Goal: Task Accomplishment & Management: Use online tool/utility

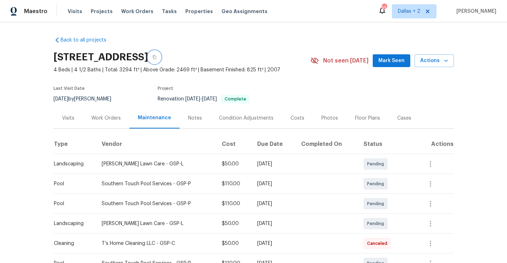
click at [161, 61] on button "button" at bounding box center [154, 57] width 13 height 13
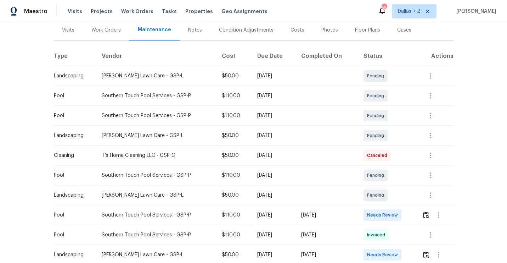
scroll to position [95, 0]
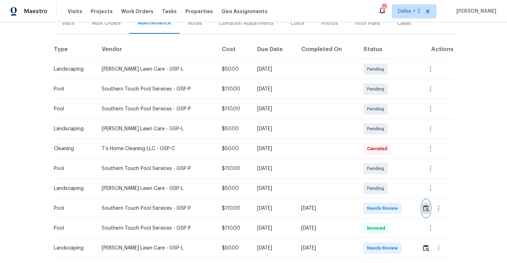
click at [426, 208] on img "button" at bounding box center [426, 208] width 6 height 7
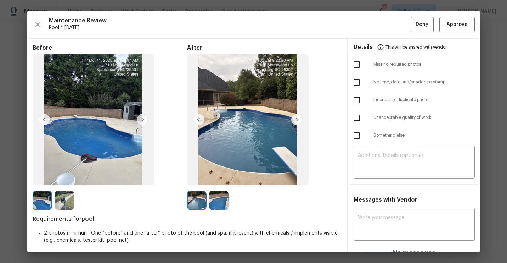
click at [64, 196] on img at bounding box center [64, 199] width 19 height 19
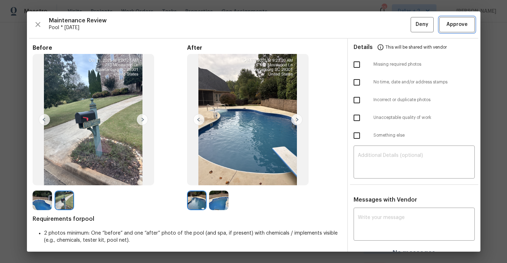
click at [455, 27] on span "Approve" at bounding box center [457, 24] width 21 height 9
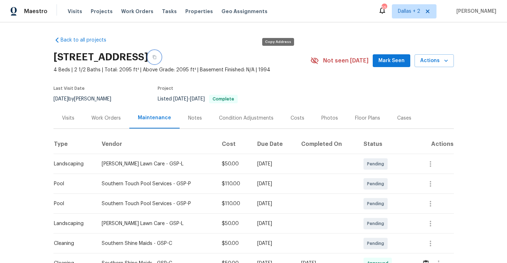
click at [161, 61] on button "button" at bounding box center [154, 57] width 13 height 13
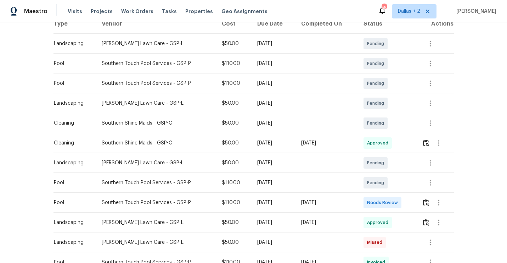
scroll to position [121, 0]
click at [429, 204] on img "button" at bounding box center [426, 201] width 6 height 7
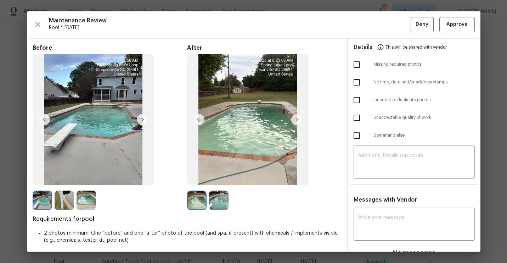
click at [43, 201] on img at bounding box center [42, 199] width 19 height 19
click at [65, 206] on img at bounding box center [64, 199] width 19 height 19
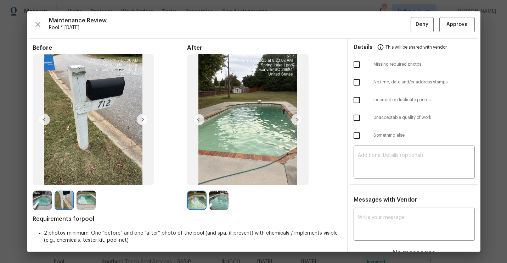
click at [86, 201] on img at bounding box center [86, 199] width 19 height 19
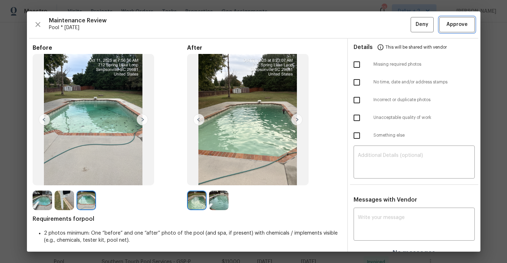
click at [452, 31] on button "Approve" at bounding box center [456, 24] width 35 height 15
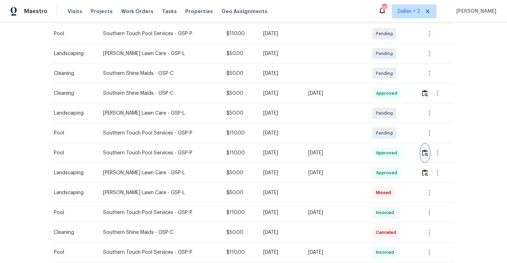
scroll to position [0, 0]
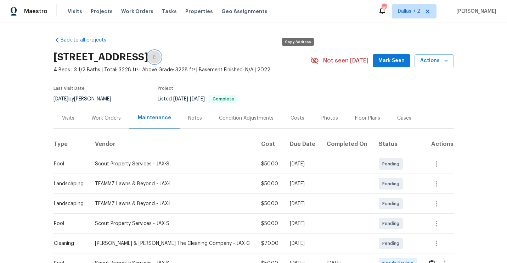
click at [157, 55] on icon "button" at bounding box center [154, 57] width 4 height 4
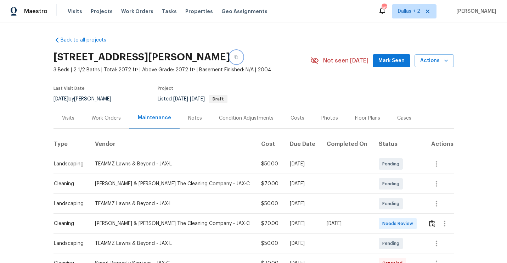
click at [239, 58] on icon "button" at bounding box center [236, 57] width 4 height 4
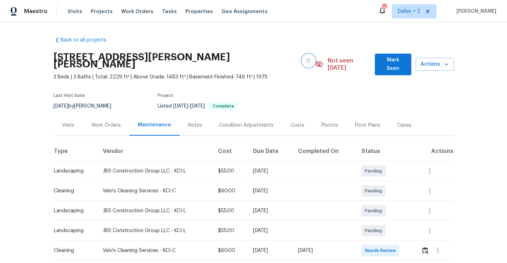
click at [302, 57] on button "button" at bounding box center [308, 60] width 13 height 13
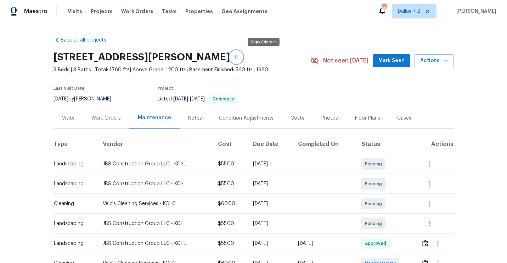
click at [243, 61] on button "button" at bounding box center [236, 57] width 13 height 13
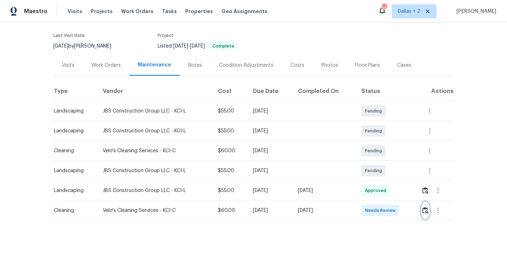
click at [429, 210] on img "button" at bounding box center [425, 210] width 6 height 7
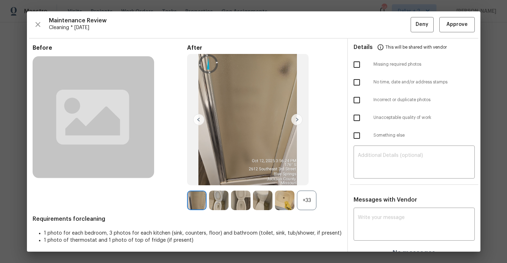
click at [311, 199] on div "+33" at bounding box center [306, 199] width 19 height 19
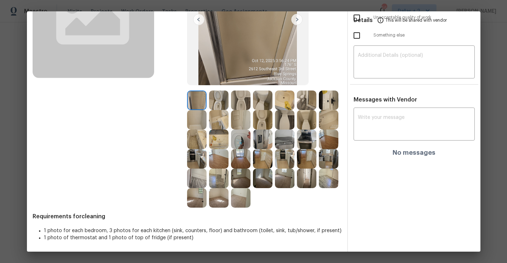
scroll to position [0, 0]
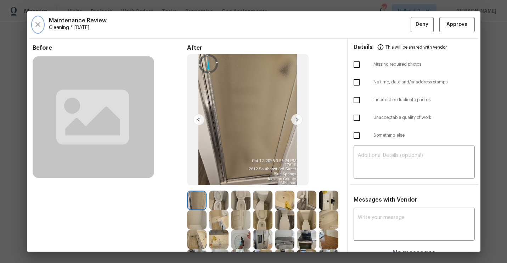
click at [37, 24] on icon "button" at bounding box center [37, 24] width 5 height 5
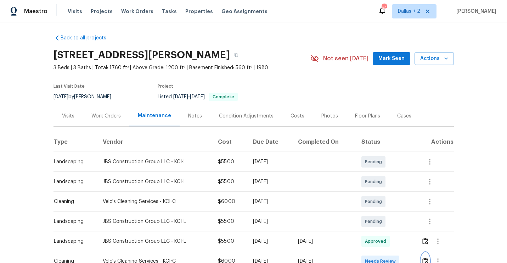
scroll to position [53, 0]
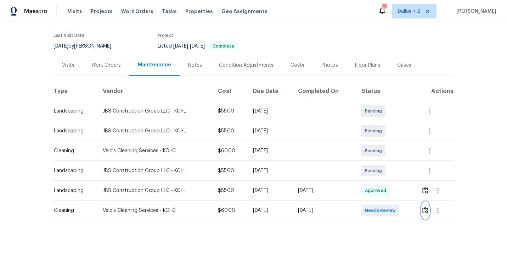
click at [427, 210] on img "button" at bounding box center [425, 210] width 6 height 7
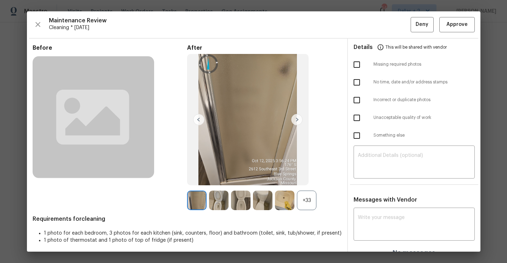
click at [314, 200] on div "+33" at bounding box center [306, 199] width 19 height 19
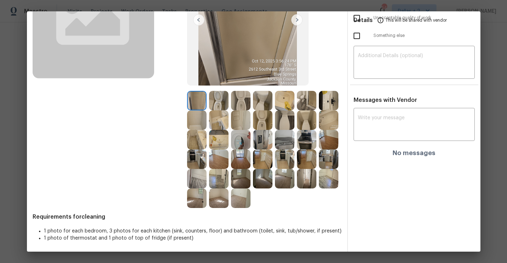
scroll to position [0, 0]
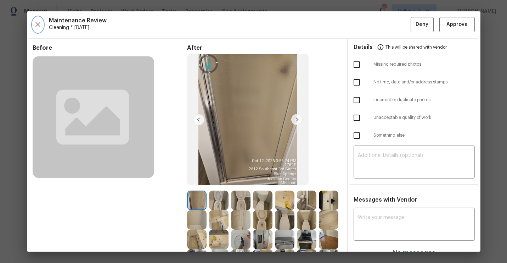
click at [38, 20] on button "button" at bounding box center [38, 24] width 11 height 15
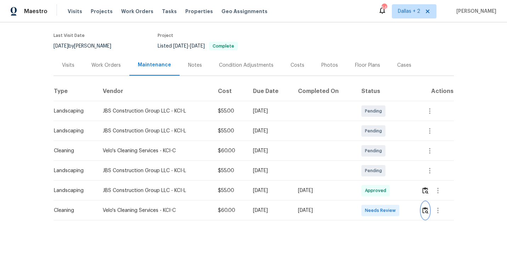
click at [424, 210] on img "button" at bounding box center [425, 210] width 6 height 7
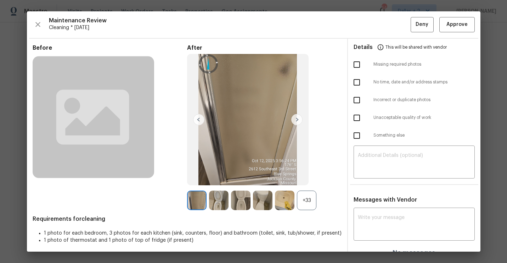
click at [304, 198] on div "+33" at bounding box center [306, 199] width 19 height 19
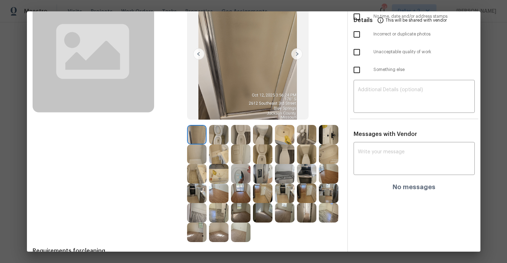
scroll to position [100, 0]
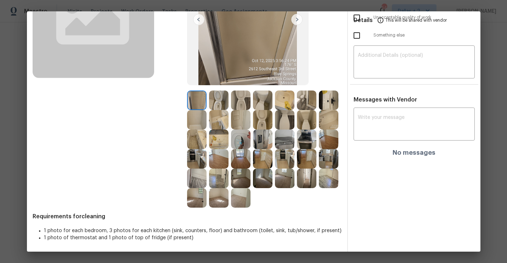
click at [289, 137] on img at bounding box center [284, 138] width 19 height 19
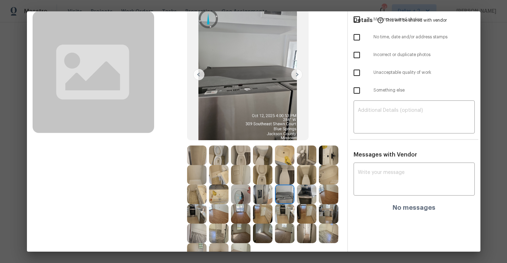
scroll to position [0, 0]
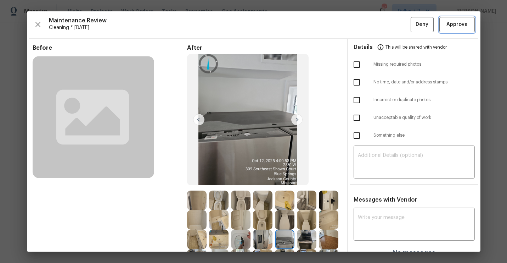
click at [462, 27] on span "Approve" at bounding box center [457, 24] width 21 height 9
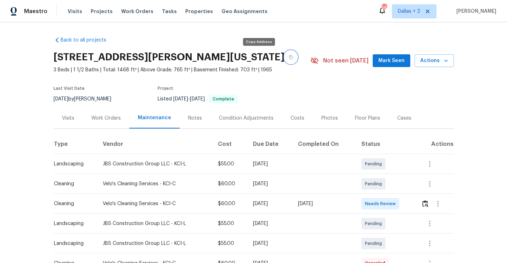
click at [289, 56] on icon "button" at bounding box center [291, 57] width 4 height 4
click at [423, 206] on button "button" at bounding box center [425, 203] width 8 height 17
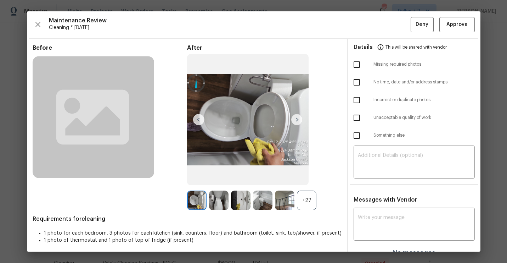
click at [308, 204] on div "+27" at bounding box center [306, 199] width 19 height 19
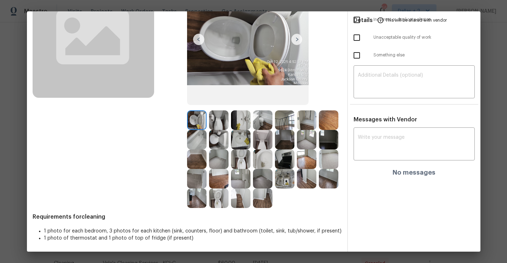
scroll to position [80, 0]
click at [266, 163] on img at bounding box center [262, 158] width 19 height 19
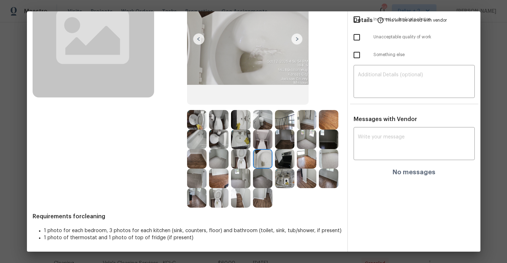
click at [308, 161] on img at bounding box center [306, 158] width 19 height 19
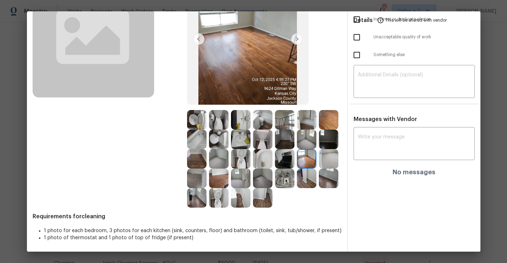
click at [214, 121] on img at bounding box center [218, 119] width 19 height 19
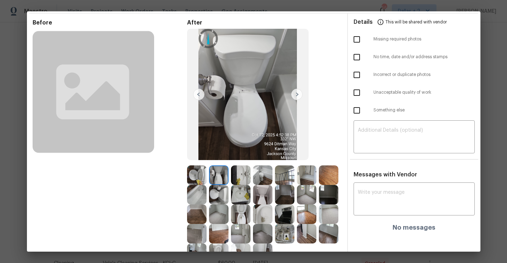
scroll to position [29, 0]
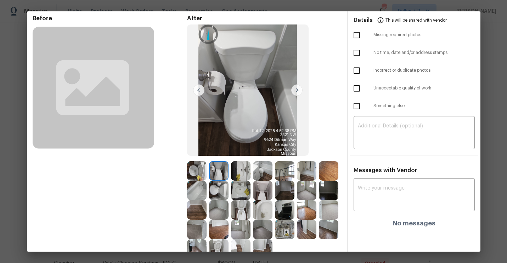
click at [298, 94] on img at bounding box center [296, 89] width 11 height 11
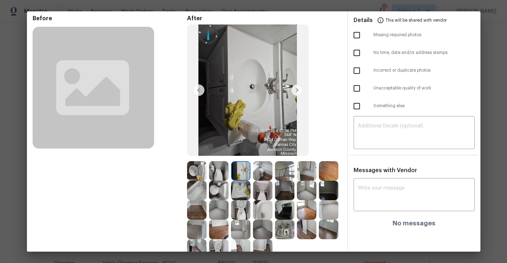
click at [298, 94] on img at bounding box center [296, 89] width 11 height 11
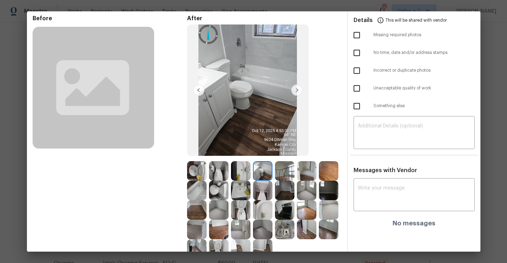
click at [298, 89] on img at bounding box center [296, 89] width 11 height 11
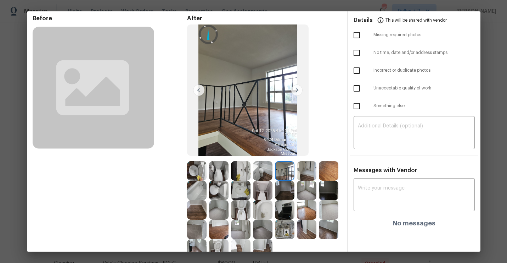
click at [298, 89] on img at bounding box center [296, 89] width 11 height 11
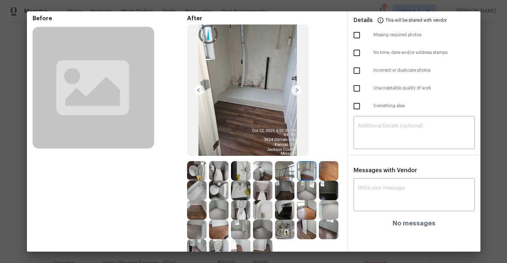
click at [298, 89] on img at bounding box center [296, 89] width 11 height 11
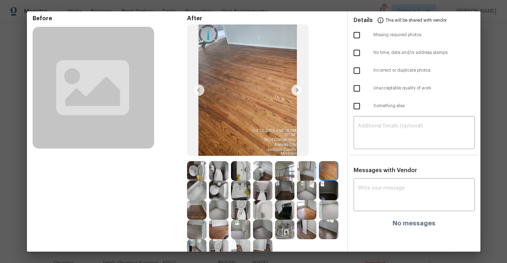
scroll to position [0, 0]
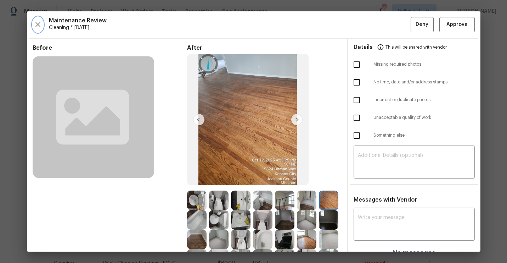
click at [39, 28] on icon "button" at bounding box center [38, 24] width 9 height 9
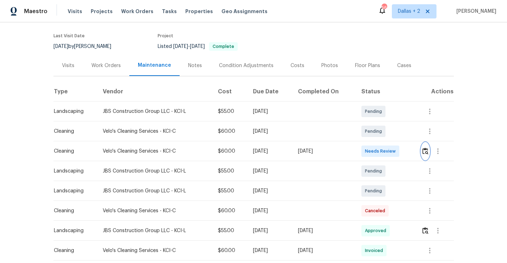
scroll to position [53, 0]
click at [427, 150] on img "button" at bounding box center [425, 150] width 6 height 7
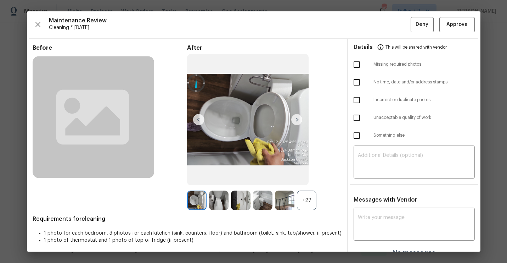
click at [308, 199] on div "+27" at bounding box center [306, 199] width 19 height 19
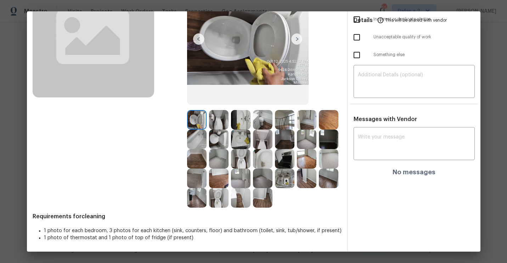
scroll to position [0, 0]
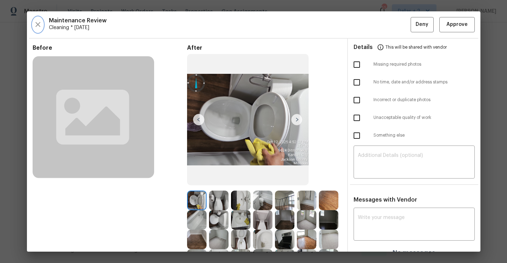
click at [39, 21] on icon "button" at bounding box center [38, 24] width 9 height 9
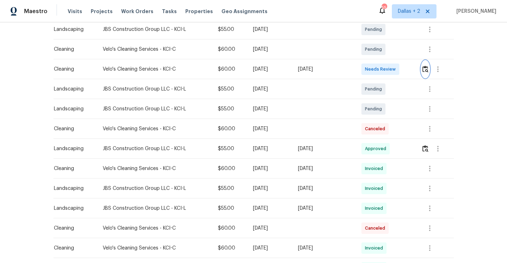
scroll to position [141, 0]
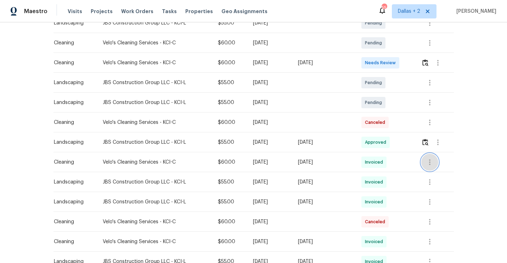
click at [431, 160] on icon "button" at bounding box center [429, 162] width 1 height 6
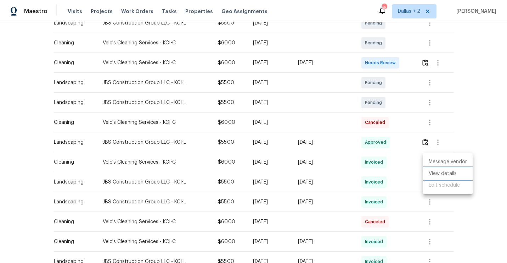
click at [436, 171] on li "View details" at bounding box center [448, 174] width 50 height 12
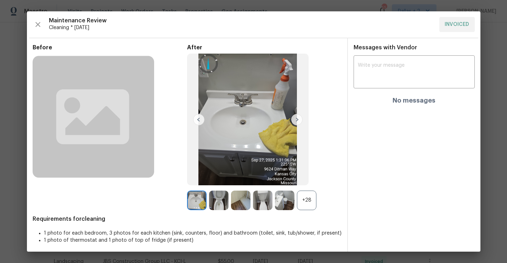
click at [312, 201] on div "+28" at bounding box center [306, 199] width 19 height 19
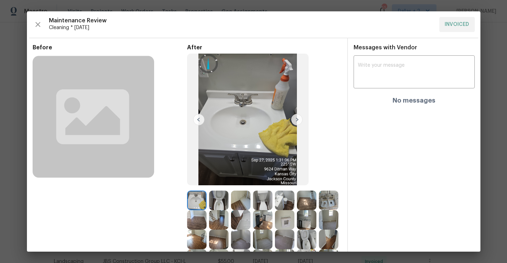
scroll to position [80, 0]
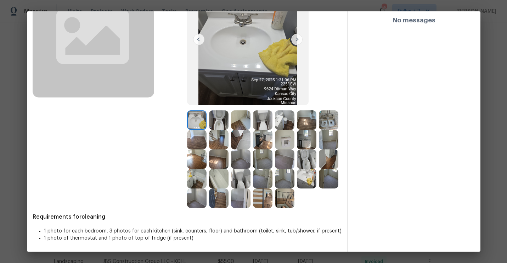
click at [291, 143] on img at bounding box center [284, 139] width 19 height 19
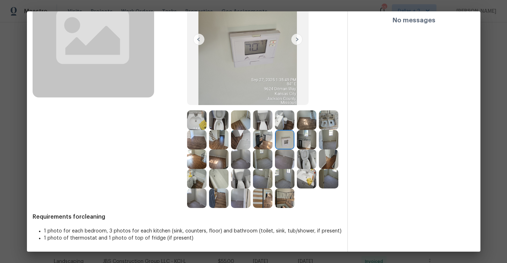
click at [265, 140] on img at bounding box center [262, 139] width 19 height 19
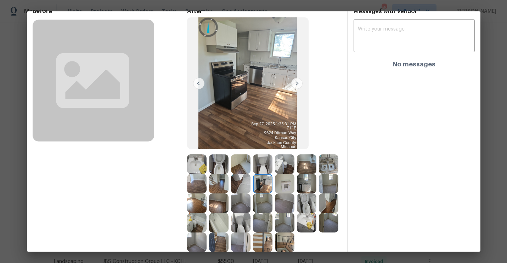
scroll to position [44, 0]
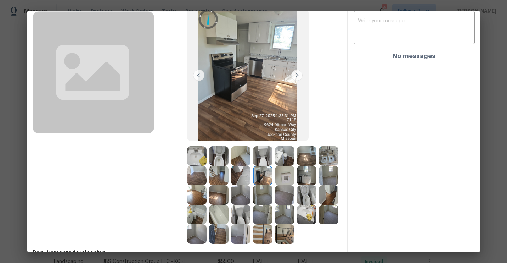
click at [282, 161] on img at bounding box center [284, 155] width 19 height 19
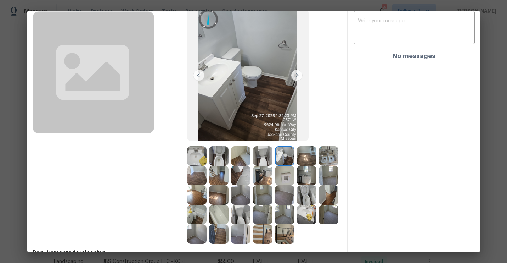
click at [309, 158] on img at bounding box center [306, 155] width 19 height 19
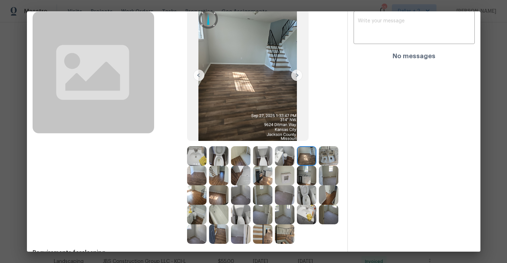
click at [327, 157] on img at bounding box center [328, 155] width 19 height 19
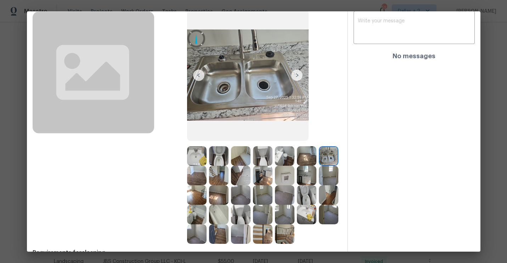
click at [197, 175] on img at bounding box center [196, 175] width 19 height 19
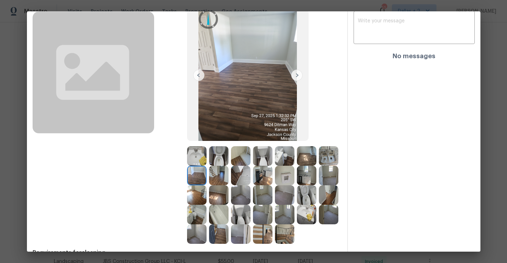
scroll to position [0, 0]
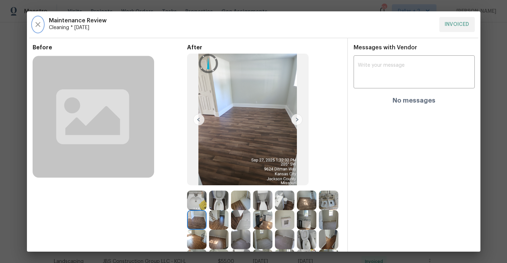
click at [33, 22] on button "button" at bounding box center [38, 24] width 11 height 15
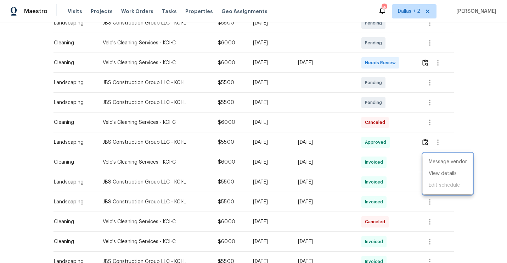
click at [329, 118] on div at bounding box center [253, 131] width 507 height 263
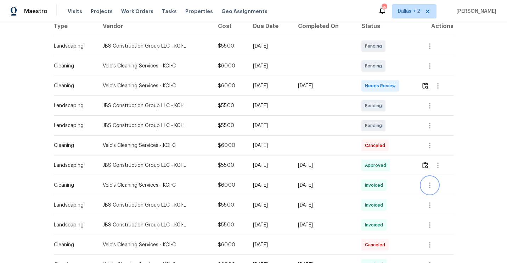
scroll to position [111, 0]
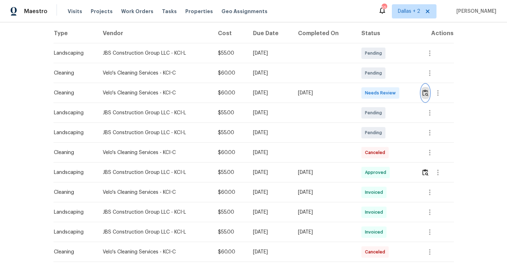
click at [429, 94] on img "button" at bounding box center [425, 92] width 6 height 7
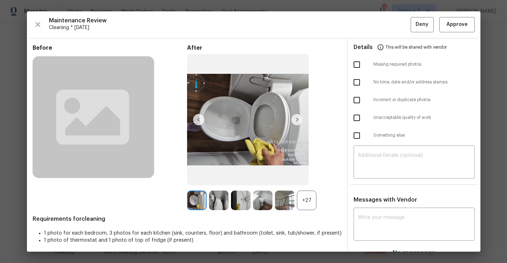
click at [306, 207] on div "+27" at bounding box center [306, 199] width 19 height 19
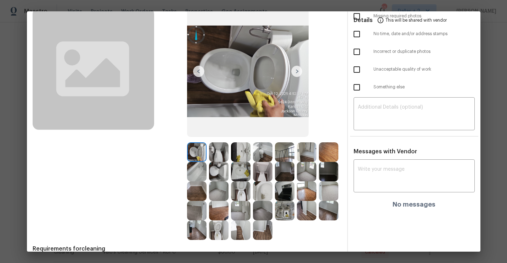
scroll to position [50, 0]
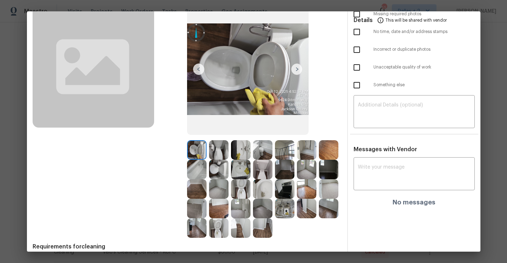
click at [252, 186] on div at bounding box center [242, 188] width 22 height 19
click at [338, 167] on div at bounding box center [330, 168] width 22 height 19
click at [322, 167] on img at bounding box center [328, 168] width 19 height 19
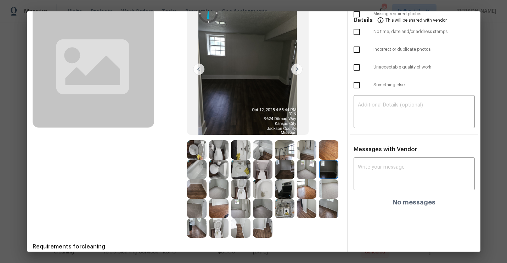
click at [196, 170] on img at bounding box center [196, 168] width 19 height 19
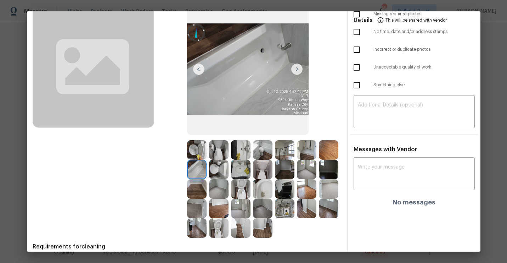
click at [232, 187] on img at bounding box center [240, 188] width 19 height 19
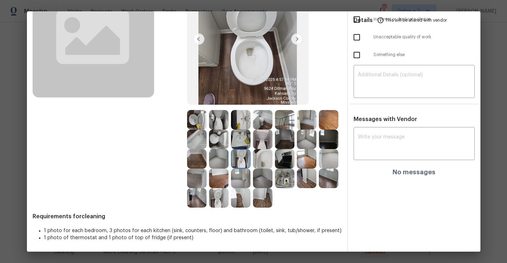
scroll to position [0, 0]
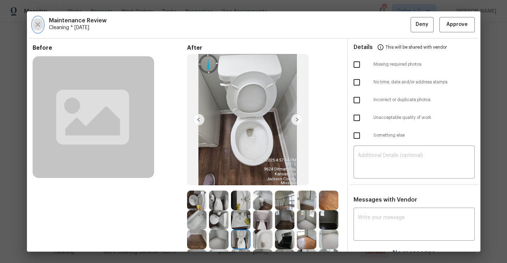
click at [38, 27] on icon "button" at bounding box center [38, 24] width 9 height 9
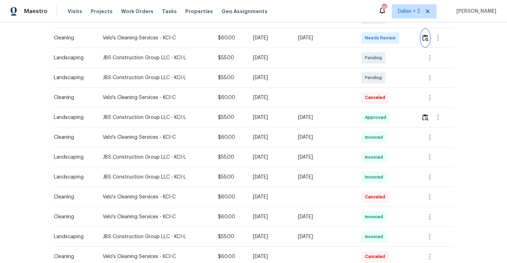
scroll to position [175, 0]
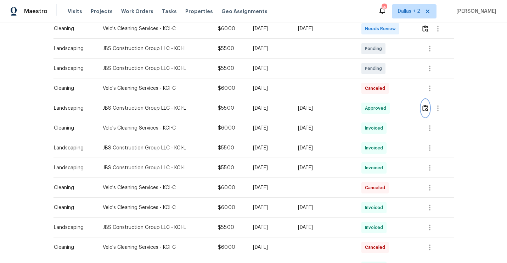
click at [429, 107] on img "button" at bounding box center [425, 108] width 6 height 7
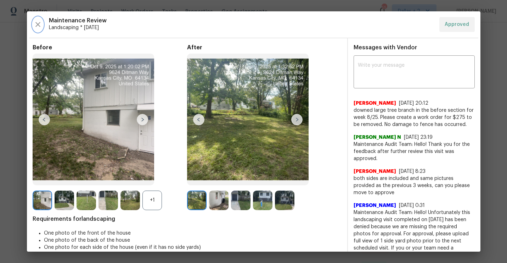
click at [39, 25] on icon "button" at bounding box center [37, 24] width 5 height 5
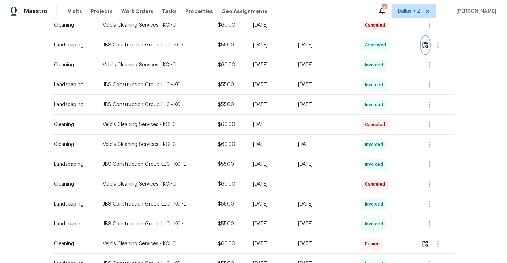
scroll to position [238, 0]
click at [431, 147] on icon "button" at bounding box center [430, 144] width 9 height 9
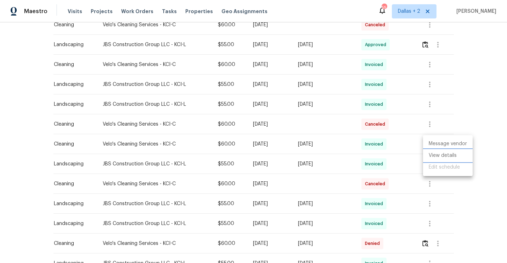
click at [431, 157] on li "View details" at bounding box center [448, 156] width 50 height 12
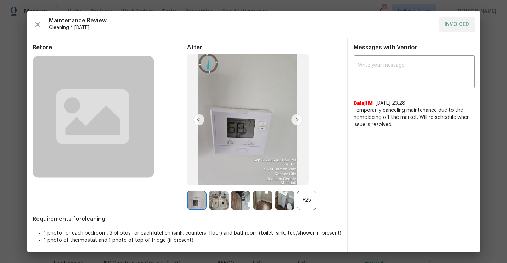
click at [310, 195] on div "+25" at bounding box center [306, 199] width 19 height 19
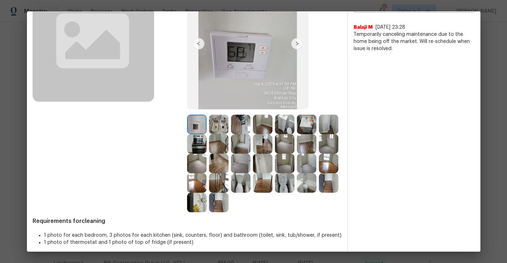
scroll to position [0, 0]
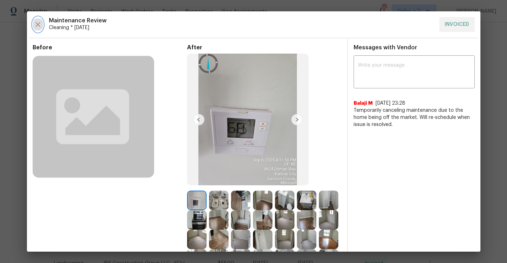
click at [41, 27] on icon "button" at bounding box center [38, 24] width 9 height 9
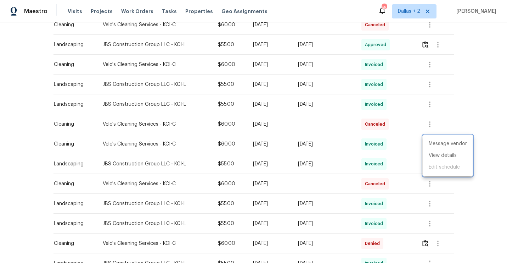
click at [294, 166] on div at bounding box center [253, 131] width 507 height 263
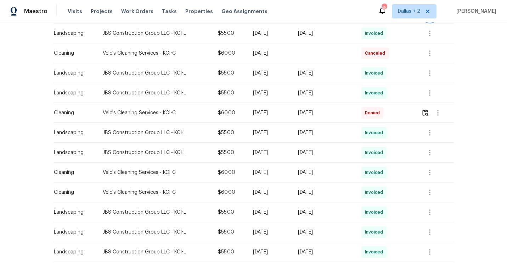
scroll to position [370, 0]
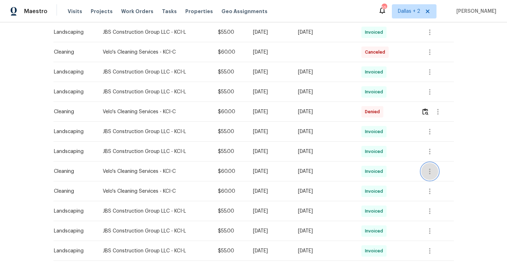
click at [431, 171] on icon "button" at bounding box center [429, 171] width 1 height 6
click at [432, 182] on li "View details" at bounding box center [448, 183] width 50 height 12
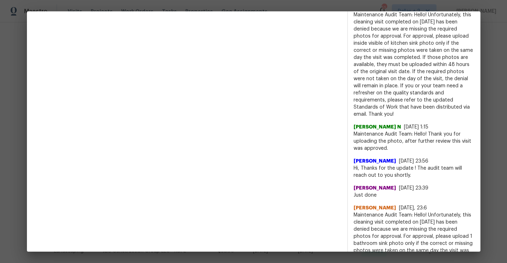
scroll to position [0, 0]
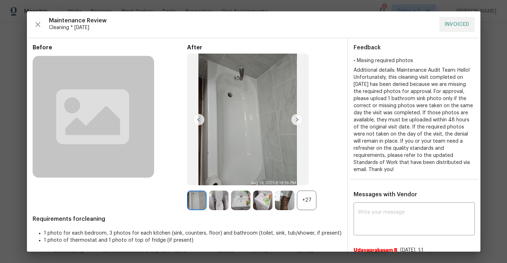
click at [306, 196] on div "+27" at bounding box center [306, 199] width 19 height 19
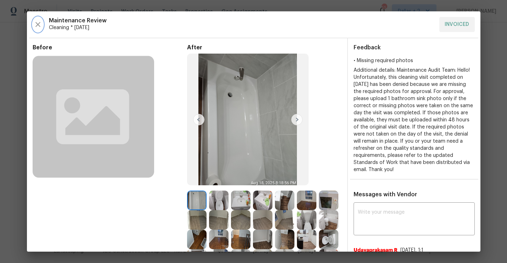
click at [38, 23] on icon "button" at bounding box center [38, 24] width 9 height 9
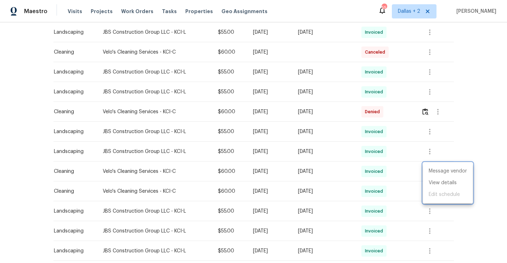
click at [453, 85] on div at bounding box center [253, 131] width 507 height 263
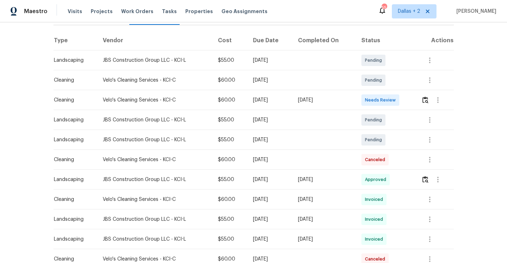
scroll to position [116, 0]
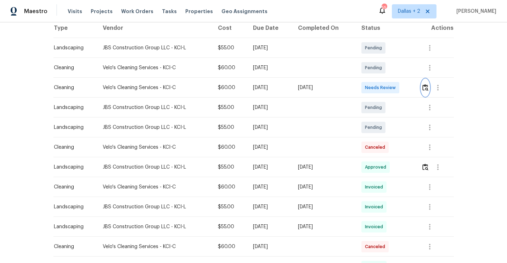
click at [428, 86] on img "button" at bounding box center [425, 87] width 6 height 7
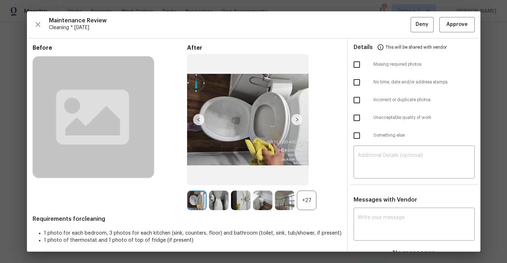
click at [306, 208] on div "+27" at bounding box center [306, 199] width 19 height 19
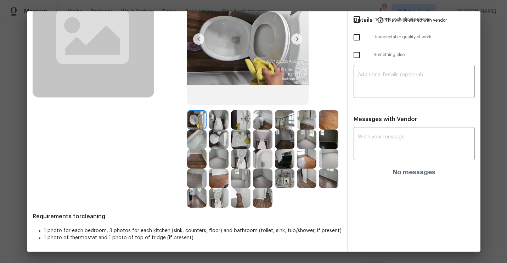
scroll to position [80, 0]
click at [297, 41] on img at bounding box center [296, 39] width 11 height 11
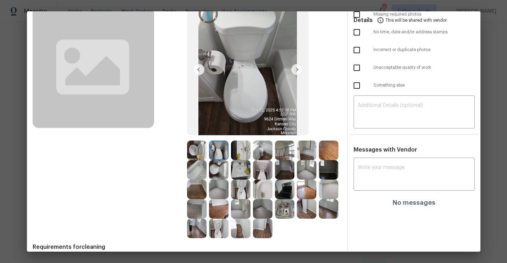
scroll to position [50, 0]
click at [296, 69] on img at bounding box center [296, 69] width 11 height 11
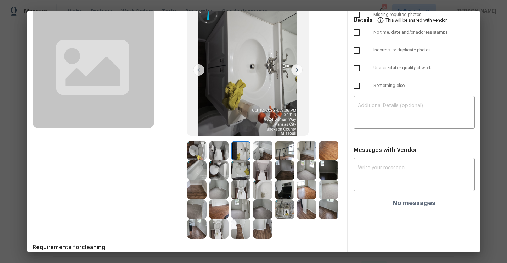
click at [296, 69] on img at bounding box center [296, 69] width 11 height 11
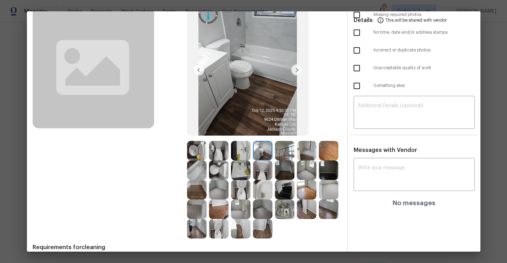
click at [296, 69] on img at bounding box center [296, 69] width 11 height 11
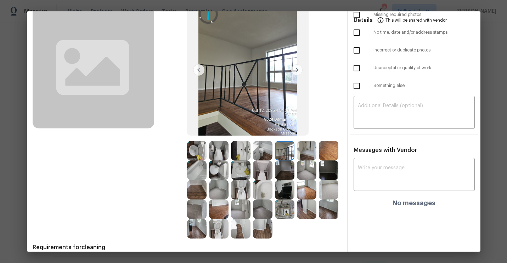
click at [296, 69] on img at bounding box center [296, 69] width 11 height 11
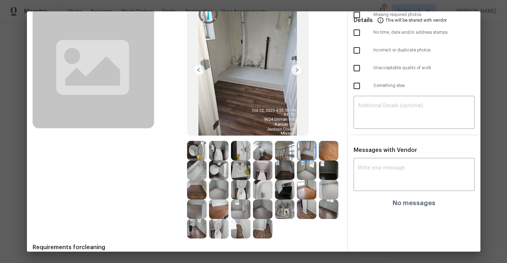
click at [296, 69] on img at bounding box center [296, 69] width 11 height 11
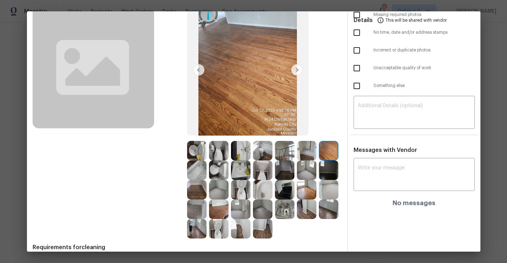
click at [296, 69] on img at bounding box center [296, 69] width 11 height 11
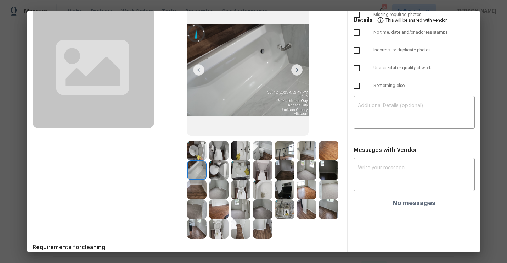
click at [296, 69] on img at bounding box center [296, 69] width 11 height 11
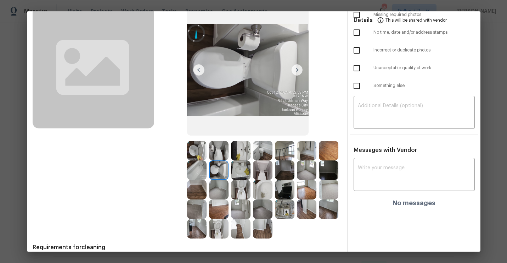
click at [296, 69] on img at bounding box center [296, 69] width 11 height 11
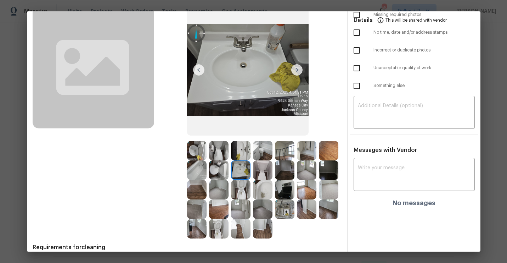
click at [299, 71] on img at bounding box center [296, 69] width 11 height 11
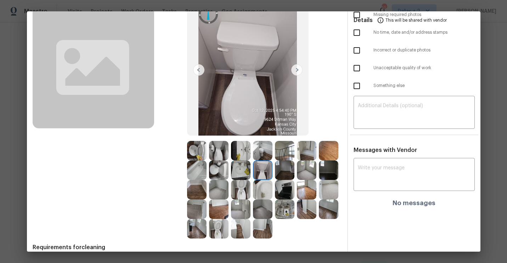
click at [299, 71] on img at bounding box center [296, 69] width 11 height 11
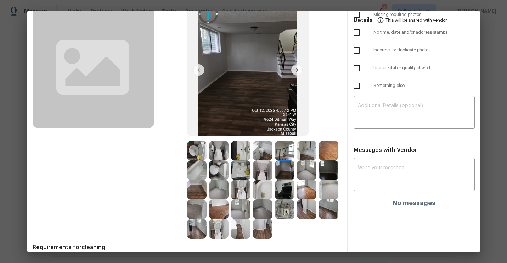
click at [299, 71] on img at bounding box center [296, 69] width 11 height 11
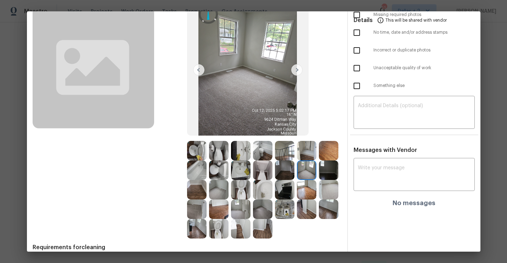
click at [299, 72] on img at bounding box center [296, 69] width 11 height 11
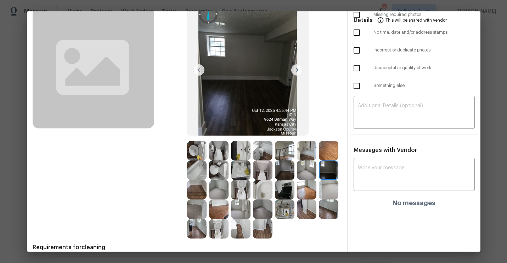
click at [299, 72] on img at bounding box center [296, 69] width 11 height 11
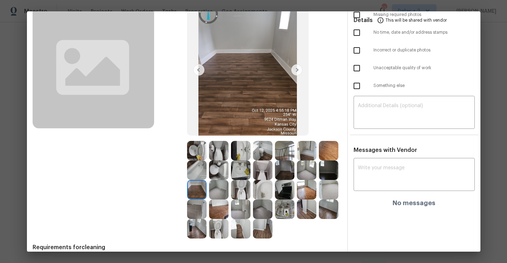
click at [297, 73] on img at bounding box center [296, 69] width 11 height 11
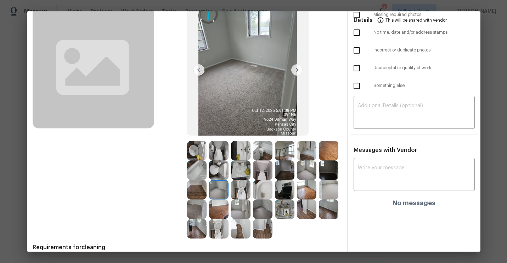
click at [297, 72] on img at bounding box center [296, 69] width 11 height 11
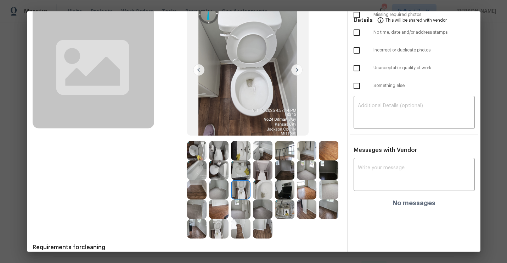
click at [297, 72] on img at bounding box center [296, 69] width 11 height 11
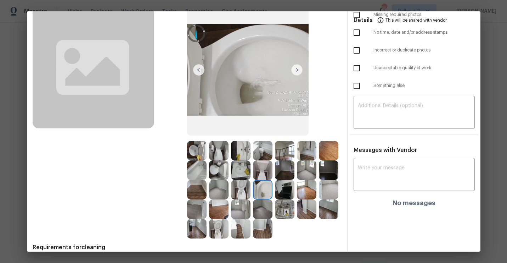
click at [298, 71] on img at bounding box center [296, 69] width 11 height 11
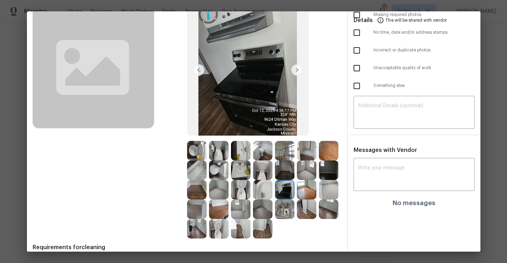
click at [298, 70] on img at bounding box center [296, 69] width 11 height 11
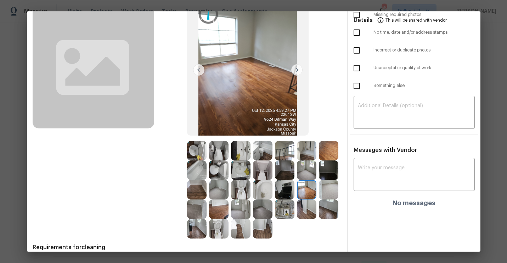
click at [298, 70] on img at bounding box center [296, 69] width 11 height 11
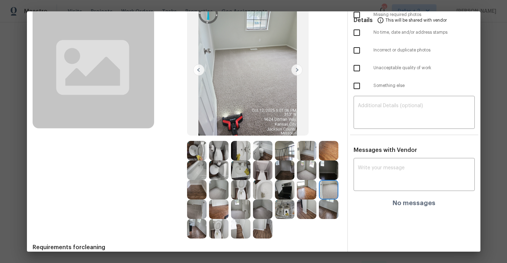
click at [298, 70] on img at bounding box center [296, 69] width 11 height 11
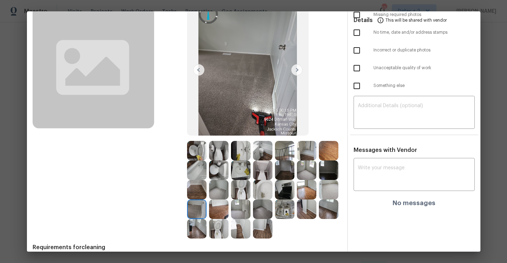
click at [298, 70] on img at bounding box center [296, 69] width 11 height 11
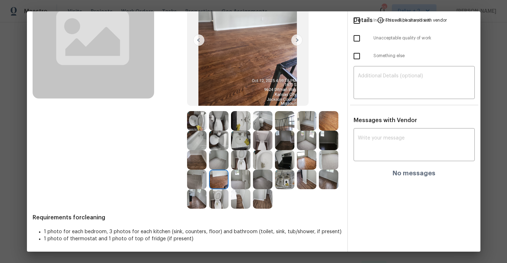
scroll to position [80, 0]
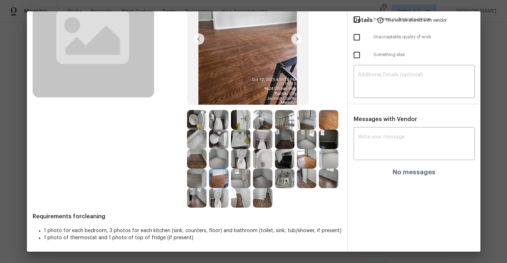
click at [266, 158] on img at bounding box center [262, 158] width 19 height 19
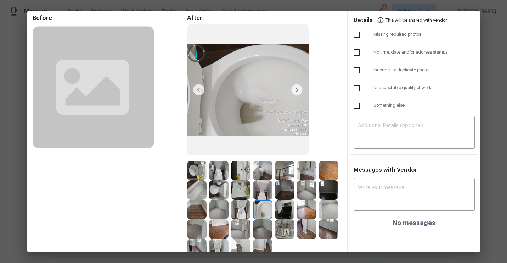
scroll to position [0, 0]
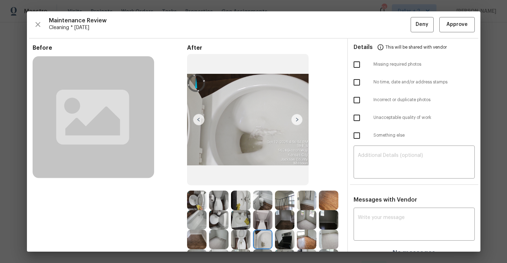
click at [297, 122] on img at bounding box center [296, 119] width 11 height 11
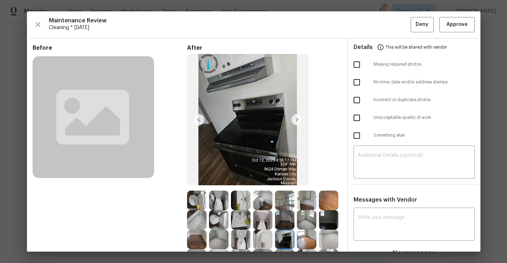
scroll to position [25, 0]
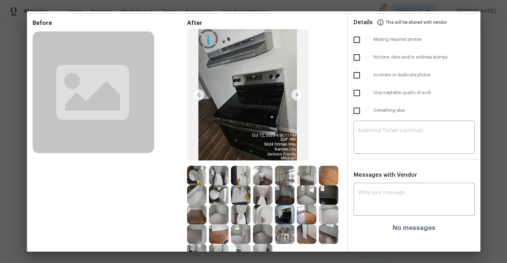
click at [296, 90] on img at bounding box center [296, 94] width 11 height 11
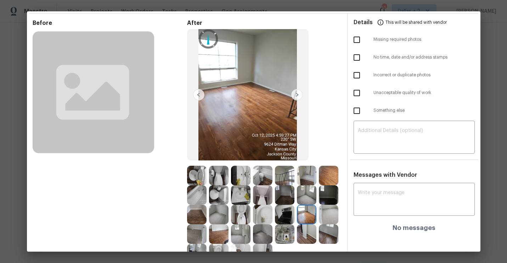
click at [297, 95] on img at bounding box center [296, 94] width 11 height 11
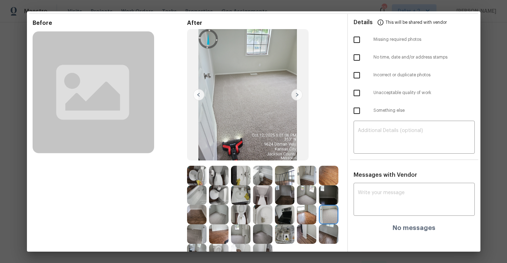
click at [297, 95] on img at bounding box center [296, 94] width 11 height 11
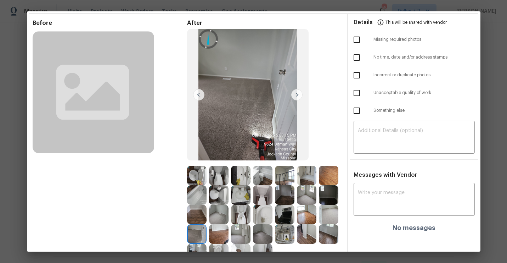
click at [297, 95] on img at bounding box center [296, 94] width 11 height 11
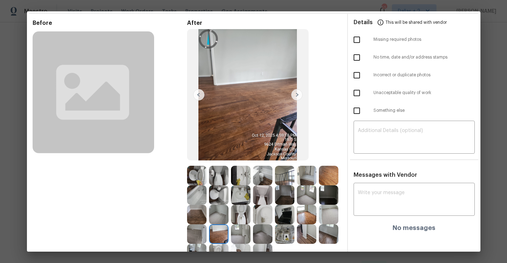
click at [299, 95] on img at bounding box center [296, 94] width 11 height 11
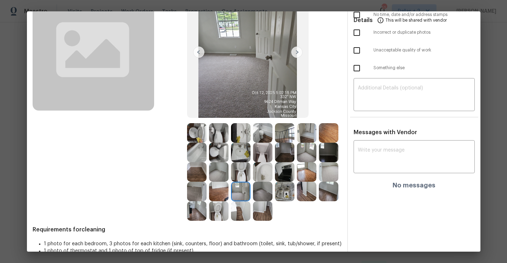
scroll to position [79, 0]
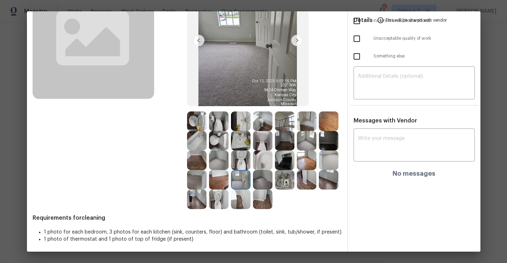
click at [297, 38] on img at bounding box center [296, 40] width 11 height 11
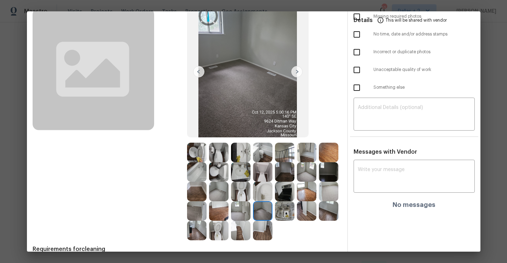
scroll to position [47, 0]
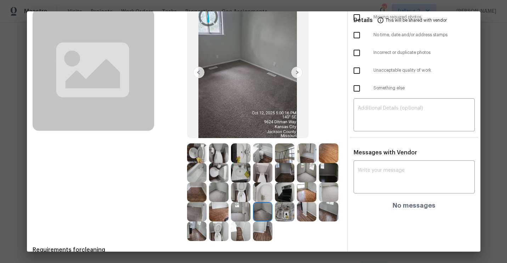
click at [298, 76] on img at bounding box center [296, 72] width 11 height 11
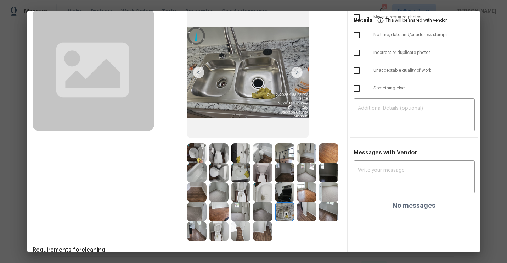
click at [298, 76] on img at bounding box center [296, 72] width 11 height 11
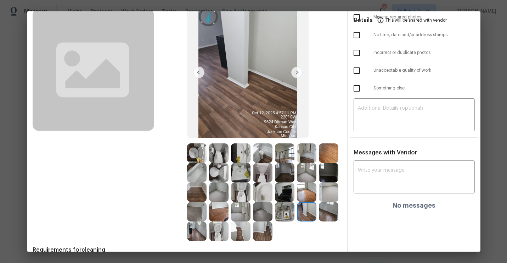
click at [298, 76] on img at bounding box center [296, 72] width 11 height 11
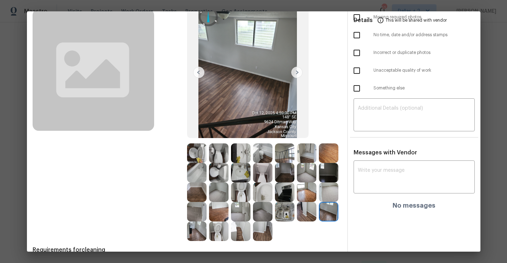
click at [297, 77] on img at bounding box center [296, 72] width 11 height 11
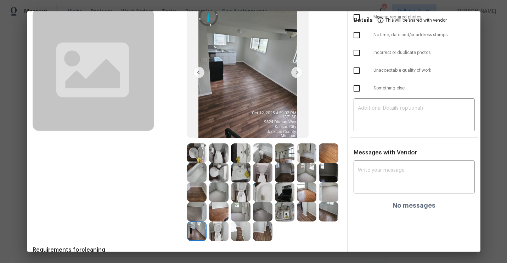
click at [297, 77] on img at bounding box center [296, 72] width 11 height 11
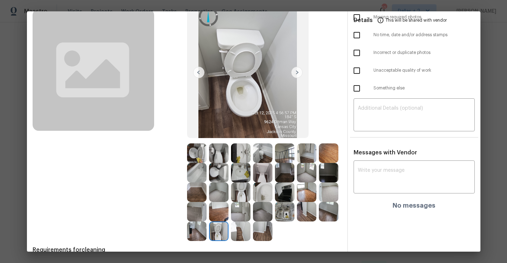
click at [297, 77] on img at bounding box center [296, 72] width 11 height 11
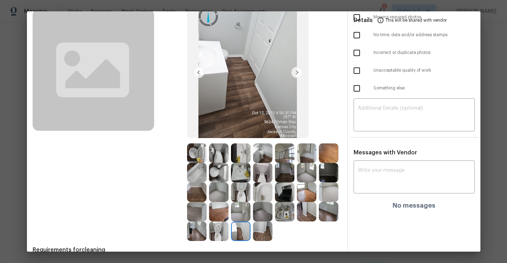
click at [297, 77] on img at bounding box center [296, 72] width 11 height 11
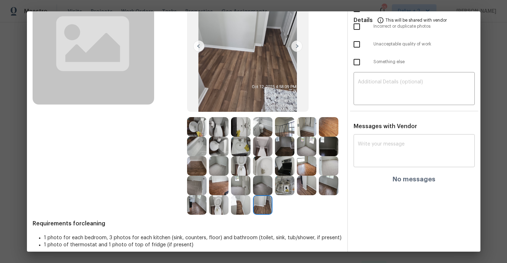
scroll to position [80, 0]
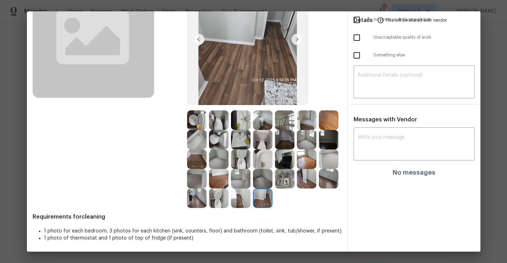
click at [198, 119] on img at bounding box center [196, 119] width 19 height 19
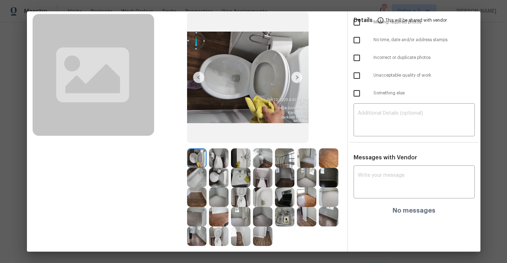
scroll to position [43, 0]
click at [296, 76] on img at bounding box center [296, 76] width 11 height 11
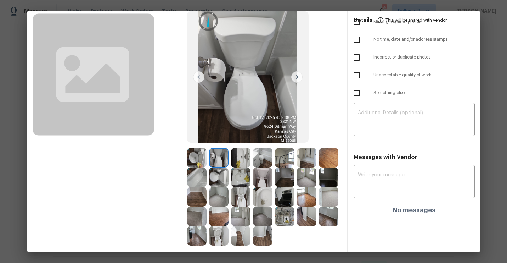
click at [296, 76] on img at bounding box center [296, 76] width 11 height 11
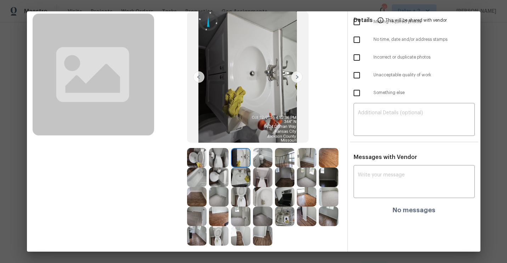
click at [296, 76] on img at bounding box center [296, 76] width 11 height 11
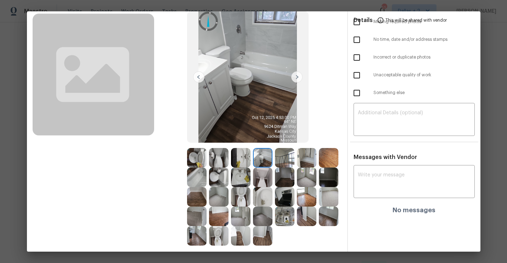
click at [296, 76] on img at bounding box center [296, 76] width 11 height 11
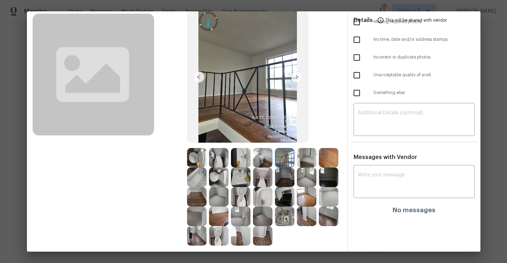
click at [296, 76] on img at bounding box center [296, 76] width 11 height 11
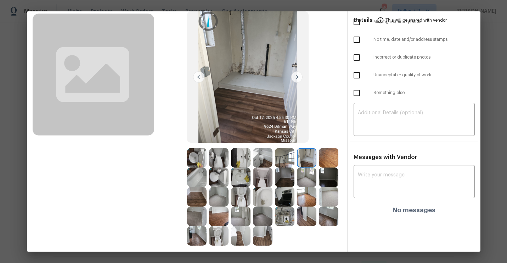
click at [296, 76] on img at bounding box center [296, 76] width 11 height 11
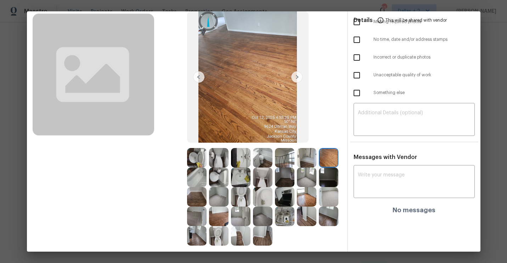
click at [296, 76] on img at bounding box center [296, 76] width 11 height 11
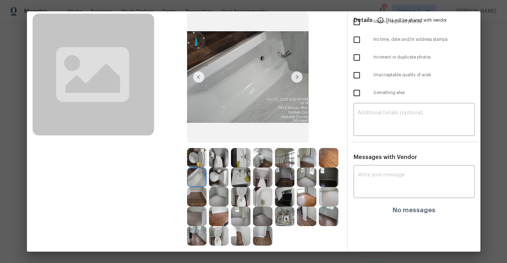
click at [296, 76] on img at bounding box center [296, 76] width 11 height 11
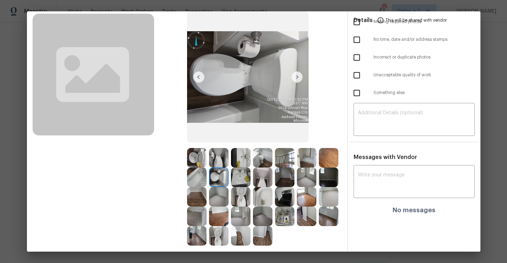
click at [296, 76] on img at bounding box center [296, 76] width 11 height 11
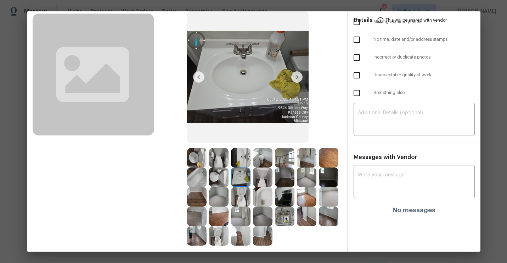
click at [296, 76] on img at bounding box center [296, 76] width 11 height 11
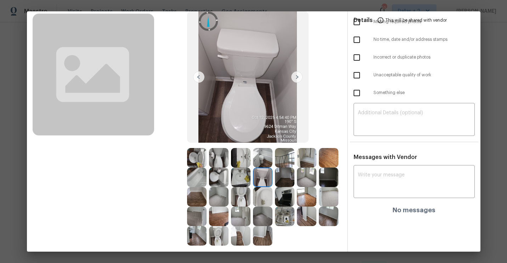
click at [296, 76] on img at bounding box center [296, 76] width 11 height 11
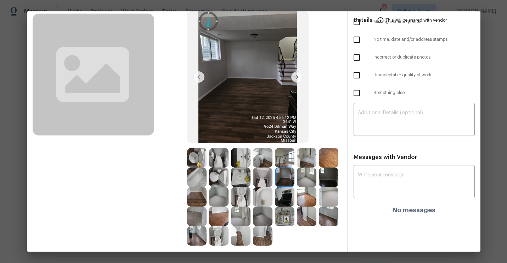
click at [296, 76] on img at bounding box center [296, 76] width 11 height 11
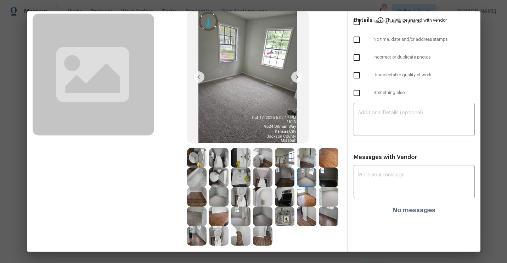
click at [298, 78] on img at bounding box center [296, 76] width 11 height 11
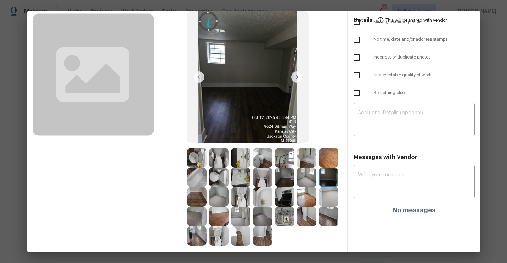
click at [299, 77] on img at bounding box center [296, 76] width 11 height 11
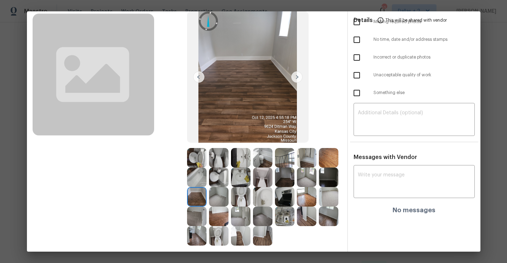
click at [298, 77] on img at bounding box center [296, 76] width 11 height 11
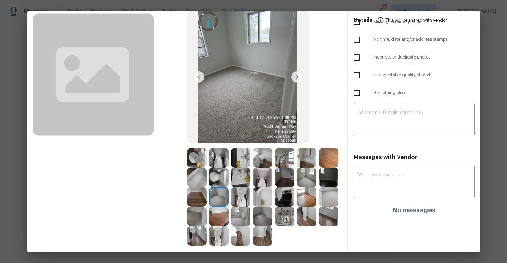
click at [298, 77] on img at bounding box center [296, 76] width 11 height 11
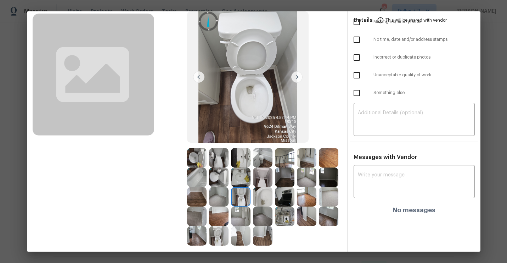
click at [296, 78] on img at bounding box center [296, 76] width 11 height 11
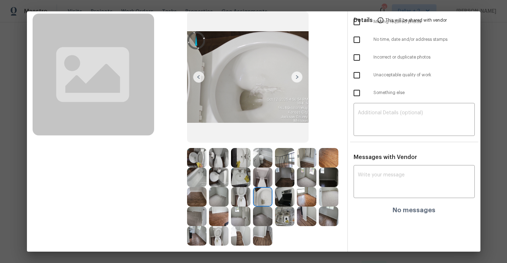
click at [296, 78] on img at bounding box center [296, 76] width 11 height 11
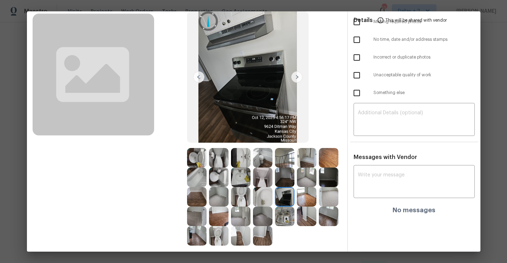
click at [296, 78] on img at bounding box center [296, 76] width 11 height 11
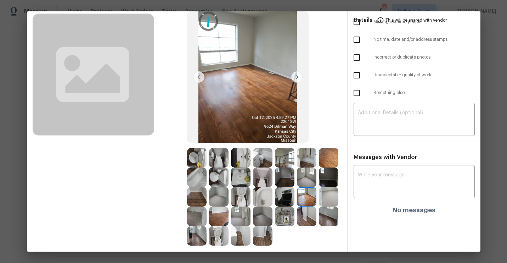
click at [296, 78] on img at bounding box center [296, 76] width 11 height 11
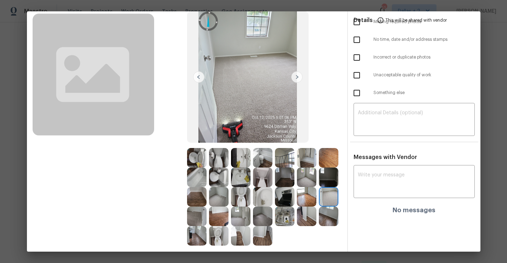
click at [296, 78] on img at bounding box center [296, 76] width 11 height 11
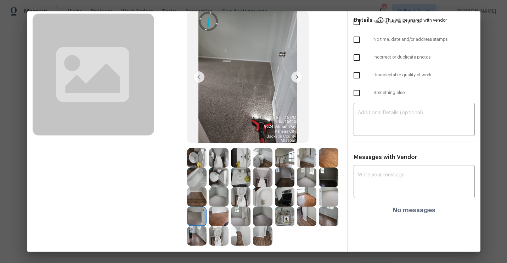
click at [296, 78] on img at bounding box center [296, 76] width 11 height 11
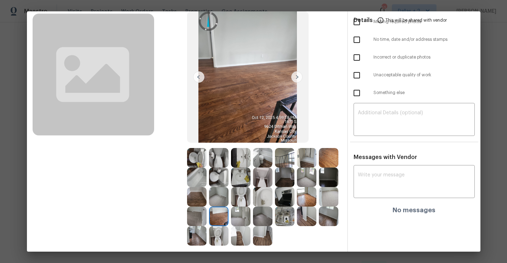
click at [296, 78] on img at bounding box center [296, 76] width 11 height 11
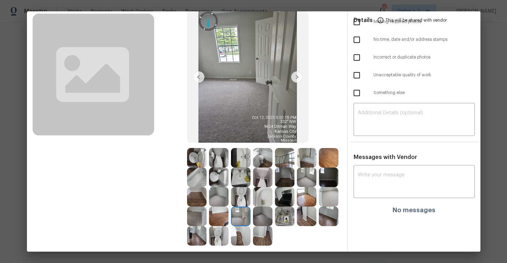
click at [296, 78] on img at bounding box center [296, 76] width 11 height 11
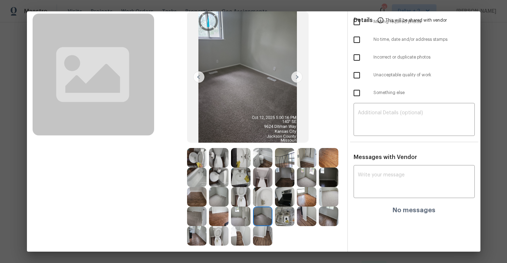
click at [296, 78] on img at bounding box center [296, 76] width 11 height 11
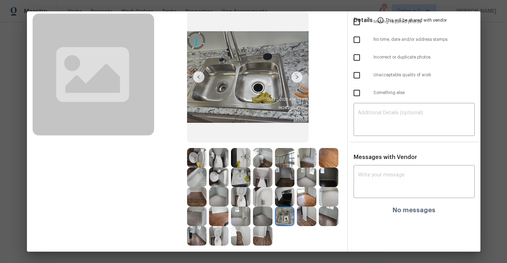
click at [296, 78] on img at bounding box center [296, 76] width 11 height 11
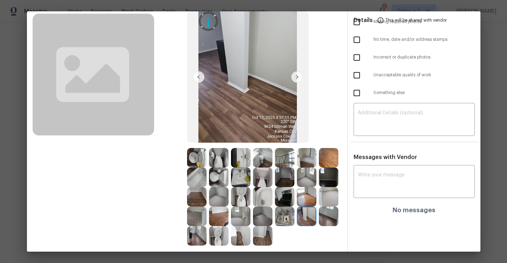
click at [296, 78] on img at bounding box center [296, 76] width 11 height 11
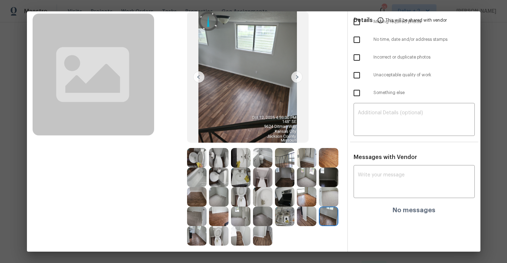
click at [296, 78] on img at bounding box center [296, 76] width 11 height 11
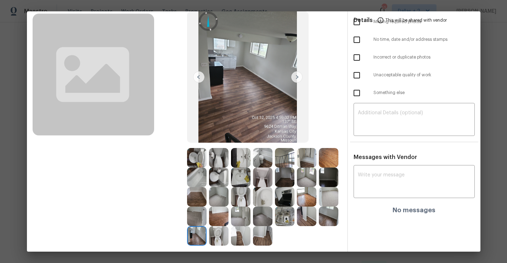
click at [296, 78] on img at bounding box center [296, 76] width 11 height 11
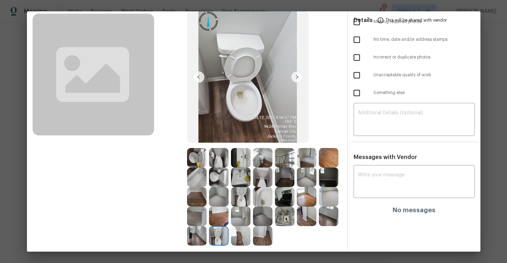
click at [296, 78] on img at bounding box center [296, 76] width 11 height 11
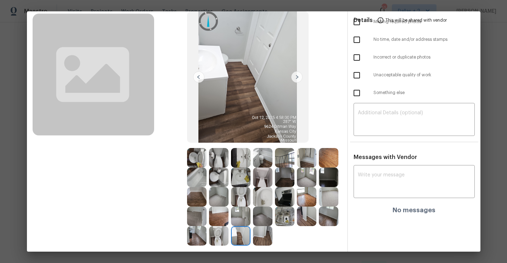
click at [296, 78] on img at bounding box center [296, 76] width 11 height 11
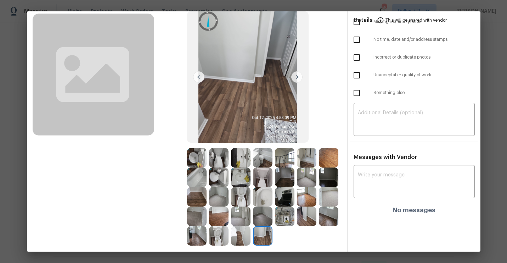
click at [201, 159] on img at bounding box center [196, 157] width 19 height 19
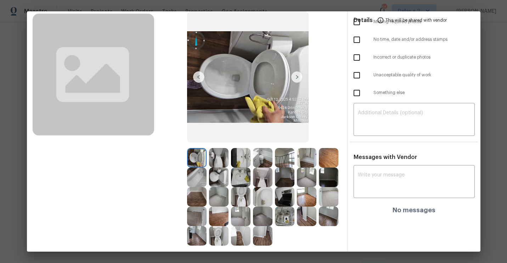
click at [297, 79] on img at bounding box center [296, 76] width 11 height 11
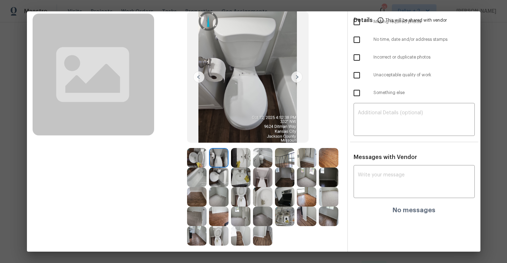
click at [297, 79] on img at bounding box center [296, 76] width 11 height 11
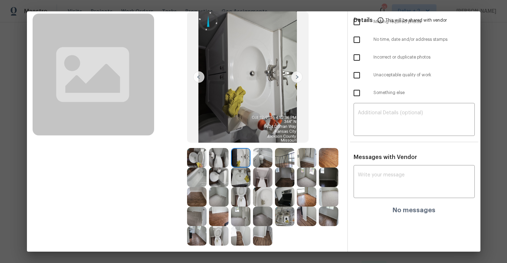
click at [297, 79] on img at bounding box center [296, 76] width 11 height 11
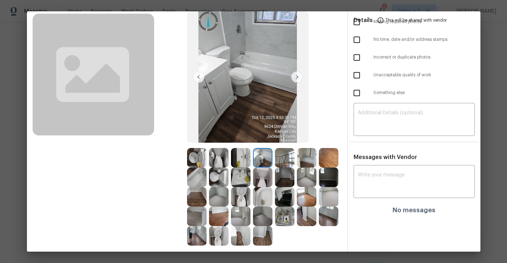
click at [297, 79] on img at bounding box center [296, 76] width 11 height 11
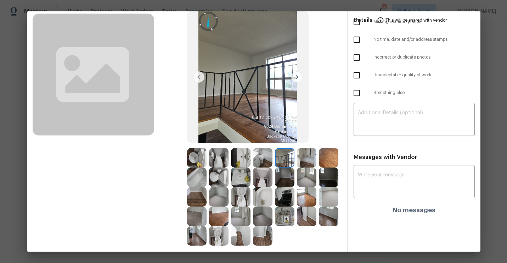
click at [297, 79] on img at bounding box center [296, 76] width 11 height 11
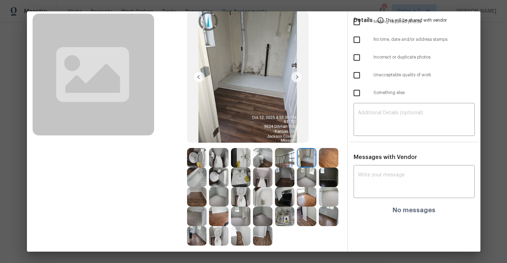
click at [297, 79] on img at bounding box center [296, 76] width 11 height 11
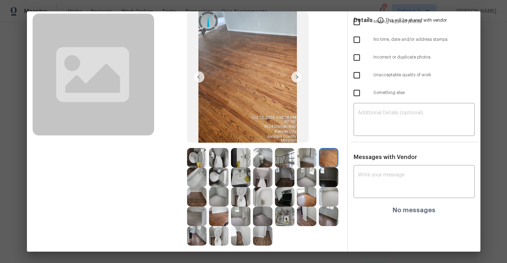
click at [297, 79] on img at bounding box center [296, 76] width 11 height 11
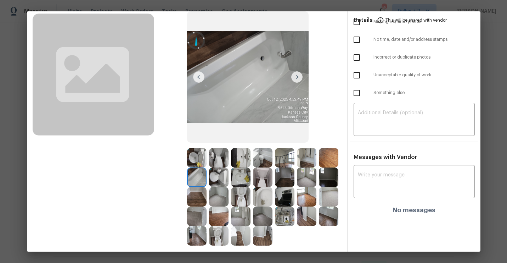
click at [297, 79] on img at bounding box center [296, 76] width 11 height 11
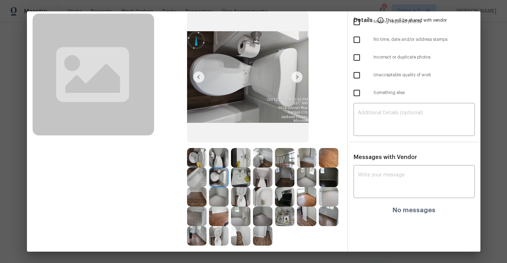
click at [297, 79] on img at bounding box center [296, 76] width 11 height 11
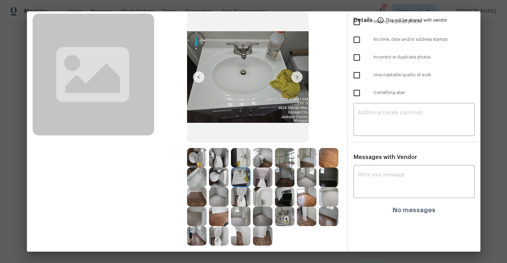
click at [297, 79] on img at bounding box center [296, 76] width 11 height 11
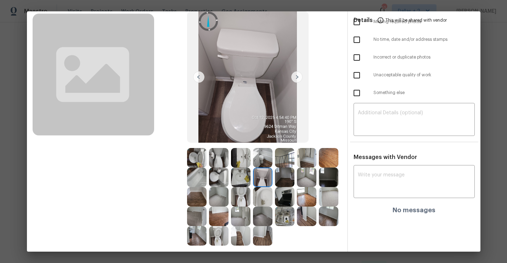
click at [297, 79] on img at bounding box center [296, 76] width 11 height 11
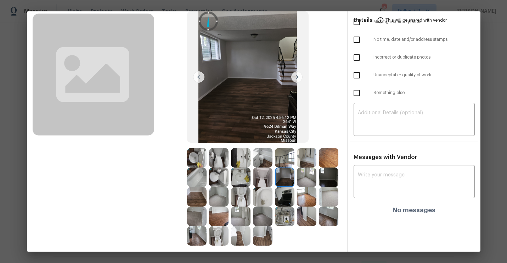
click at [297, 79] on img at bounding box center [296, 76] width 11 height 11
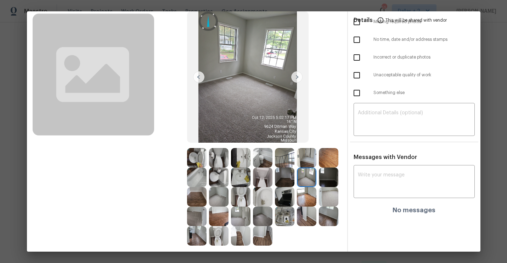
click at [297, 79] on img at bounding box center [296, 76] width 11 height 11
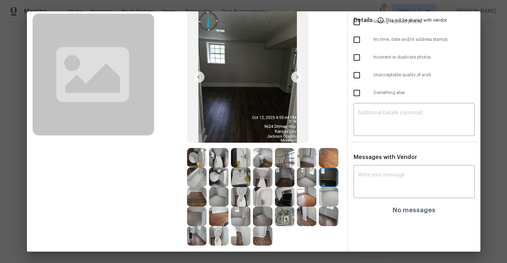
click at [324, 212] on img at bounding box center [328, 215] width 19 height 19
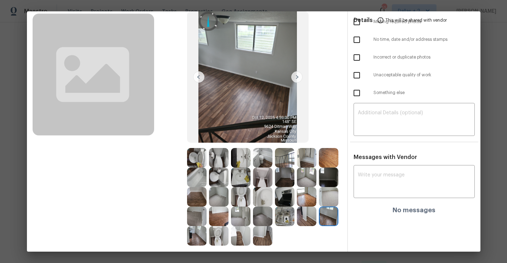
click at [262, 235] on img at bounding box center [262, 235] width 19 height 19
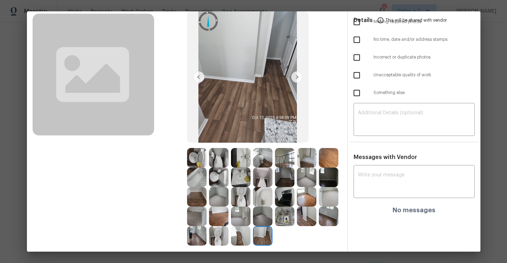
click at [202, 78] on img at bounding box center [198, 76] width 11 height 11
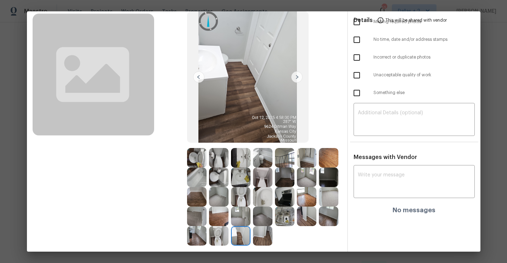
click at [202, 78] on img at bounding box center [198, 76] width 11 height 11
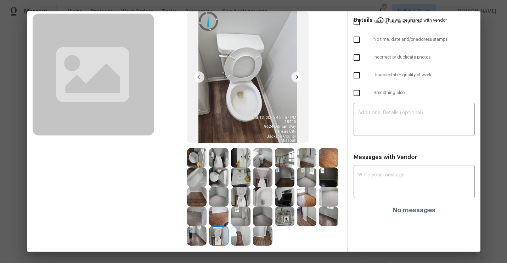
click at [202, 78] on img at bounding box center [198, 76] width 11 height 11
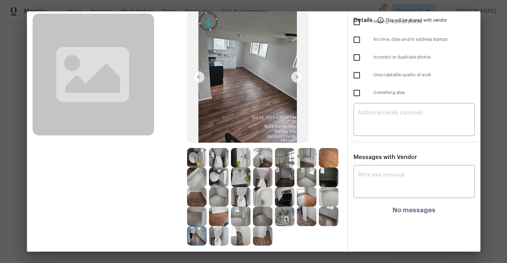
click at [202, 78] on img at bounding box center [198, 76] width 11 height 11
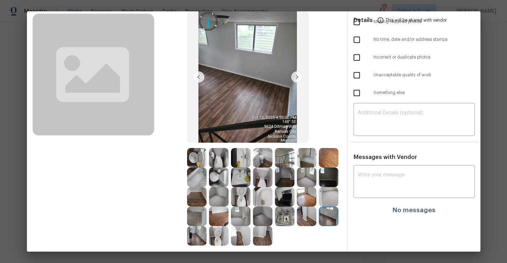
click at [202, 78] on img at bounding box center [198, 76] width 11 height 11
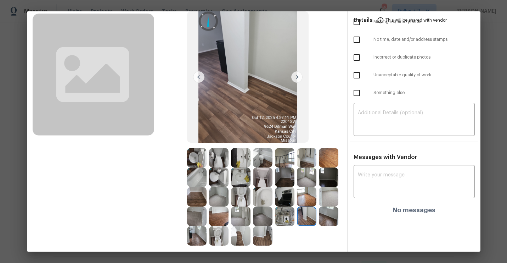
click at [202, 78] on img at bounding box center [198, 76] width 11 height 11
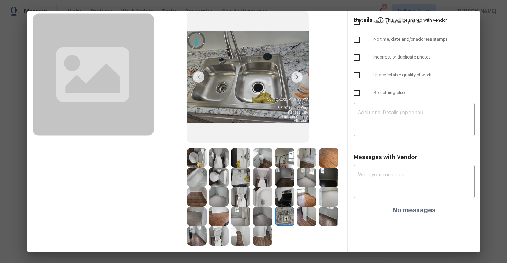
click at [202, 78] on img at bounding box center [198, 76] width 11 height 11
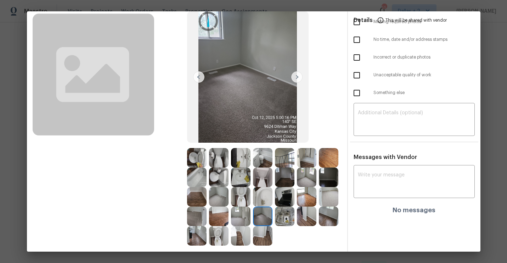
click at [202, 78] on img at bounding box center [198, 76] width 11 height 11
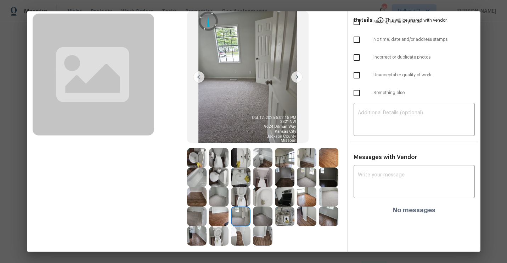
click at [202, 78] on img at bounding box center [198, 76] width 11 height 11
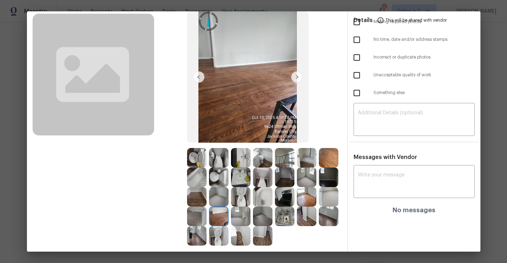
click at [202, 78] on img at bounding box center [198, 76] width 11 height 11
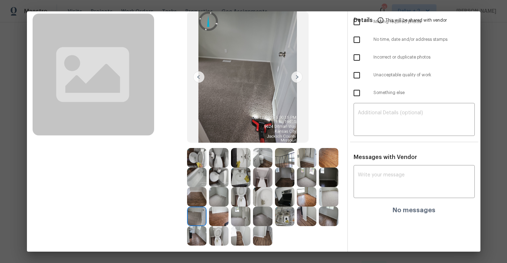
click at [202, 78] on img at bounding box center [198, 76] width 11 height 11
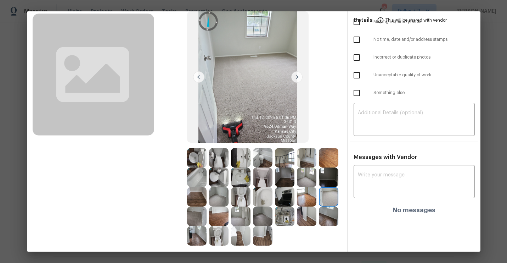
click at [202, 78] on img at bounding box center [198, 76] width 11 height 11
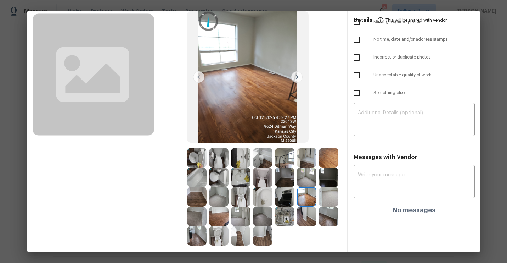
click at [202, 78] on img at bounding box center [198, 76] width 11 height 11
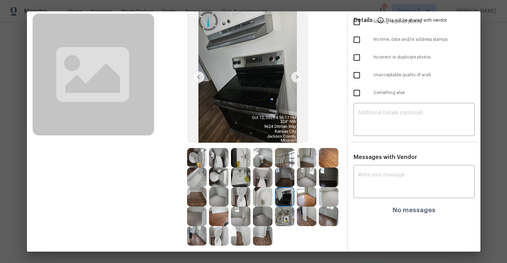
click at [202, 78] on img at bounding box center [198, 76] width 11 height 11
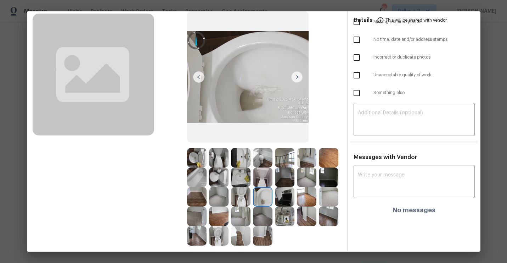
click at [198, 158] on img at bounding box center [196, 157] width 19 height 19
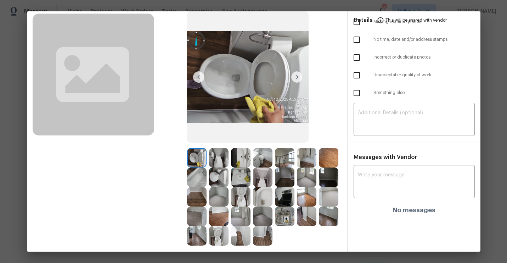
click at [298, 80] on img at bounding box center [296, 76] width 11 height 11
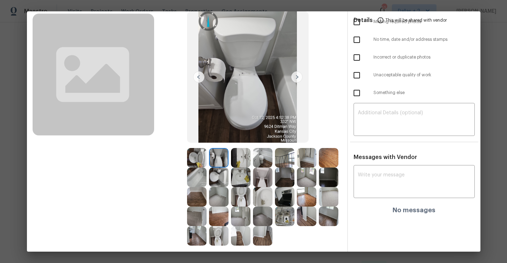
click at [298, 80] on img at bounding box center [296, 76] width 11 height 11
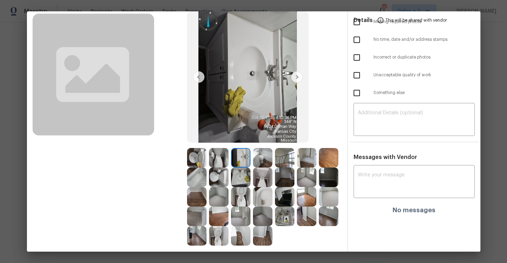
click at [298, 80] on img at bounding box center [296, 76] width 11 height 11
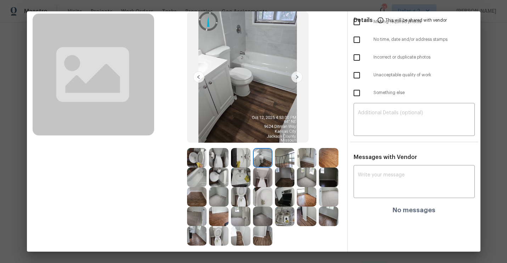
click at [298, 80] on img at bounding box center [296, 76] width 11 height 11
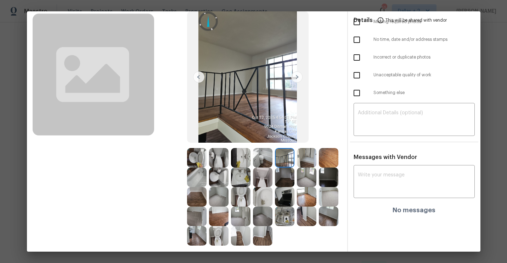
click at [298, 80] on img at bounding box center [296, 76] width 11 height 11
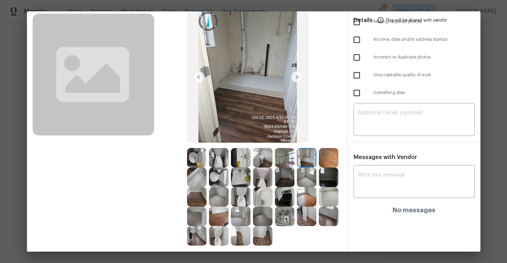
click at [298, 80] on img at bounding box center [296, 76] width 11 height 11
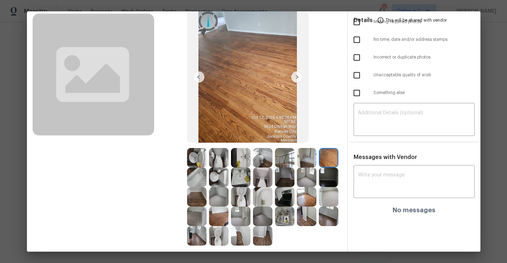
click at [298, 80] on img at bounding box center [296, 76] width 11 height 11
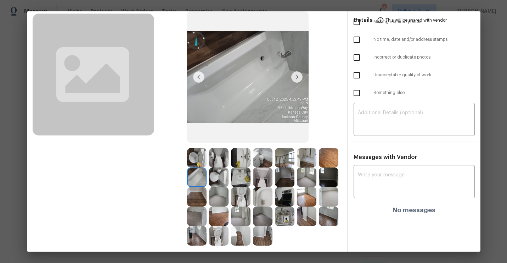
click at [298, 80] on img at bounding box center [296, 76] width 11 height 11
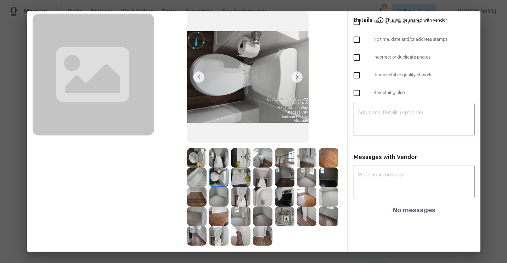
click at [298, 80] on img at bounding box center [296, 76] width 11 height 11
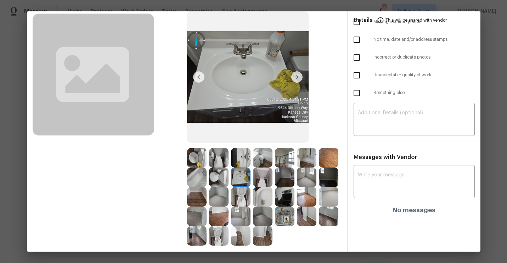
click at [298, 80] on img at bounding box center [296, 76] width 11 height 11
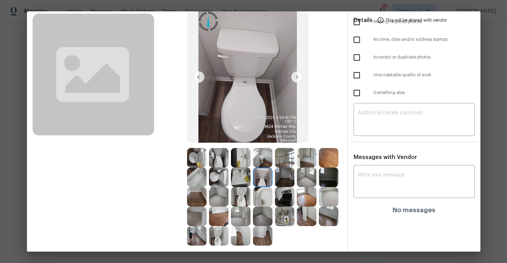
click at [298, 81] on img at bounding box center [296, 76] width 11 height 11
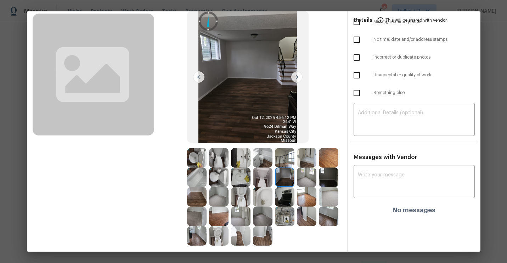
click at [298, 81] on img at bounding box center [296, 76] width 11 height 11
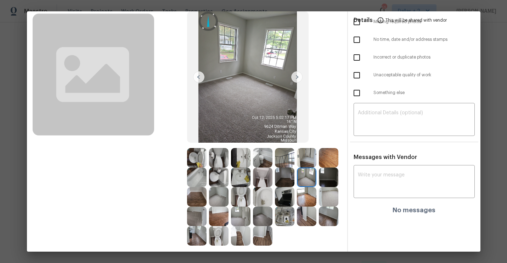
click at [297, 79] on img at bounding box center [296, 76] width 11 height 11
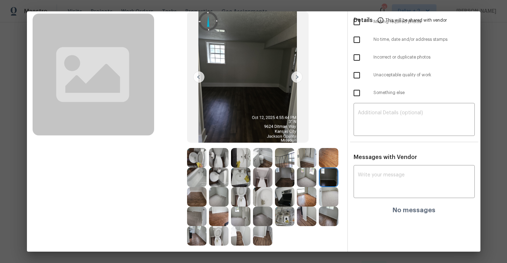
click at [298, 74] on img at bounding box center [296, 76] width 11 height 11
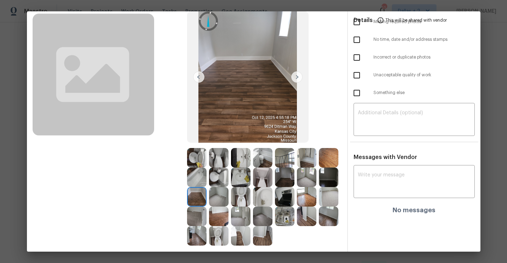
click at [298, 74] on img at bounding box center [296, 76] width 11 height 11
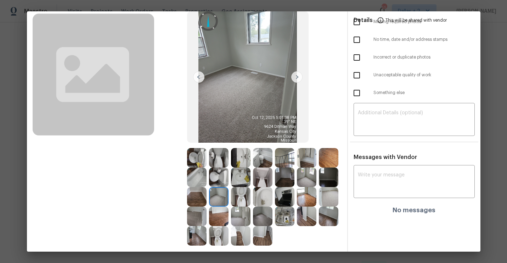
click at [297, 76] on img at bounding box center [296, 76] width 11 height 11
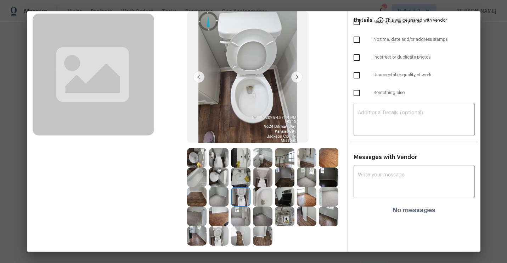
click at [297, 76] on img at bounding box center [296, 76] width 11 height 11
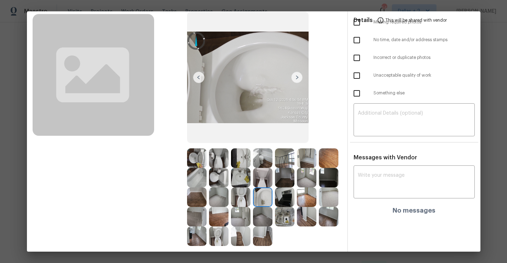
scroll to position [41, 0]
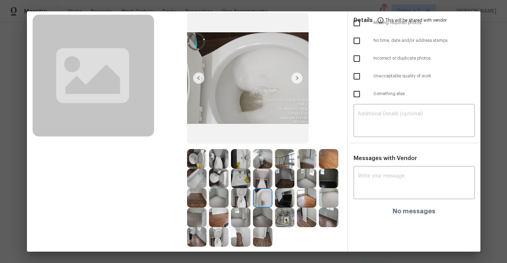
click at [298, 78] on img at bounding box center [296, 77] width 11 height 11
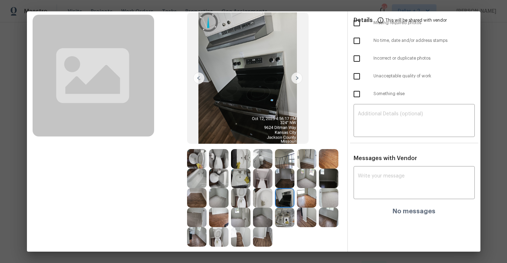
click at [298, 78] on img at bounding box center [296, 77] width 11 height 11
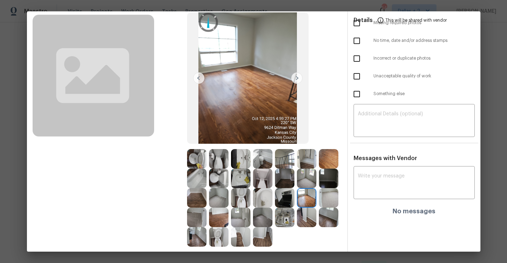
click at [298, 78] on img at bounding box center [296, 77] width 11 height 11
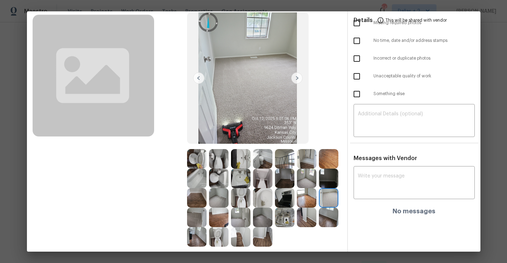
click at [298, 78] on img at bounding box center [296, 77] width 11 height 11
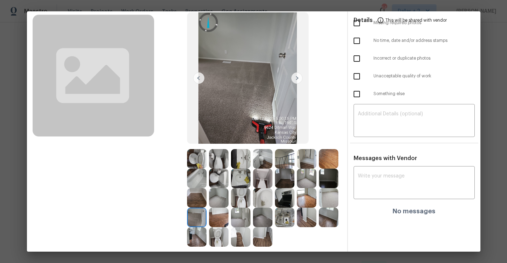
click at [298, 78] on img at bounding box center [296, 77] width 11 height 11
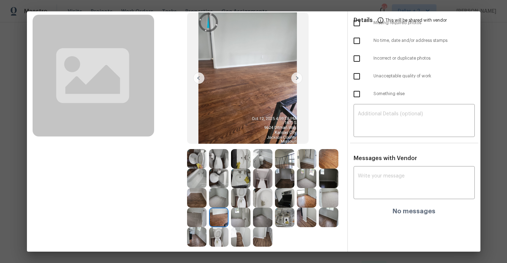
click at [298, 78] on img at bounding box center [296, 77] width 11 height 11
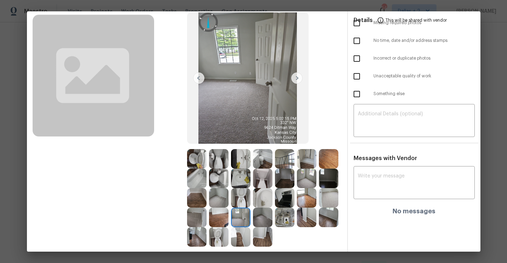
click at [298, 78] on img at bounding box center [296, 77] width 11 height 11
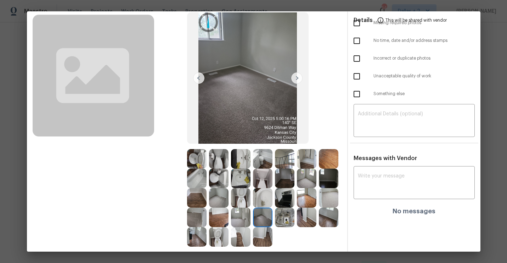
click at [298, 78] on img at bounding box center [296, 77] width 11 height 11
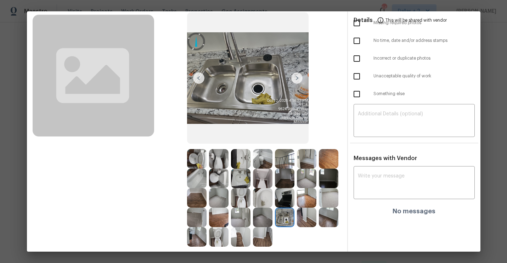
click at [397, 159] on span "Messages with Vendor" at bounding box center [385, 158] width 63 height 6
click at [382, 173] on div "x ​" at bounding box center [414, 183] width 121 height 31
paste textarea "Maintenance Audit Team: Hello! Unfortunately this cleaning visit completed on 9…"
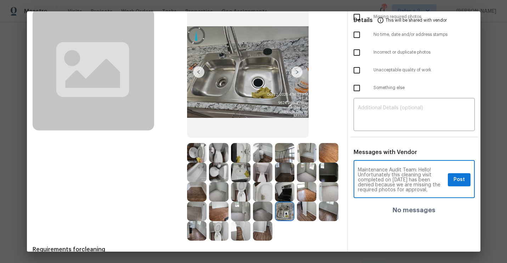
scroll to position [48, 0]
click at [402, 180] on textarea "Maintenance Audit Team: Hello! Unfortunately this cleaning visit completed on 9…" at bounding box center [401, 179] width 87 height 25
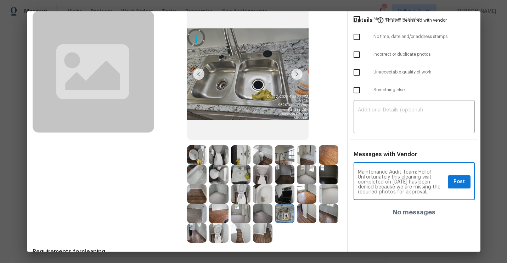
scroll to position [64, 0]
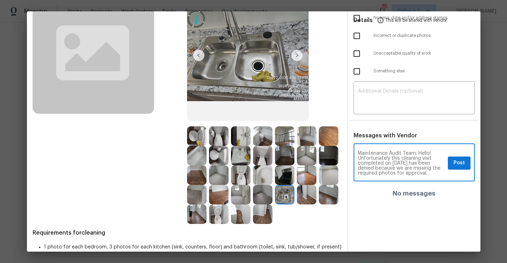
click at [394, 163] on textarea "Maintenance Audit Team: Hello! Unfortunately this cleaning visit completed on 9…" at bounding box center [401, 163] width 87 height 25
click at [404, 162] on textarea "Maintenance Audit Team: Hello! Unfortunately this cleaning visit completed on 1…" at bounding box center [401, 163] width 87 height 25
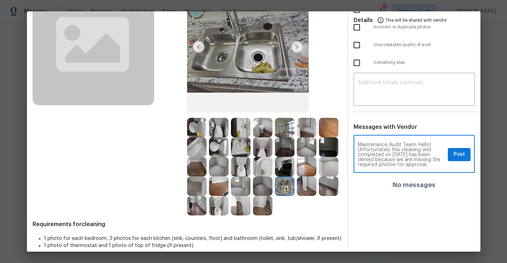
scroll to position [71, 0]
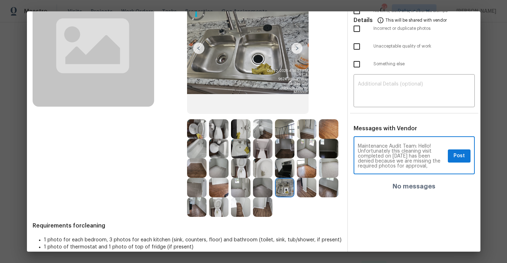
click at [435, 166] on textarea "Maintenance Audit Team: Hello! Unfortunately this cleaning visit completed on 1…" at bounding box center [401, 156] width 87 height 25
type textarea "Maintenance Audit Team: Hello! Unfortunately this cleaning visit completed on 1…"
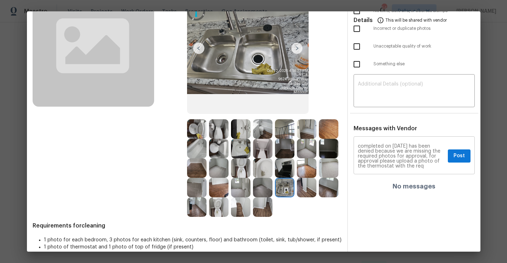
click at [435, 173] on div "Maintenance Audit Team: Hello! Unfortunately this cleaning visit completed on 1…" at bounding box center [414, 156] width 121 height 36
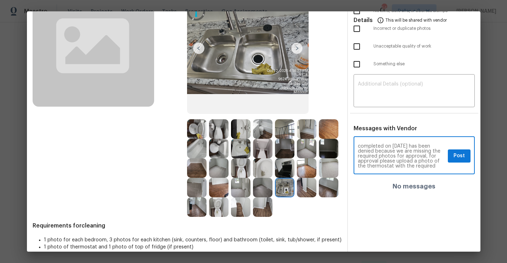
scroll to position [15, 0]
click at [368, 167] on textarea "Maintenance Audit Team: Hello! Unfortunately this cleaning visit completed on 1…" at bounding box center [401, 156] width 87 height 25
click at [398, 167] on textarea "Maintenance Audit Team: Hello! Unfortunately this cleaning visit completed on 1…" at bounding box center [401, 156] width 87 height 25
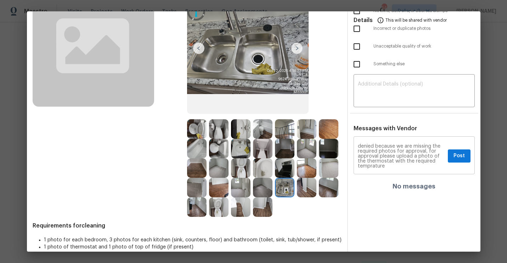
click at [371, 168] on div "Maintenance Audit Team: Hello! Unfortunately this cleaning visit completed on 1…" at bounding box center [414, 156] width 121 height 36
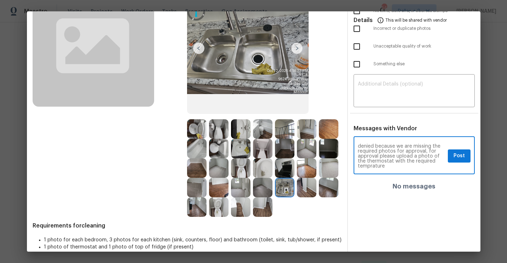
click at [371, 166] on textarea "Maintenance Audit Team: Hello! Unfortunately this cleaning visit completed on 1…" at bounding box center [401, 156] width 87 height 25
click at [419, 234] on div "Details This will be shared with vendor Missing required photos No time, date a…" at bounding box center [414, 113] width 133 height 293
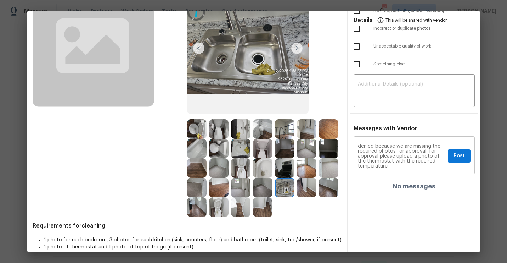
click at [394, 168] on div "Maintenance Audit Team: Hello! Unfortunately this cleaning visit completed on 1…" at bounding box center [414, 156] width 121 height 36
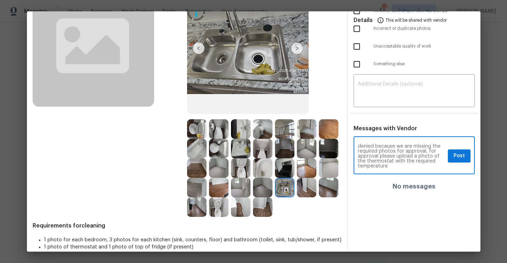
click at [393, 167] on textarea "Maintenance Audit Team: Hello! Unfortunately this cleaning visit completed on 1…" at bounding box center [401, 156] width 87 height 25
type textarea "Maintenance Audit Team: Hello! Unfortunately this cleaning visit completed on 1…"
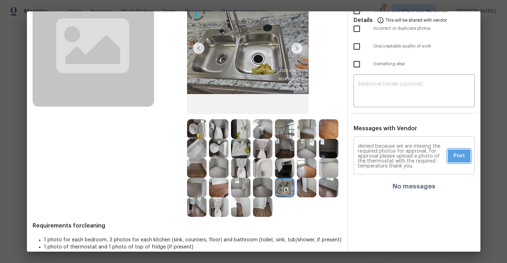
click at [466, 157] on button "Post" at bounding box center [459, 155] width 23 height 13
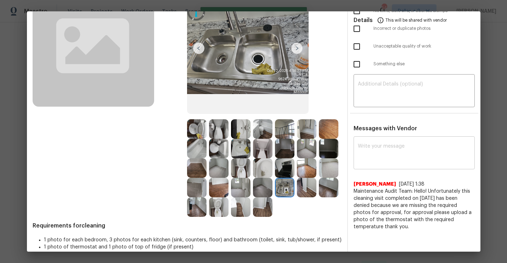
scroll to position [0, 0]
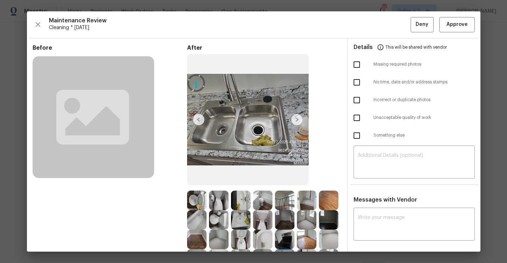
click at [357, 68] on input "checkbox" at bounding box center [356, 64] width 15 height 15
checkbox input "true"
click at [418, 32] on button "Deny" at bounding box center [422, 24] width 23 height 15
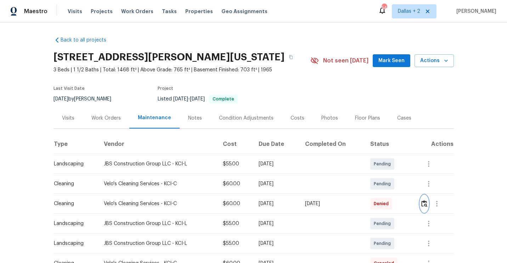
scroll to position [44, 0]
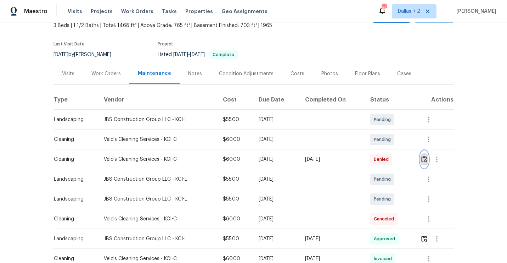
click at [427, 161] on img "button" at bounding box center [424, 159] width 6 height 7
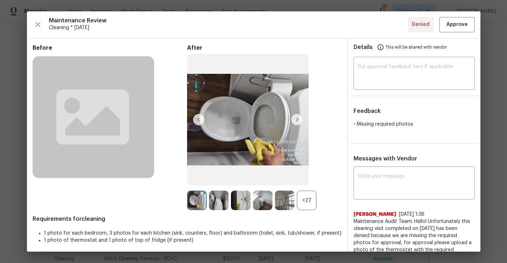
click at [308, 203] on div "+27" at bounding box center [306, 199] width 19 height 19
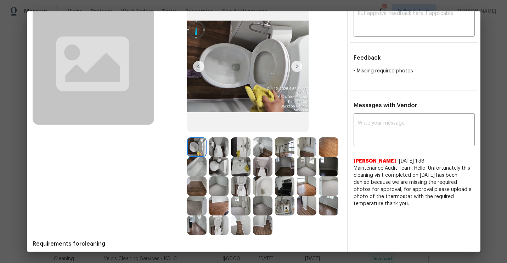
scroll to position [65, 0]
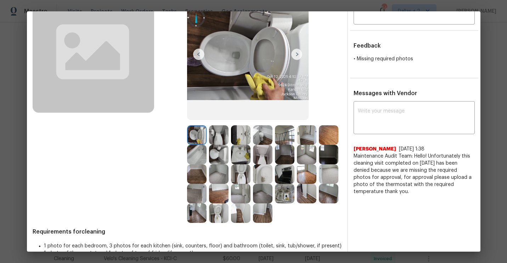
drag, startPoint x: 376, startPoint y: 195, endPoint x: 352, endPoint y: 158, distance: 44.5
click at [352, 158] on div "Messages with Vendor x ​ Jithin Franklin 10/14/25, 1:38 Maintenance Audit Team:…" at bounding box center [414, 145] width 133 height 111
copy span "Maintenance Audit Team: Hello! Unfortunately this cleaning visit completed on 1…"
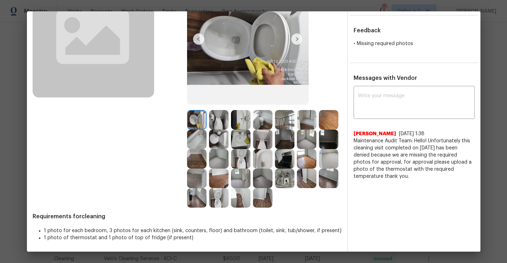
scroll to position [0, 0]
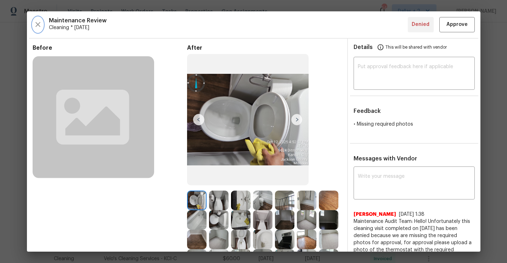
click at [38, 18] on button "button" at bounding box center [38, 24] width 11 height 15
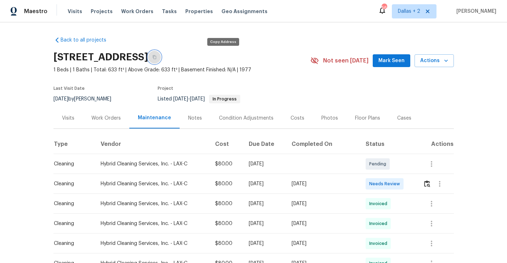
click at [157, 57] on icon "button" at bounding box center [154, 57] width 4 height 4
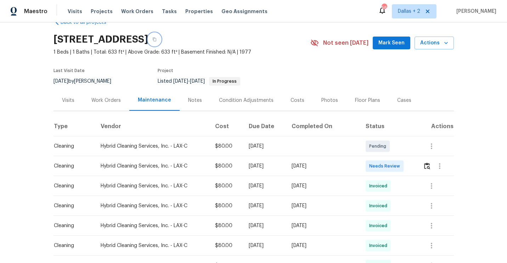
scroll to position [20, 0]
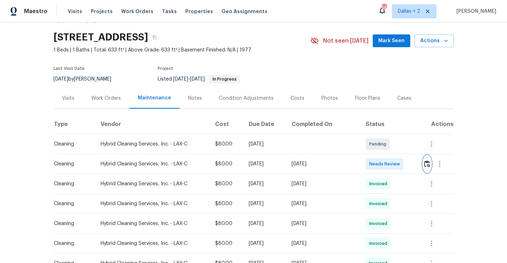
click at [426, 163] on img "button" at bounding box center [427, 163] width 6 height 7
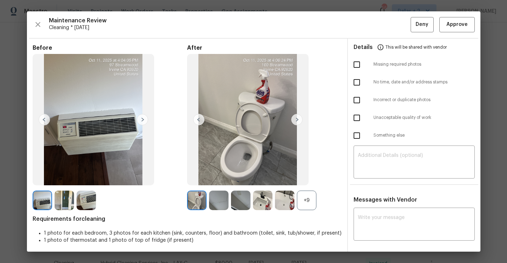
click at [307, 206] on div "+9" at bounding box center [306, 199] width 19 height 19
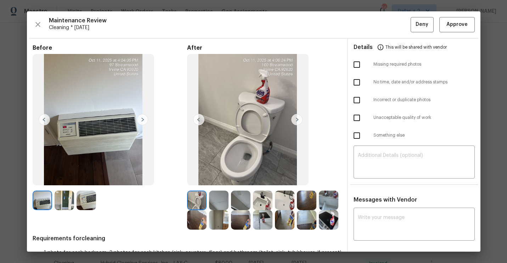
click at [219, 208] on img at bounding box center [218, 199] width 19 height 19
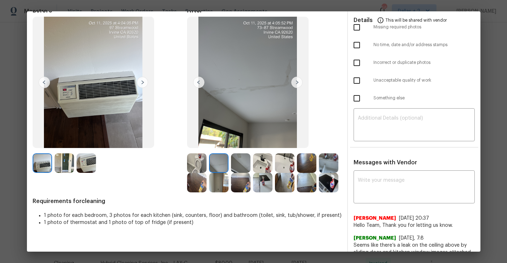
scroll to position [44, 0]
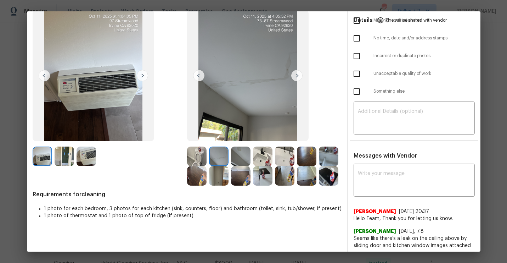
click at [244, 149] on img at bounding box center [240, 155] width 19 height 19
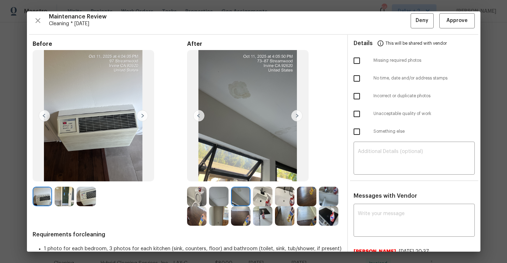
scroll to position [4, 0]
click at [222, 198] on img at bounding box center [218, 195] width 19 height 19
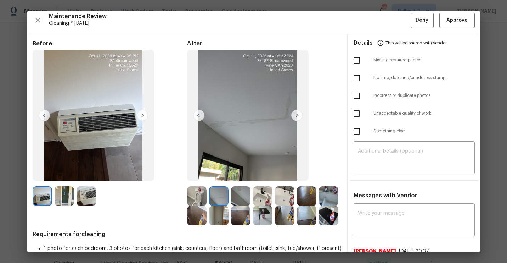
click at [301, 120] on img at bounding box center [296, 115] width 11 height 11
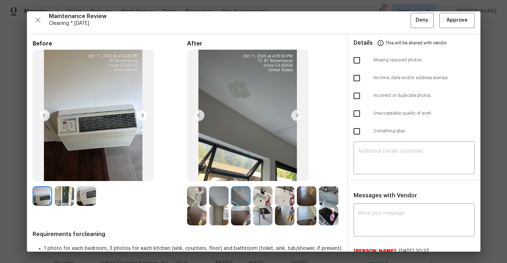
click at [299, 116] on img at bounding box center [296, 115] width 11 height 11
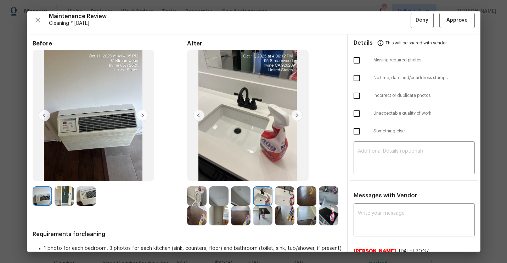
click at [296, 118] on img at bounding box center [296, 115] width 11 height 11
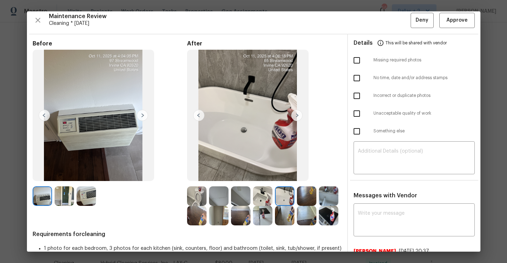
click at [328, 192] on img at bounding box center [328, 195] width 19 height 19
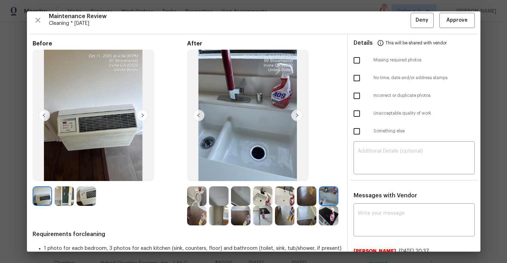
click at [202, 219] on img at bounding box center [196, 215] width 19 height 19
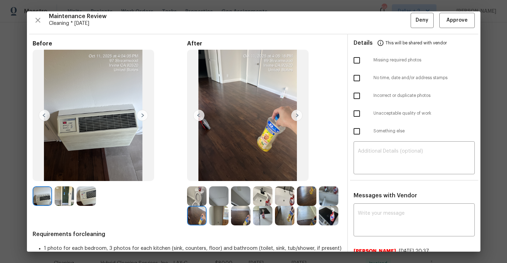
click at [220, 216] on img at bounding box center [218, 215] width 19 height 19
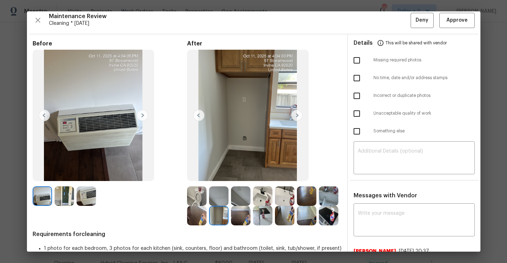
click at [242, 214] on img at bounding box center [240, 215] width 19 height 19
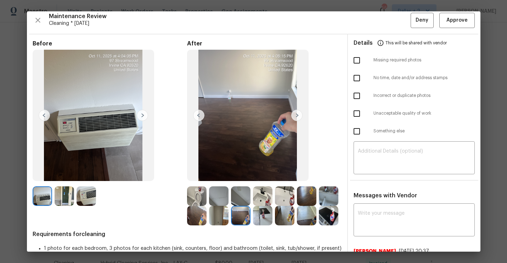
click at [262, 215] on img at bounding box center [262, 215] width 19 height 19
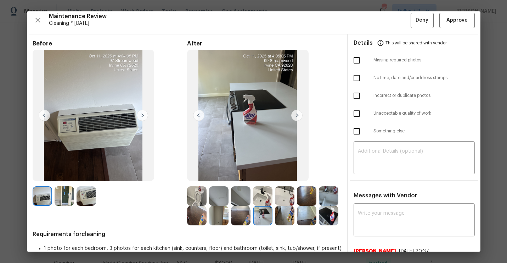
click at [279, 221] on img at bounding box center [284, 215] width 19 height 19
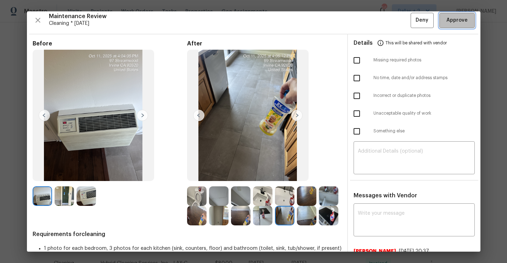
click at [452, 26] on button "Approve" at bounding box center [456, 20] width 35 height 15
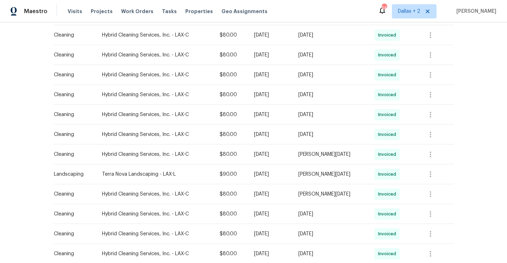
scroll to position [0, 0]
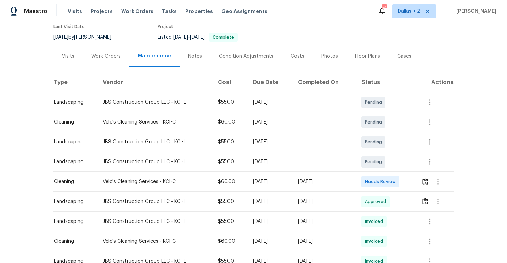
scroll to position [77, 0]
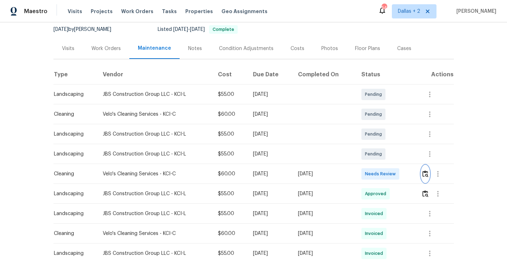
click at [428, 170] on img "button" at bounding box center [425, 173] width 6 height 7
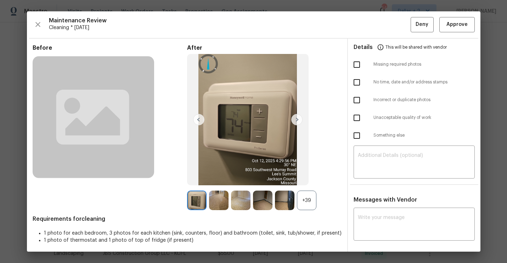
click at [309, 197] on div "+39" at bounding box center [306, 199] width 19 height 19
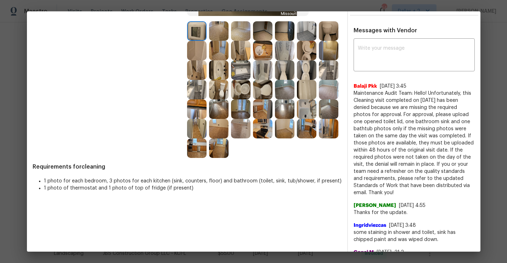
scroll to position [161, 0]
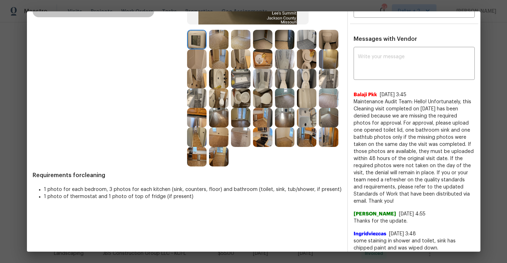
click at [245, 104] on img at bounding box center [240, 97] width 19 height 19
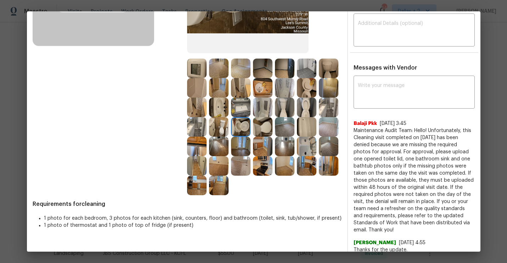
scroll to position [129, 0]
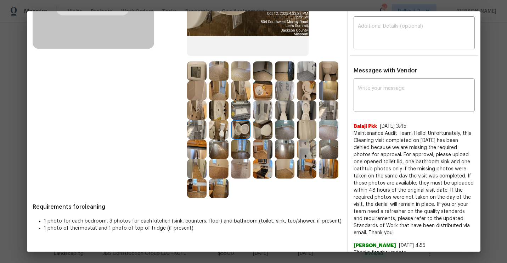
click at [243, 114] on img at bounding box center [240, 109] width 19 height 19
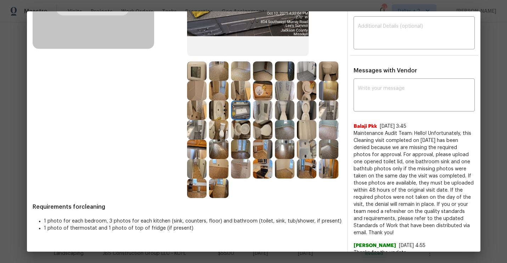
click at [200, 145] on img at bounding box center [196, 148] width 19 height 19
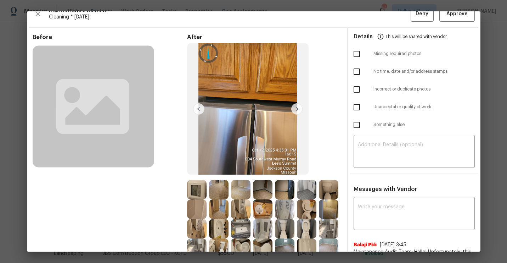
scroll to position [5, 0]
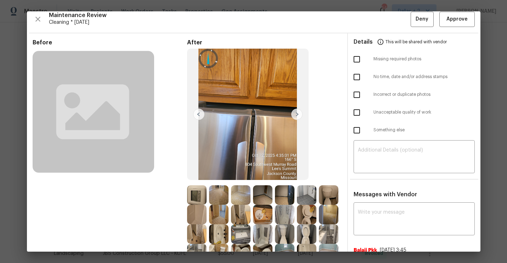
click at [295, 114] on img at bounding box center [296, 113] width 11 height 11
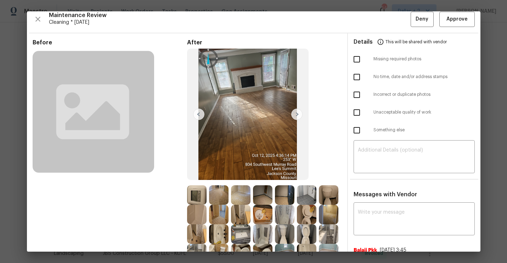
click at [298, 114] on img at bounding box center [296, 113] width 11 height 11
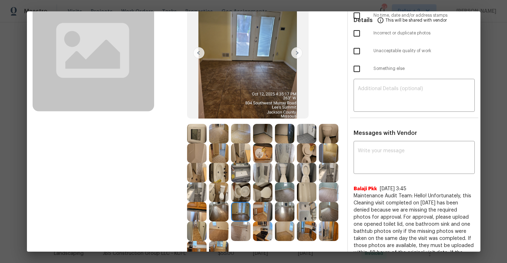
scroll to position [76, 0]
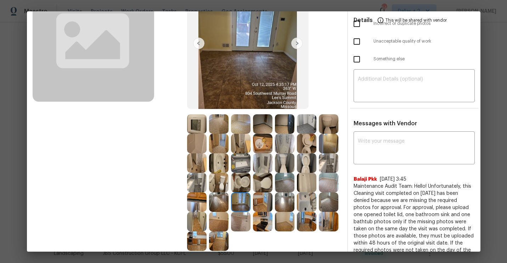
click at [242, 185] on img at bounding box center [240, 182] width 19 height 19
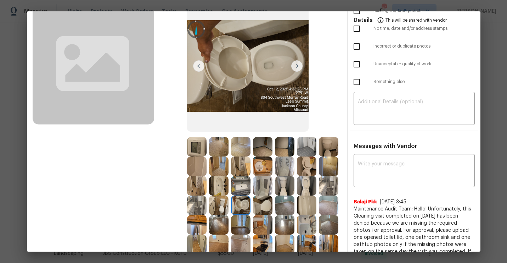
scroll to position [32, 0]
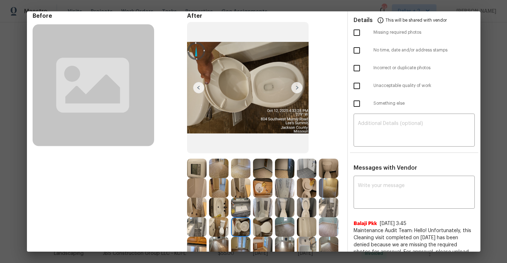
click at [294, 91] on img at bounding box center [296, 87] width 11 height 11
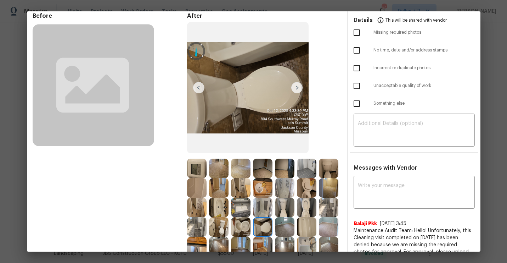
click at [201, 89] on img at bounding box center [198, 87] width 11 height 11
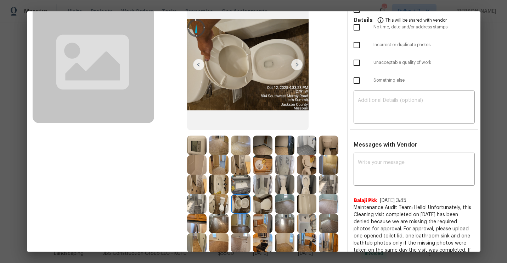
scroll to position [66, 0]
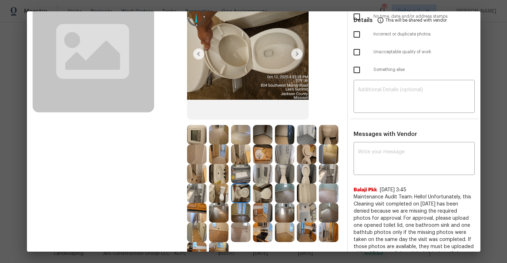
click at [308, 160] on img at bounding box center [306, 153] width 19 height 19
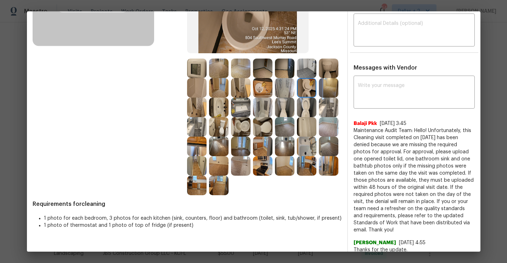
scroll to position [134, 0]
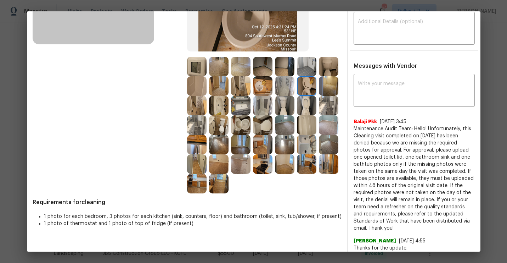
click at [285, 146] on img at bounding box center [284, 144] width 19 height 19
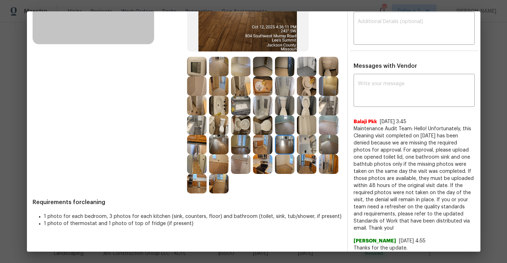
click at [310, 148] on img at bounding box center [306, 144] width 19 height 19
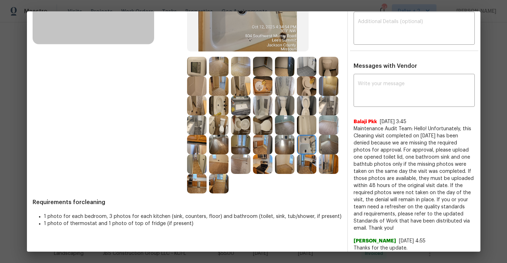
click at [331, 151] on img at bounding box center [328, 144] width 19 height 19
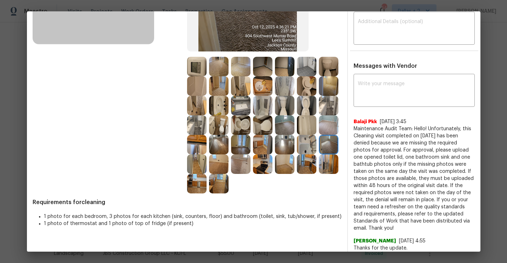
click at [202, 168] on img at bounding box center [196, 163] width 19 height 19
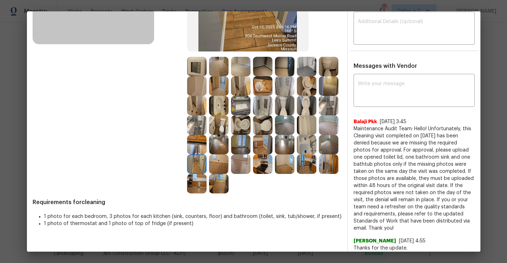
click at [214, 154] on img at bounding box center [218, 144] width 19 height 19
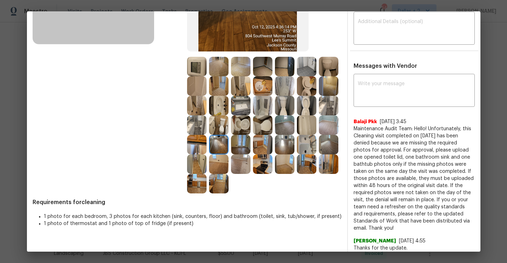
click at [244, 169] on img at bounding box center [240, 163] width 19 height 19
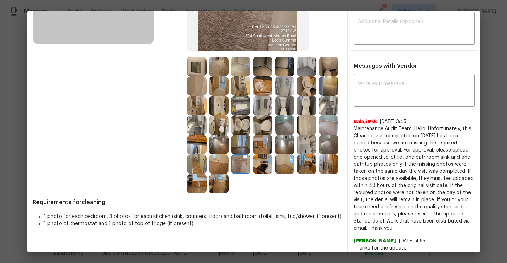
click at [240, 140] on img at bounding box center [240, 144] width 19 height 19
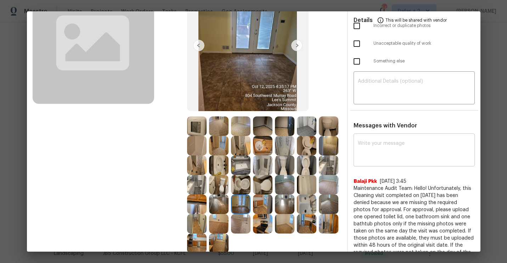
scroll to position [77, 0]
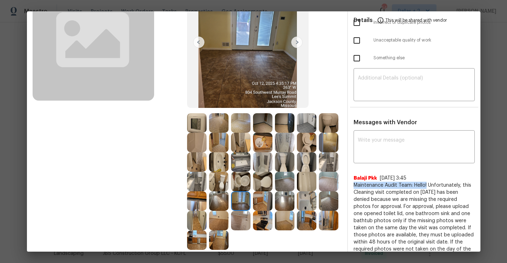
drag, startPoint x: 427, startPoint y: 184, endPoint x: 354, endPoint y: 184, distance: 73.4
click at [354, 184] on span "Maintenance Audit Team: Hello! Unfortunately, this Cleaning visit completed on …" at bounding box center [414, 234] width 121 height 106
copy span "Maintenance Audit Team: Hello!"
click at [386, 129] on div "Messages with Vendor x ​ Balaji Pkk 9/14/25, 3:45 Maintenance Audit Team: Hello…" at bounding box center [414, 253] width 133 height 268
click at [382, 132] on div "x ​" at bounding box center [414, 147] width 121 height 31
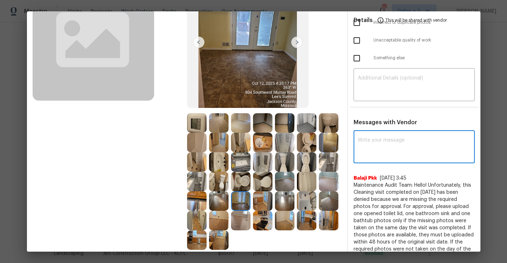
paste textarea "Maintenance Audit Team: Hello!"
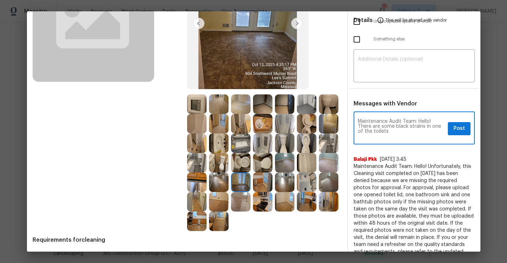
scroll to position [105, 0]
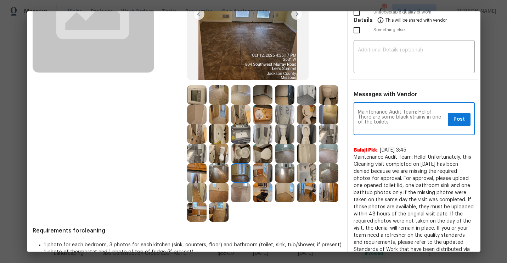
click at [402, 123] on textarea "Maintenance Audit Team: Hello! There are some black strains in one of the toile…" at bounding box center [401, 120] width 87 height 20
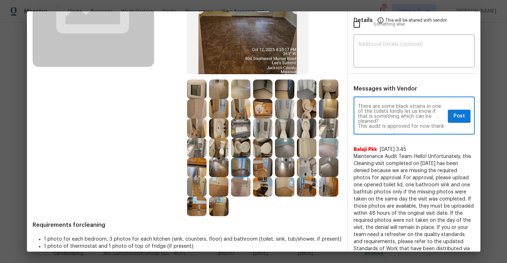
scroll to position [0, 0]
type textarea "Maintenance Audit Team: Hello! There are some black strains in one of the toile…"
click at [462, 117] on span "Post" at bounding box center [459, 116] width 11 height 9
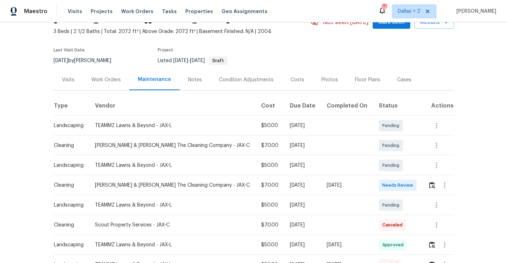
scroll to position [73, 0]
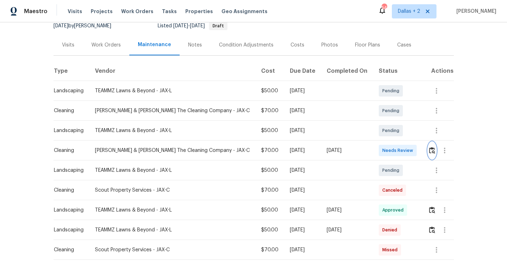
click at [431, 151] on img "button" at bounding box center [432, 150] width 6 height 7
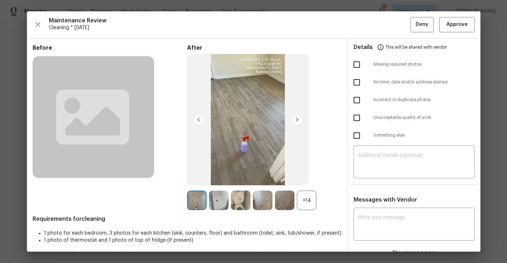
click at [303, 193] on div "+14" at bounding box center [306, 199] width 19 height 19
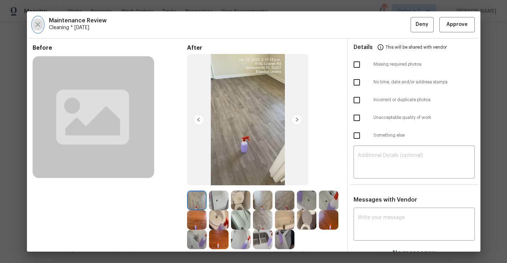
click at [39, 27] on icon "button" at bounding box center [38, 24] width 9 height 9
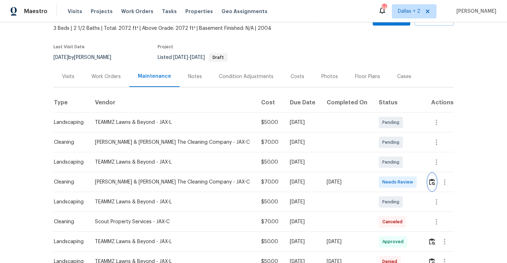
scroll to position [39, 0]
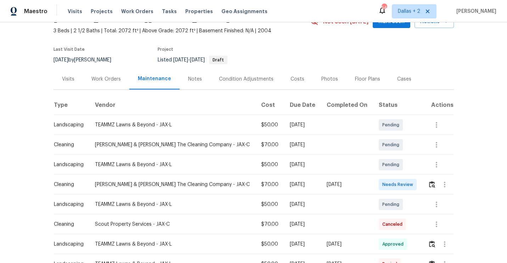
click at [129, 128] on td "TEAMMZ Lawns & Beyond - JAX-L" at bounding box center [172, 125] width 166 height 20
click at [169, 120] on td "TEAMMZ Lawns & Beyond - JAX-L" at bounding box center [172, 125] width 166 height 20
click at [429, 186] on img "button" at bounding box center [432, 184] width 6 height 7
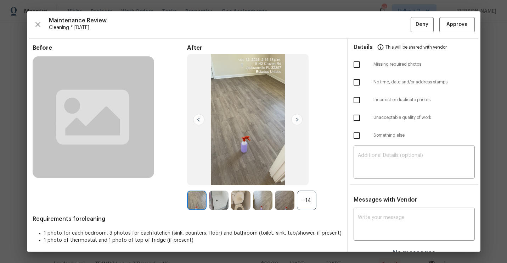
click at [304, 198] on div "+14" at bounding box center [306, 199] width 19 height 19
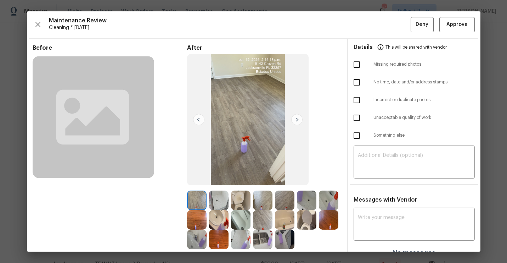
scroll to position [41, 0]
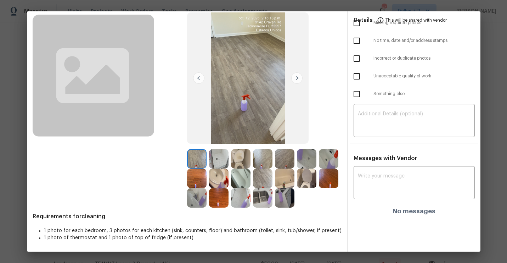
click at [219, 160] on img at bounding box center [218, 158] width 19 height 19
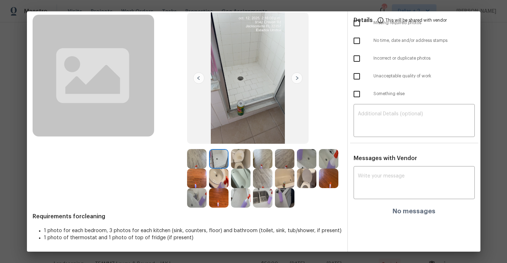
scroll to position [0, 0]
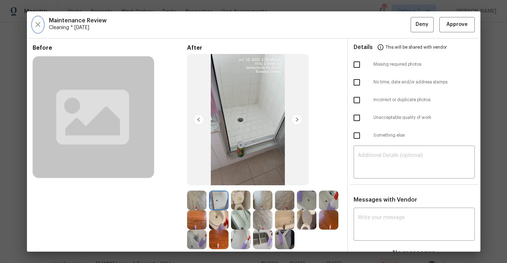
click at [38, 24] on icon "button" at bounding box center [37, 24] width 5 height 5
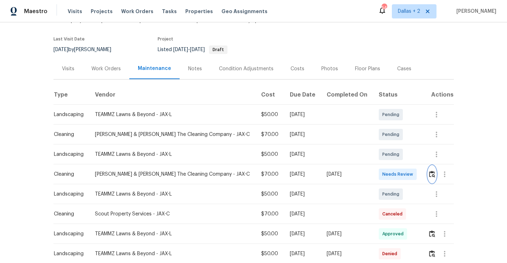
scroll to position [78, 0]
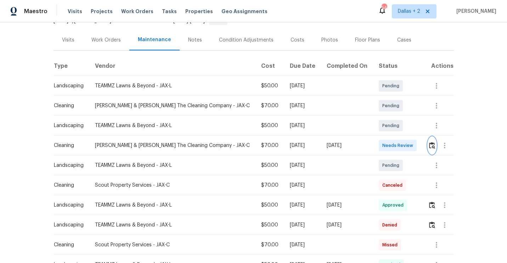
click at [433, 144] on img "button" at bounding box center [432, 145] width 6 height 7
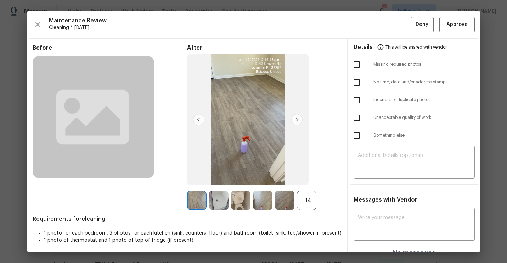
click at [305, 196] on div "+14" at bounding box center [306, 199] width 19 height 19
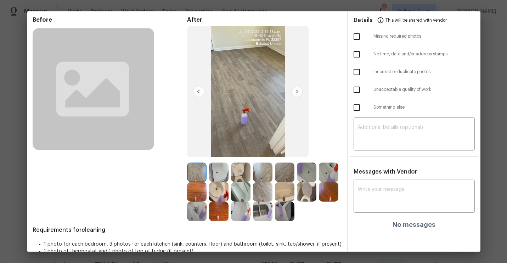
scroll to position [34, 0]
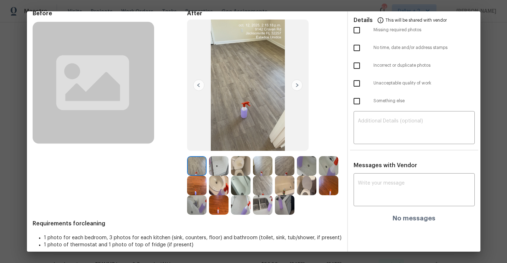
click at [237, 210] on img at bounding box center [240, 204] width 19 height 19
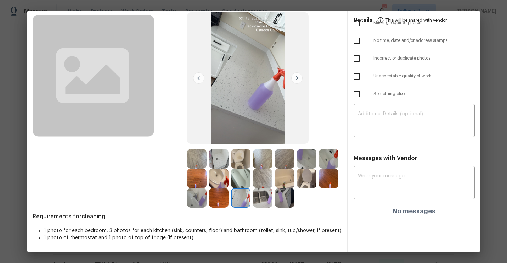
scroll to position [41, 0]
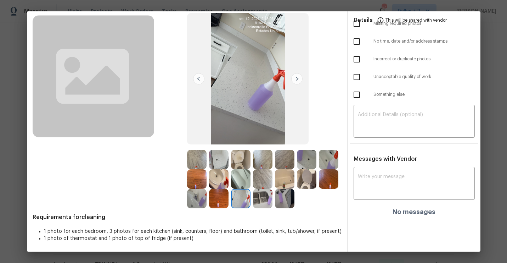
click at [186, 170] on div "Before" at bounding box center [110, 106] width 155 height 205
click at [202, 157] on img at bounding box center [196, 159] width 19 height 19
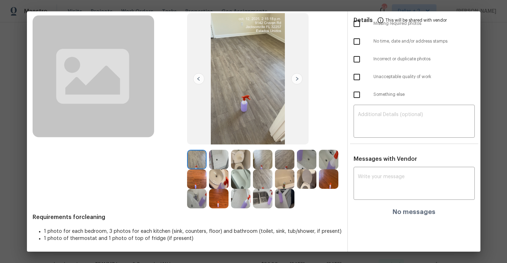
click at [217, 161] on img at bounding box center [218, 159] width 19 height 19
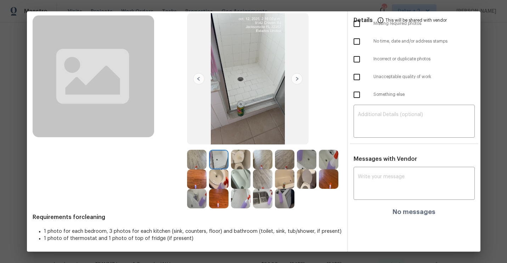
click at [237, 158] on img at bounding box center [240, 159] width 19 height 19
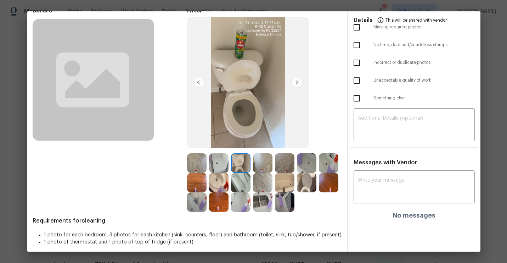
scroll to position [39, 0]
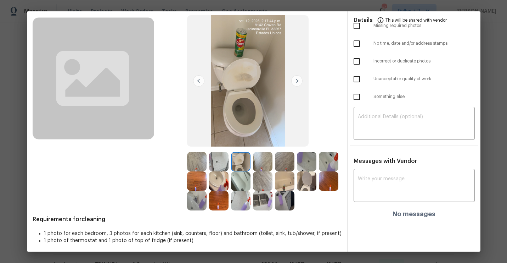
click at [331, 177] on img at bounding box center [328, 180] width 19 height 19
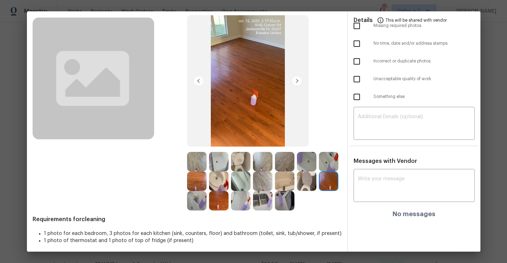
click at [308, 160] on img at bounding box center [306, 161] width 19 height 19
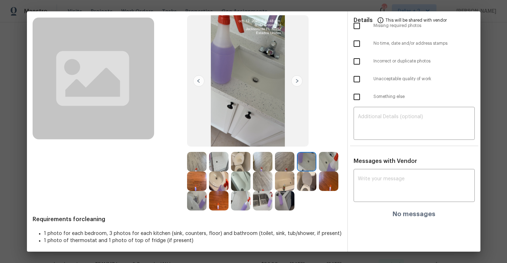
click at [327, 160] on img at bounding box center [328, 161] width 19 height 19
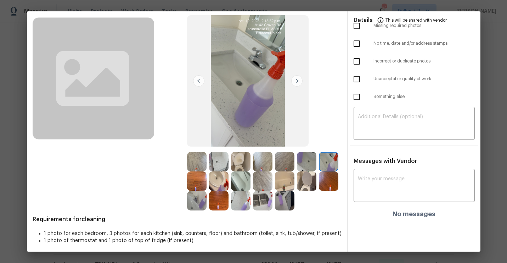
click at [306, 184] on img at bounding box center [306, 180] width 19 height 19
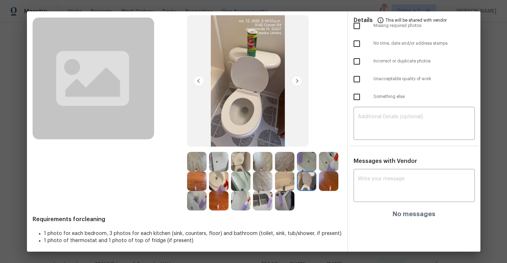
click at [283, 180] on img at bounding box center [284, 180] width 19 height 19
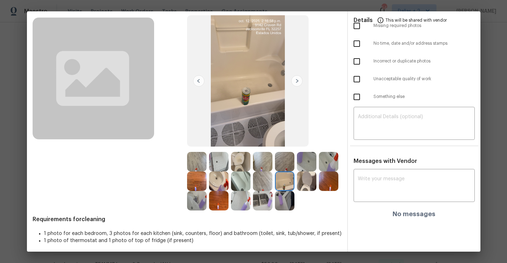
click at [283, 197] on img at bounding box center [284, 200] width 19 height 19
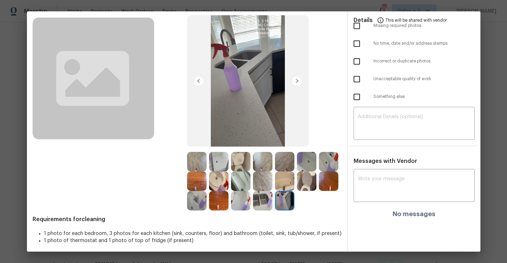
click at [264, 200] on img at bounding box center [262, 200] width 19 height 19
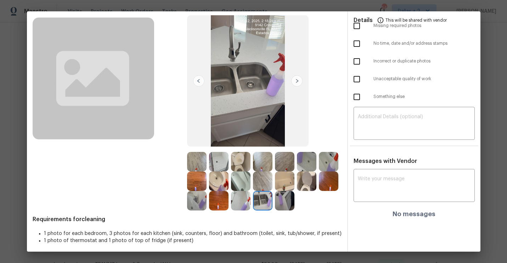
click at [234, 201] on img at bounding box center [240, 200] width 19 height 19
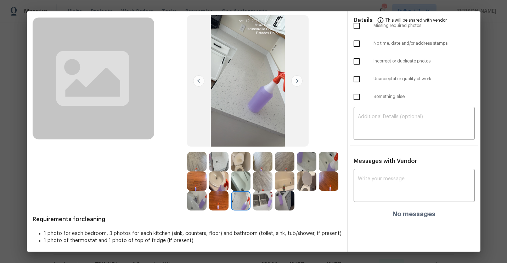
click at [218, 204] on img at bounding box center [218, 200] width 19 height 19
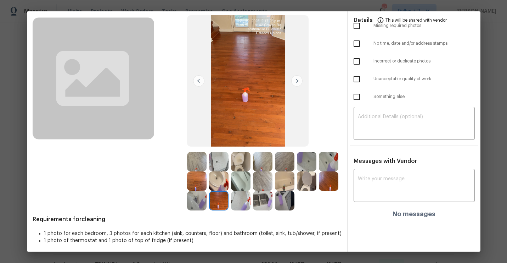
click at [199, 202] on img at bounding box center [196, 200] width 19 height 19
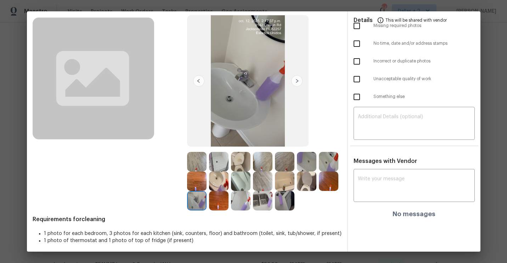
scroll to position [40, 0]
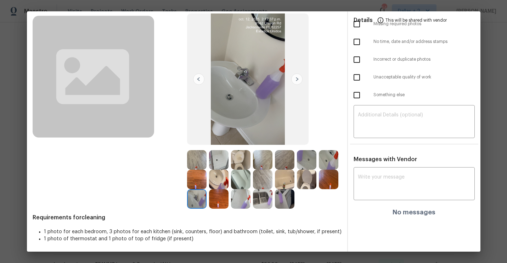
click at [196, 165] on img at bounding box center [196, 159] width 19 height 19
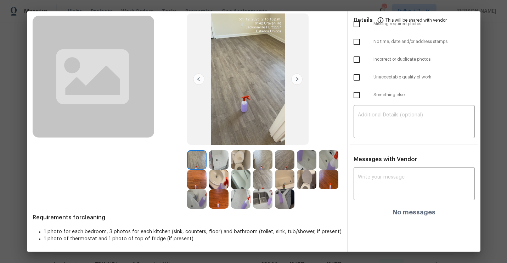
click at [216, 161] on img at bounding box center [218, 159] width 19 height 19
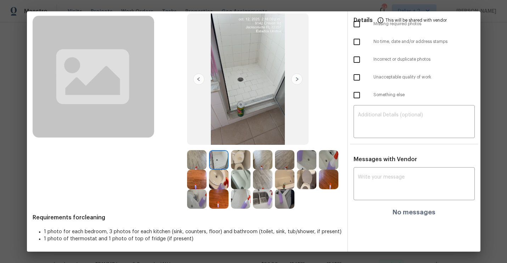
click at [231, 161] on img at bounding box center [240, 159] width 19 height 19
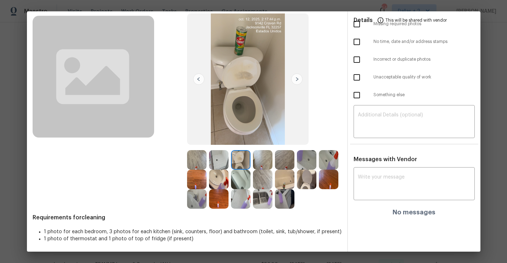
click at [261, 156] on img at bounding box center [262, 159] width 19 height 19
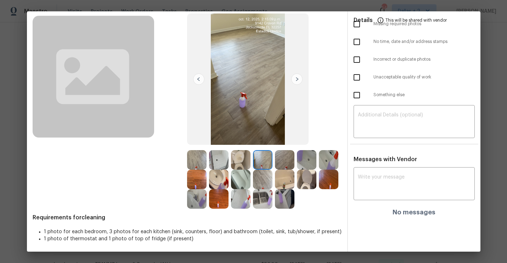
click at [200, 156] on img at bounding box center [196, 159] width 19 height 19
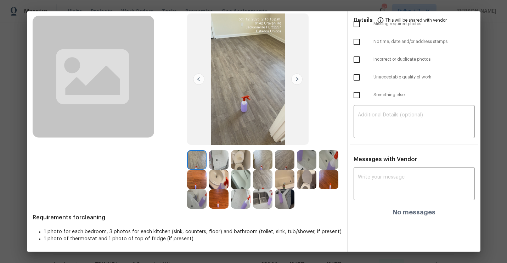
click at [221, 154] on img at bounding box center [218, 159] width 19 height 19
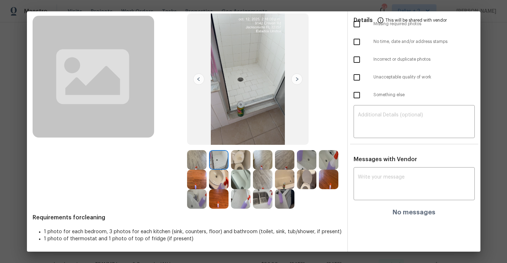
click at [235, 161] on img at bounding box center [240, 159] width 19 height 19
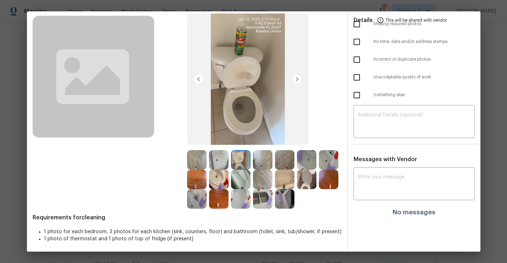
click at [284, 169] on img at bounding box center [284, 159] width 19 height 19
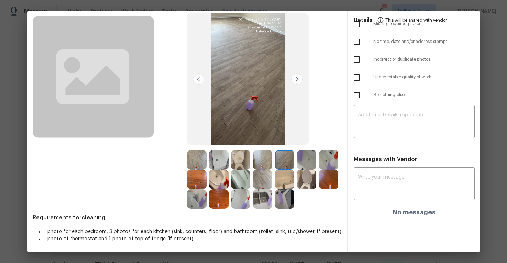
click at [285, 158] on img at bounding box center [284, 159] width 19 height 19
click at [303, 158] on img at bounding box center [306, 159] width 19 height 19
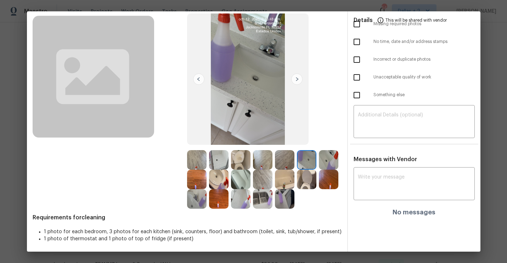
click at [325, 158] on img at bounding box center [328, 159] width 19 height 19
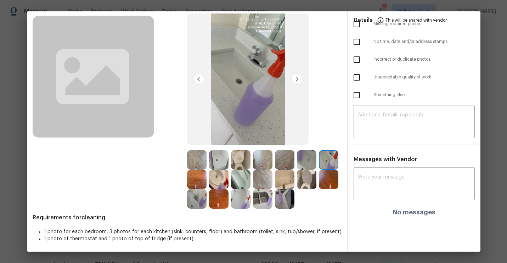
click at [202, 174] on img at bounding box center [196, 178] width 19 height 19
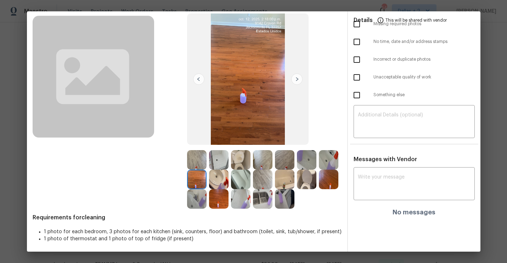
click at [216, 181] on img at bounding box center [218, 178] width 19 height 19
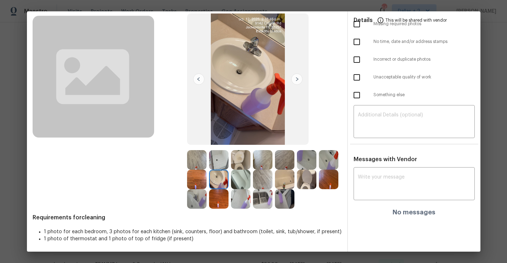
click at [236, 177] on img at bounding box center [240, 178] width 19 height 19
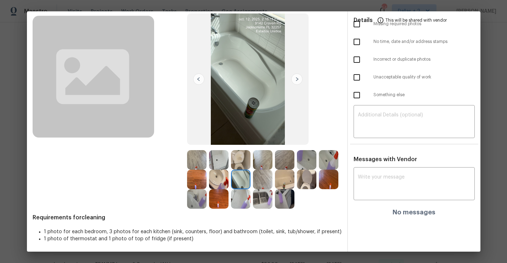
click at [260, 182] on img at bounding box center [262, 178] width 19 height 19
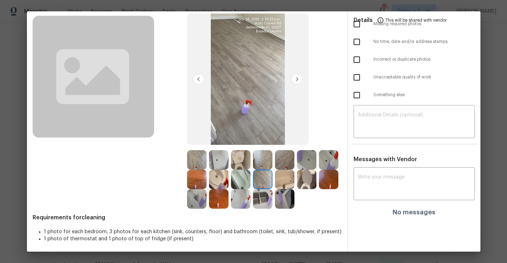
click at [281, 181] on img at bounding box center [284, 178] width 19 height 19
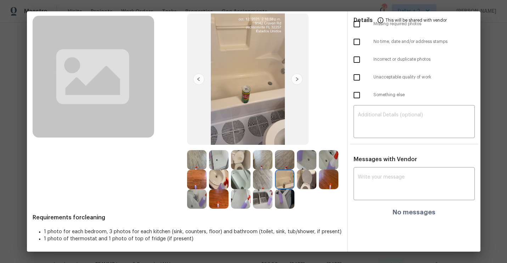
click at [302, 181] on img at bounding box center [306, 178] width 19 height 19
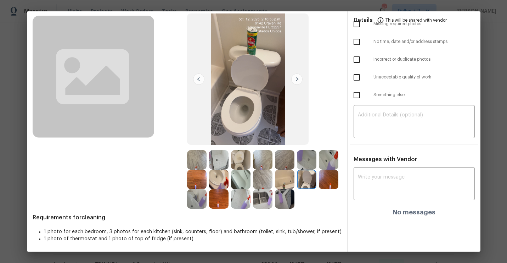
click at [323, 187] on img at bounding box center [328, 178] width 19 height 19
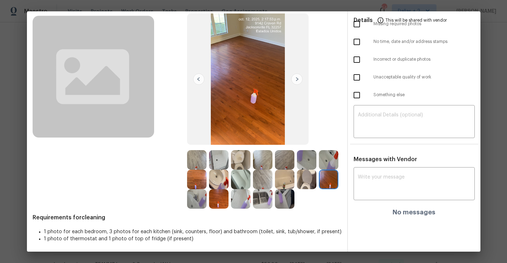
click at [191, 207] on img at bounding box center [196, 198] width 19 height 19
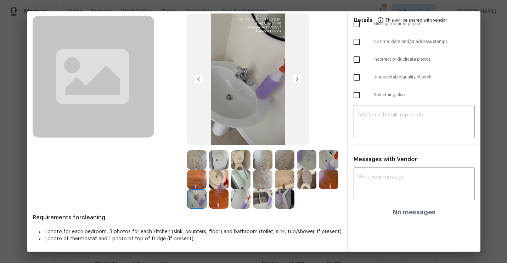
click at [219, 202] on img at bounding box center [218, 198] width 19 height 19
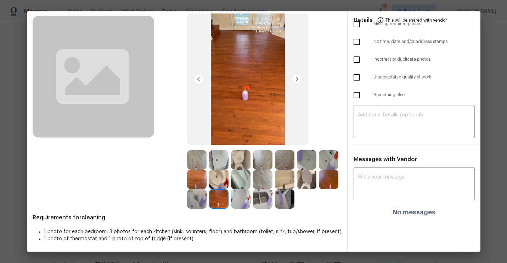
click at [244, 199] on img at bounding box center [240, 198] width 19 height 19
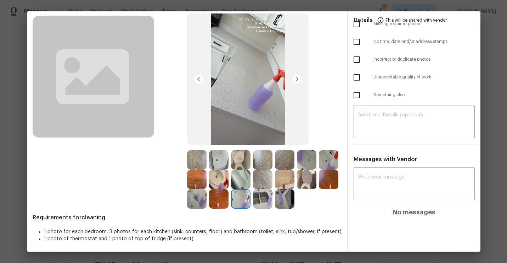
click at [258, 200] on img at bounding box center [262, 198] width 19 height 19
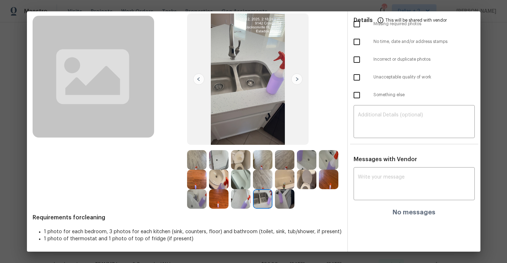
click at [275, 196] on div at bounding box center [264, 198] width 22 height 19
click at [381, 175] on textarea at bounding box center [414, 184] width 113 height 20
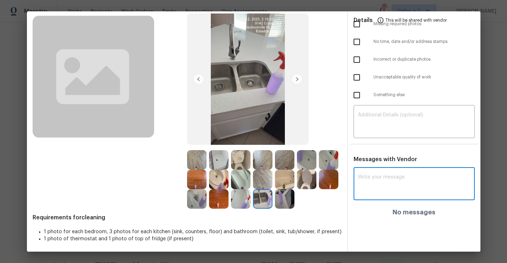
paste textarea "Maintenance Audit Team: Hello! Unfortunately this cleaning visit completed on 9…"
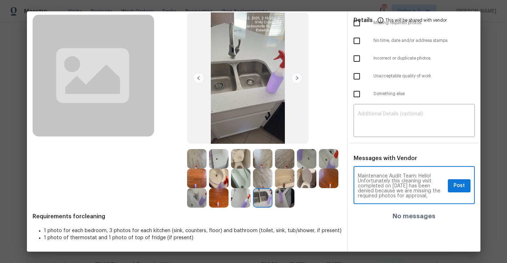
scroll to position [41, 0]
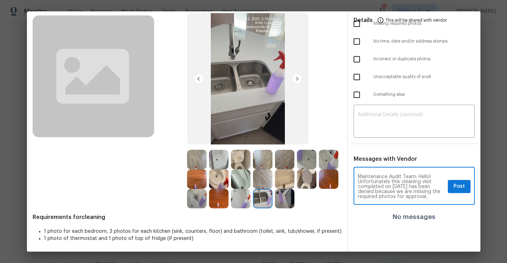
click at [401, 187] on textarea "Maintenance Audit Team: Hello! Unfortunately this cleaning visit completed on 9…" at bounding box center [401, 186] width 87 height 25
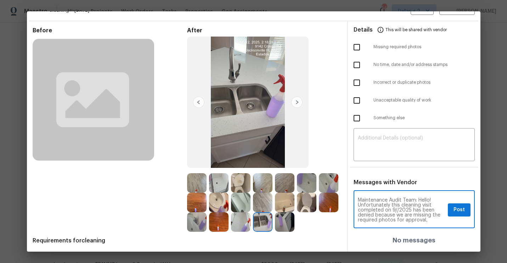
scroll to position [0, 0]
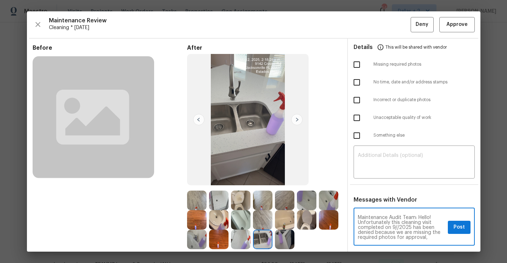
click at [395, 229] on textarea "Maintenance Audit Team: Hello! Unfortunately this cleaning visit completed on 9…" at bounding box center [401, 227] width 87 height 25
click at [399, 226] on textarea "Maintenance Audit Team: Hello! Unfortunately this cleaning visit completed on 1…" at bounding box center [401, 227] width 87 height 25
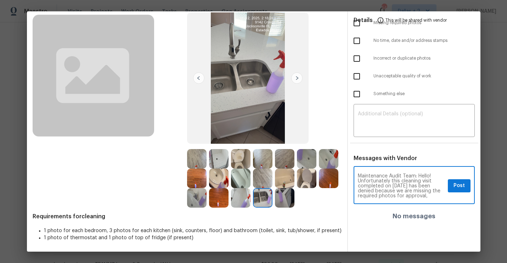
click at [431, 197] on textarea "Maintenance Audit Team: Hello! Unfortunately this cleaning visit completed on 1…" at bounding box center [401, 185] width 87 height 25
click at [370, 196] on textarea "Maintenance Audit Team: Hello! Unfortunately this cleaning visit completed on 1…" at bounding box center [401, 185] width 87 height 25
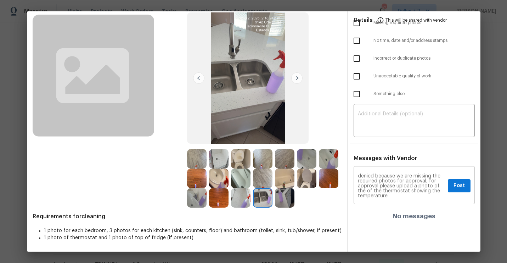
click at [398, 201] on div "Maintenance Audit Team: Hello! Unfortunately this cleaning visit completed on 1…" at bounding box center [414, 186] width 121 height 36
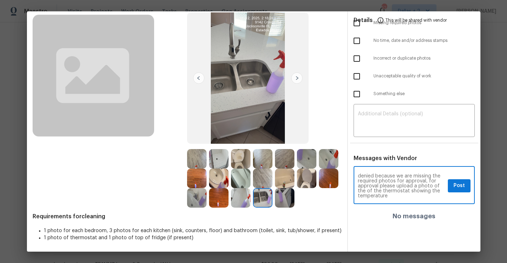
click at [397, 198] on div "Maintenance Audit Team: Hello! Unfortunately this cleaning visit completed on 1…" at bounding box center [414, 186] width 121 height 36
click at [391, 196] on textarea "Maintenance Audit Team: Hello! Unfortunately this cleaning visit completed on 1…" at bounding box center [401, 185] width 87 height 25
type textarea "Maintenance Audit Team: Hello! Unfortunately this cleaning visit completed on 1…"
click at [458, 181] on span "Post" at bounding box center [459, 185] width 11 height 9
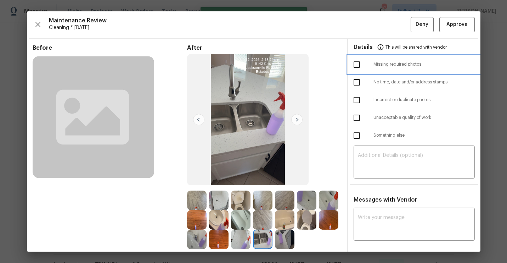
click at [388, 63] on span "Missing required photos" at bounding box center [424, 64] width 101 height 6
checkbox input "true"
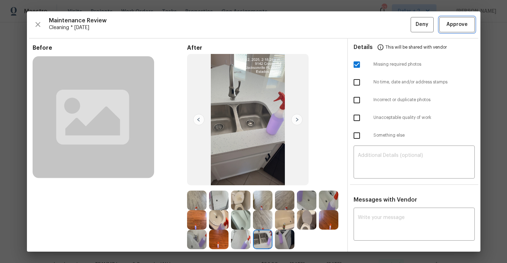
click at [455, 27] on span "Approve" at bounding box center [457, 24] width 21 height 9
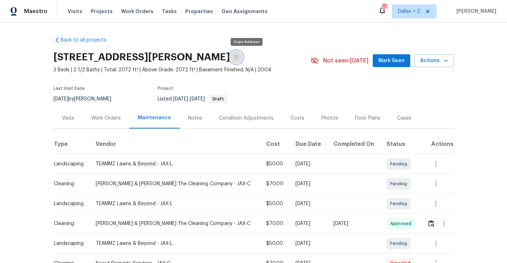
click at [243, 59] on button "button" at bounding box center [236, 57] width 13 height 13
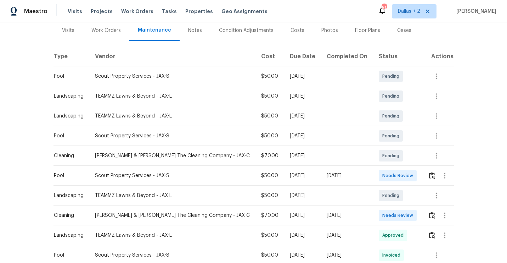
scroll to position [106, 0]
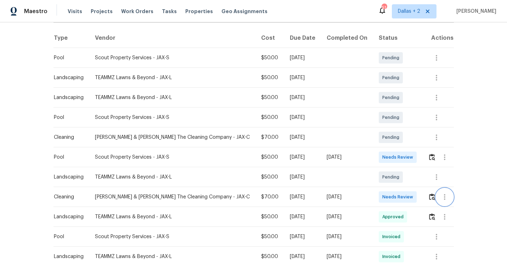
click at [436, 197] on button "button" at bounding box center [444, 196] width 17 height 17
click at [435, 198] on li "Message vendor" at bounding box center [460, 197] width 50 height 12
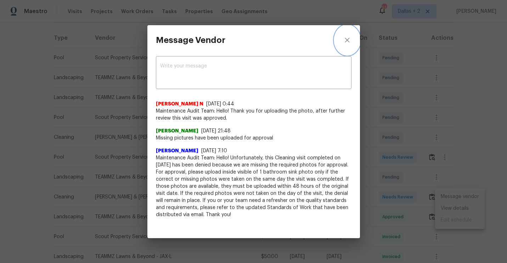
click at [346, 42] on icon "close" at bounding box center [347, 40] width 9 height 9
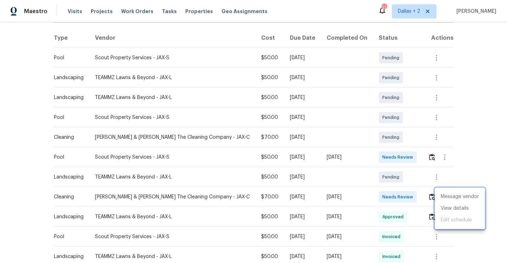
click at [421, 203] on div at bounding box center [253, 131] width 507 height 263
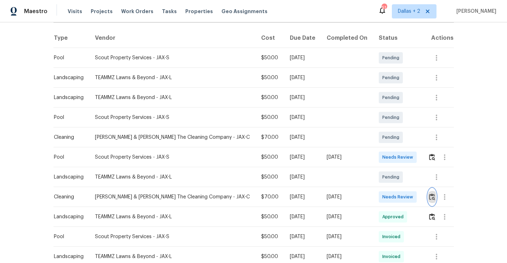
click at [431, 195] on img "button" at bounding box center [432, 196] width 6 height 7
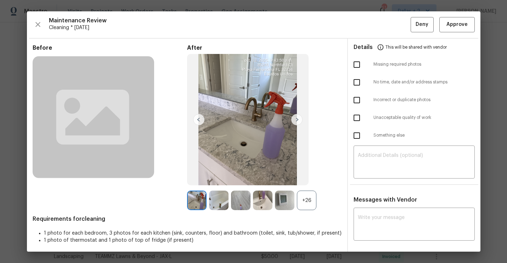
click at [314, 196] on div "+26" at bounding box center [306, 199] width 19 height 19
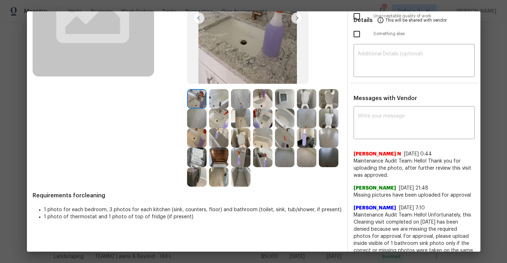
scroll to position [103, 0]
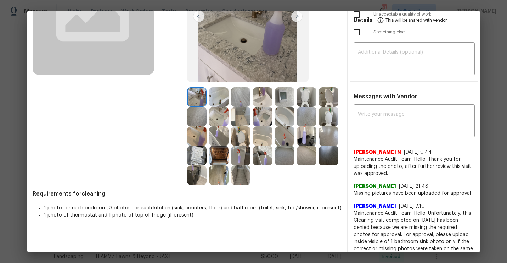
click at [218, 99] on img at bounding box center [218, 96] width 19 height 19
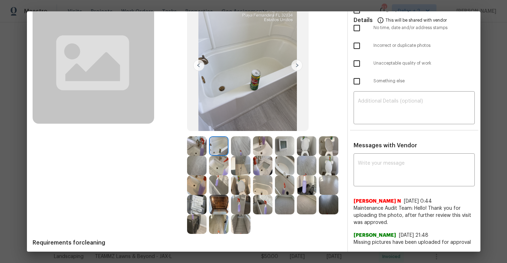
scroll to position [55, 0]
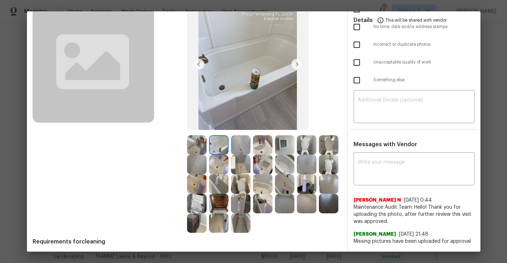
click at [236, 152] on img at bounding box center [240, 144] width 19 height 19
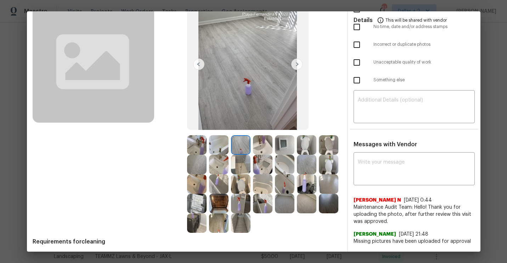
click at [237, 151] on img at bounding box center [240, 144] width 19 height 19
click at [297, 67] on img at bounding box center [296, 63] width 11 height 11
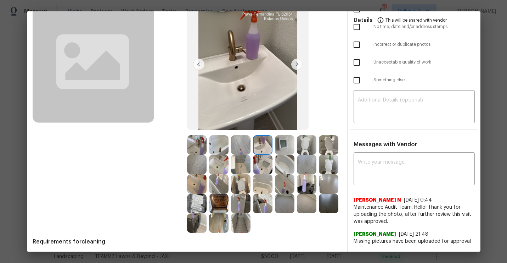
click at [297, 67] on img at bounding box center [296, 63] width 11 height 11
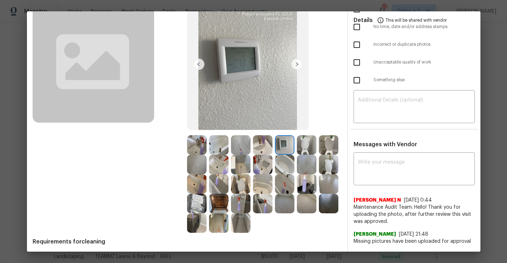
click at [297, 67] on img at bounding box center [296, 63] width 11 height 11
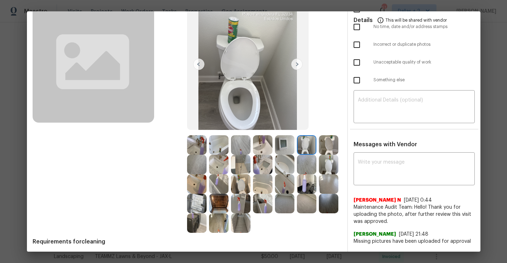
click at [297, 67] on img at bounding box center [296, 63] width 11 height 11
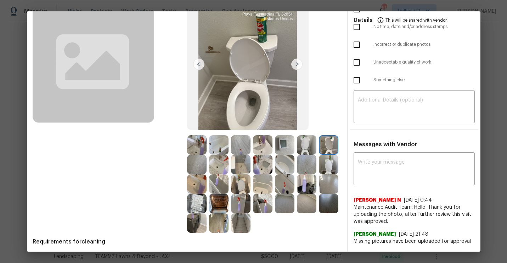
click at [297, 67] on img at bounding box center [296, 63] width 11 height 11
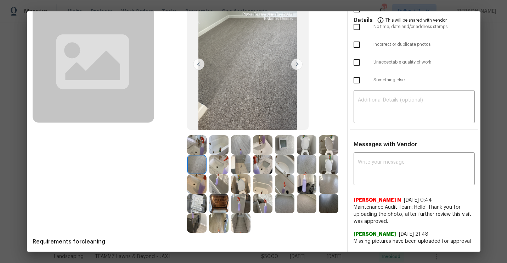
click at [201, 142] on img at bounding box center [196, 144] width 19 height 19
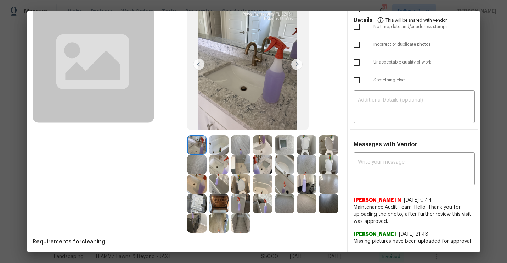
click at [220, 141] on img at bounding box center [218, 144] width 19 height 19
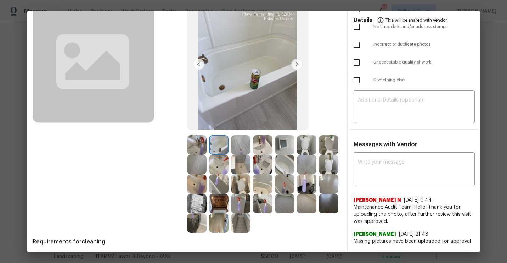
click at [246, 154] on img at bounding box center [240, 144] width 19 height 19
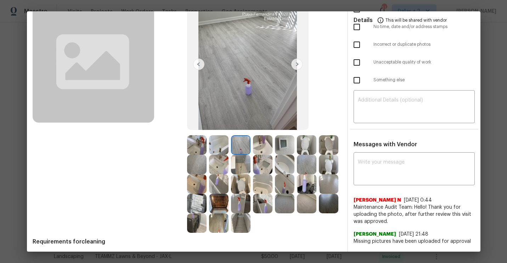
click at [262, 150] on img at bounding box center [262, 144] width 19 height 19
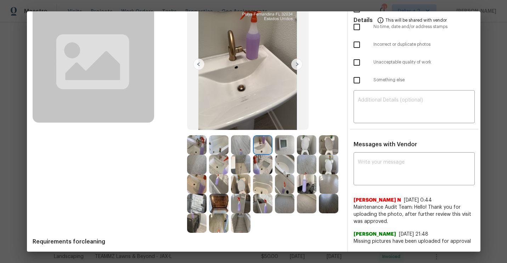
click at [296, 71] on img at bounding box center [248, 64] width 122 height 131
click at [295, 61] on img at bounding box center [296, 63] width 11 height 11
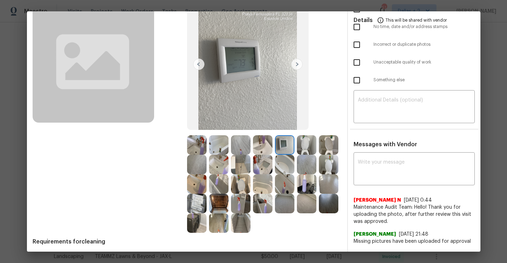
click at [295, 62] on img at bounding box center [296, 63] width 11 height 11
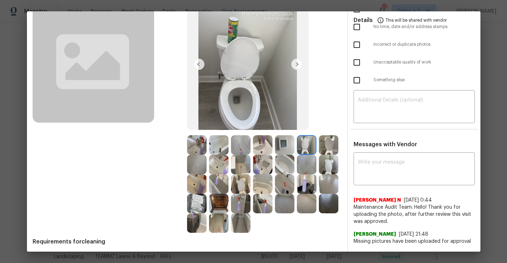
click at [295, 62] on img at bounding box center [296, 63] width 11 height 11
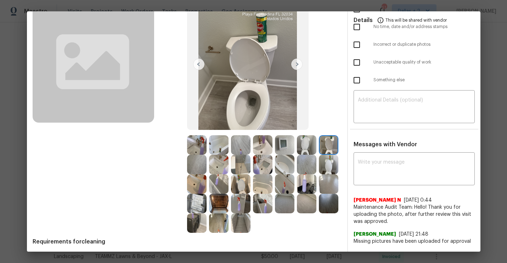
click at [295, 62] on img at bounding box center [296, 63] width 11 height 11
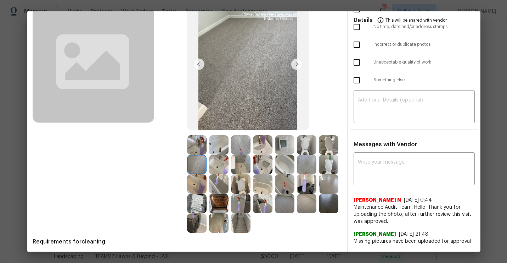
click at [296, 62] on img at bounding box center [296, 63] width 11 height 11
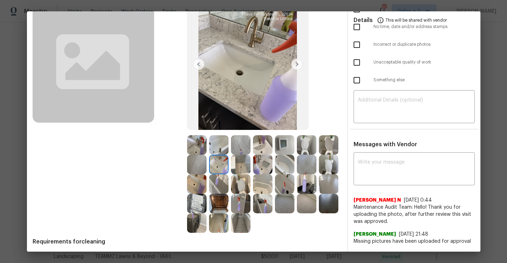
click at [296, 62] on img at bounding box center [296, 63] width 11 height 11
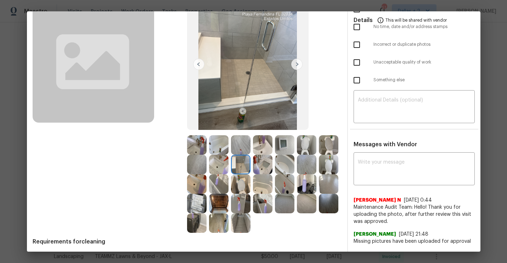
click at [296, 61] on img at bounding box center [296, 63] width 11 height 11
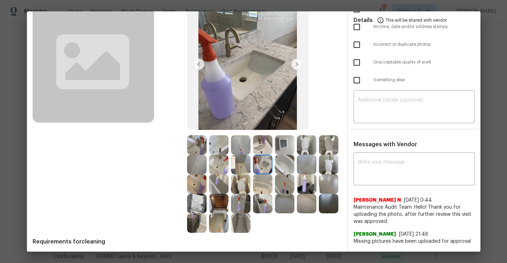
click at [285, 163] on img at bounding box center [284, 164] width 19 height 19
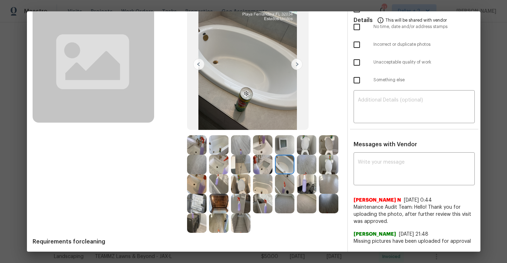
click at [306, 171] on img at bounding box center [306, 164] width 19 height 19
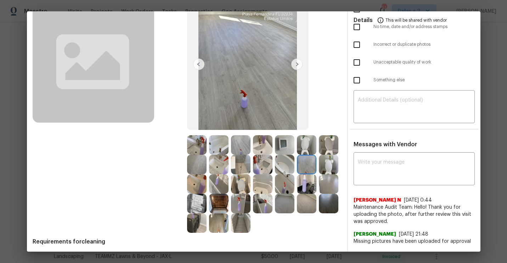
click at [326, 163] on img at bounding box center [328, 164] width 19 height 19
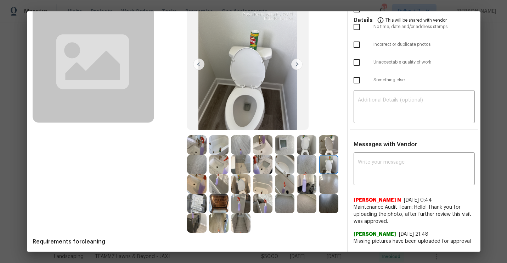
click at [195, 190] on img at bounding box center [196, 183] width 19 height 19
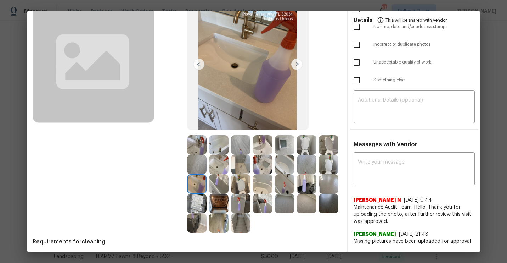
click at [214, 186] on img at bounding box center [218, 183] width 19 height 19
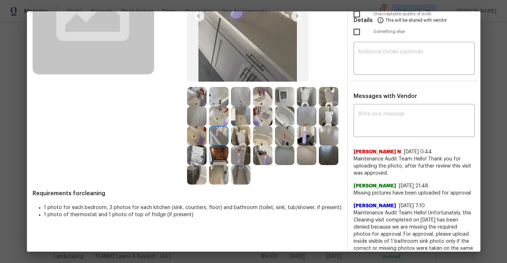
scroll to position [104, 0]
click at [305, 132] on img at bounding box center [306, 134] width 19 height 19
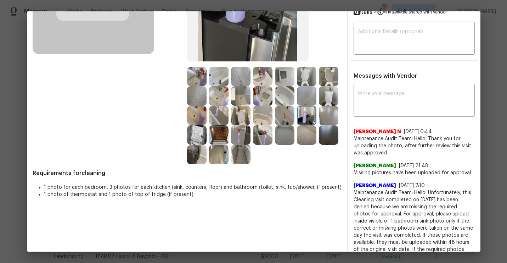
scroll to position [115, 0]
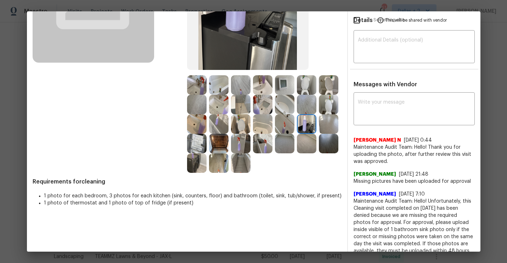
click at [309, 127] on img at bounding box center [306, 123] width 19 height 19
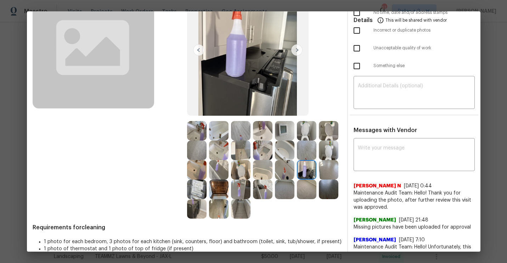
scroll to position [0, 0]
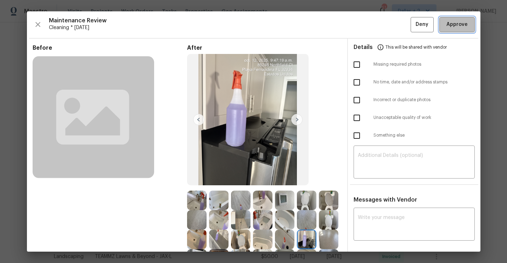
click at [454, 22] on span "Approve" at bounding box center [457, 24] width 21 height 9
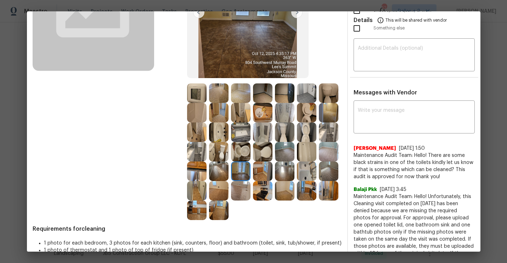
scroll to position [110, 0]
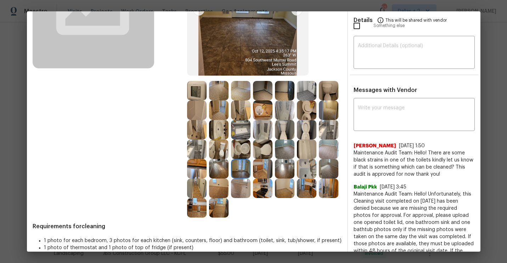
click at [308, 114] on img at bounding box center [306, 109] width 19 height 19
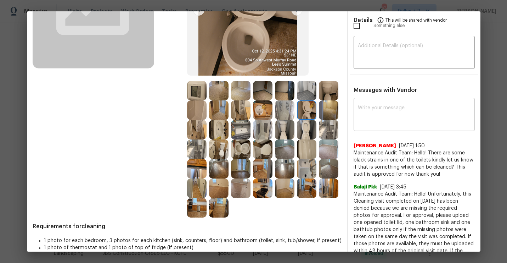
scroll to position [0, 0]
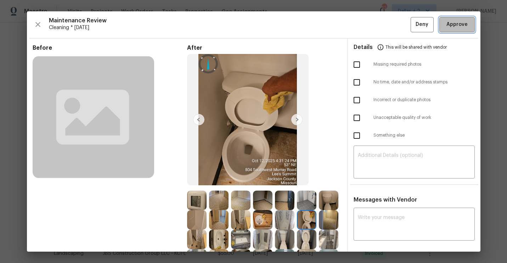
click at [449, 26] on span "Approve" at bounding box center [457, 24] width 21 height 9
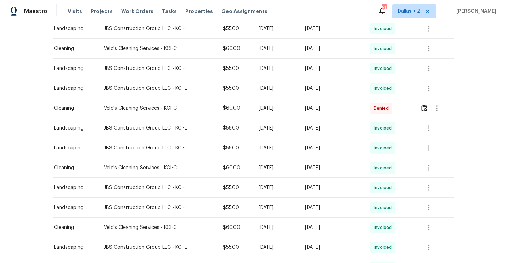
scroll to position [263, 0]
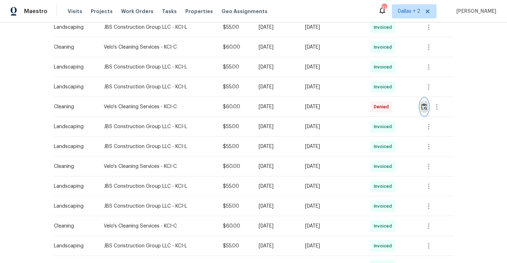
click at [429, 101] on button "button" at bounding box center [424, 106] width 8 height 17
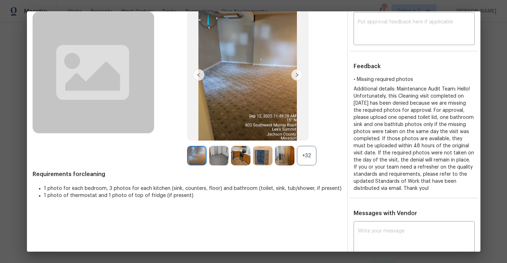
scroll to position [48, 0]
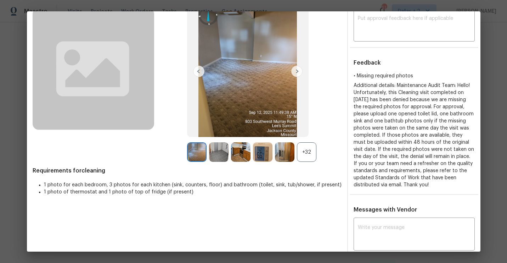
click at [313, 157] on div "+32" at bounding box center [306, 151] width 19 height 19
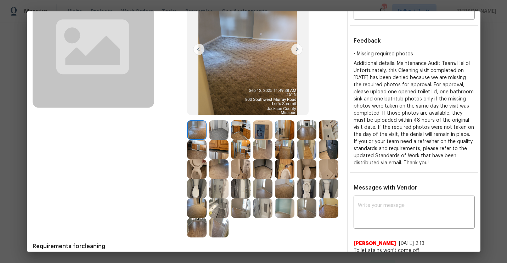
scroll to position [0, 0]
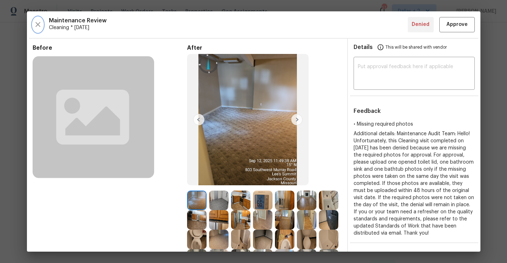
click at [38, 26] on icon "button" at bounding box center [38, 24] width 9 height 9
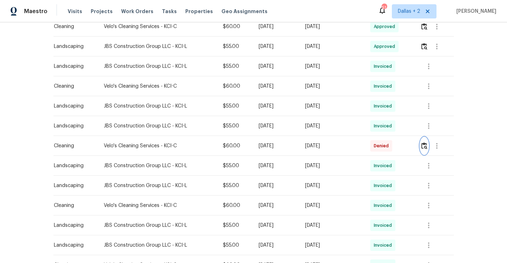
scroll to position [228, 0]
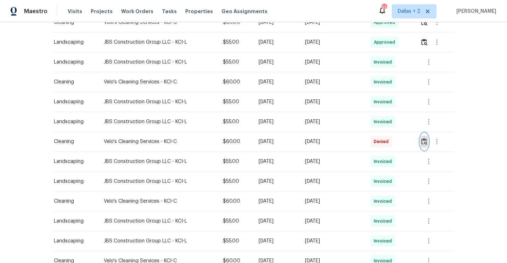
click at [424, 138] on img "button" at bounding box center [424, 141] width 6 height 7
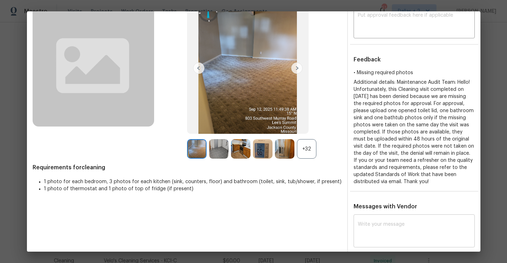
scroll to position [0, 0]
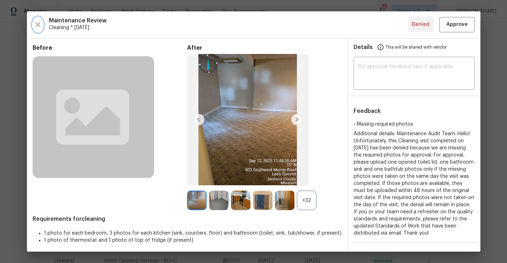
click at [40, 24] on icon "button" at bounding box center [38, 24] width 9 height 9
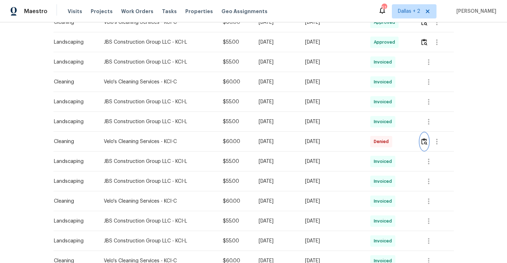
click at [427, 133] on button "button" at bounding box center [424, 141] width 8 height 17
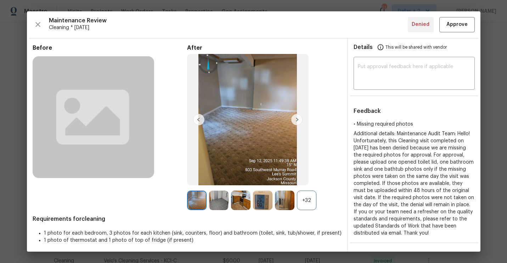
click at [43, 28] on div "Maintenance Review Cleaning * [DATE] Denied Approve" at bounding box center [254, 24] width 442 height 15
click at [39, 21] on icon "button" at bounding box center [38, 24] width 9 height 9
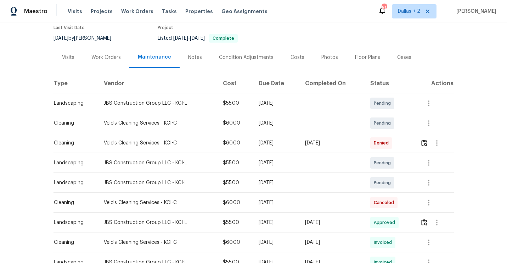
scroll to position [60, 0]
click at [429, 144] on button "button" at bounding box center [424, 143] width 8 height 17
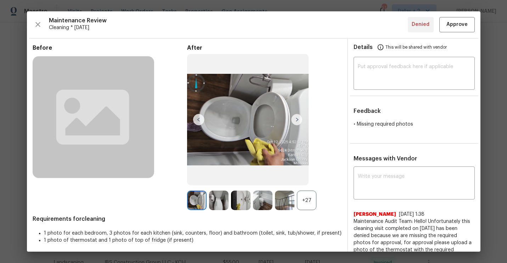
scroll to position [14, 0]
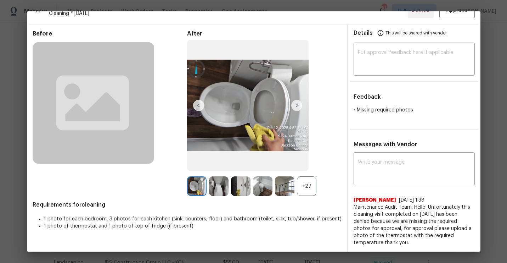
drag, startPoint x: 373, startPoint y: 245, endPoint x: 353, endPoint y: 204, distance: 45.0
click at [354, 204] on span "Maintenance Audit Team: Hello! Unfortunately this cleaning visit completed on […" at bounding box center [414, 224] width 121 height 43
copy span "Maintenance Audit Team: Hello! Unfortunately this cleaning visit completed on […"
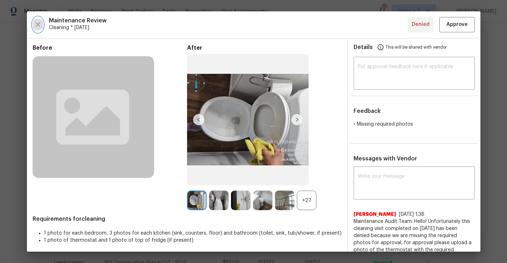
click at [34, 22] on icon "button" at bounding box center [38, 24] width 9 height 9
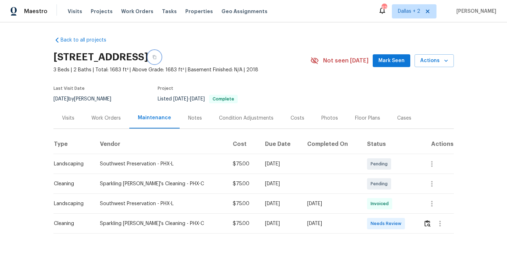
click at [161, 54] on button "button" at bounding box center [154, 57] width 13 height 13
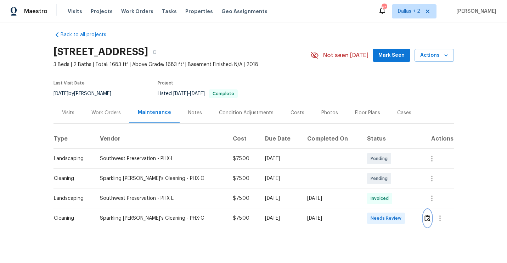
click at [425, 219] on img "button" at bounding box center [428, 217] width 6 height 7
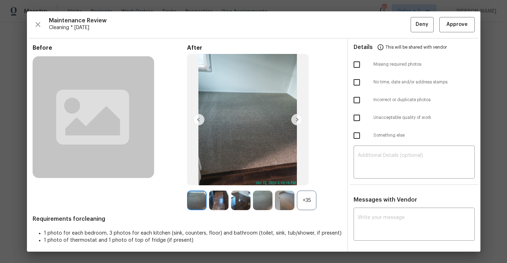
click at [307, 202] on div "+35" at bounding box center [306, 199] width 19 height 19
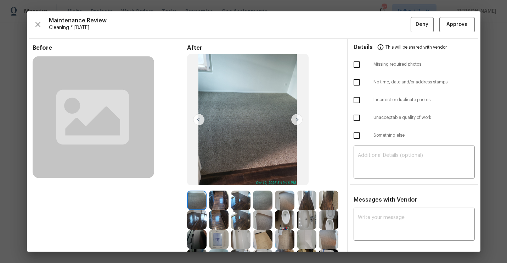
scroll to position [100, 0]
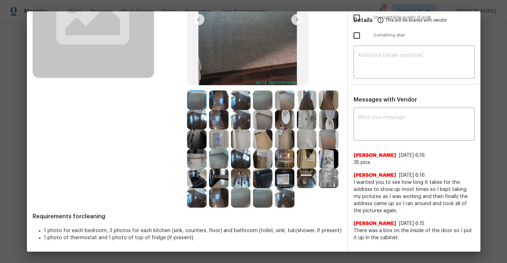
click at [218, 97] on img at bounding box center [218, 99] width 19 height 19
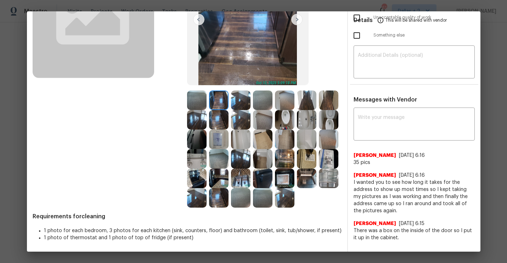
click at [234, 103] on img at bounding box center [240, 99] width 19 height 19
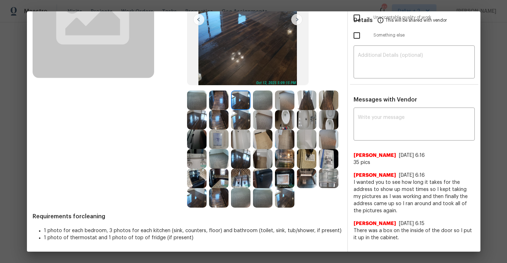
click at [258, 101] on img at bounding box center [262, 99] width 19 height 19
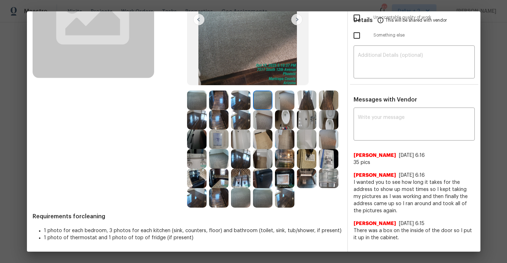
click at [273, 100] on div at bounding box center [264, 99] width 22 height 19
click at [319, 166] on div at bounding box center [308, 158] width 22 height 19
click at [326, 103] on img at bounding box center [328, 99] width 19 height 19
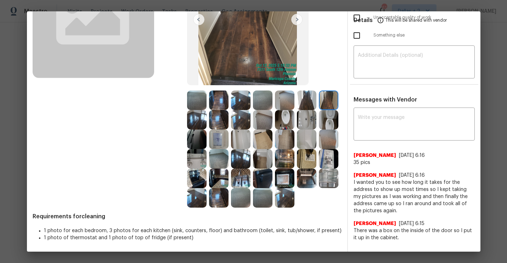
click at [243, 136] on img at bounding box center [240, 138] width 19 height 19
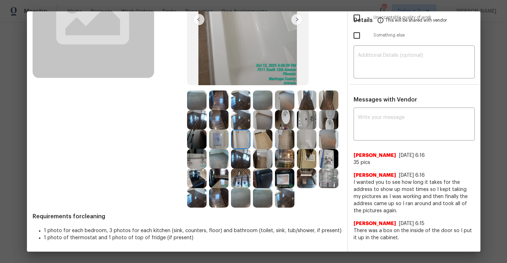
click at [245, 197] on img at bounding box center [240, 197] width 19 height 19
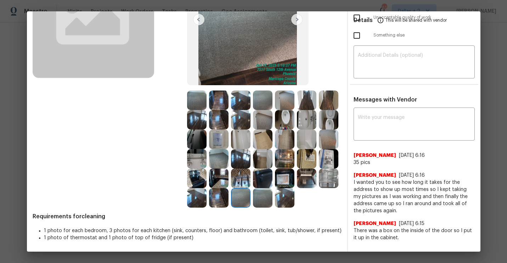
click at [282, 182] on img at bounding box center [284, 177] width 19 height 19
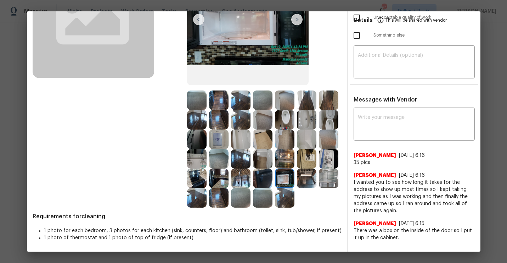
click at [303, 175] on img at bounding box center [306, 177] width 19 height 19
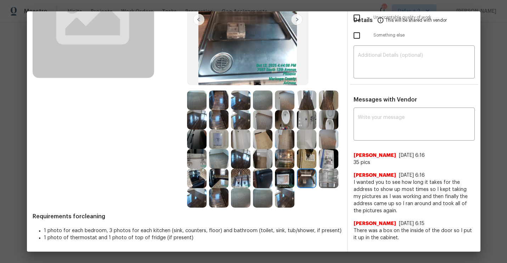
click at [324, 174] on img at bounding box center [328, 177] width 19 height 19
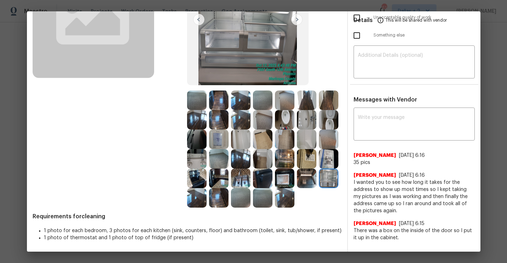
click at [331, 163] on img at bounding box center [328, 158] width 19 height 19
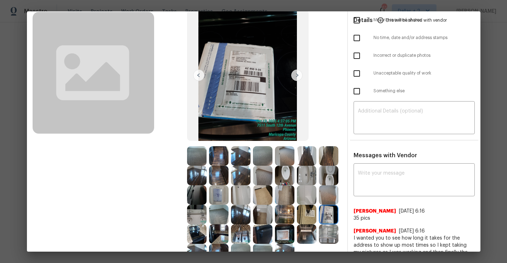
scroll to position [93, 0]
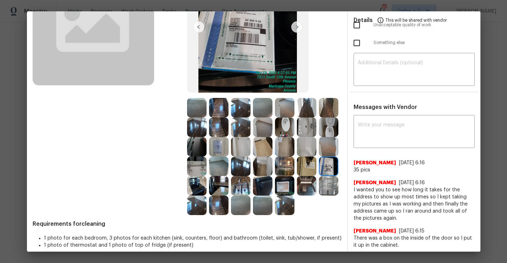
click at [220, 107] on img at bounding box center [218, 107] width 19 height 19
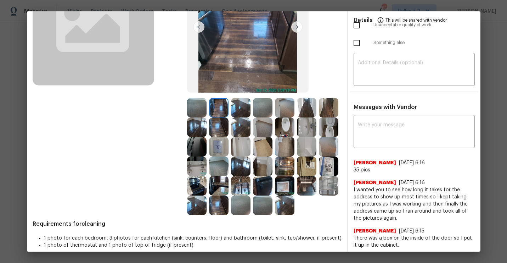
click at [286, 111] on img at bounding box center [284, 107] width 19 height 19
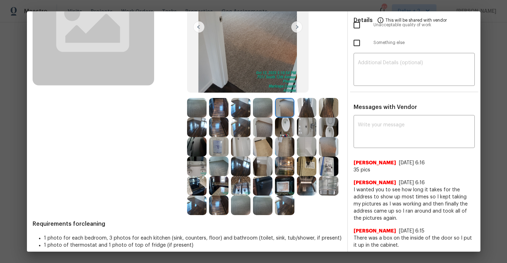
click at [222, 163] on img at bounding box center [218, 165] width 19 height 19
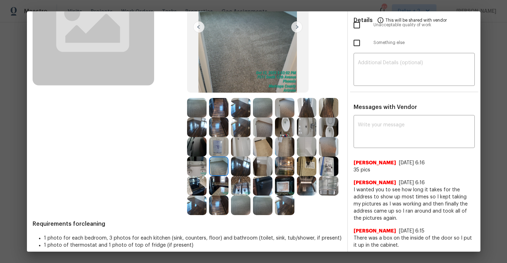
click at [192, 150] on img at bounding box center [196, 146] width 19 height 19
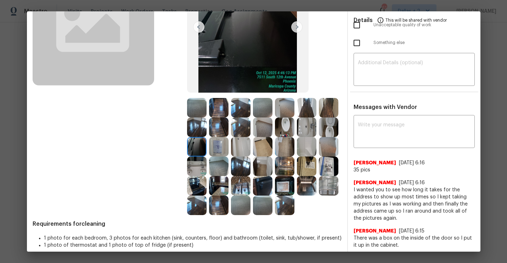
click at [194, 168] on img at bounding box center [196, 165] width 19 height 19
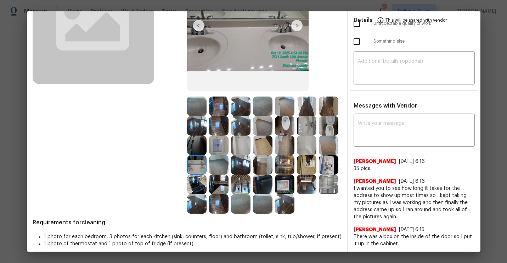
scroll to position [94, 0]
click at [286, 129] on img at bounding box center [284, 125] width 19 height 19
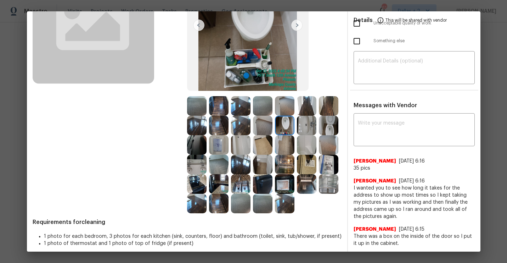
click at [334, 135] on img at bounding box center [328, 144] width 19 height 19
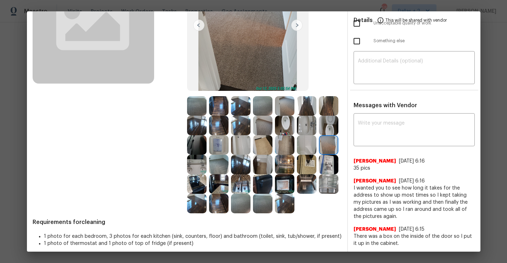
click at [261, 158] on img at bounding box center [262, 164] width 19 height 19
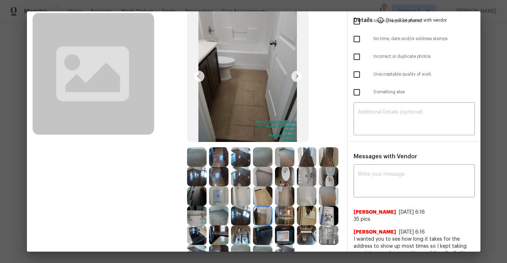
scroll to position [30, 0]
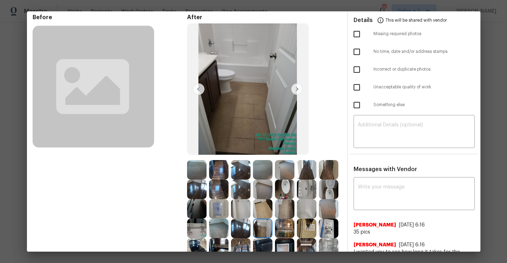
click at [211, 165] on img at bounding box center [218, 169] width 19 height 19
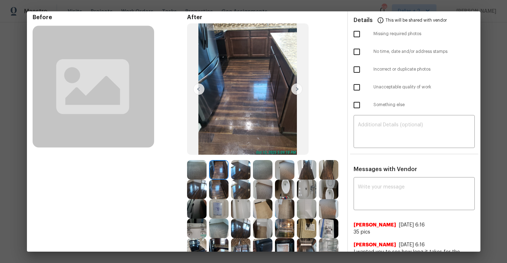
click at [296, 88] on img at bounding box center [296, 88] width 11 height 11
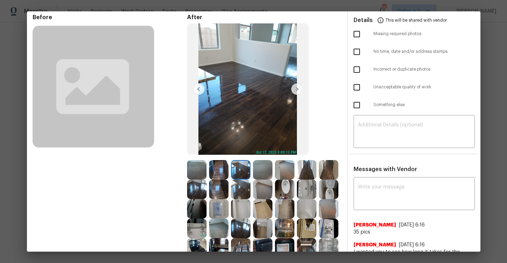
click at [296, 88] on img at bounding box center [296, 88] width 11 height 11
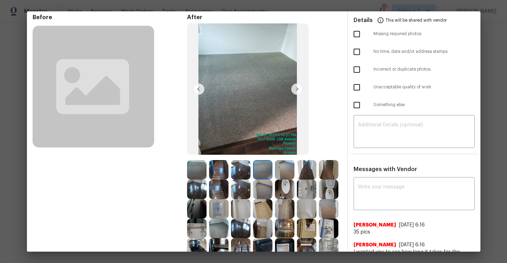
click at [296, 88] on img at bounding box center [296, 88] width 11 height 11
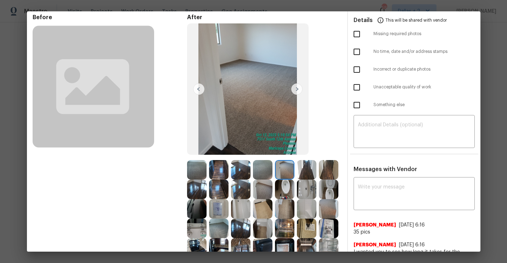
click at [296, 88] on img at bounding box center [296, 88] width 11 height 11
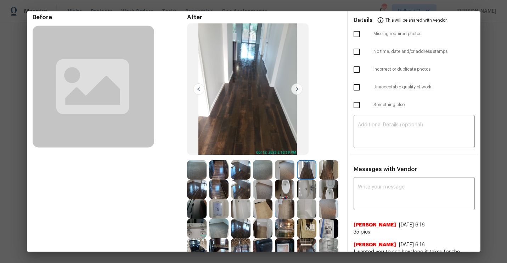
click at [296, 88] on img at bounding box center [296, 88] width 11 height 11
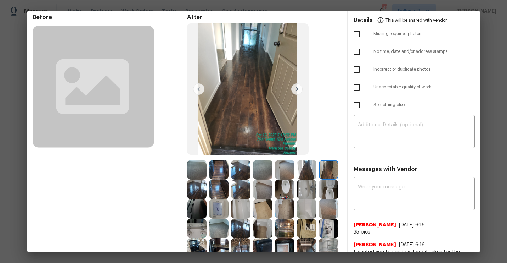
click at [296, 88] on img at bounding box center [296, 88] width 11 height 11
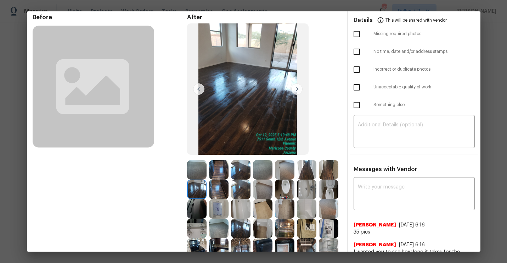
click at [296, 88] on img at bounding box center [296, 88] width 11 height 11
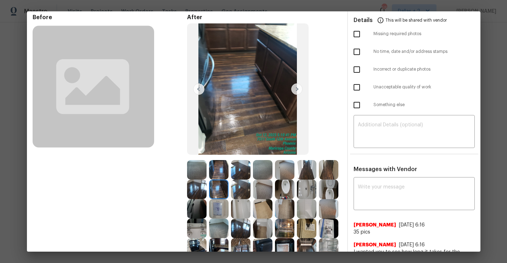
click at [296, 88] on img at bounding box center [296, 88] width 11 height 11
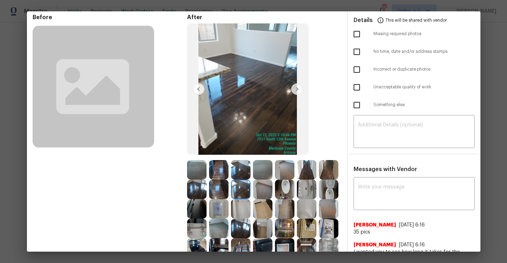
click at [296, 88] on img at bounding box center [296, 88] width 11 height 11
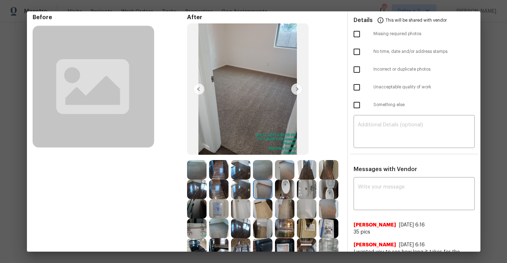
click at [296, 88] on img at bounding box center [296, 88] width 11 height 11
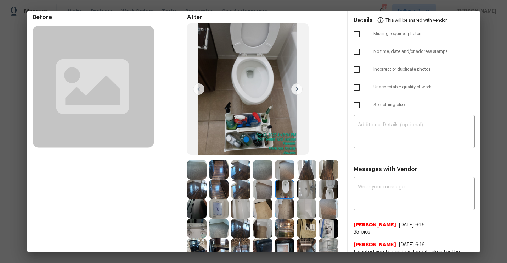
click at [296, 88] on img at bounding box center [296, 88] width 11 height 11
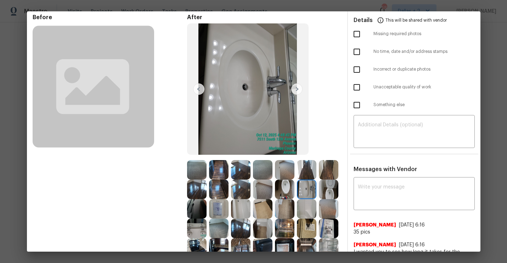
click at [296, 88] on img at bounding box center [296, 88] width 11 height 11
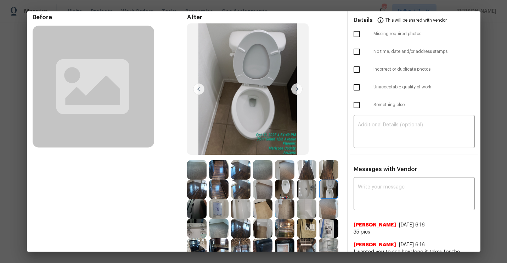
click at [296, 88] on img at bounding box center [296, 88] width 11 height 11
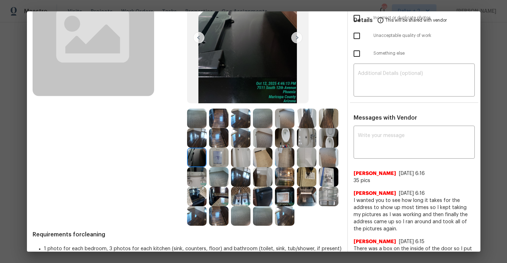
scroll to position [84, 0]
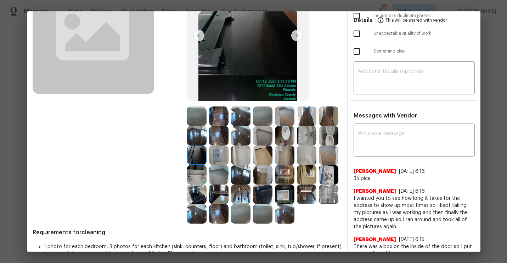
click at [243, 185] on img at bounding box center [240, 193] width 19 height 19
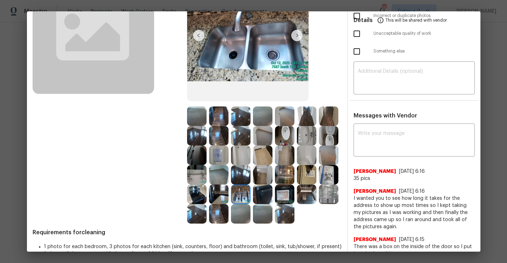
click at [333, 134] on img at bounding box center [328, 135] width 19 height 19
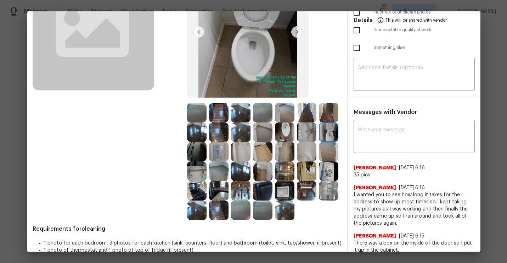
scroll to position [89, 0]
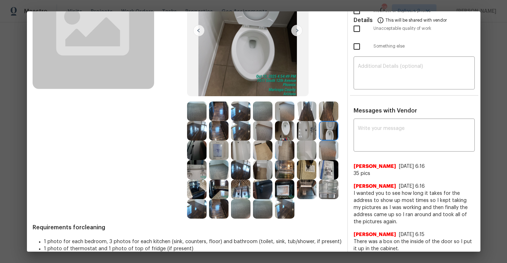
click at [331, 181] on img at bounding box center [328, 188] width 19 height 19
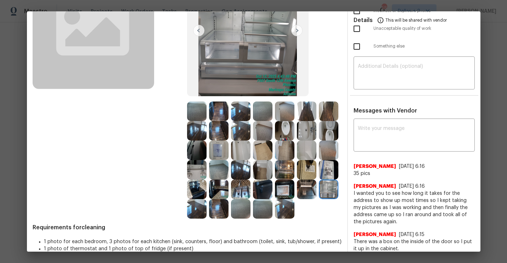
click at [329, 169] on img at bounding box center [328, 169] width 19 height 19
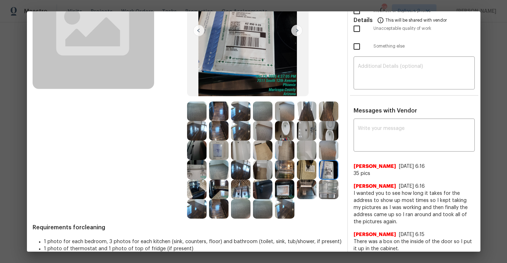
click at [246, 150] on img at bounding box center [240, 149] width 19 height 19
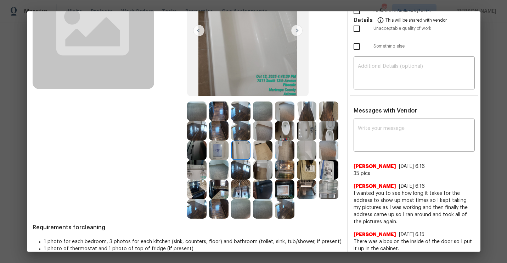
click at [215, 165] on img at bounding box center [218, 169] width 19 height 19
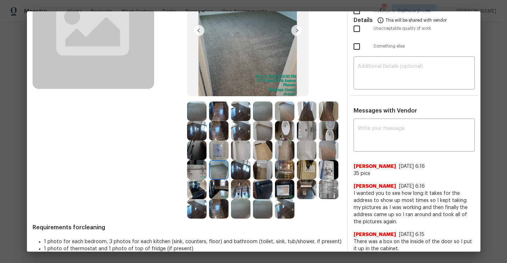
click at [194, 170] on img at bounding box center [196, 169] width 19 height 19
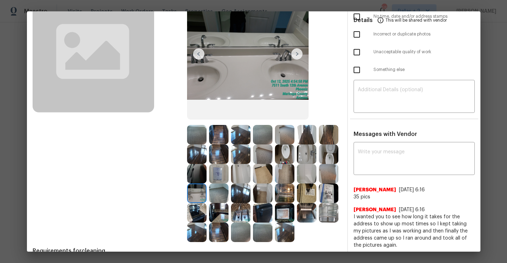
scroll to position [58, 0]
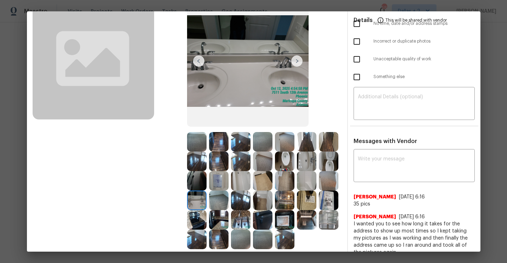
click at [214, 182] on img at bounding box center [218, 180] width 19 height 19
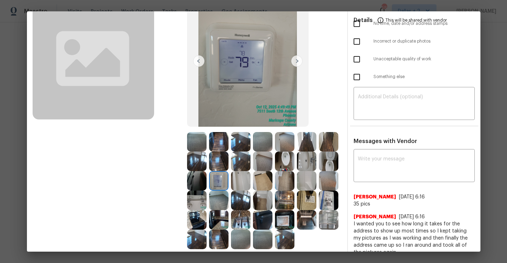
click at [241, 182] on img at bounding box center [240, 180] width 19 height 19
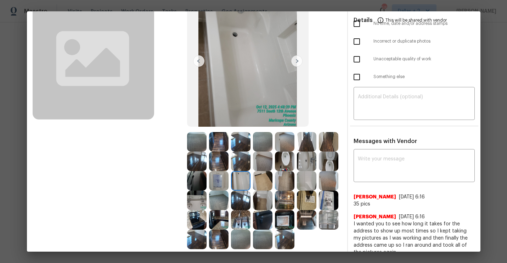
click at [259, 183] on img at bounding box center [262, 180] width 19 height 19
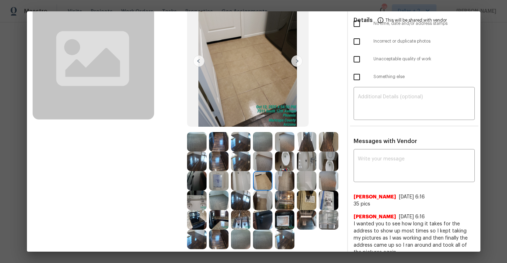
click at [299, 164] on img at bounding box center [306, 160] width 19 height 19
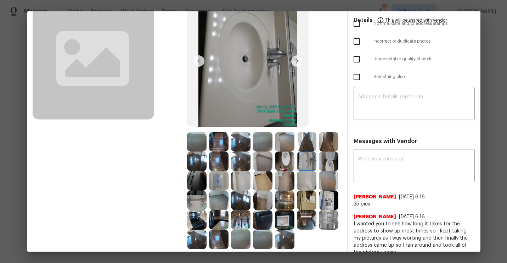
click at [292, 159] on img at bounding box center [284, 160] width 19 height 19
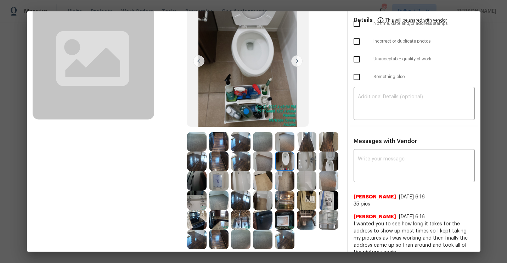
click at [336, 163] on img at bounding box center [328, 160] width 19 height 19
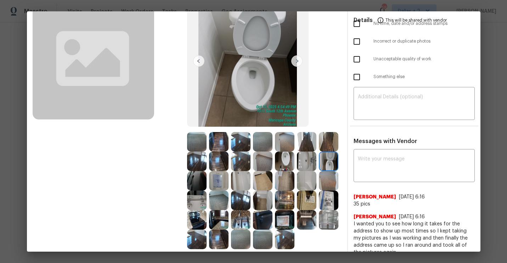
scroll to position [0, 0]
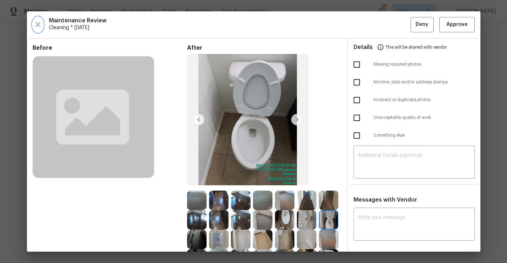
click at [39, 23] on icon "button" at bounding box center [37, 24] width 5 height 5
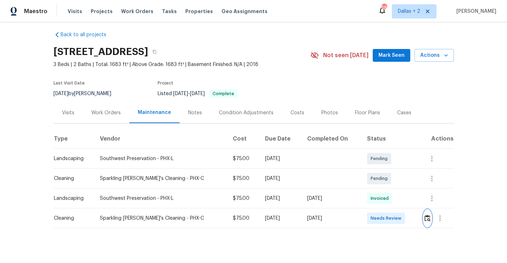
scroll to position [13, 0]
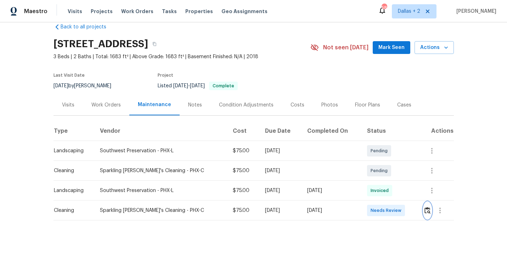
click at [425, 210] on img "button" at bounding box center [428, 210] width 6 height 7
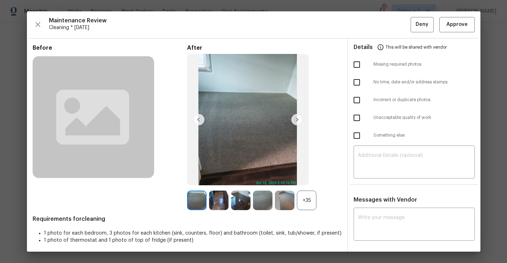
click at [311, 201] on div "+35" at bounding box center [306, 199] width 19 height 19
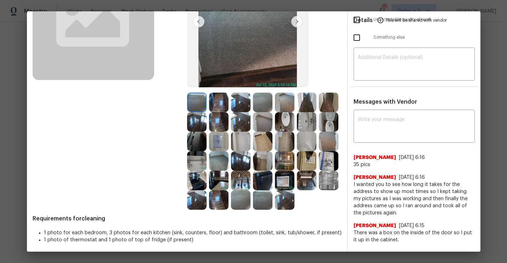
scroll to position [99, 0]
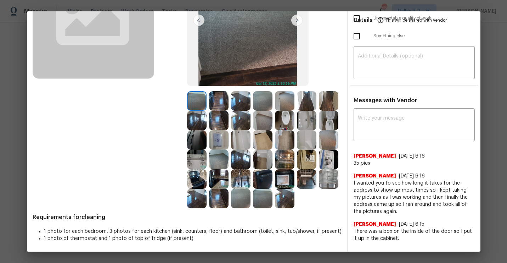
click at [263, 180] on img at bounding box center [262, 178] width 19 height 19
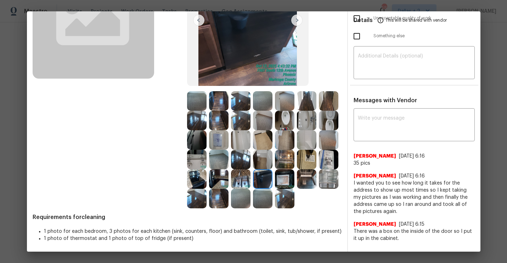
click at [306, 121] on img at bounding box center [306, 120] width 19 height 19
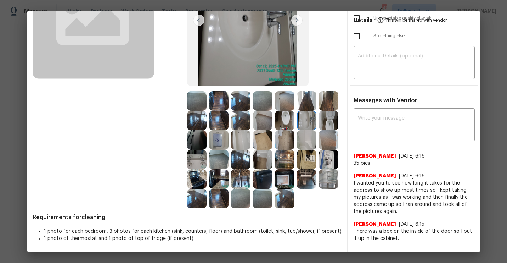
scroll to position [92, 0]
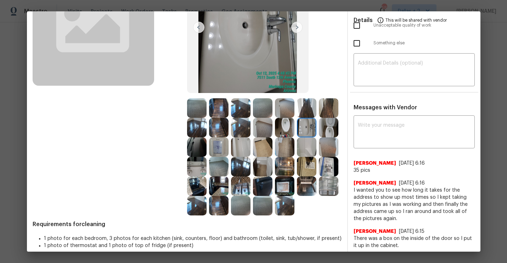
click at [324, 127] on img at bounding box center [328, 127] width 19 height 19
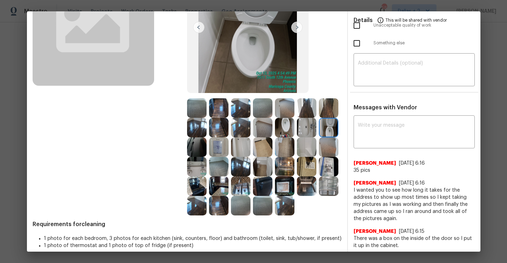
click at [203, 147] on img at bounding box center [196, 146] width 19 height 19
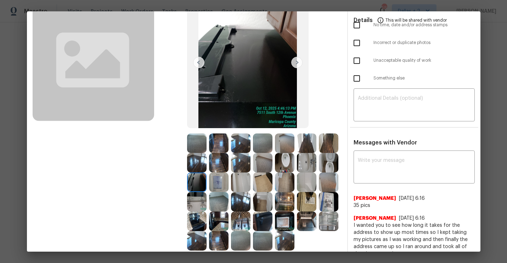
scroll to position [0, 0]
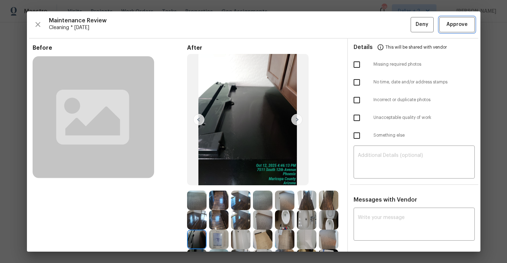
click at [459, 20] on button "Approve" at bounding box center [456, 24] width 35 height 15
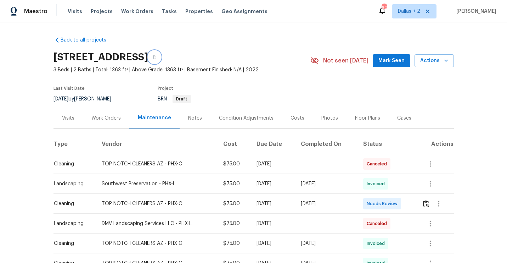
click at [157, 55] on icon "button" at bounding box center [154, 57] width 4 height 4
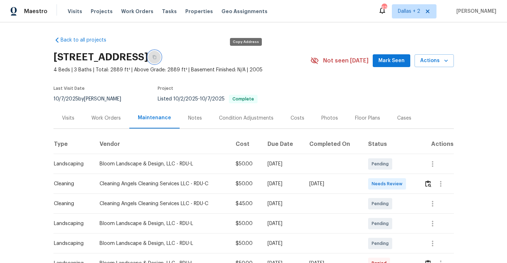
click at [157, 56] on icon "button" at bounding box center [154, 57] width 4 height 4
click at [390, 179] on div "Needs Review" at bounding box center [387, 183] width 38 height 11
click at [428, 180] on img "button" at bounding box center [428, 183] width 6 height 7
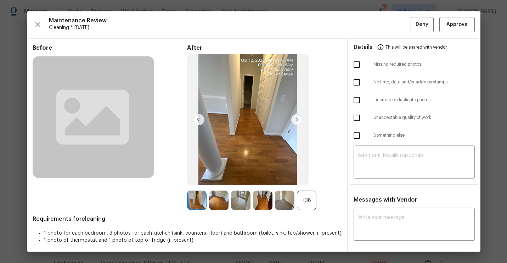
click at [311, 209] on div "+38" at bounding box center [306, 199] width 19 height 19
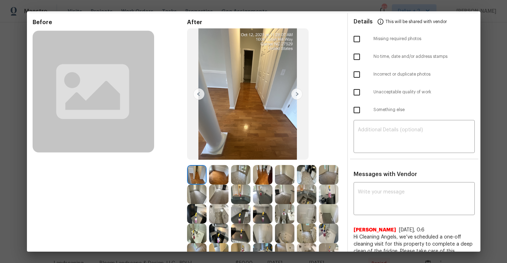
scroll to position [33, 0]
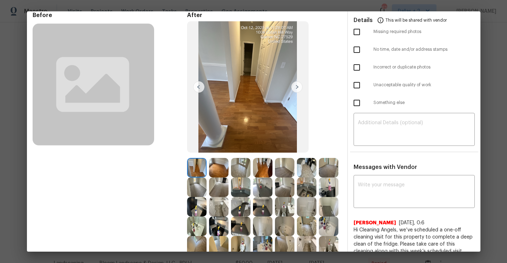
click at [240, 164] on img at bounding box center [240, 167] width 19 height 19
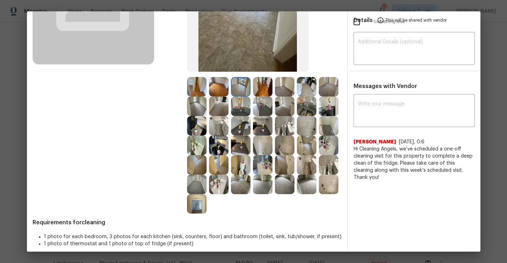
scroll to position [119, 0]
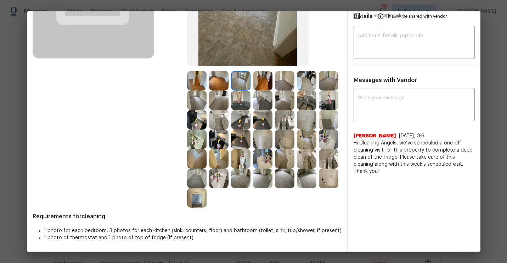
click at [263, 122] on img at bounding box center [262, 119] width 19 height 19
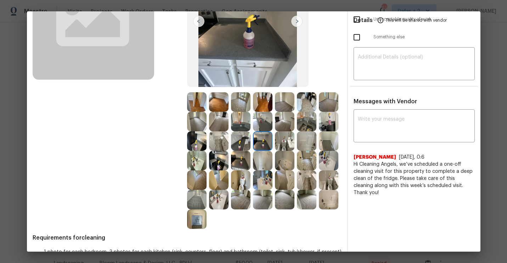
scroll to position [105, 0]
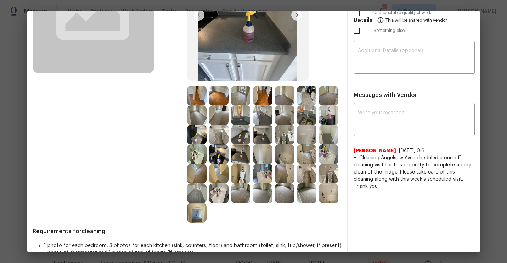
click at [284, 96] on img at bounding box center [284, 95] width 19 height 19
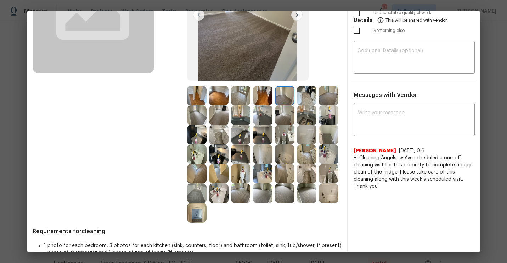
click at [336, 114] on img at bounding box center [328, 114] width 19 height 19
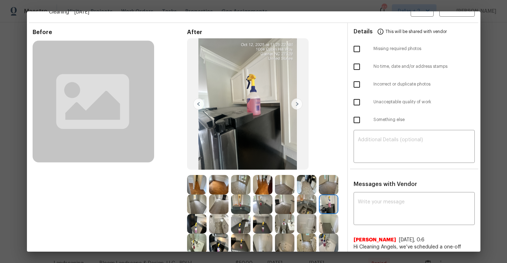
scroll to position [0, 0]
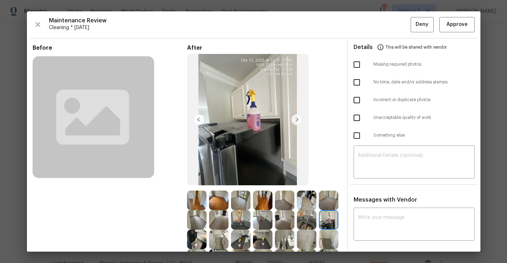
click at [452, 34] on div "Maintenance Review Cleaning * [DATE] Deny Approve Before After Requirements for…" at bounding box center [254, 131] width 454 height 240
click at [452, 29] on button "Approve" at bounding box center [456, 24] width 35 height 15
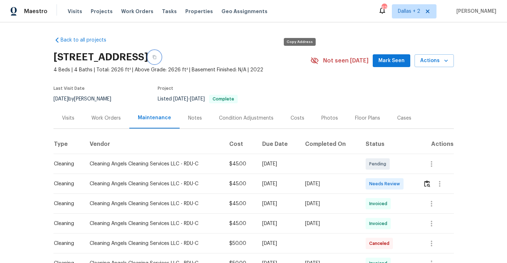
click at [161, 59] on button "button" at bounding box center [154, 57] width 13 height 13
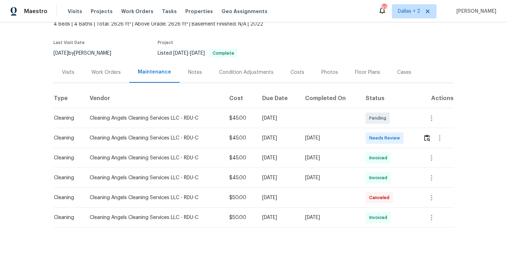
scroll to position [44, 0]
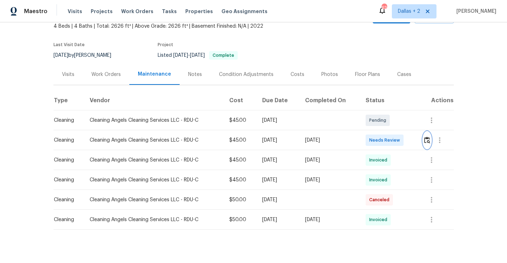
click at [429, 144] on button "button" at bounding box center [427, 139] width 8 height 17
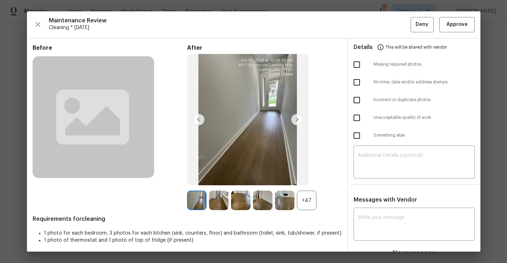
click at [306, 194] on div "+47" at bounding box center [306, 199] width 19 height 19
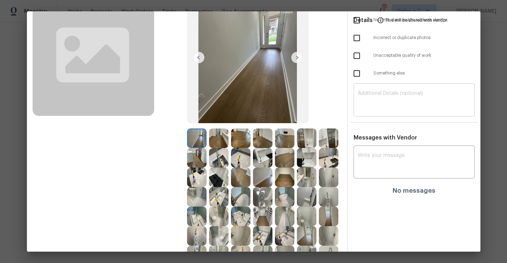
scroll to position [63, 0]
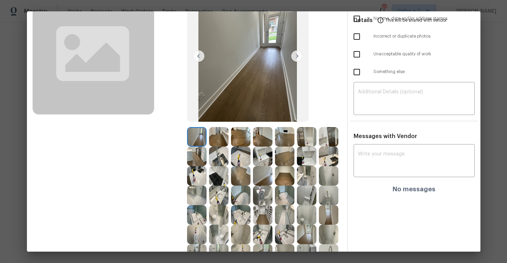
click at [330, 138] on img at bounding box center [328, 136] width 19 height 19
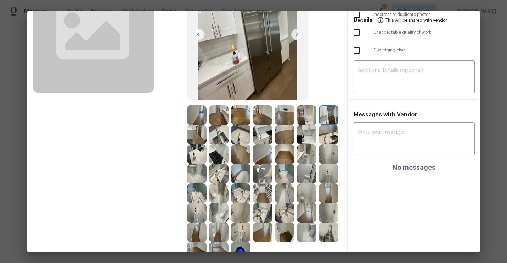
scroll to position [95, 0]
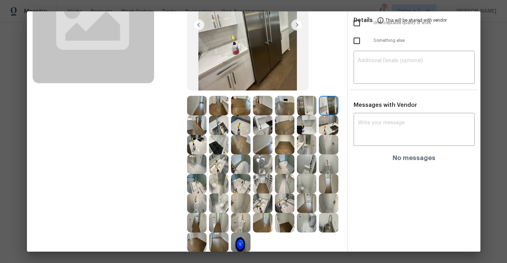
click at [326, 142] on img at bounding box center [328, 144] width 19 height 19
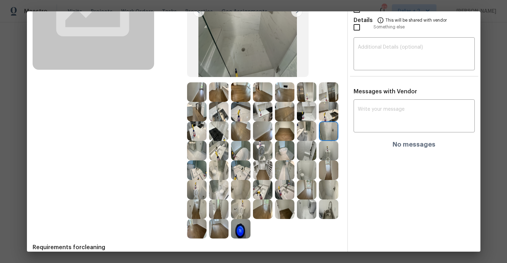
scroll to position [107, 0]
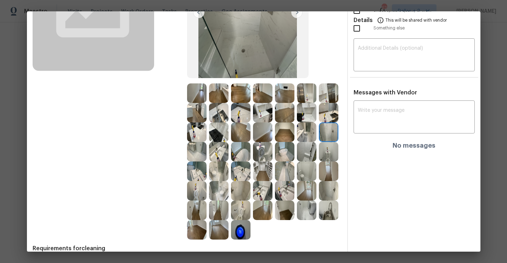
click at [229, 118] on div at bounding box center [220, 112] width 22 height 19
click at [307, 164] on img at bounding box center [306, 170] width 19 height 19
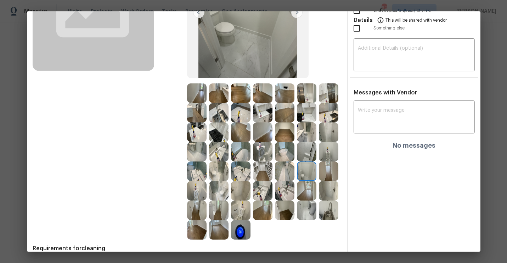
click at [197, 116] on img at bounding box center [196, 112] width 19 height 19
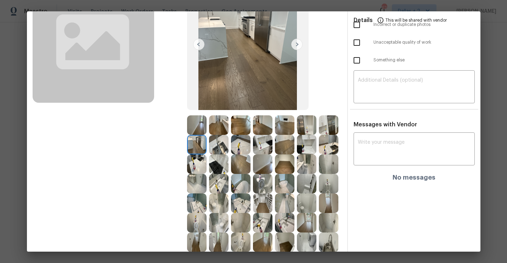
scroll to position [77, 0]
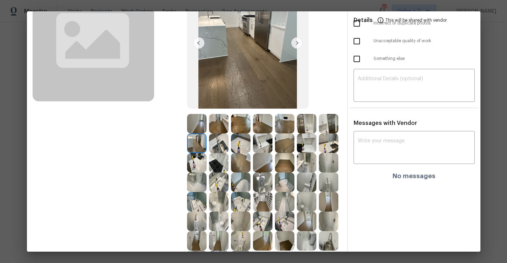
click at [212, 146] on img at bounding box center [218, 142] width 19 height 19
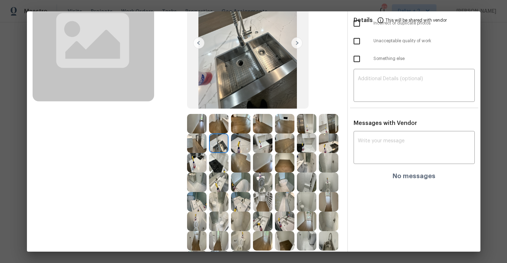
click at [198, 127] on img at bounding box center [196, 123] width 19 height 19
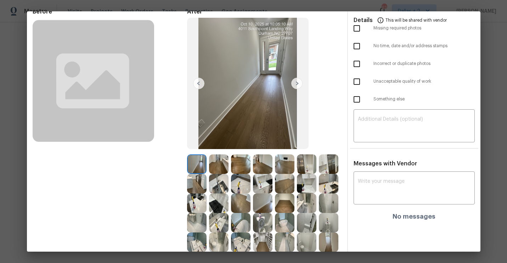
scroll to position [8, 0]
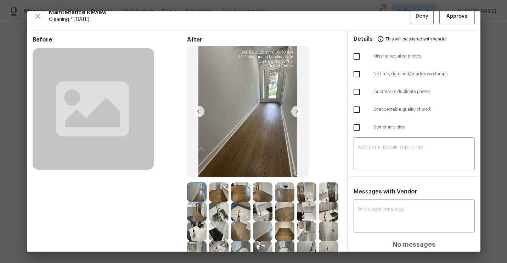
click at [296, 111] on img at bounding box center [296, 111] width 11 height 11
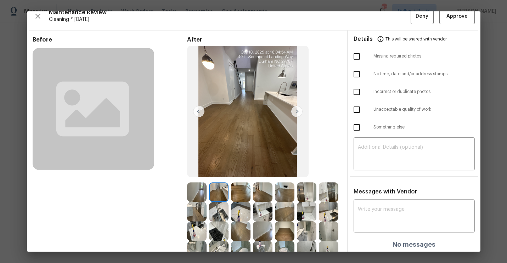
click at [296, 111] on img at bounding box center [296, 111] width 11 height 11
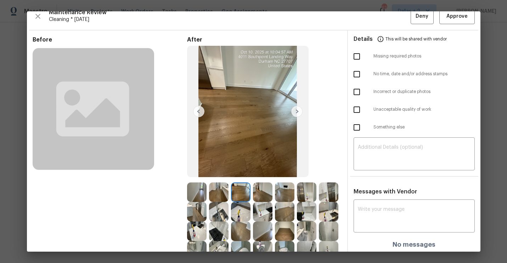
click at [296, 111] on img at bounding box center [296, 111] width 11 height 11
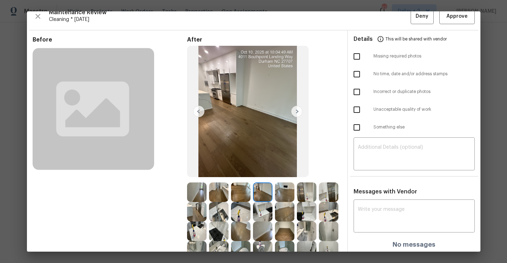
click at [296, 111] on img at bounding box center [296, 111] width 11 height 11
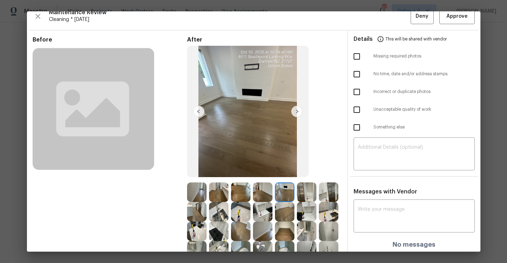
click at [296, 111] on img at bounding box center [296, 111] width 11 height 11
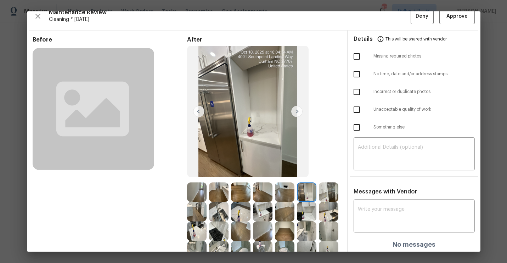
click at [295, 111] on img at bounding box center [296, 111] width 11 height 11
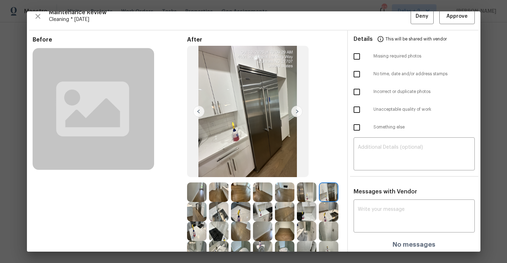
click at [295, 111] on img at bounding box center [296, 111] width 11 height 11
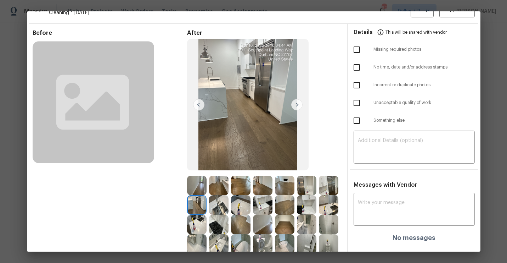
scroll to position [17, 0]
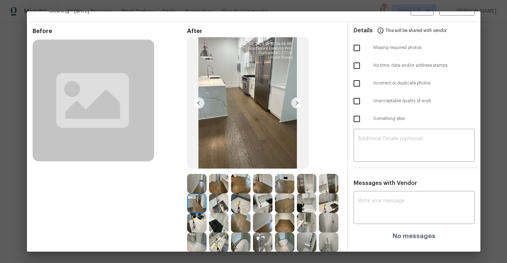
click at [263, 203] on img at bounding box center [262, 202] width 19 height 19
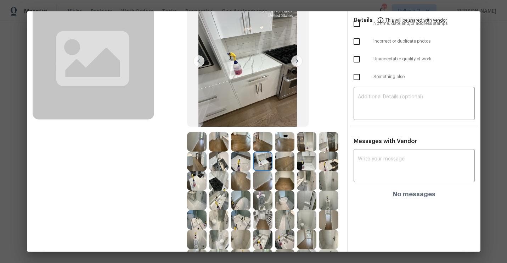
scroll to position [59, 0]
click at [294, 60] on img at bounding box center [296, 60] width 11 height 11
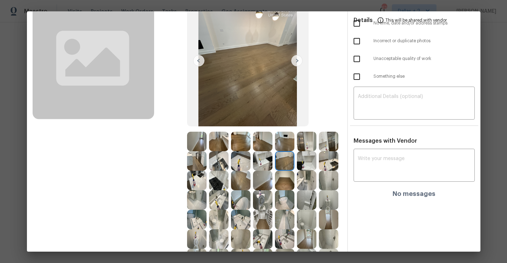
click at [294, 60] on img at bounding box center [296, 60] width 11 height 11
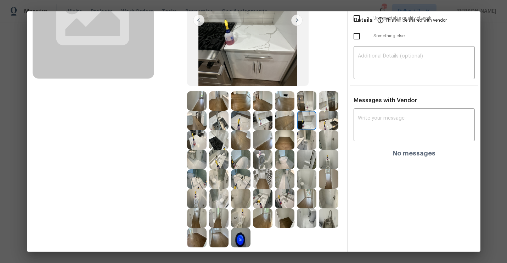
scroll to position [101, 0]
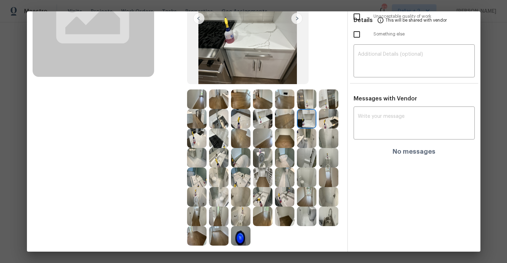
click at [331, 210] on img at bounding box center [328, 215] width 19 height 19
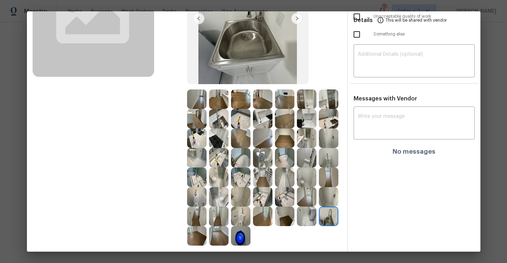
click at [262, 201] on img at bounding box center [262, 196] width 19 height 19
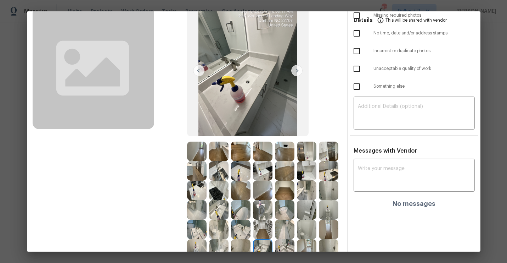
scroll to position [50, 0]
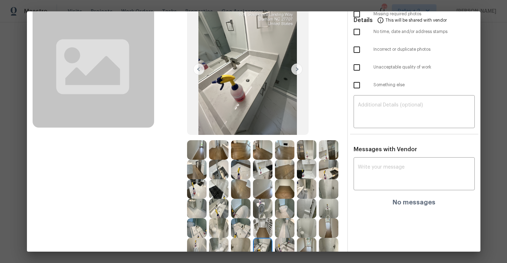
click at [305, 154] on img at bounding box center [306, 149] width 19 height 19
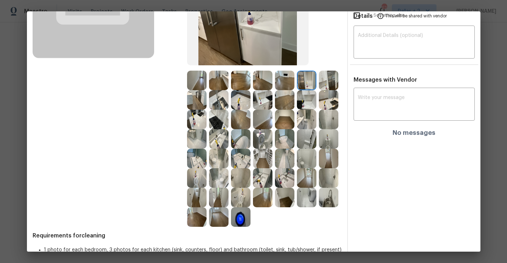
scroll to position [0, 0]
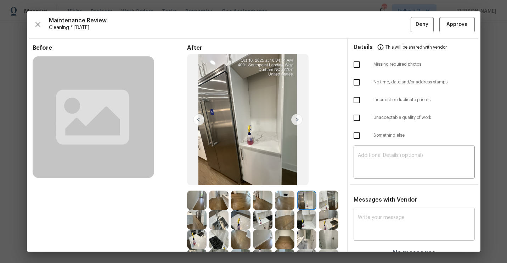
click at [374, 213] on div "x ​" at bounding box center [414, 224] width 121 height 31
paste textarea "Maintenance Audit Team:"
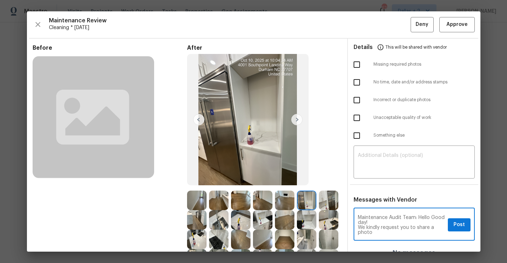
click at [436, 228] on textarea "Maintenance Audit Team: Hello Good day! We kindly request you to share a photo" at bounding box center [401, 225] width 87 height 20
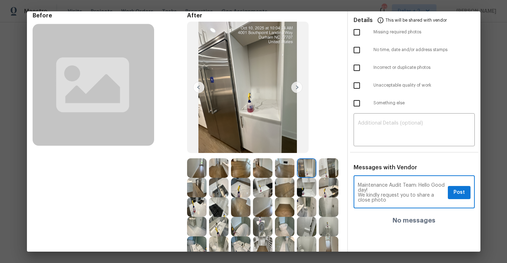
scroll to position [31, 0]
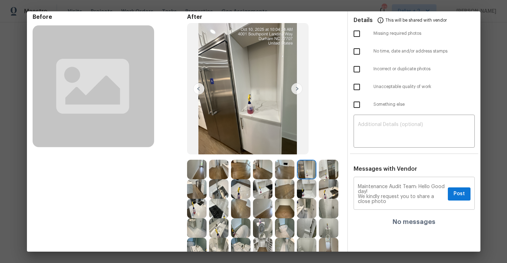
click at [387, 203] on div "Maintenance Audit Team: Hello Good day! We kindly request you to share a close …" at bounding box center [414, 193] width 121 height 31
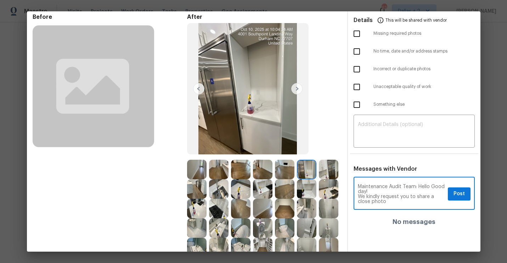
click at [394, 200] on textarea "Maintenance Audit Team: Hello Good day! We kindly request you to share a close …" at bounding box center [401, 194] width 87 height 20
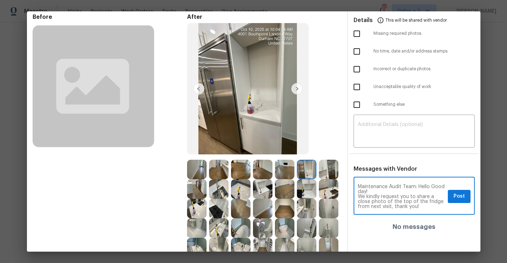
type textarea "Maintenance Audit Team: Hello Good day! We kindly request you to share a close …"
click at [461, 194] on span "Post" at bounding box center [459, 196] width 11 height 9
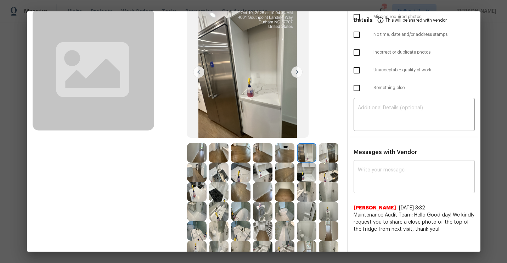
scroll to position [0, 0]
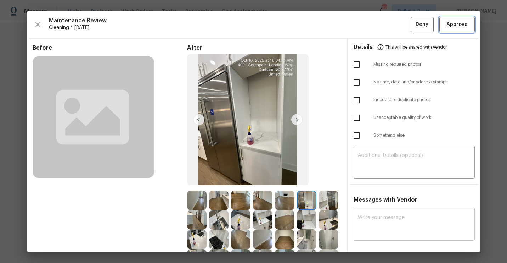
click at [452, 29] on button "Approve" at bounding box center [456, 24] width 35 height 15
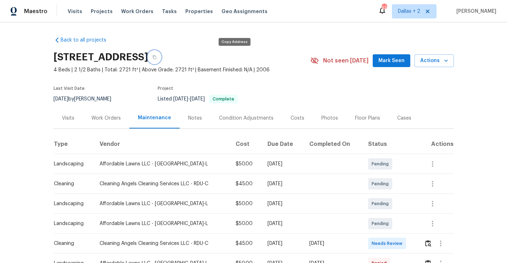
click at [161, 57] on button "button" at bounding box center [154, 57] width 13 height 13
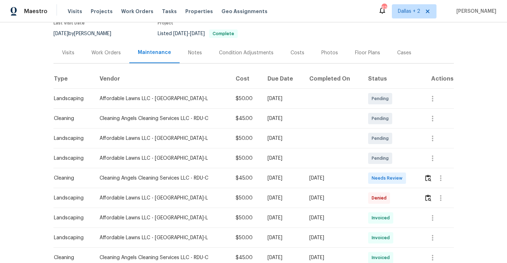
scroll to position [97, 0]
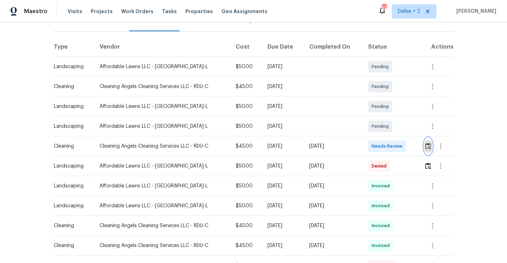
click at [430, 146] on img "button" at bounding box center [428, 145] width 6 height 7
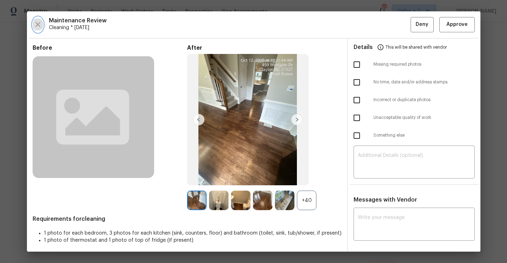
click at [37, 21] on icon "button" at bounding box center [38, 24] width 9 height 9
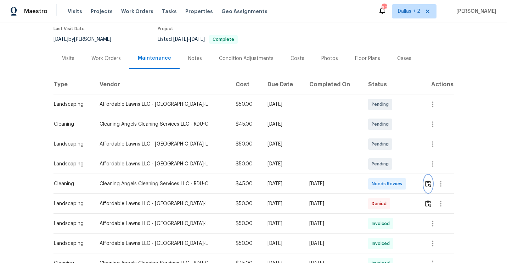
scroll to position [64, 0]
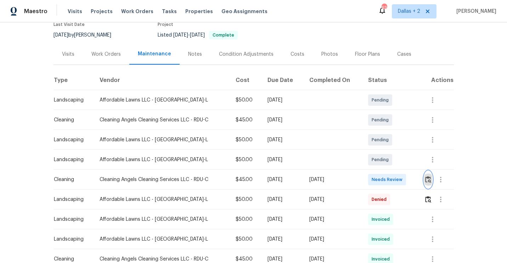
click at [430, 177] on img "button" at bounding box center [428, 179] width 6 height 7
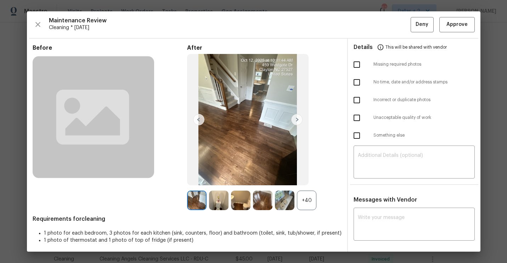
click at [309, 195] on div "+40" at bounding box center [306, 199] width 19 height 19
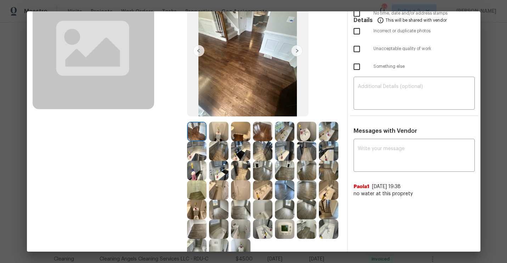
scroll to position [0, 0]
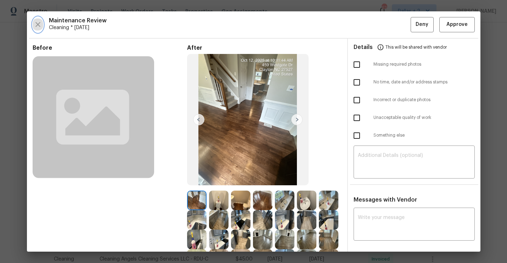
click at [43, 26] on button "button" at bounding box center [38, 24] width 11 height 15
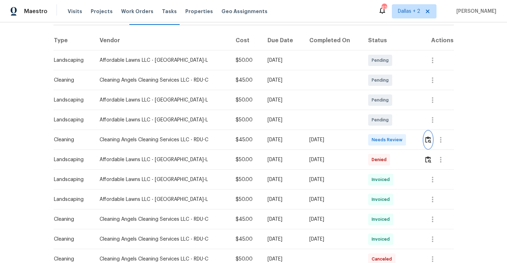
scroll to position [127, 0]
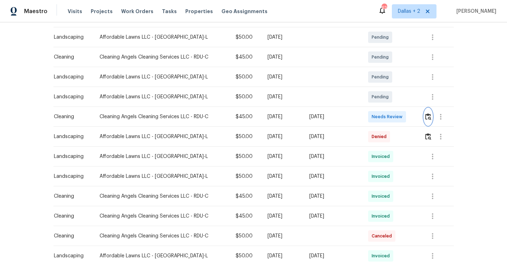
click at [430, 118] on img "button" at bounding box center [428, 116] width 6 height 7
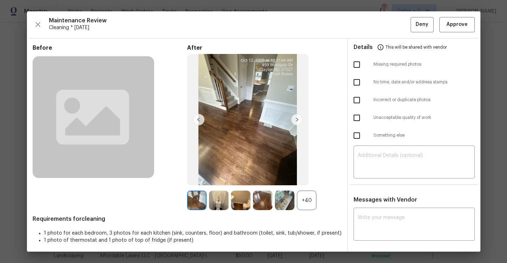
click at [306, 198] on div "+40" at bounding box center [306, 199] width 19 height 19
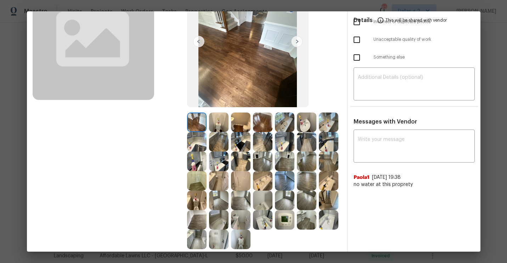
scroll to position [79, 0]
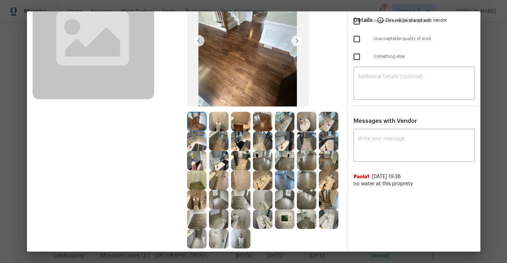
click at [282, 124] on img at bounding box center [284, 121] width 19 height 19
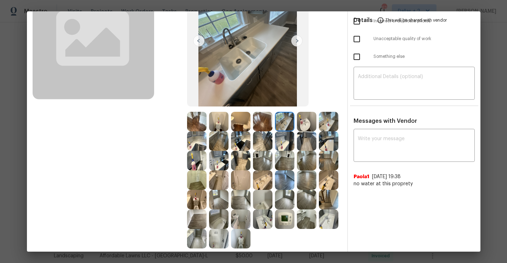
click at [221, 183] on img at bounding box center [218, 179] width 19 height 19
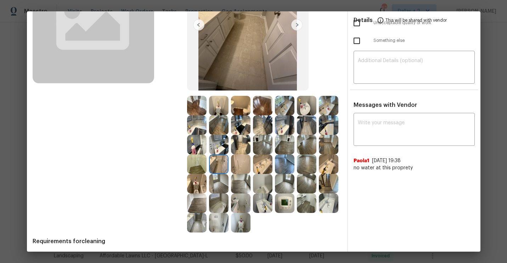
scroll to position [96, 0]
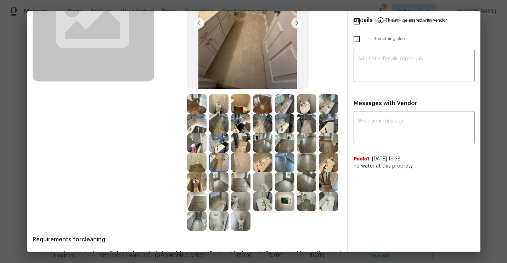
click at [242, 225] on img at bounding box center [240, 220] width 19 height 19
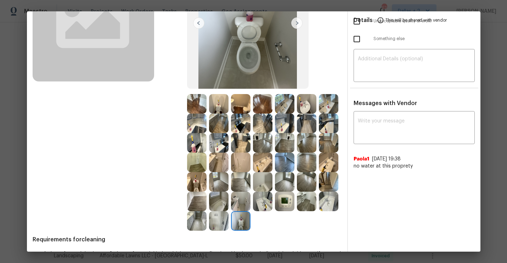
click at [297, 204] on div at bounding box center [286, 200] width 22 height 19
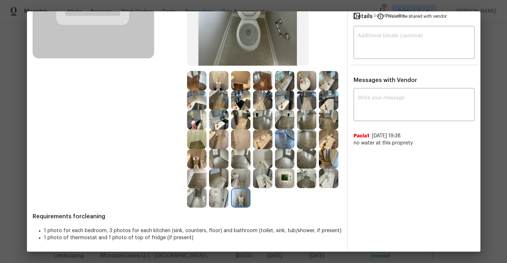
scroll to position [0, 0]
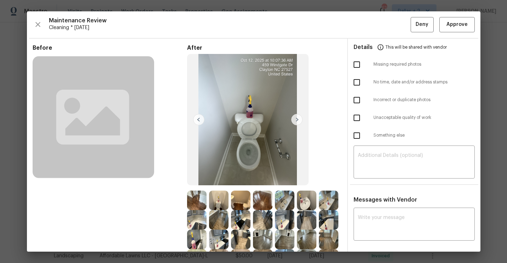
click at [43, 28] on div "Maintenance Review Cleaning * [DATE] Deny Approve" at bounding box center [254, 24] width 442 height 15
click at [39, 26] on icon "button" at bounding box center [37, 24] width 5 height 5
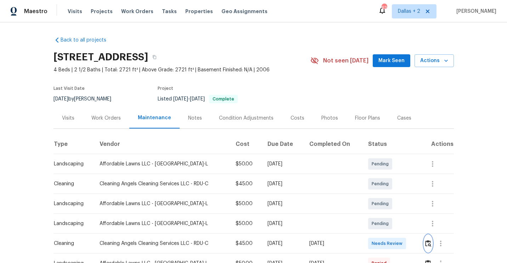
scroll to position [46, 0]
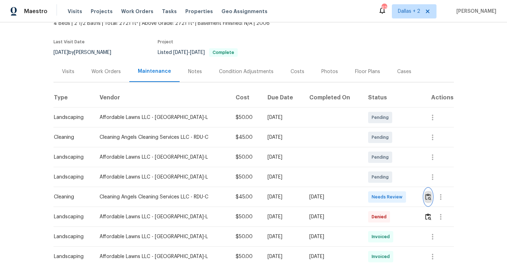
click at [428, 196] on img "button" at bounding box center [428, 196] width 6 height 7
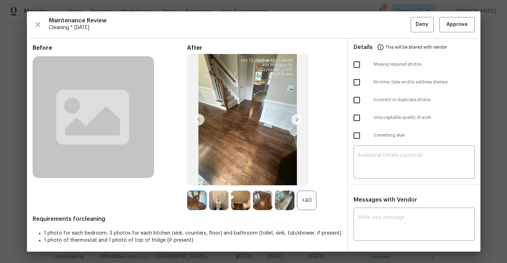
click at [312, 187] on div "After +40" at bounding box center [264, 127] width 155 height 166
click at [309, 190] on div "+40" at bounding box center [306, 199] width 19 height 19
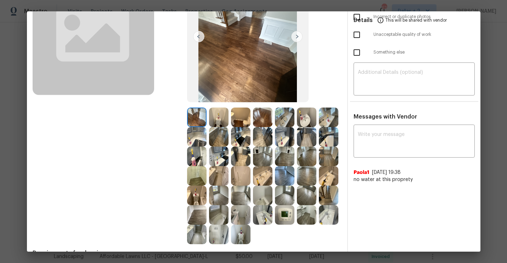
scroll to position [91, 0]
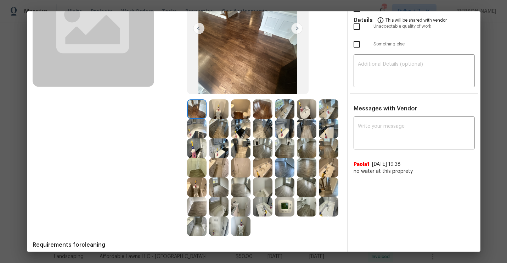
click at [214, 110] on img at bounding box center [218, 108] width 19 height 19
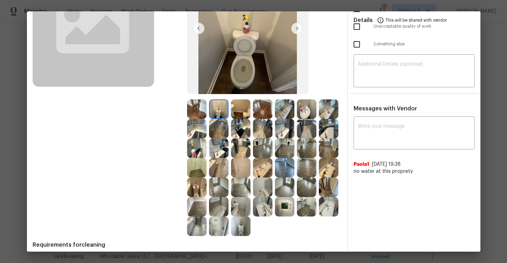
click at [278, 213] on img at bounding box center [284, 206] width 19 height 19
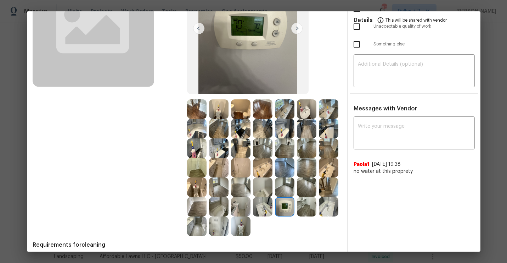
click at [261, 215] on img at bounding box center [262, 206] width 19 height 19
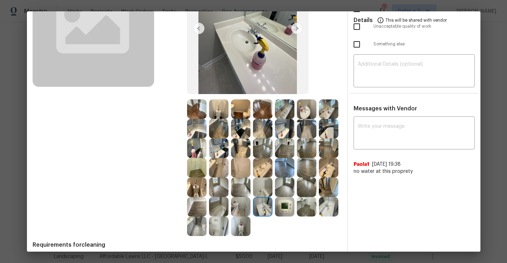
click at [222, 211] on img at bounding box center [218, 206] width 19 height 19
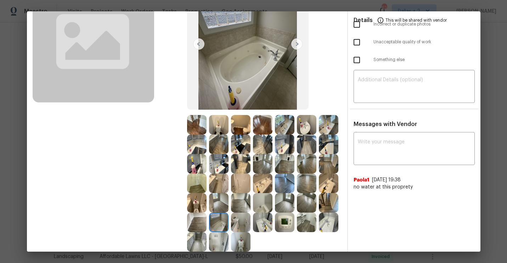
scroll to position [78, 0]
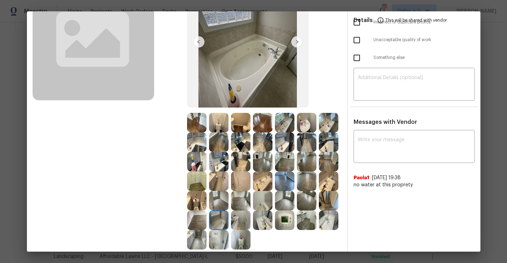
click at [307, 127] on img at bounding box center [306, 122] width 19 height 19
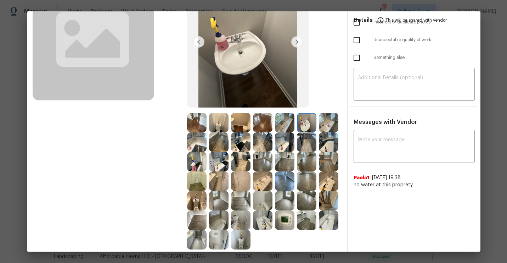
click at [205, 181] on img at bounding box center [196, 180] width 19 height 19
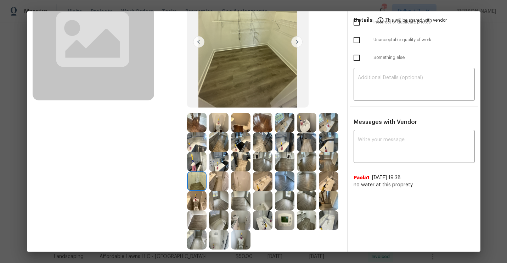
click at [218, 186] on img at bounding box center [218, 180] width 19 height 19
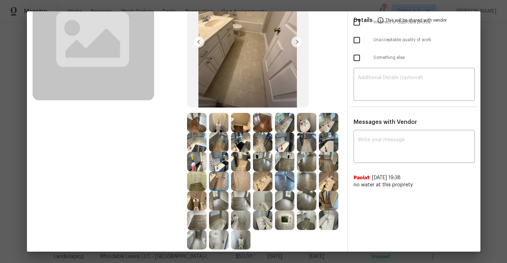
click at [325, 179] on img at bounding box center [328, 180] width 19 height 19
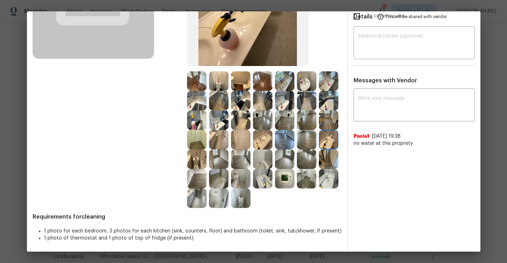
scroll to position [119, 0]
click at [190, 119] on img at bounding box center [196, 119] width 19 height 19
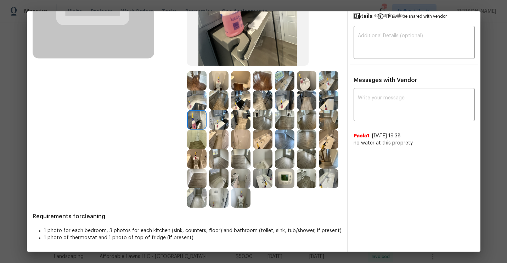
click at [145, 132] on div "Before" at bounding box center [110, 66] width 155 height 283
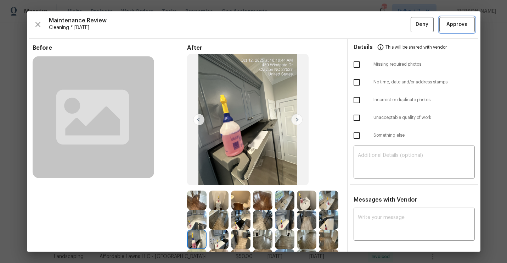
click at [468, 26] on span "Approve" at bounding box center [457, 24] width 24 height 9
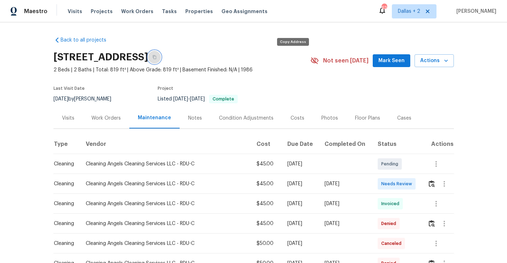
click at [161, 62] on button "button" at bounding box center [154, 57] width 13 height 13
click at [432, 187] on img "button" at bounding box center [432, 183] width 6 height 7
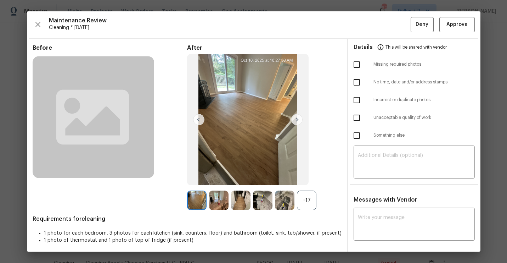
click at [308, 207] on div "+17" at bounding box center [306, 199] width 19 height 19
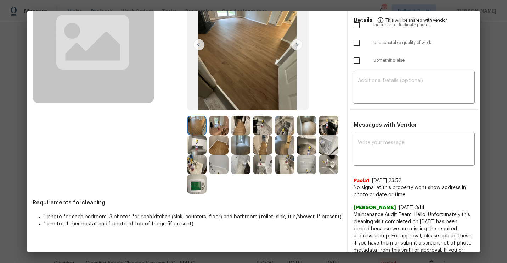
scroll to position [111, 0]
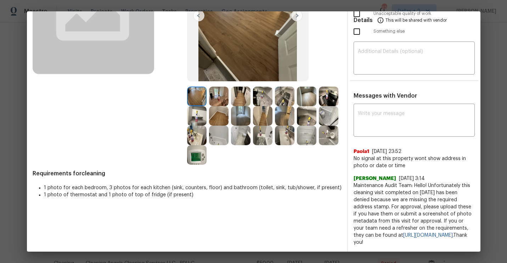
click at [221, 96] on img at bounding box center [218, 95] width 19 height 19
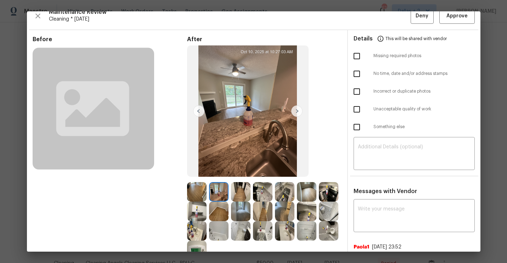
scroll to position [9, 0]
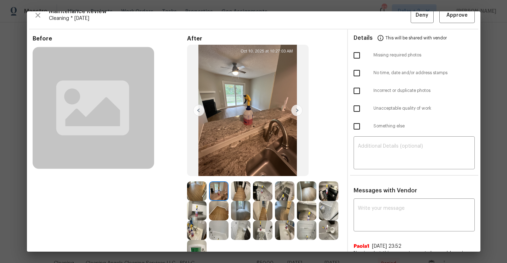
click at [284, 199] on img at bounding box center [284, 190] width 19 height 19
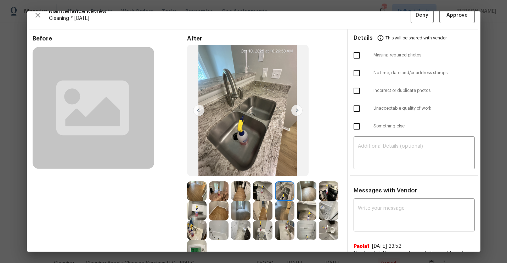
click at [308, 202] on img at bounding box center [306, 210] width 19 height 19
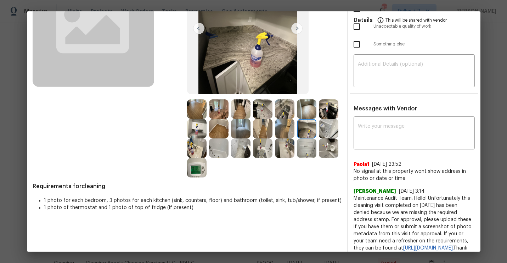
scroll to position [90, 0]
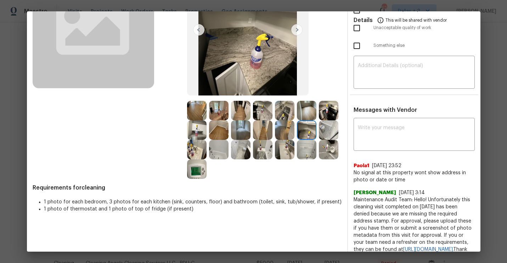
click at [331, 130] on img at bounding box center [328, 129] width 19 height 19
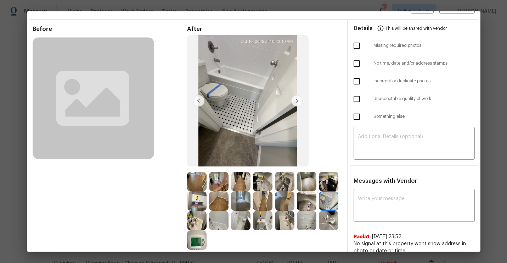
scroll to position [0, 0]
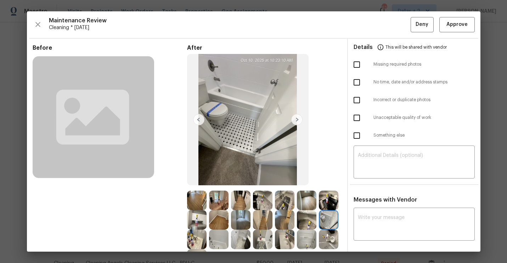
click at [296, 121] on img at bounding box center [296, 119] width 11 height 11
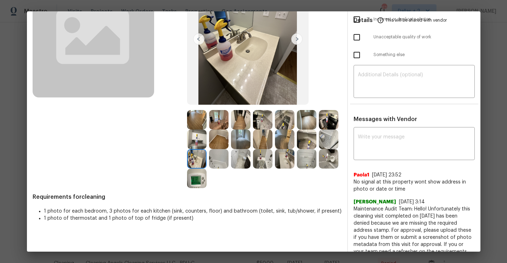
scroll to position [81, 0]
click at [212, 160] on img at bounding box center [218, 158] width 19 height 19
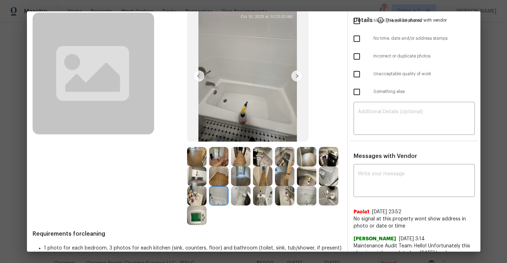
scroll to position [54, 0]
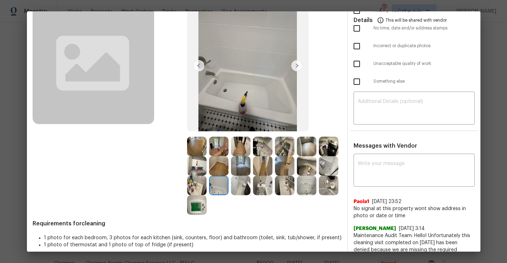
click at [243, 188] on img at bounding box center [240, 184] width 19 height 19
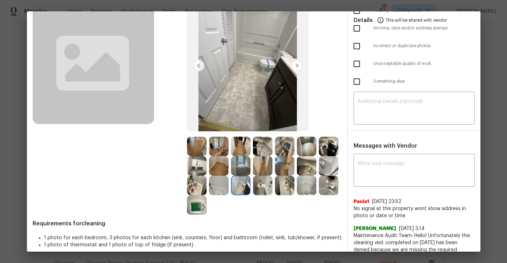
scroll to position [55, 0]
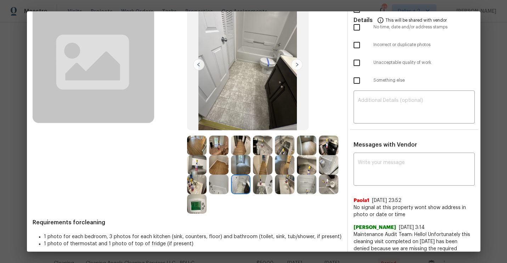
click at [218, 147] on img at bounding box center [218, 144] width 19 height 19
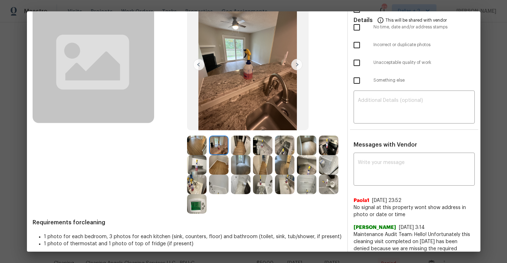
click at [205, 136] on img at bounding box center [196, 144] width 19 height 19
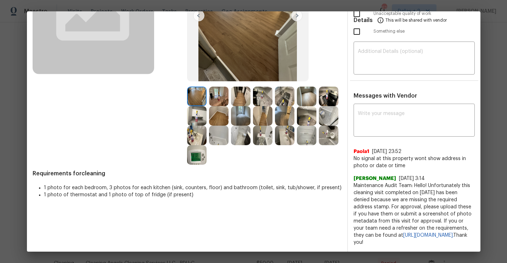
scroll to position [0, 0]
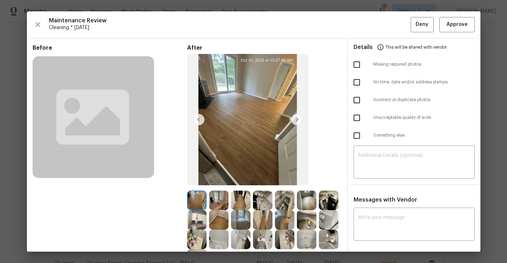
click at [297, 118] on img at bounding box center [296, 119] width 11 height 11
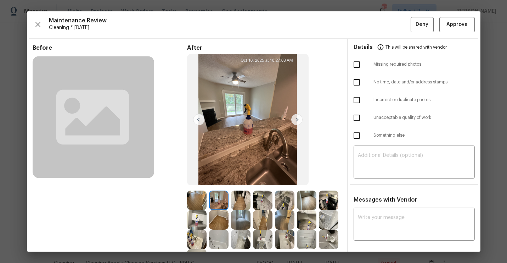
click at [297, 118] on img at bounding box center [296, 119] width 11 height 11
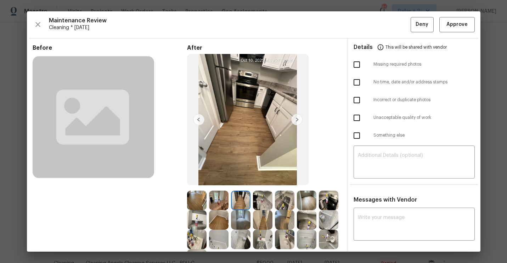
click at [297, 118] on img at bounding box center [296, 119] width 11 height 11
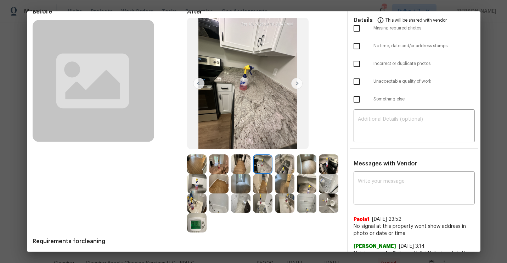
scroll to position [37, 0]
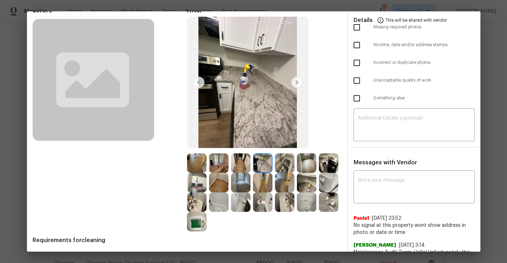
click at [214, 193] on img at bounding box center [218, 201] width 19 height 19
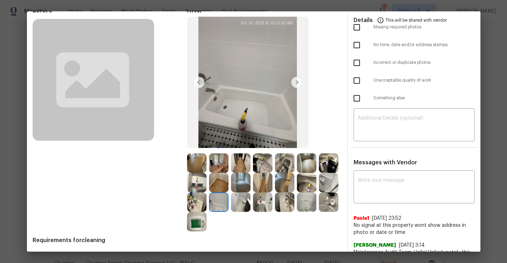
click at [219, 184] on img at bounding box center [218, 182] width 19 height 19
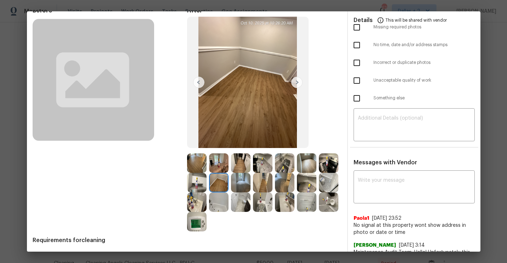
click at [237, 179] on img at bounding box center [240, 182] width 19 height 19
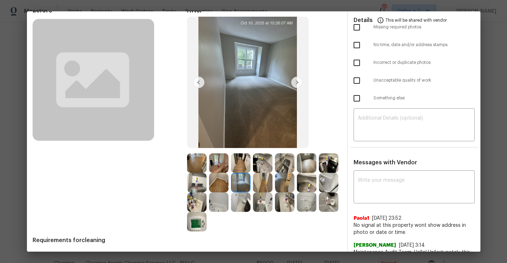
click at [221, 179] on img at bounding box center [218, 182] width 19 height 19
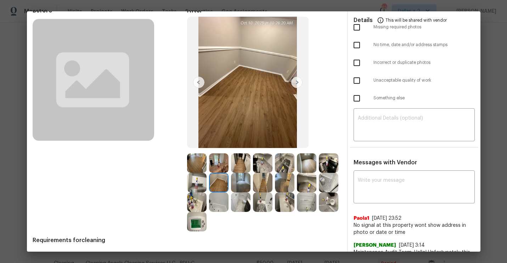
click at [193, 155] on img at bounding box center [196, 162] width 19 height 19
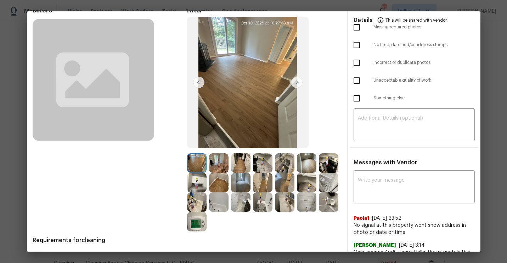
click at [298, 84] on img at bounding box center [296, 82] width 11 height 11
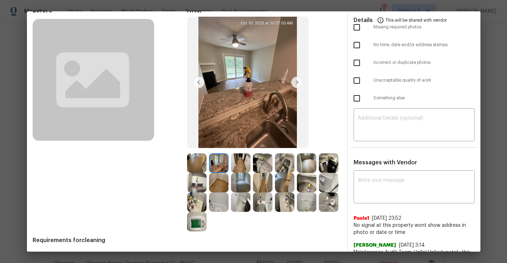
click at [298, 84] on img at bounding box center [296, 82] width 11 height 11
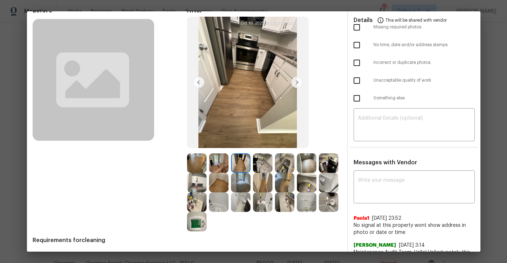
click at [265, 171] on img at bounding box center [262, 162] width 19 height 19
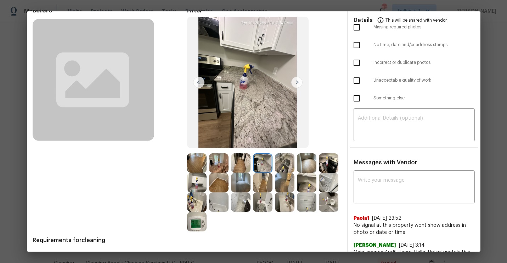
click at [264, 167] on img at bounding box center [262, 162] width 19 height 19
click at [283, 168] on img at bounding box center [284, 162] width 19 height 19
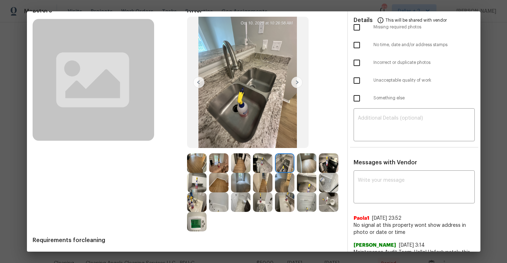
click at [295, 87] on img at bounding box center [296, 82] width 11 height 11
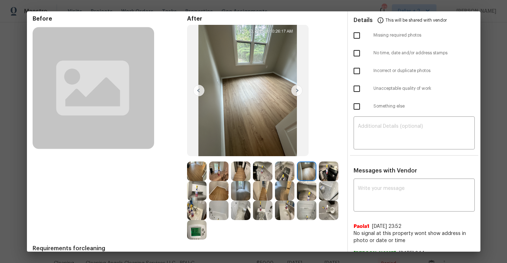
scroll to position [111, 0]
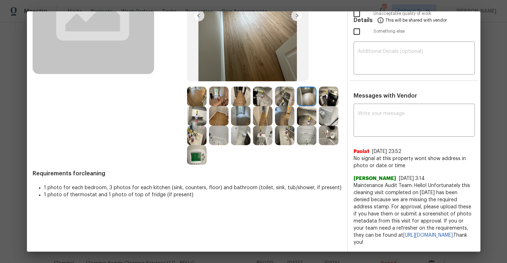
click at [200, 145] on img at bounding box center [196, 154] width 19 height 19
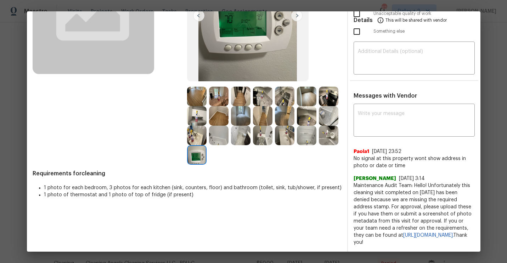
click at [306, 133] on img at bounding box center [306, 134] width 19 height 19
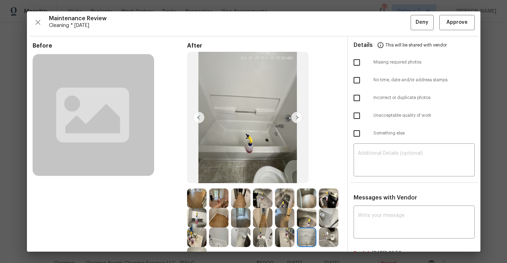
scroll to position [0, 0]
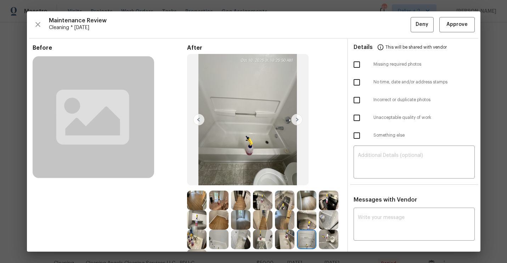
click at [296, 116] on img at bounding box center [296, 119] width 11 height 11
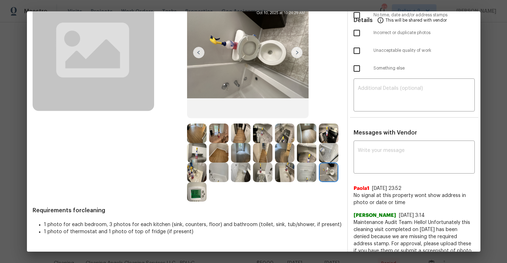
scroll to position [92, 0]
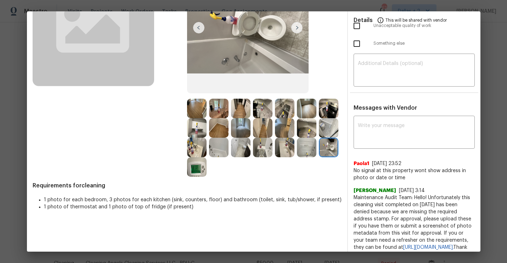
click at [214, 147] on img at bounding box center [218, 147] width 19 height 19
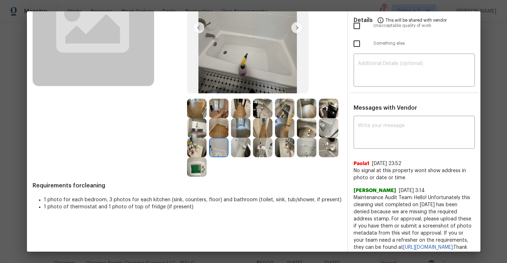
click at [203, 110] on img at bounding box center [196, 108] width 19 height 19
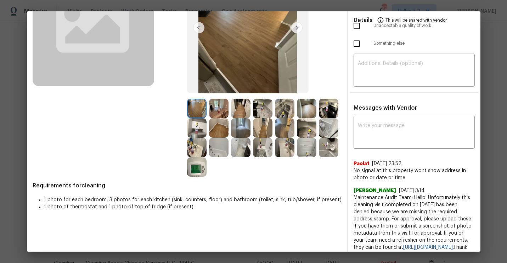
click at [241, 109] on img at bounding box center [240, 108] width 19 height 19
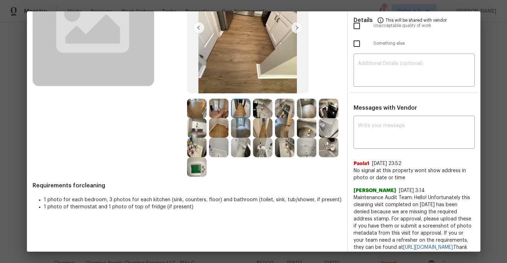
click at [275, 105] on img at bounding box center [284, 108] width 19 height 19
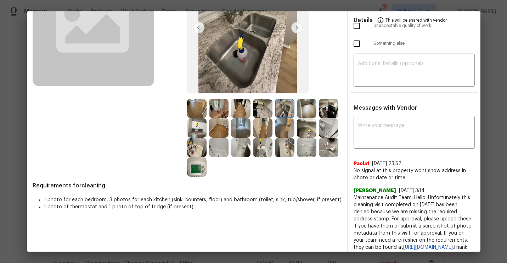
click at [295, 114] on div at bounding box center [286, 108] width 22 height 19
click at [303, 113] on img at bounding box center [306, 108] width 19 height 19
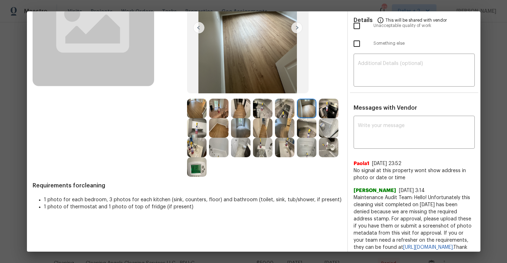
click at [333, 109] on img at bounding box center [328, 108] width 19 height 19
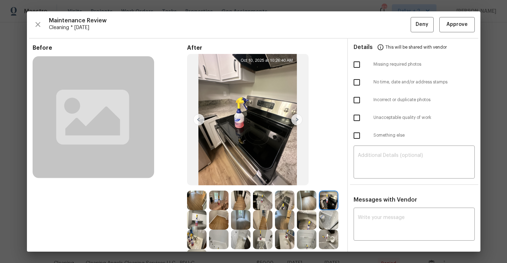
scroll to position [111, 0]
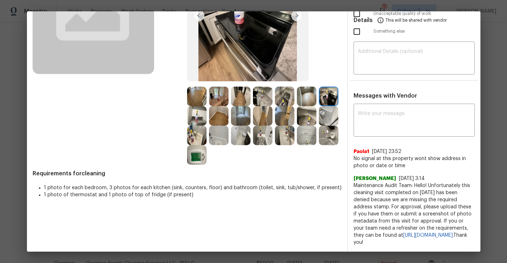
click at [262, 130] on img at bounding box center [262, 134] width 19 height 19
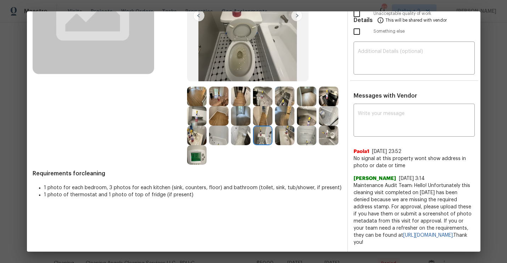
click at [282, 135] on img at bounding box center [284, 134] width 19 height 19
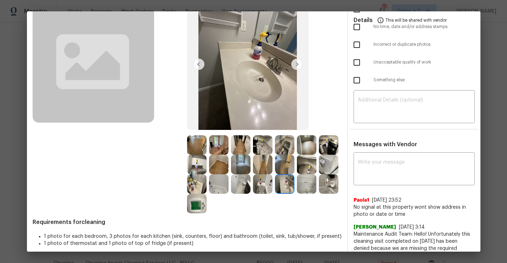
scroll to position [56, 0]
click at [218, 123] on img at bounding box center [248, 63] width 122 height 131
click at [218, 150] on img at bounding box center [218, 144] width 19 height 19
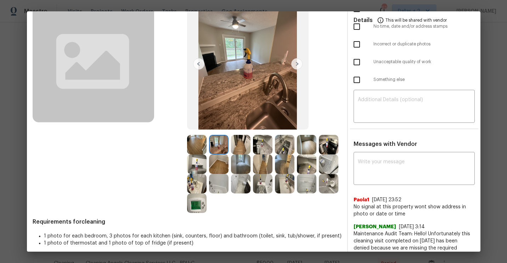
click at [231, 142] on div at bounding box center [220, 144] width 22 height 19
click at [255, 140] on img at bounding box center [262, 144] width 19 height 19
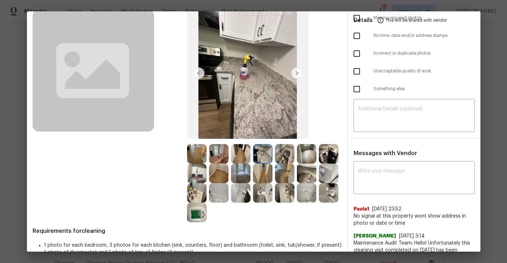
scroll to position [47, 0]
click at [200, 146] on img at bounding box center [196, 153] width 19 height 19
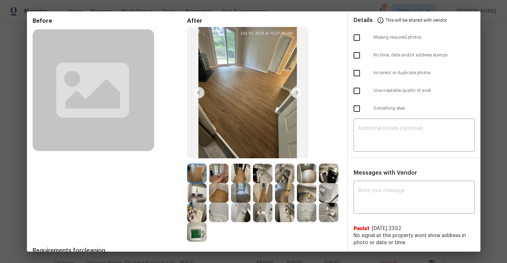
scroll to position [47, 0]
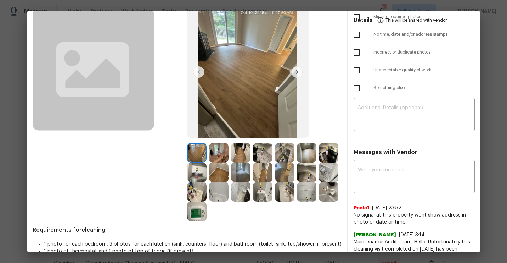
click at [338, 146] on img at bounding box center [328, 152] width 19 height 19
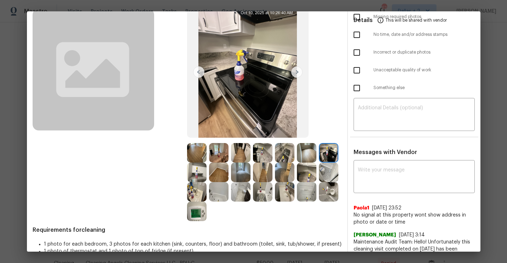
click at [338, 180] on img at bounding box center [328, 171] width 19 height 19
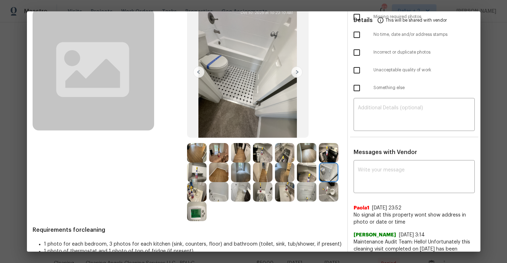
click at [218, 202] on div at bounding box center [264, 182] width 155 height 78
click at [201, 166] on img at bounding box center [196, 171] width 19 height 19
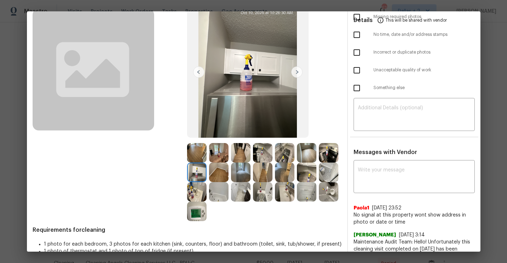
click at [241, 153] on img at bounding box center [240, 152] width 19 height 19
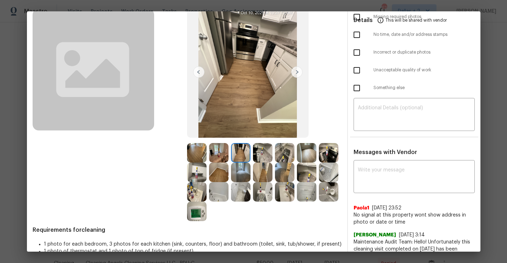
click at [213, 157] on img at bounding box center [218, 152] width 19 height 19
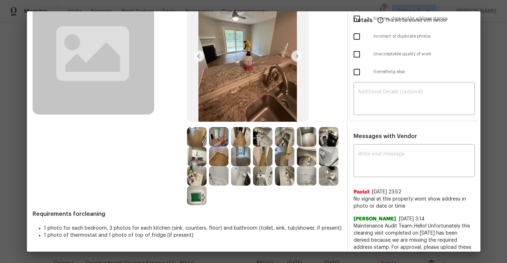
scroll to position [111, 0]
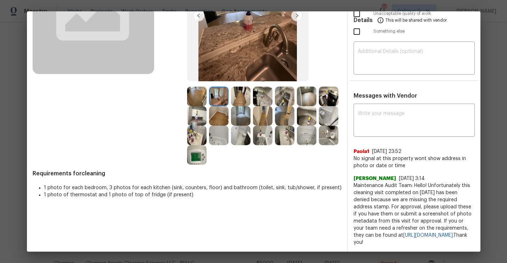
drag, startPoint x: 387, startPoint y: 242, endPoint x: 354, endPoint y: 176, distance: 73.7
click at [354, 182] on span "Maintenance Audit Team: Hello! Unfortunately this cleaning visit completed on 0…" at bounding box center [414, 214] width 121 height 64
copy span "Maintenance Audit Team: Hello! Unfortunately this cleaning visit completed on 0…"
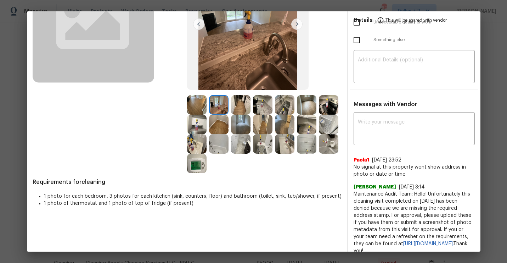
scroll to position [103, 0]
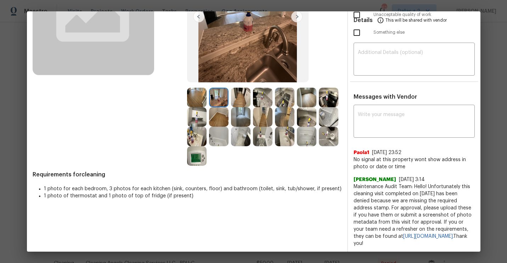
click at [390, 200] on span "Maintenance Audit Team: Hello! Unfortunately this cleaning visit completed on 0…" at bounding box center [414, 215] width 121 height 64
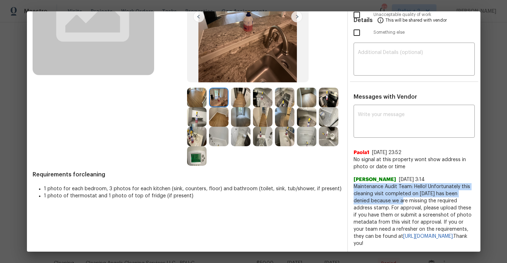
drag, startPoint x: 391, startPoint y: 201, endPoint x: 350, endPoint y: 188, distance: 43.4
click at [350, 188] on div "x ​ Paola1 10/12/25, 23:52 No signal at this property wont show address in phot…" at bounding box center [414, 176] width 133 height 140
copy span "Maintenance Audit Team: Hello! Unfortunately this cleaning visit completed on 0…"
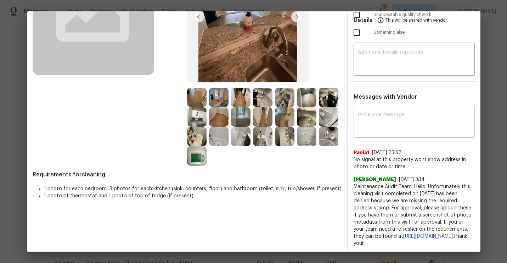
click at [389, 126] on textarea at bounding box center [414, 122] width 113 height 20
paste textarea "Maintenance Audit Team: Hello! Unfortunately this cleaning visit completed on 0…"
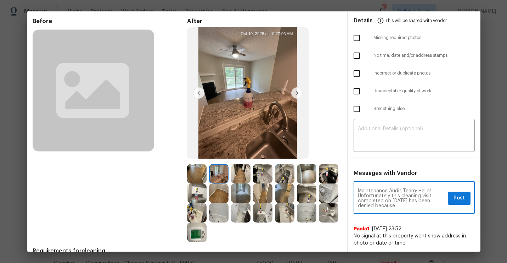
scroll to position [28, 0]
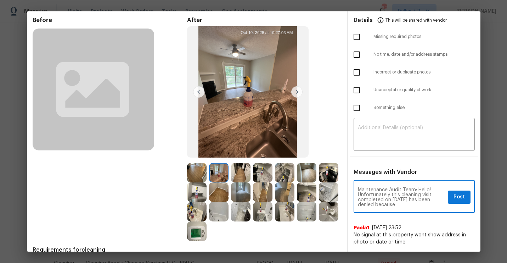
click at [398, 199] on textarea "Maintenance Audit Team: Hello! Unfortunately this cleaning visit completed on 0…" at bounding box center [401, 197] width 87 height 20
click at [403, 198] on textarea "Maintenance Audit Team: Hello! Unfortunately this cleaning visit completed on 1…" at bounding box center [401, 197] width 87 height 20
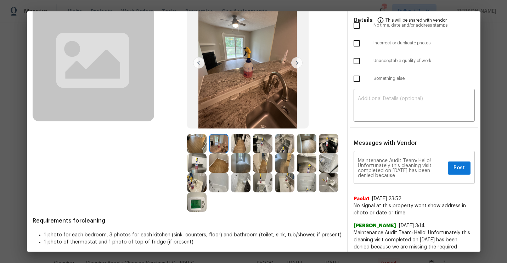
click at [402, 180] on div "Maintenance Audit Team: Hello! Unfortunately this cleaning visit completed on 1…" at bounding box center [414, 167] width 121 height 31
click at [403, 177] on textarea "Maintenance Audit Team: Hello! Unfortunately this cleaning visit completed on 1…" at bounding box center [401, 168] width 87 height 20
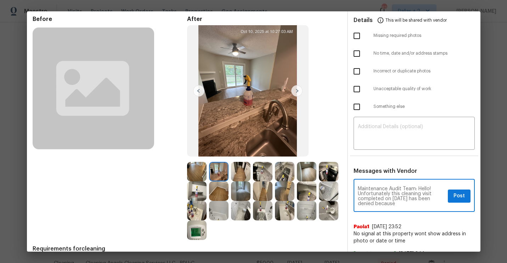
scroll to position [20, 0]
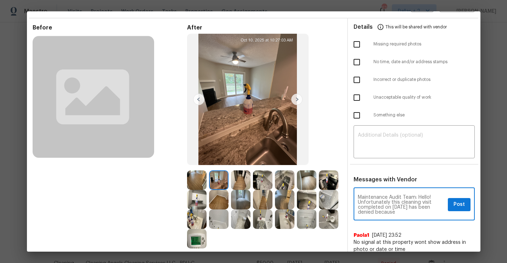
click at [375, 212] on textarea "Maintenance Audit Team: Hello! Unfortunately this cleaning visit completed on 1…" at bounding box center [401, 205] width 87 height 20
click at [405, 216] on div "Maintenance Audit Team: Hello! Unfortunately this cleaning visit completed on 1…" at bounding box center [414, 204] width 121 height 31
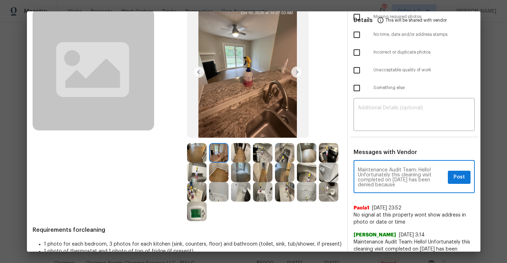
scroll to position [47, 0]
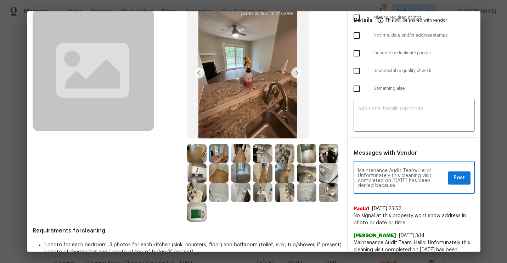
drag, startPoint x: 396, startPoint y: 185, endPoint x: 376, endPoint y: 185, distance: 19.9
click at [376, 185] on textarea "Maintenance Audit Team: Hello! Unfortunately this cleaning visit completed on 1…" at bounding box center [401, 178] width 87 height 20
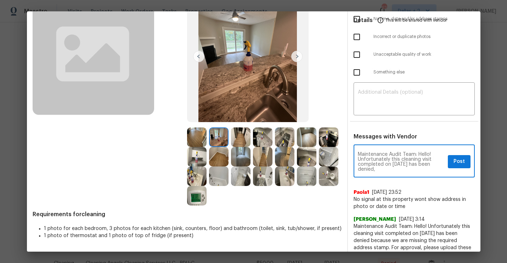
scroll to position [64, 0]
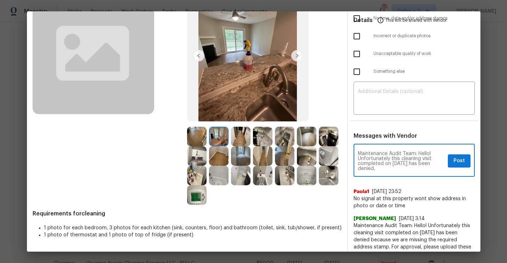
click at [394, 171] on div "Maintenance Audit Team: Hello! Unfortunately this cleaning visit completed on 1…" at bounding box center [414, 160] width 121 height 31
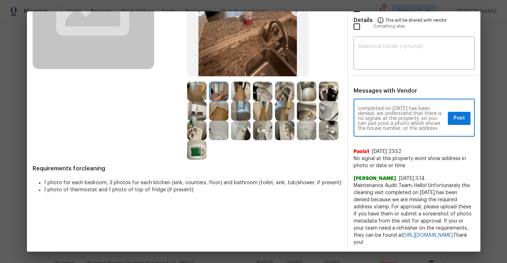
scroll to position [15, 0]
click at [438, 118] on textarea "Maintenance Audit Team: Hello! Unfortunately this cleaning visit completed on 1…" at bounding box center [401, 118] width 87 height 25
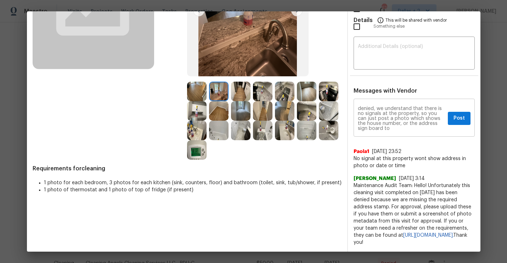
click at [409, 127] on div "Maintenance Audit Team: Hello! Unfortunately this cleaning visit completed on 1…" at bounding box center [414, 118] width 121 height 36
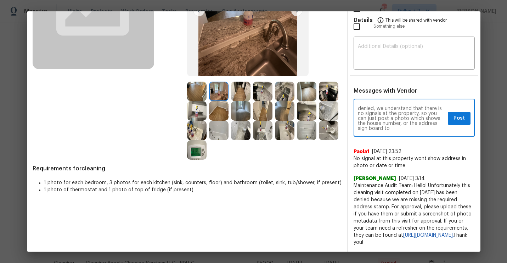
click at [394, 122] on textarea "Maintenance Audit Team: Hello! Unfortunately this cleaning visit completed on 1…" at bounding box center [401, 118] width 87 height 25
click at [376, 114] on textarea "Maintenance Audit Team: Hello! Unfortunately this cleaning visit completed on 1…" at bounding box center [401, 118] width 87 height 25
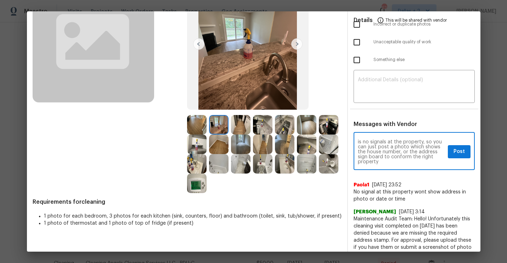
scroll to position [72, 0]
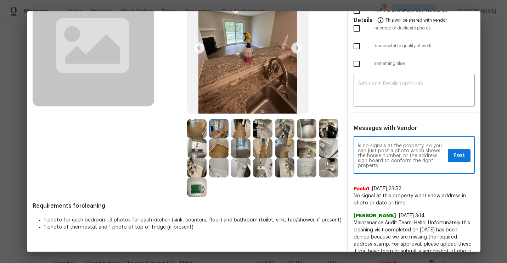
click at [378, 169] on div "Maintenance Audit Team: Hello! Unfortunately this cleaning visit completed on 1…" at bounding box center [414, 156] width 121 height 36
click at [386, 167] on textarea "Maintenance Audit Team: Hello! Unfortunately this cleaning visit completed on 1…" at bounding box center [401, 155] width 87 height 25
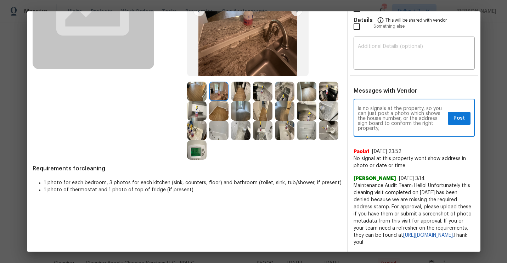
paste textarea "If you or your team need a refresher on the quality standards and requirements,…"
click at [425, 122] on textarea "Maintenance Audit Team: Hello! Unfortunately this cleaning visit completed on 1…" at bounding box center [401, 118] width 87 height 25
type textarea "Maintenance Audit Team: Hello! Unfortunately this cleaning visit completed on 1…"
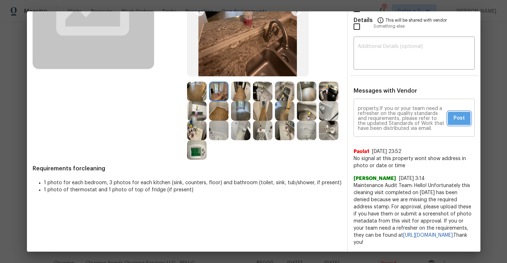
click at [462, 115] on span "Post" at bounding box center [459, 118] width 11 height 9
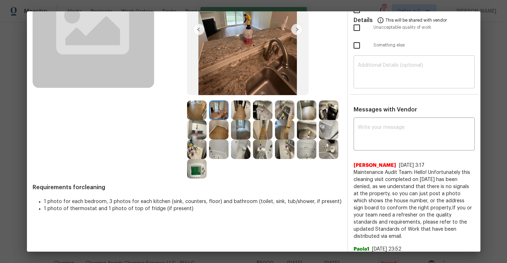
scroll to position [0, 0]
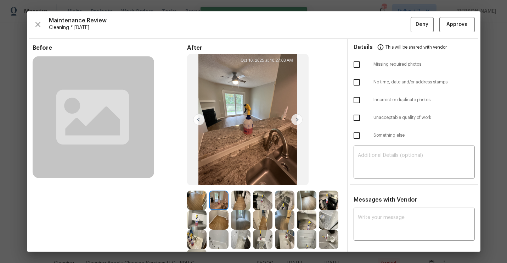
click at [359, 63] on input "checkbox" at bounding box center [356, 64] width 15 height 15
checkbox input "true"
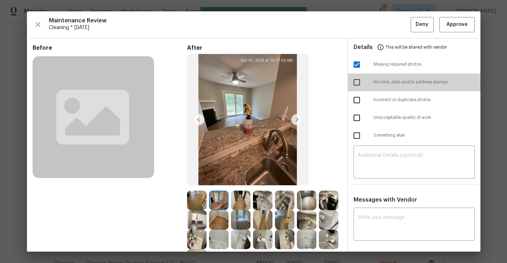
click at [355, 79] on input "checkbox" at bounding box center [356, 82] width 15 height 15
checkbox input "true"
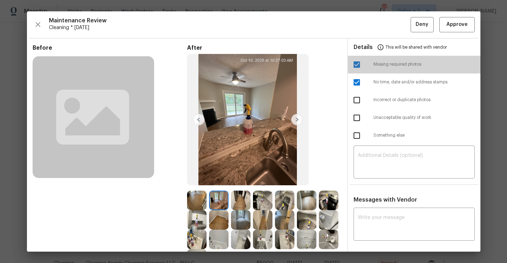
click at [351, 61] on input "checkbox" at bounding box center [356, 64] width 15 height 15
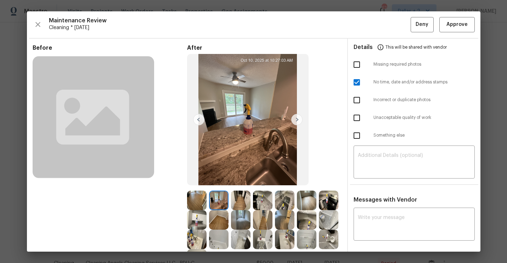
click at [357, 63] on input "checkbox" at bounding box center [356, 64] width 15 height 15
checkbox input "true"
click at [357, 76] on input "checkbox" at bounding box center [356, 82] width 15 height 15
checkbox input "false"
click at [422, 26] on span "Deny" at bounding box center [422, 24] width 13 height 9
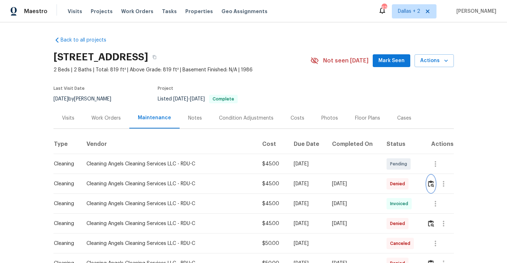
scroll to position [67, 0]
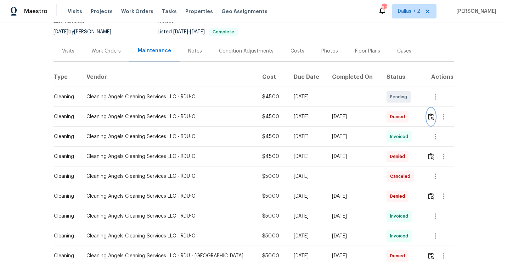
click at [429, 117] on img "button" at bounding box center [431, 116] width 6 height 7
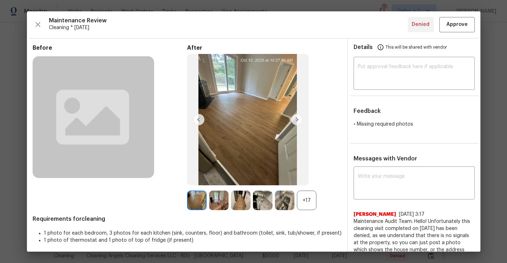
click at [304, 197] on div "+17" at bounding box center [306, 199] width 19 height 19
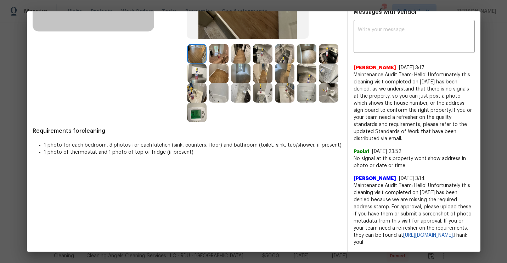
scroll to position [0, 0]
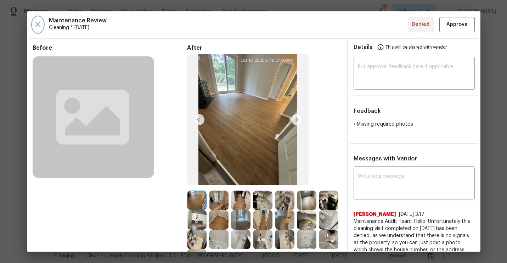
click at [36, 23] on icon "button" at bounding box center [37, 24] width 5 height 5
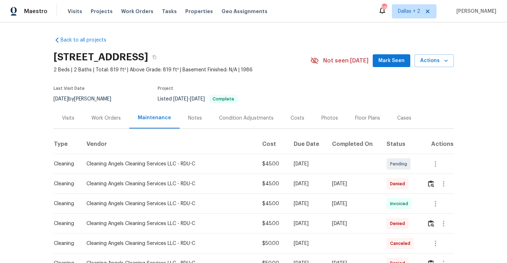
click at [335, 84] on section "3706 Chimney Ridge Pl Apt 8, Durham, NC 27713 2 Beds | 2 Baths | Total: 819 ft²…" at bounding box center [254, 78] width 401 height 60
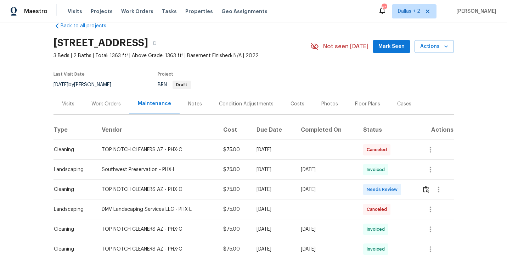
scroll to position [19, 0]
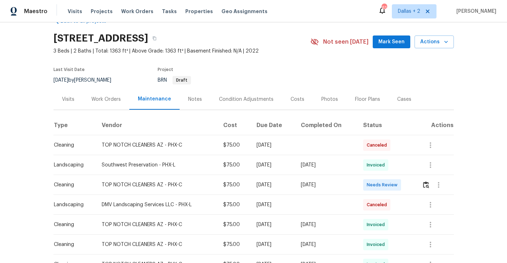
click at [431, 177] on div at bounding box center [437, 184] width 31 height 17
click at [429, 180] on button "button" at bounding box center [426, 184] width 8 height 17
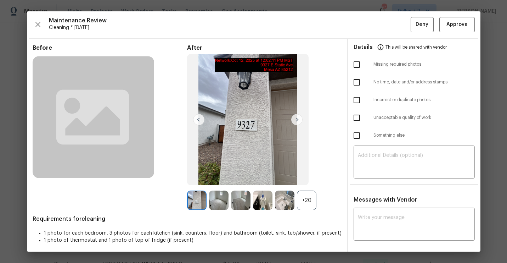
click at [306, 196] on div "+20" at bounding box center [306, 199] width 19 height 19
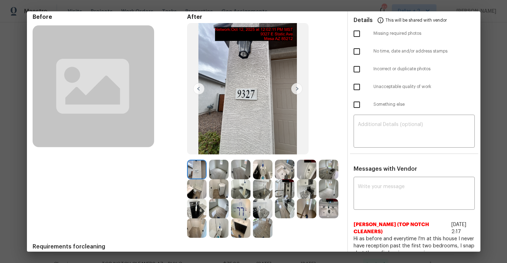
scroll to position [45, 0]
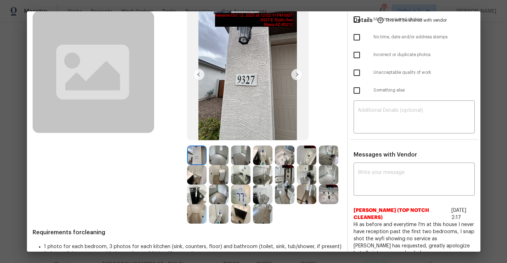
click at [296, 75] on img at bounding box center [296, 74] width 11 height 11
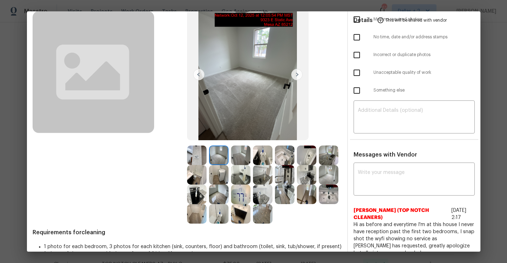
click at [260, 182] on img at bounding box center [262, 174] width 19 height 19
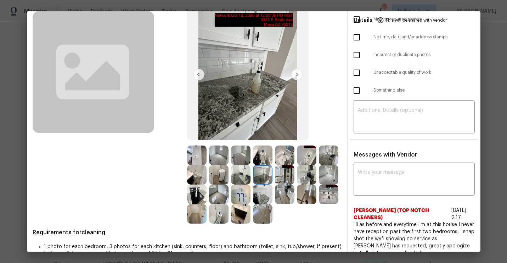
click at [286, 181] on img at bounding box center [284, 174] width 19 height 19
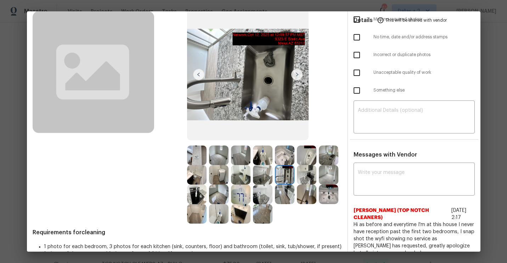
click at [197, 193] on img at bounding box center [196, 193] width 19 height 19
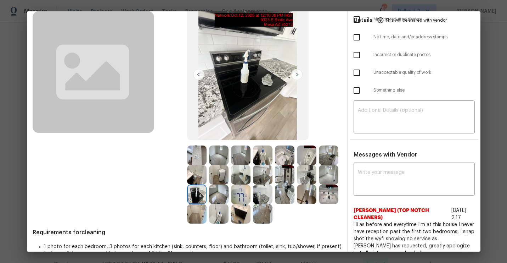
click at [295, 75] on img at bounding box center [296, 74] width 11 height 11
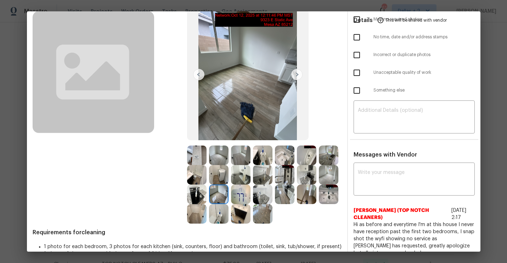
click at [295, 75] on img at bounding box center [296, 74] width 11 height 11
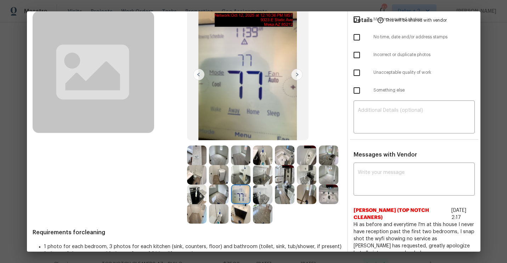
click at [295, 75] on img at bounding box center [296, 74] width 11 height 11
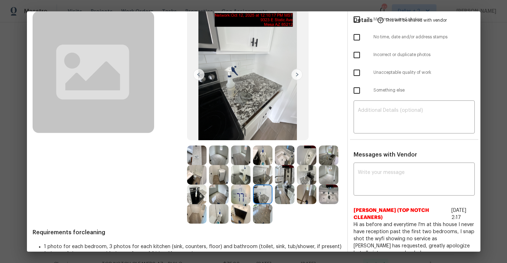
click at [295, 75] on img at bounding box center [296, 74] width 11 height 11
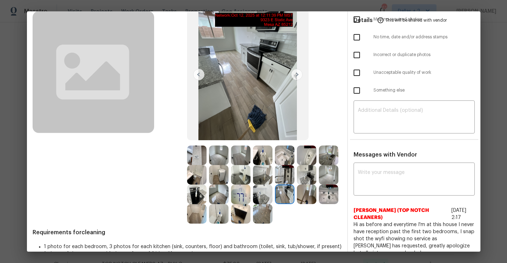
click at [295, 75] on img at bounding box center [296, 74] width 11 height 11
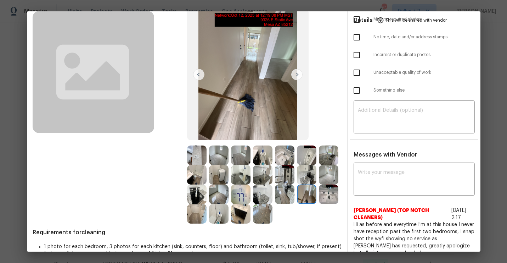
click at [295, 75] on img at bounding box center [296, 74] width 11 height 11
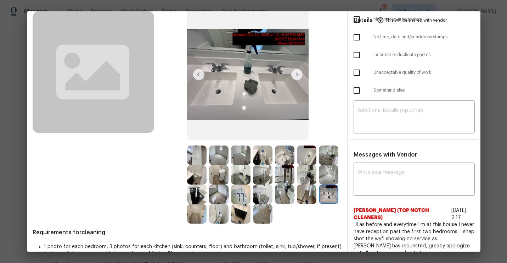
click at [295, 75] on img at bounding box center [296, 74] width 11 height 11
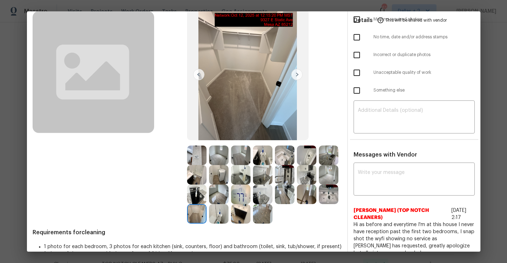
click at [295, 75] on img at bounding box center [296, 74] width 11 height 11
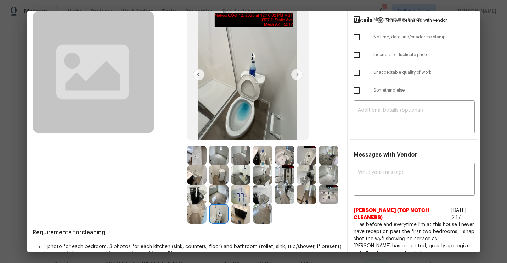
click at [197, 156] on img at bounding box center [196, 154] width 19 height 19
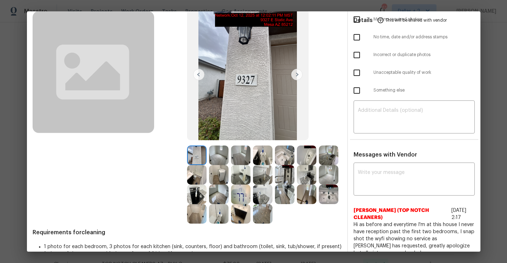
click at [300, 74] on img at bounding box center [296, 74] width 11 height 11
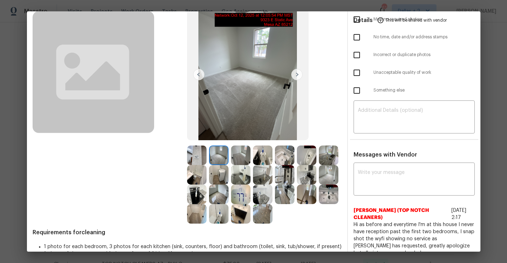
click at [300, 74] on img at bounding box center [296, 74] width 11 height 11
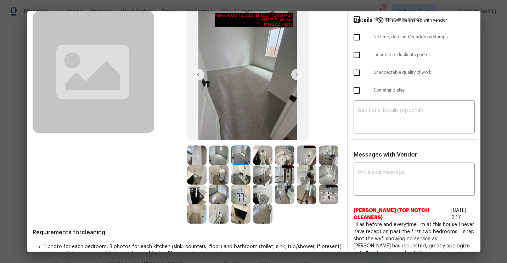
click at [300, 74] on img at bounding box center [296, 74] width 11 height 11
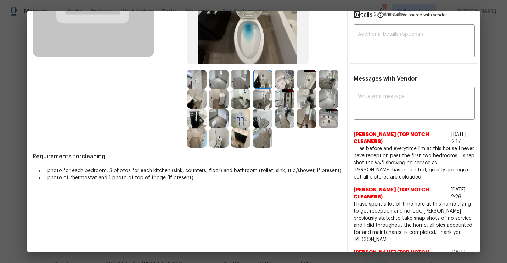
scroll to position [102, 0]
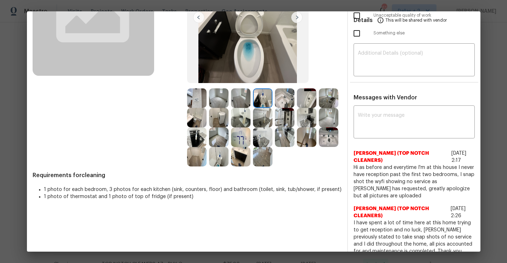
click at [217, 101] on img at bounding box center [218, 97] width 19 height 19
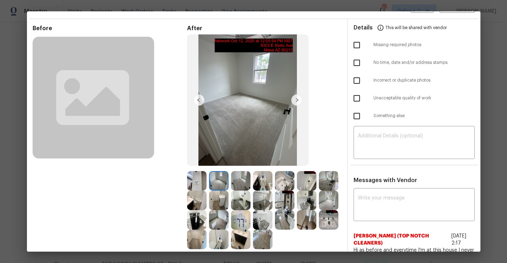
scroll to position [17, 0]
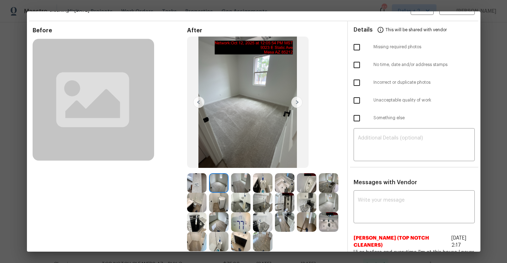
click at [245, 178] on img at bounding box center [240, 182] width 19 height 19
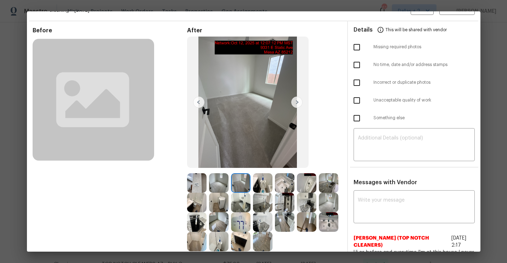
click at [256, 183] on img at bounding box center [262, 182] width 19 height 19
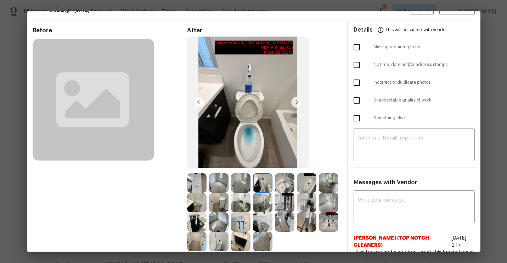
click at [275, 184] on div at bounding box center [264, 182] width 22 height 19
click at [294, 184] on img at bounding box center [284, 182] width 19 height 19
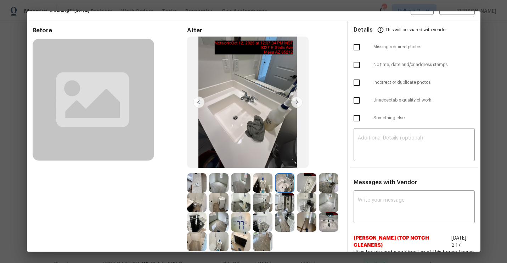
click at [308, 184] on img at bounding box center [306, 182] width 19 height 19
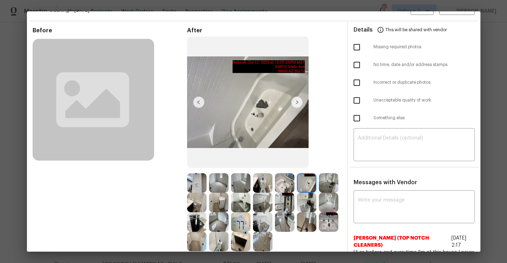
click at [242, 205] on img at bounding box center [240, 201] width 19 height 19
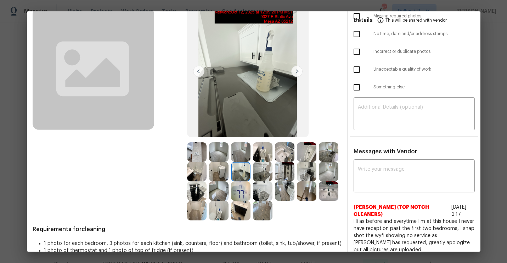
scroll to position [49, 0]
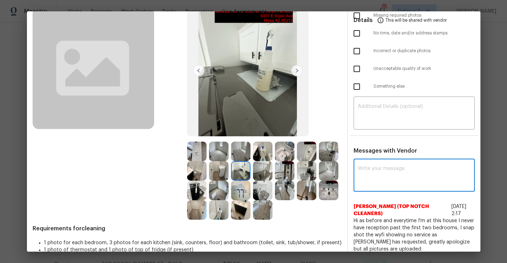
click at [390, 173] on textarea at bounding box center [414, 176] width 113 height 20
click at [367, 170] on textarea at bounding box center [414, 176] width 113 height 20
paste textarea "Maintenance Audit Team:"
click at [367, 170] on textarea "Maintenance Audit Team:" at bounding box center [401, 176] width 87 height 20
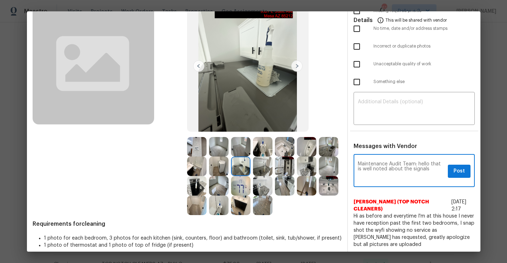
scroll to position [55, 0]
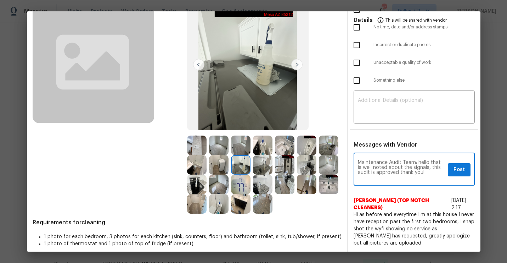
type textarea "Maintenance Audit Team: hello that is well noted about the signals, this audit …"
click at [460, 177] on div "Maintenance Audit Team: hello that is well noted about the signals, this audit …" at bounding box center [414, 169] width 121 height 31
click at [459, 173] on span "Post" at bounding box center [459, 169] width 11 height 9
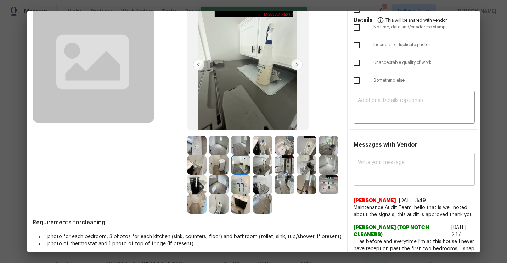
scroll to position [0, 0]
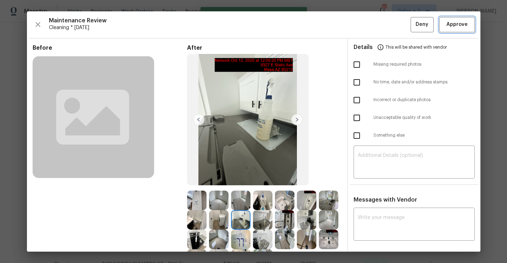
click at [464, 28] on span "Approve" at bounding box center [457, 24] width 21 height 9
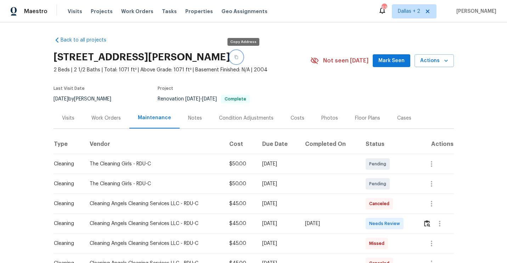
click at [240, 56] on button "button" at bounding box center [236, 57] width 13 height 13
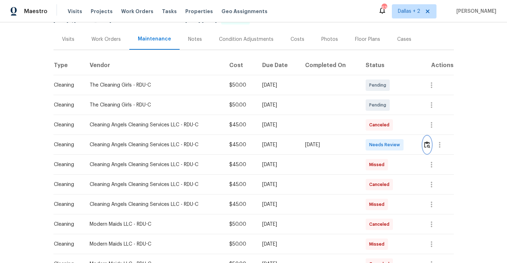
click at [430, 146] on img "button" at bounding box center [427, 144] width 6 height 7
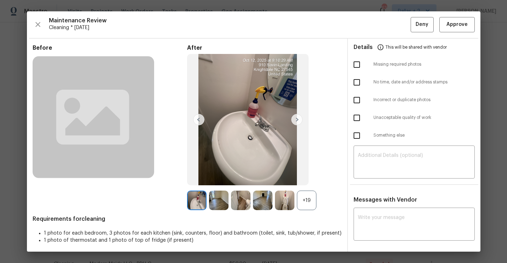
click at [309, 201] on div "+19" at bounding box center [306, 199] width 19 height 19
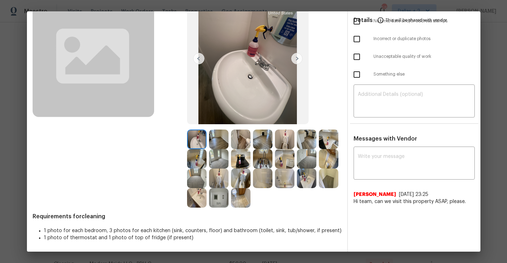
scroll to position [0, 0]
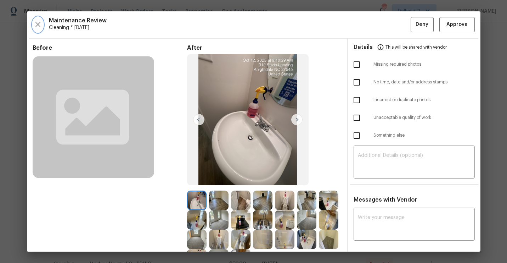
click at [34, 27] on icon "button" at bounding box center [38, 24] width 9 height 9
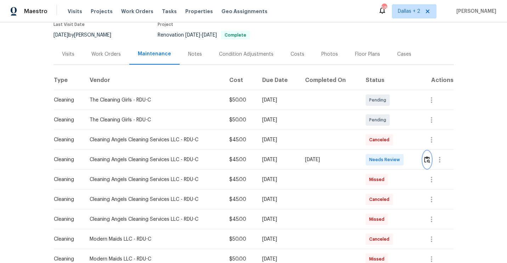
scroll to position [82, 0]
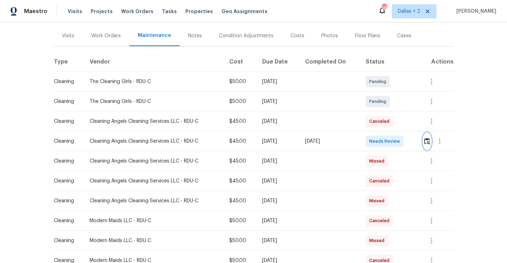
click at [425, 140] on button "button" at bounding box center [427, 141] width 8 height 17
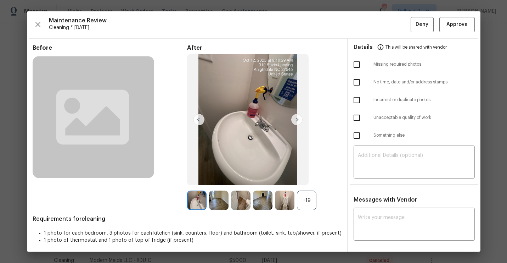
click at [317, 208] on div "+19" at bounding box center [264, 199] width 155 height 19
click at [313, 203] on div "+19" at bounding box center [306, 199] width 19 height 19
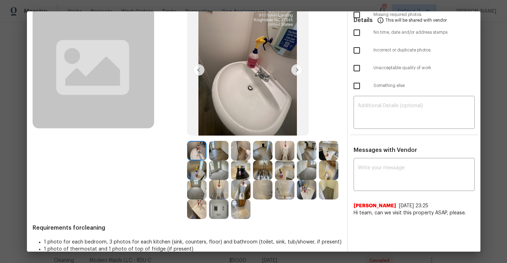
scroll to position [61, 0]
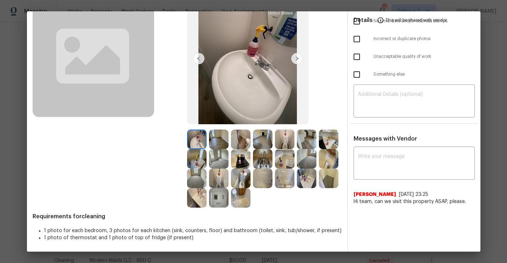
click at [222, 177] on img at bounding box center [218, 177] width 19 height 19
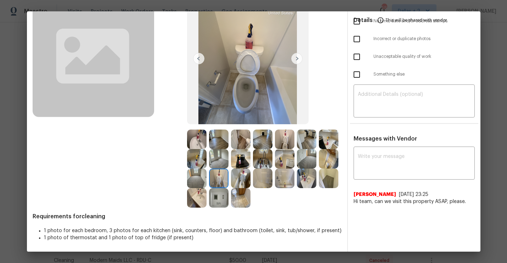
click at [285, 161] on img at bounding box center [284, 158] width 19 height 19
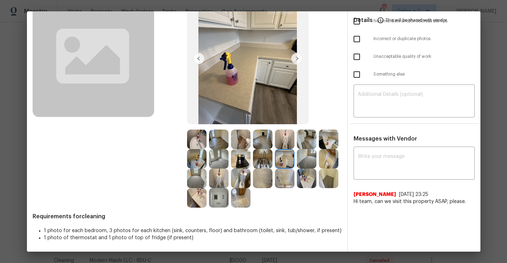
click at [287, 168] on img at bounding box center [284, 158] width 19 height 19
click at [308, 141] on img at bounding box center [306, 138] width 19 height 19
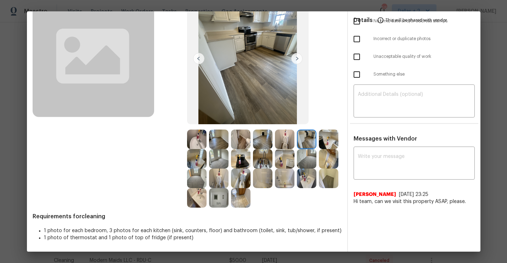
click at [327, 144] on img at bounding box center [328, 138] width 19 height 19
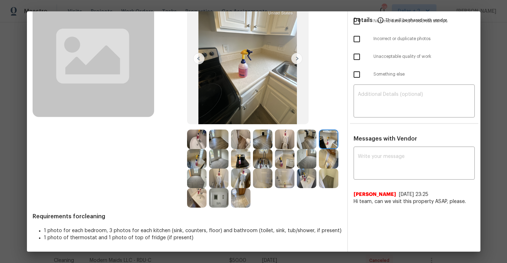
click at [198, 140] on img at bounding box center [196, 138] width 19 height 19
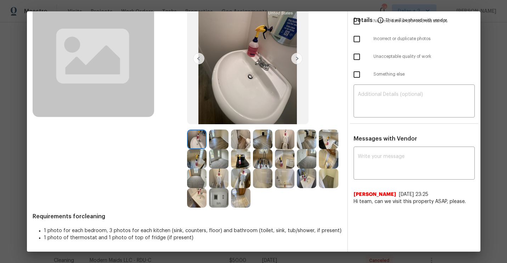
click at [293, 58] on img at bounding box center [296, 58] width 11 height 11
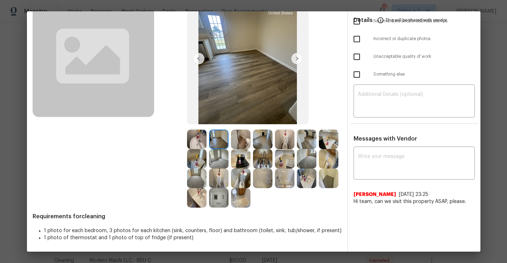
click at [293, 58] on img at bounding box center [296, 58] width 11 height 11
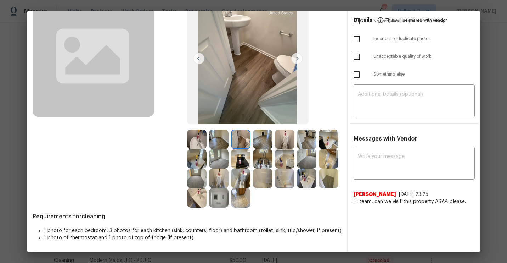
click at [262, 135] on img at bounding box center [262, 138] width 19 height 19
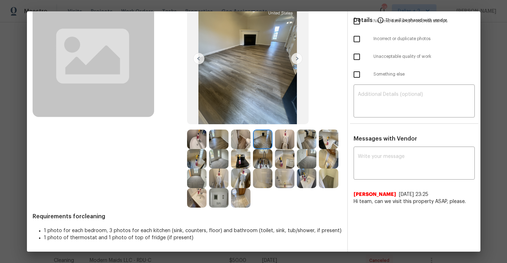
click at [198, 164] on img at bounding box center [196, 158] width 19 height 19
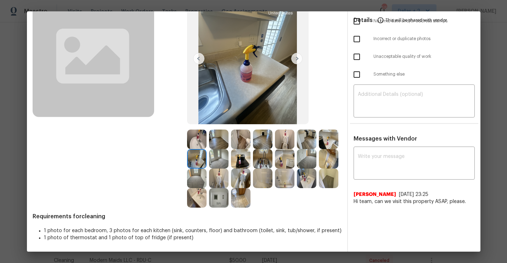
click at [216, 153] on img at bounding box center [218, 158] width 19 height 19
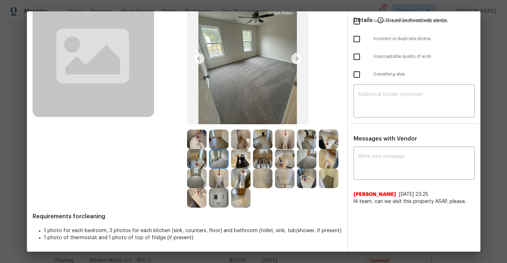
click at [248, 159] on img at bounding box center [240, 158] width 19 height 19
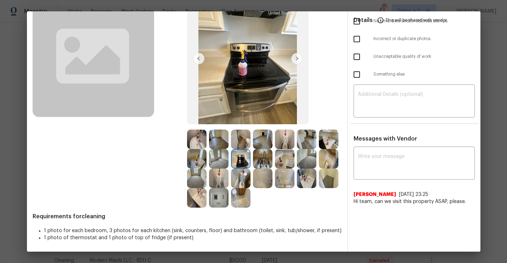
click at [276, 151] on img at bounding box center [284, 158] width 19 height 19
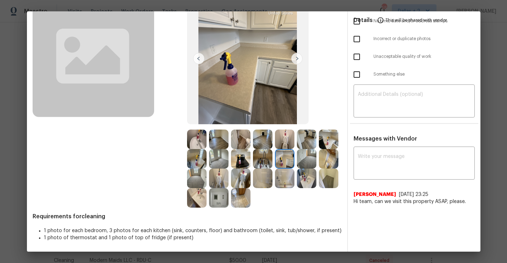
click at [250, 162] on img at bounding box center [240, 158] width 19 height 19
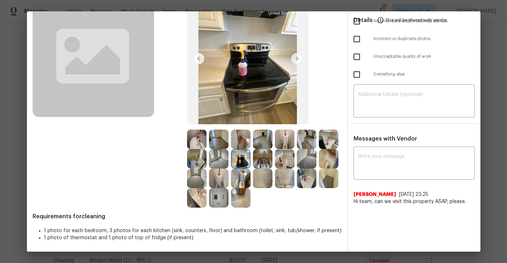
click at [327, 152] on img at bounding box center [328, 158] width 19 height 19
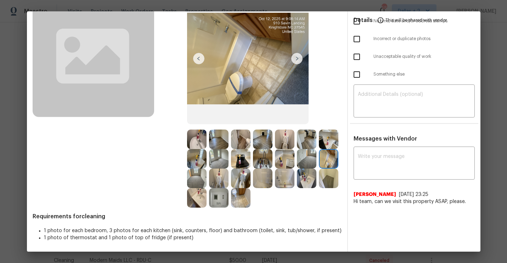
click at [299, 58] on img at bounding box center [296, 58] width 11 height 11
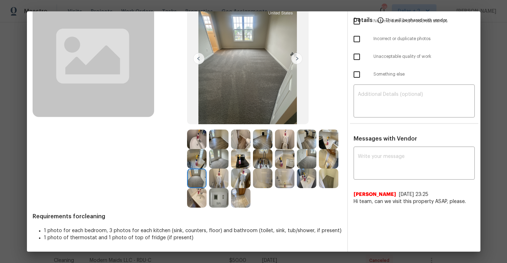
click at [299, 58] on img at bounding box center [296, 58] width 11 height 11
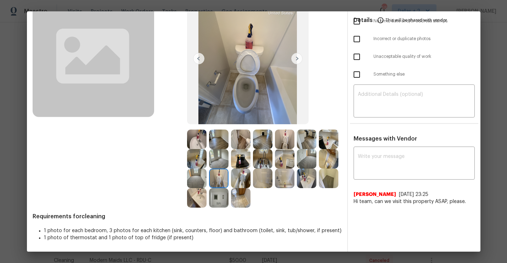
click at [299, 58] on img at bounding box center [296, 58] width 11 height 11
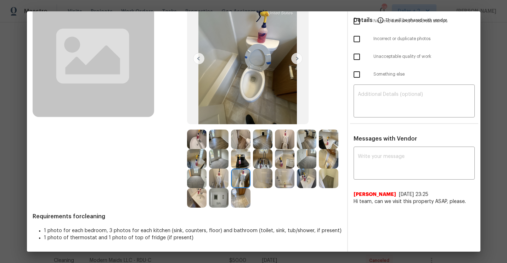
click at [299, 58] on img at bounding box center [296, 58] width 11 height 11
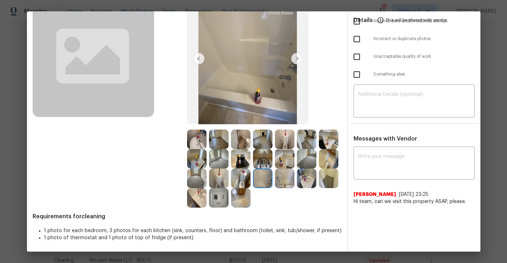
click at [299, 58] on img at bounding box center [296, 58] width 11 height 11
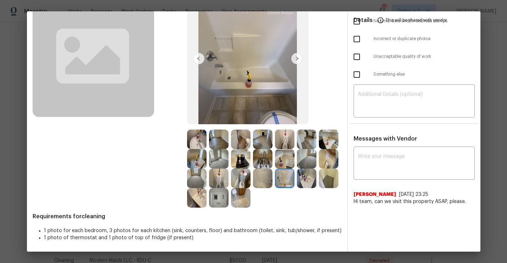
click at [299, 58] on img at bounding box center [296, 58] width 11 height 11
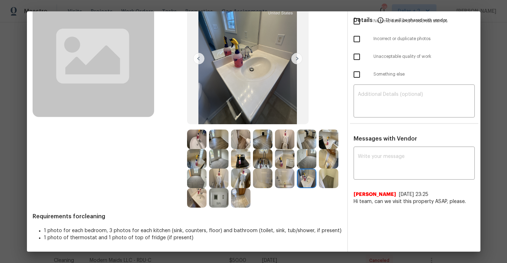
click at [299, 58] on img at bounding box center [296, 58] width 11 height 11
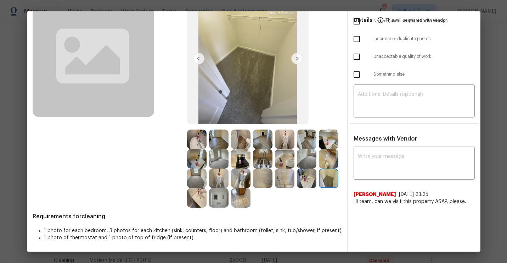
click at [299, 55] on img at bounding box center [296, 58] width 11 height 11
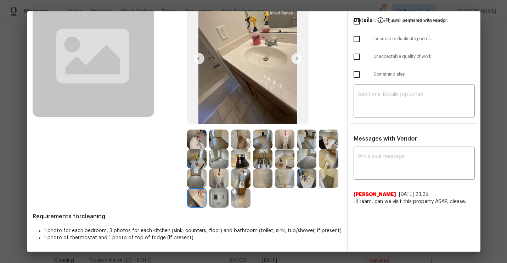
click at [299, 55] on img at bounding box center [296, 58] width 11 height 11
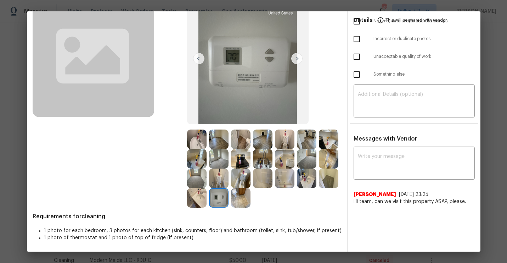
click at [299, 55] on img at bounding box center [296, 58] width 11 height 11
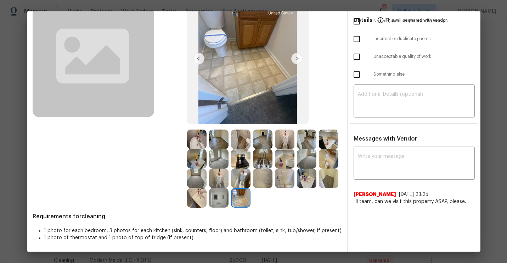
click at [300, 54] on img at bounding box center [296, 58] width 11 height 11
click at [201, 54] on img at bounding box center [198, 58] width 11 height 11
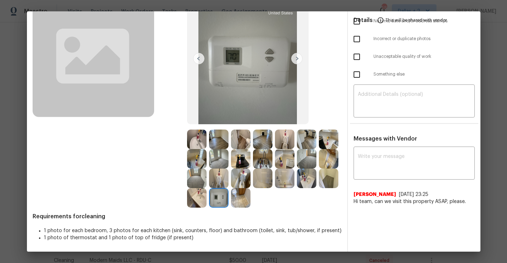
click at [201, 56] on img at bounding box center [198, 58] width 11 height 11
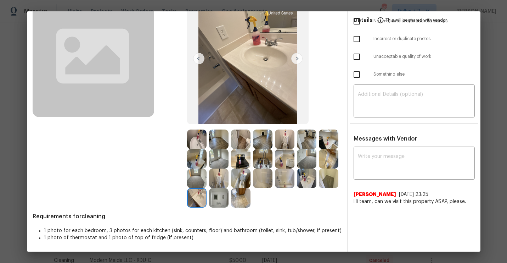
click at [201, 56] on img at bounding box center [198, 58] width 11 height 11
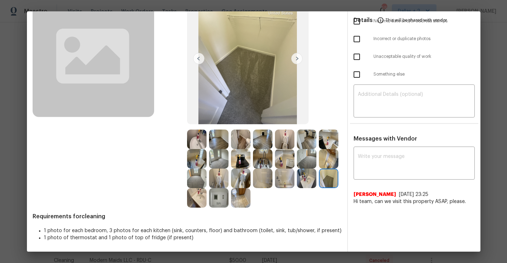
click at [201, 56] on img at bounding box center [198, 58] width 11 height 11
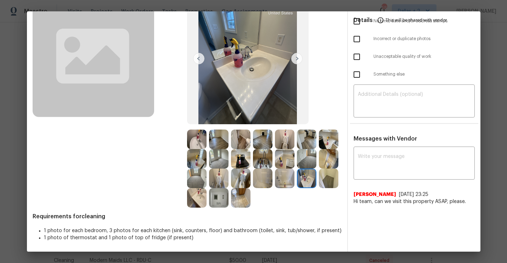
click at [201, 56] on img at bounding box center [198, 58] width 11 height 11
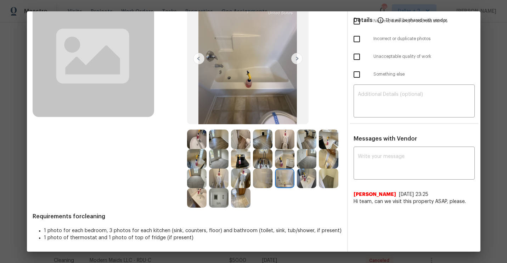
click at [201, 56] on img at bounding box center [198, 58] width 11 height 11
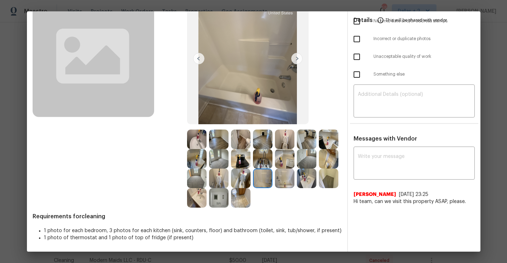
click at [201, 56] on img at bounding box center [198, 58] width 11 height 11
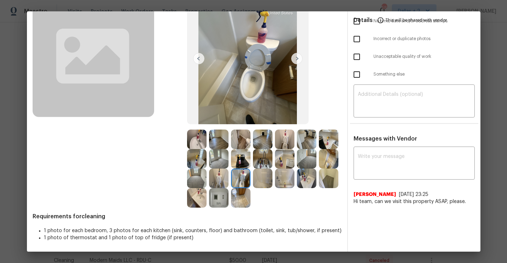
click at [201, 56] on img at bounding box center [198, 58] width 11 height 11
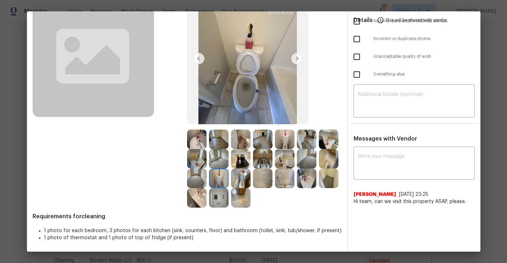
click at [201, 56] on img at bounding box center [198, 58] width 11 height 11
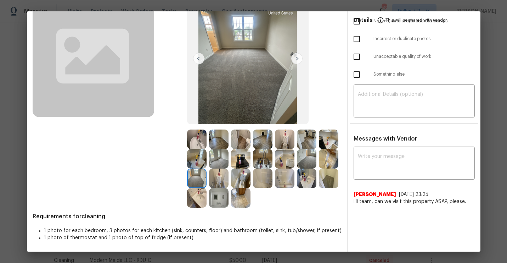
click at [201, 56] on img at bounding box center [198, 58] width 11 height 11
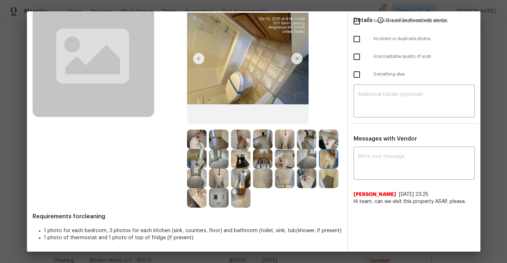
click at [190, 164] on img at bounding box center [196, 158] width 19 height 19
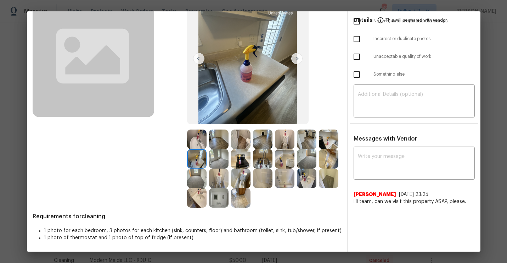
click at [243, 196] on img at bounding box center [240, 197] width 19 height 19
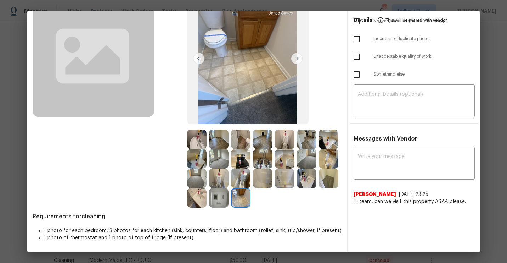
click at [262, 178] on img at bounding box center [262, 177] width 19 height 19
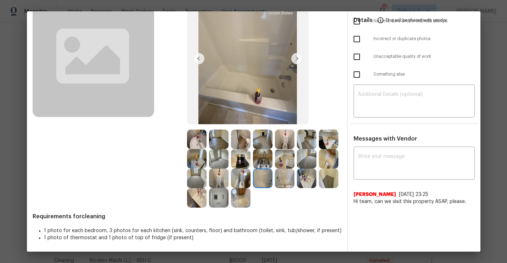
click at [312, 135] on img at bounding box center [306, 138] width 19 height 19
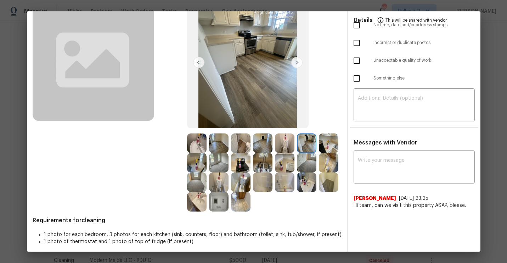
scroll to position [61, 0]
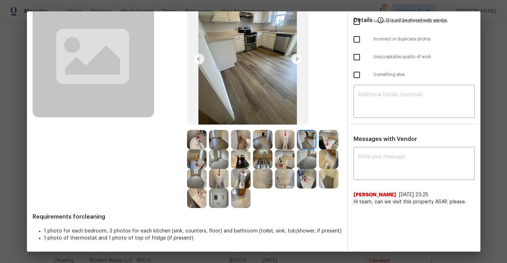
click at [334, 133] on img at bounding box center [328, 139] width 19 height 19
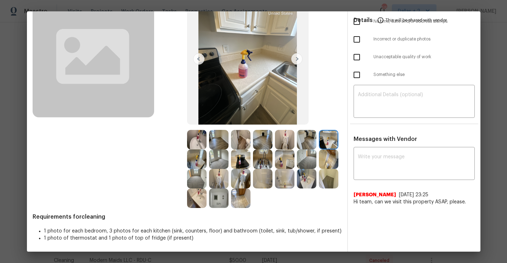
click at [303, 140] on img at bounding box center [306, 139] width 19 height 19
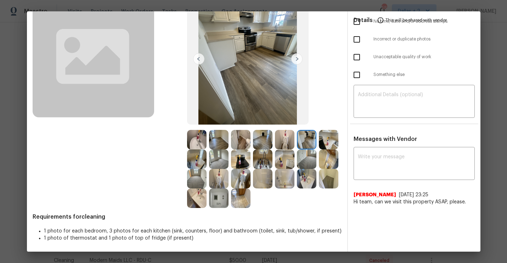
click at [322, 141] on img at bounding box center [328, 139] width 19 height 19
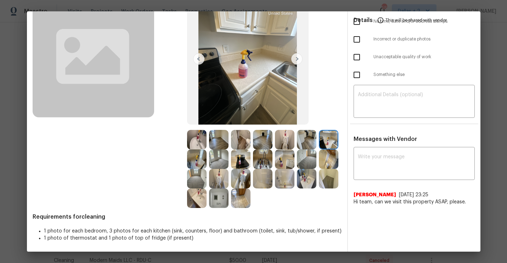
click at [198, 157] on img at bounding box center [196, 158] width 19 height 19
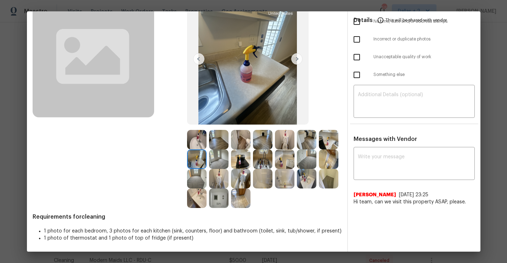
click at [240, 161] on img at bounding box center [240, 158] width 19 height 19
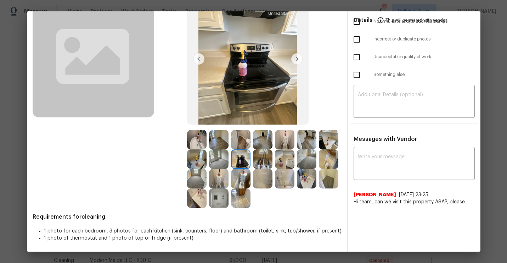
click at [288, 158] on img at bounding box center [284, 158] width 19 height 19
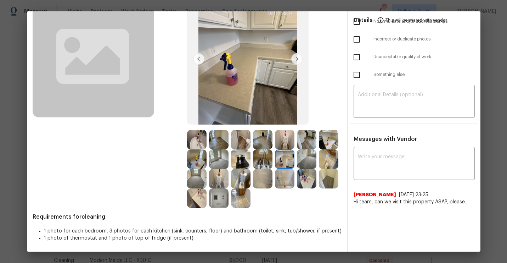
click at [329, 172] on img at bounding box center [328, 178] width 19 height 19
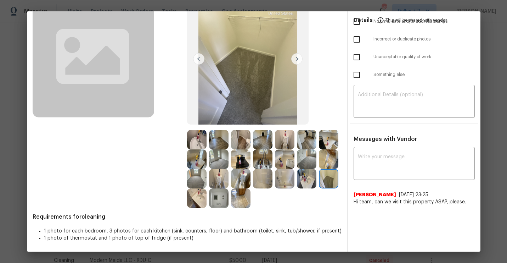
click at [317, 181] on div at bounding box center [308, 178] width 22 height 19
click at [296, 182] on div at bounding box center [286, 178] width 22 height 19
click at [277, 180] on img at bounding box center [284, 178] width 19 height 19
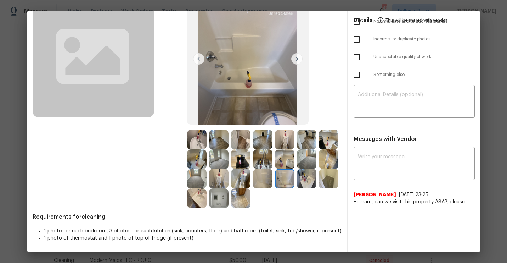
click at [267, 183] on img at bounding box center [262, 178] width 19 height 19
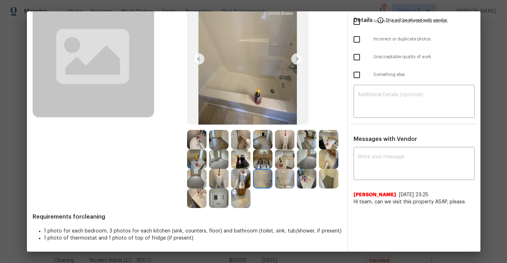
click at [235, 193] on img at bounding box center [240, 197] width 19 height 19
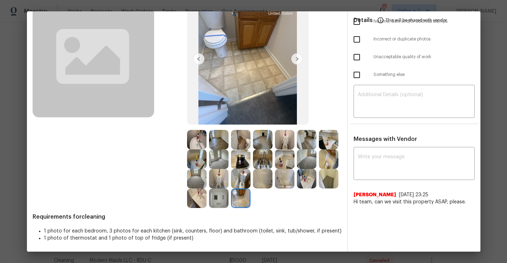
click at [195, 136] on img at bounding box center [196, 139] width 19 height 19
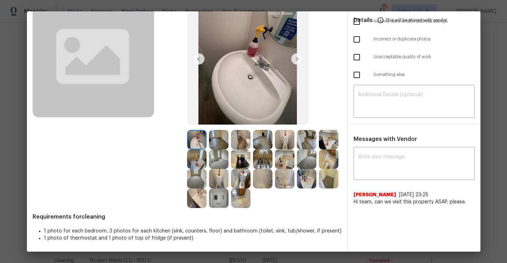
click at [222, 130] on img at bounding box center [218, 139] width 19 height 19
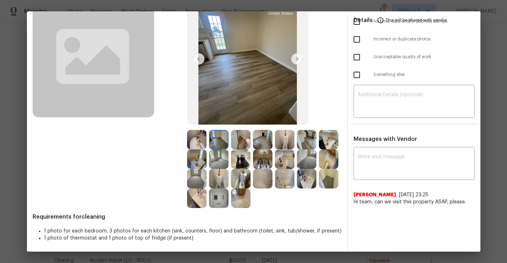
click at [256, 139] on img at bounding box center [262, 139] width 19 height 19
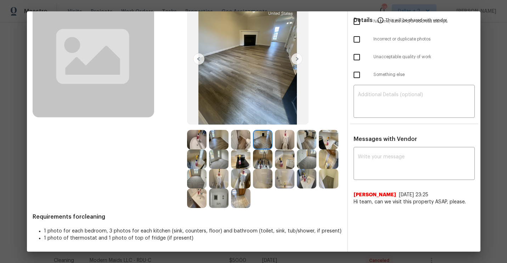
click at [256, 139] on img at bounding box center [262, 139] width 19 height 19
click at [252, 140] on div at bounding box center [242, 139] width 22 height 19
click at [241, 161] on img at bounding box center [240, 158] width 19 height 19
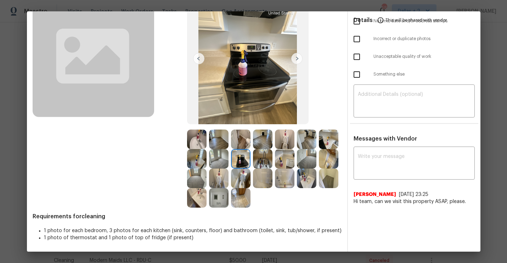
click at [320, 143] on img at bounding box center [328, 138] width 19 height 19
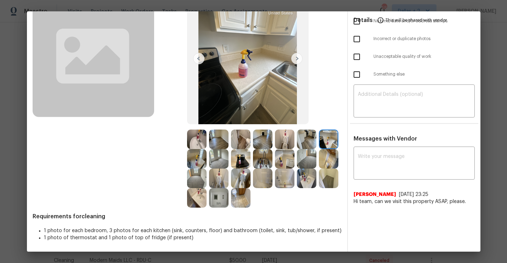
click at [202, 202] on img at bounding box center [196, 197] width 19 height 19
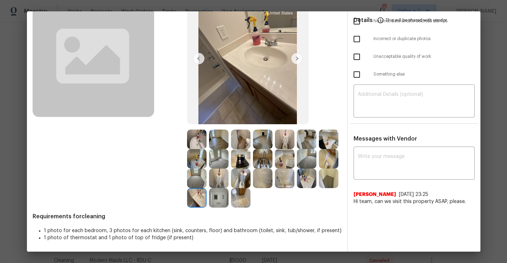
click at [215, 203] on img at bounding box center [218, 197] width 19 height 19
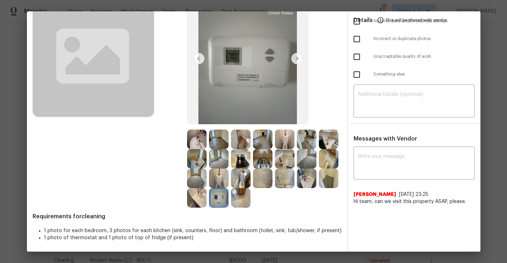
click at [240, 199] on img at bounding box center [240, 197] width 19 height 19
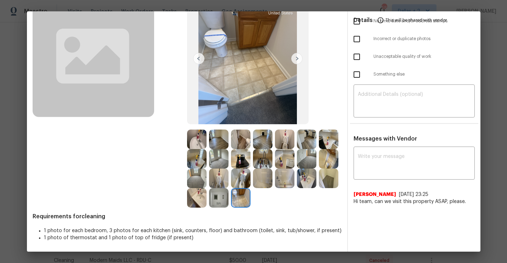
click at [224, 160] on img at bounding box center [218, 158] width 19 height 19
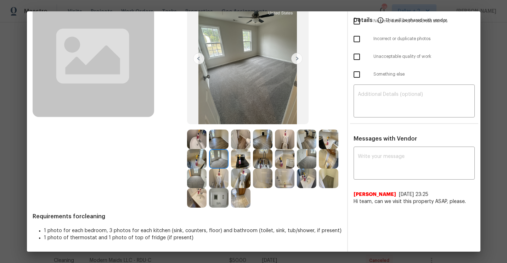
scroll to position [0, 0]
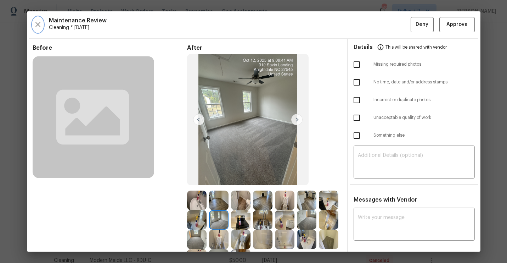
click at [36, 28] on icon "button" at bounding box center [38, 24] width 9 height 9
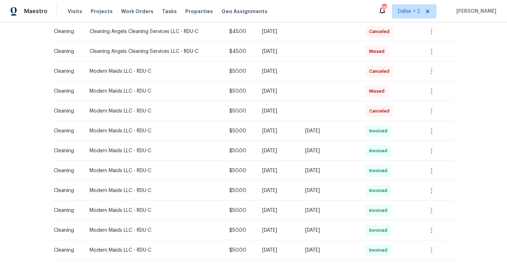
scroll to position [233, 0]
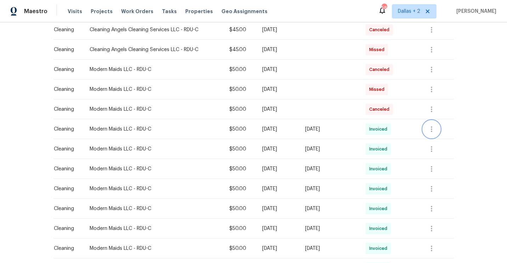
click at [432, 128] on icon "button" at bounding box center [431, 129] width 9 height 9
click at [433, 138] on li "View details" at bounding box center [450, 141] width 50 height 12
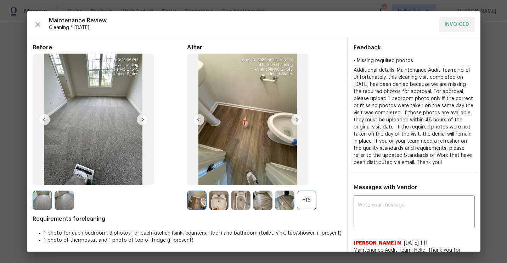
click at [304, 206] on div "+16" at bounding box center [306, 199] width 19 height 19
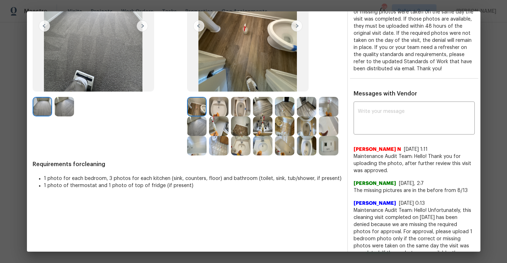
scroll to position [0, 0]
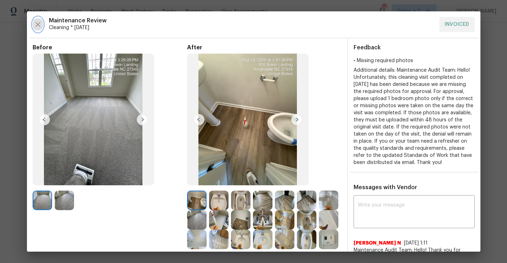
click at [40, 23] on icon "button" at bounding box center [38, 24] width 9 height 9
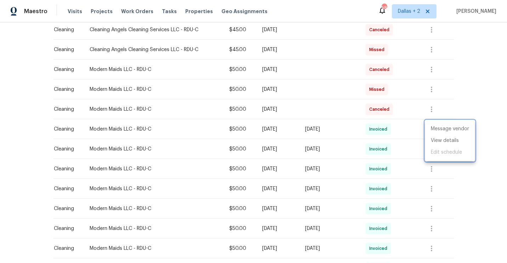
click at [407, 142] on div at bounding box center [253, 131] width 507 height 263
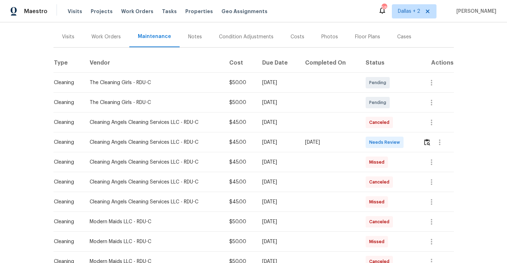
scroll to position [95, 0]
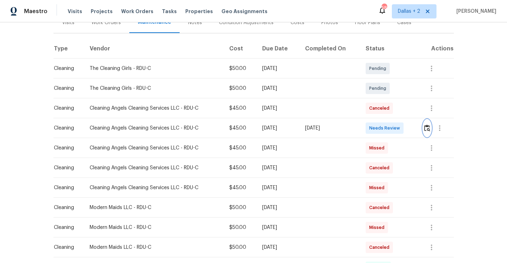
click at [426, 126] on img "button" at bounding box center [427, 127] width 6 height 7
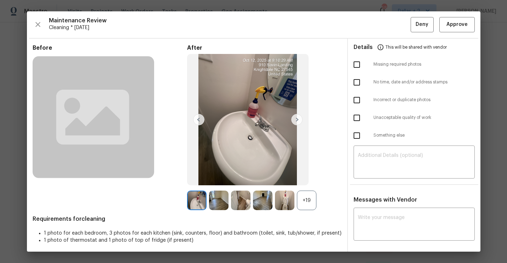
click at [311, 201] on div "+19" at bounding box center [306, 199] width 19 height 19
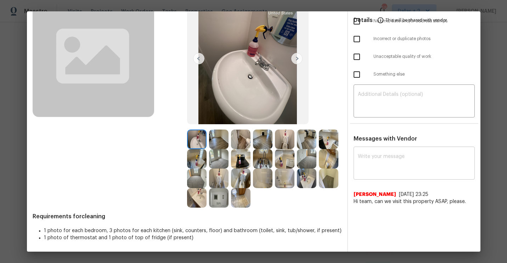
scroll to position [0, 0]
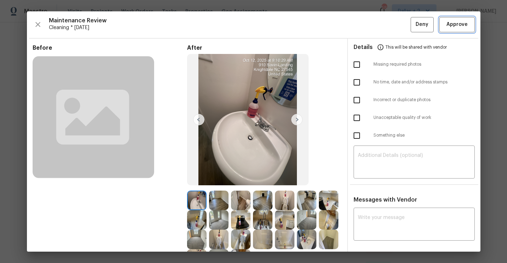
click at [454, 28] on span "Approve" at bounding box center [457, 24] width 21 height 9
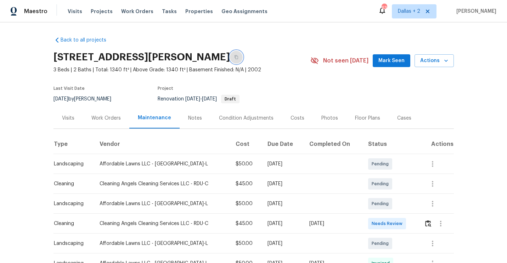
click at [238, 58] on icon "button" at bounding box center [237, 57] width 4 height 4
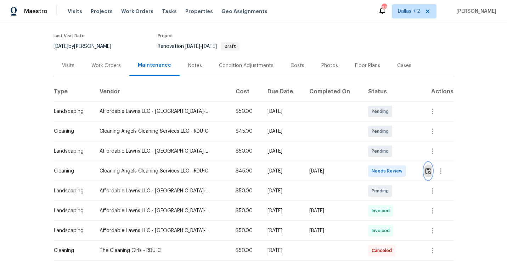
click at [431, 170] on img "button" at bounding box center [428, 170] width 6 height 7
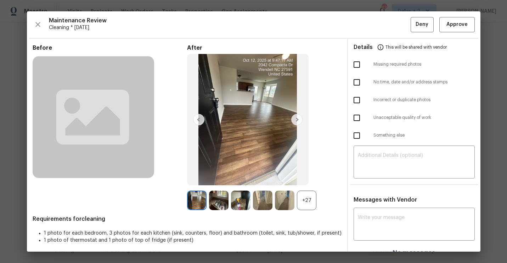
click at [305, 195] on div "+27" at bounding box center [306, 199] width 19 height 19
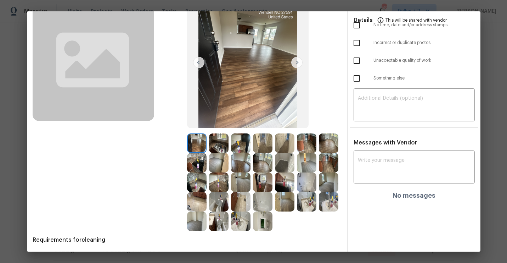
scroll to position [57, 0]
click at [224, 139] on img at bounding box center [218, 142] width 19 height 19
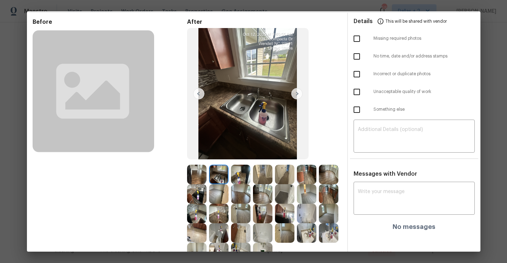
scroll to position [0, 0]
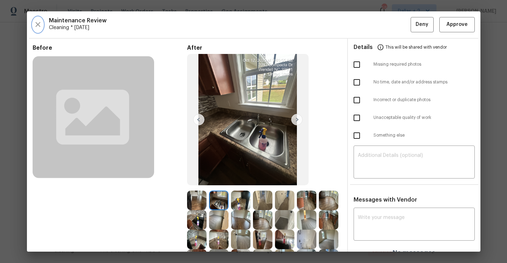
click at [38, 27] on icon "button" at bounding box center [38, 24] width 9 height 9
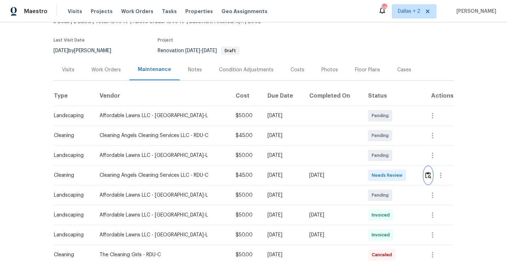
scroll to position [47, 0]
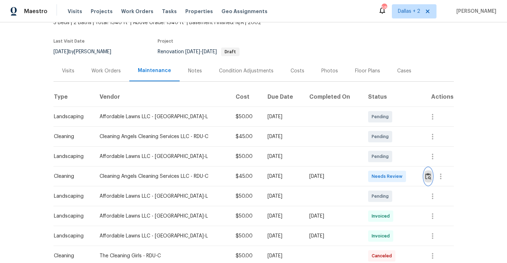
click at [431, 172] on button "button" at bounding box center [428, 176] width 8 height 17
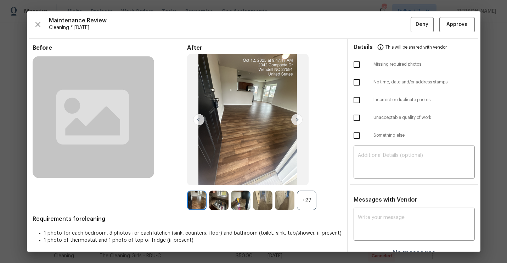
click at [303, 201] on div "+27" at bounding box center [306, 199] width 19 height 19
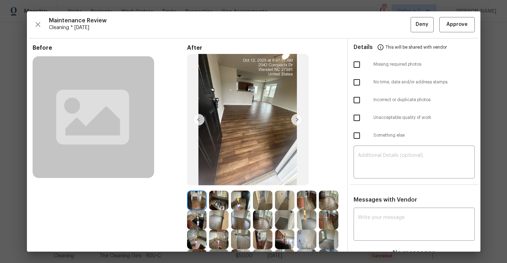
scroll to position [80, 0]
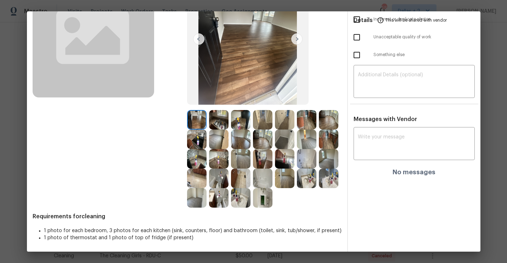
click at [285, 119] on img at bounding box center [284, 119] width 19 height 19
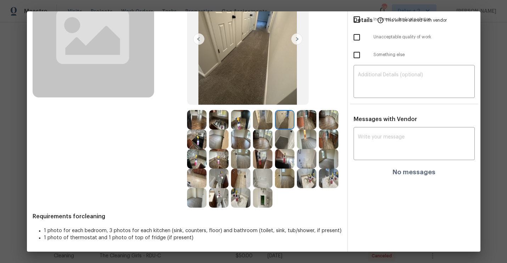
click at [215, 154] on img at bounding box center [218, 158] width 19 height 19
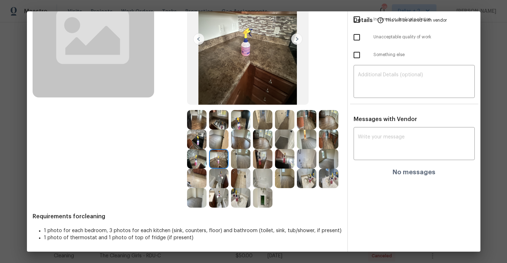
click at [242, 181] on img at bounding box center [240, 177] width 19 height 19
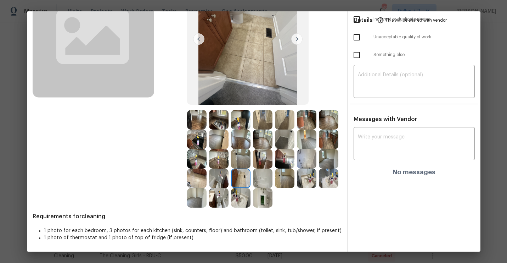
click at [192, 121] on img at bounding box center [196, 119] width 19 height 19
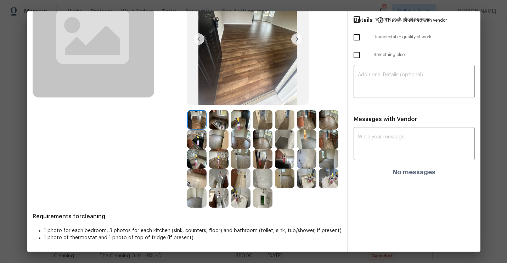
click at [298, 41] on img at bounding box center [296, 38] width 11 height 11
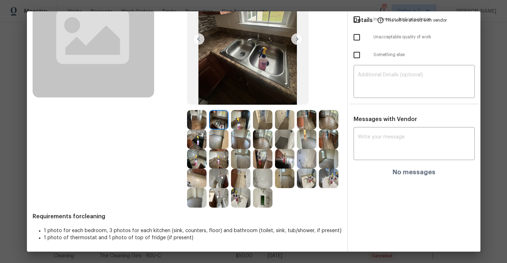
click at [298, 41] on img at bounding box center [296, 38] width 11 height 11
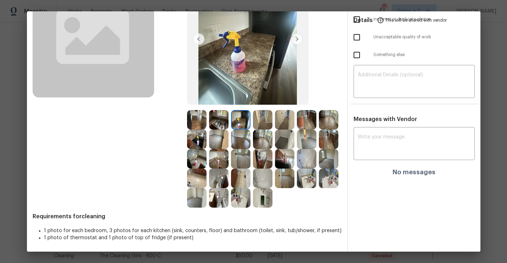
click at [296, 40] on img at bounding box center [296, 38] width 11 height 11
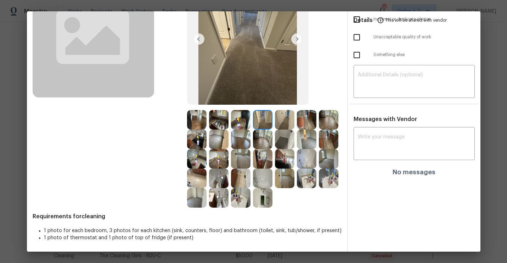
drag, startPoint x: 296, startPoint y: 40, endPoint x: 292, endPoint y: 39, distance: 4.1
click at [295, 39] on img at bounding box center [296, 38] width 11 height 11
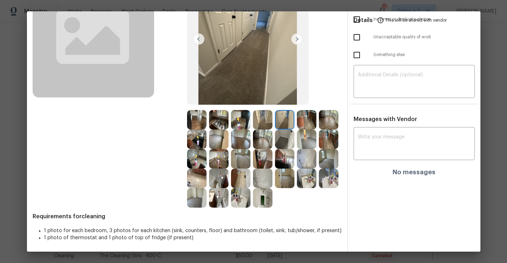
click at [295, 39] on img at bounding box center [296, 38] width 11 height 11
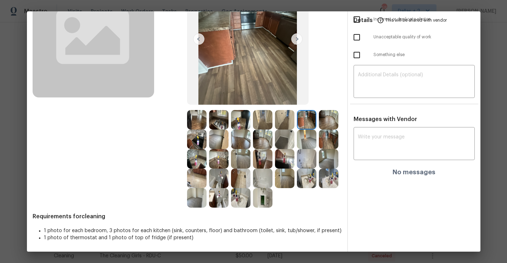
click at [298, 41] on img at bounding box center [296, 38] width 11 height 11
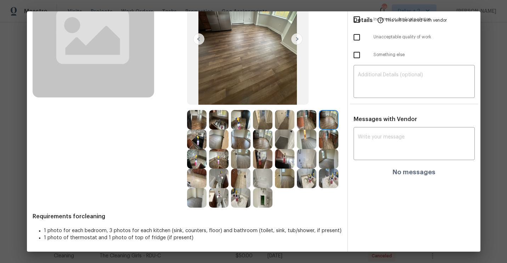
click at [298, 41] on img at bounding box center [296, 38] width 11 height 11
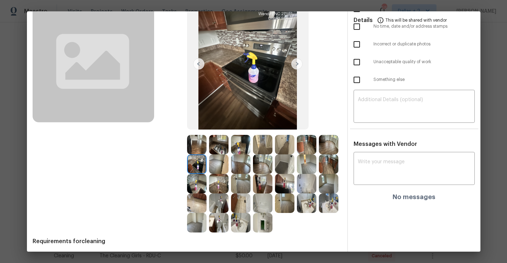
scroll to position [56, 0]
click at [195, 172] on img at bounding box center [196, 163] width 19 height 19
click at [247, 149] on img at bounding box center [240, 143] width 19 height 19
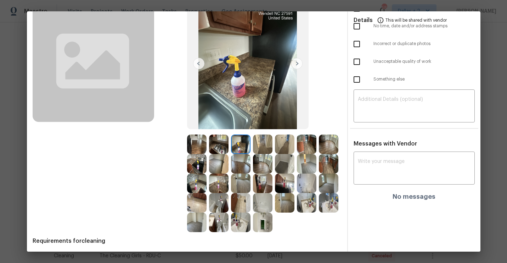
click at [321, 181] on img at bounding box center [328, 182] width 19 height 19
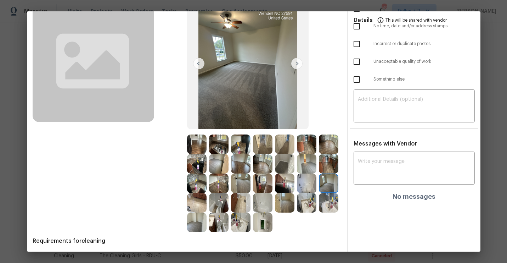
click at [274, 179] on div at bounding box center [264, 182] width 22 height 19
click at [262, 181] on img at bounding box center [262, 182] width 19 height 19
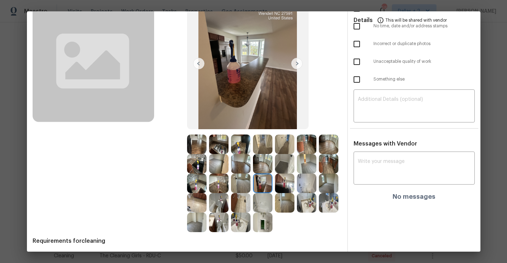
click at [282, 186] on img at bounding box center [284, 182] width 19 height 19
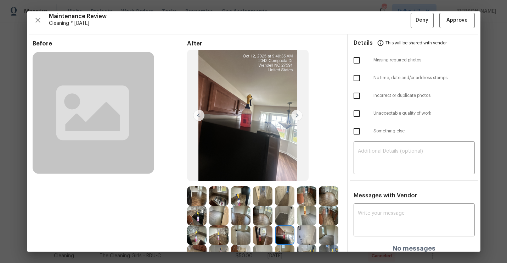
scroll to position [0, 0]
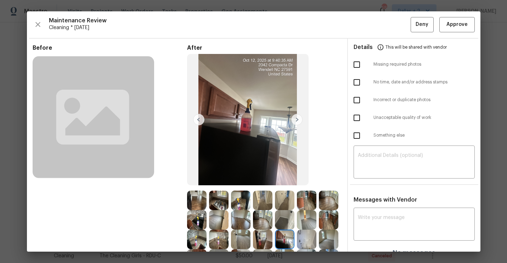
click at [464, 33] on div "Maintenance Review Cleaning * [DATE] Deny Approve Before After Requirements for…" at bounding box center [254, 131] width 454 height 240
click at [459, 17] on button "Approve" at bounding box center [456, 24] width 35 height 15
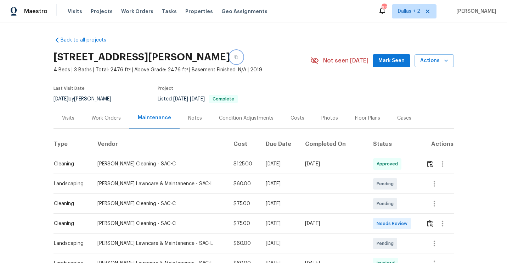
click at [243, 61] on button "button" at bounding box center [236, 57] width 13 height 13
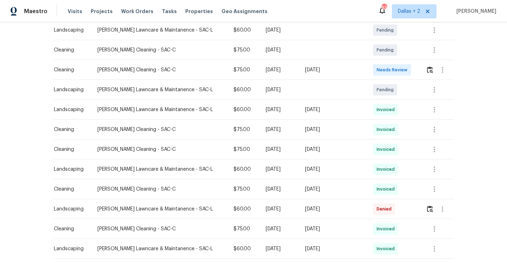
scroll to position [153, 0]
click at [430, 68] on img "button" at bounding box center [430, 70] width 6 height 7
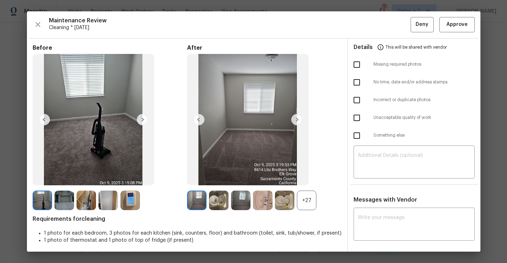
click at [307, 200] on div "+27" at bounding box center [306, 199] width 19 height 19
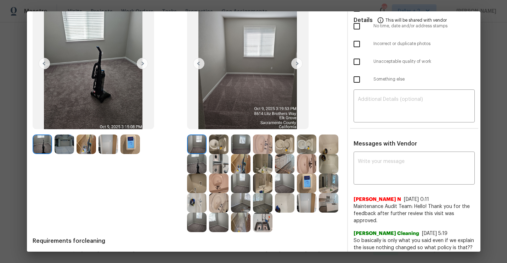
scroll to position [56, 0]
click at [280, 164] on img at bounding box center [284, 162] width 19 height 19
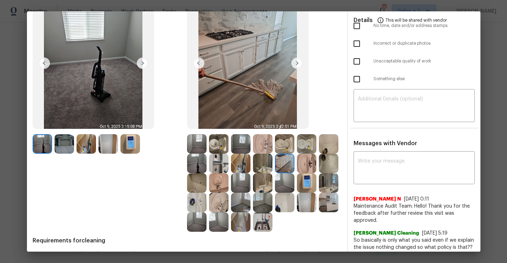
click at [240, 166] on img at bounding box center [240, 162] width 19 height 19
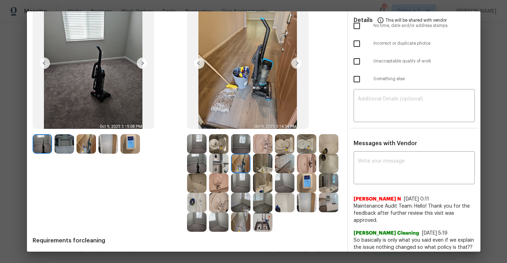
click at [282, 167] on img at bounding box center [284, 162] width 19 height 19
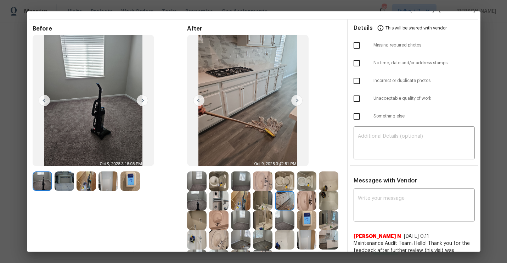
scroll to position [0, 0]
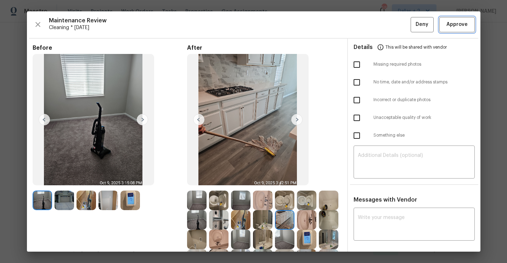
click at [459, 28] on span "Approve" at bounding box center [457, 24] width 21 height 9
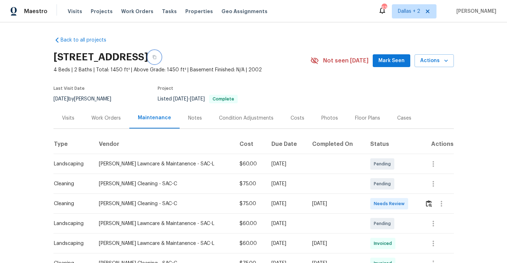
click at [161, 59] on button "button" at bounding box center [154, 57] width 13 height 13
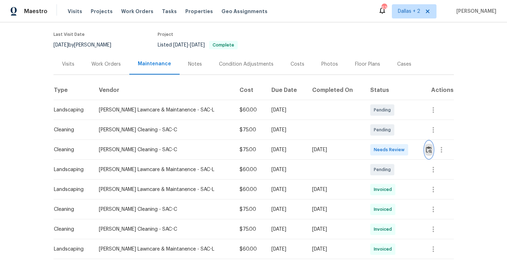
click at [428, 150] on img "button" at bounding box center [429, 149] width 6 height 7
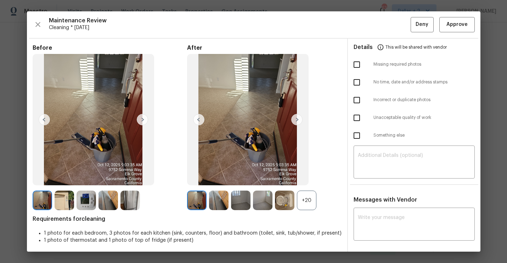
click at [305, 200] on div "+20" at bounding box center [306, 199] width 19 height 19
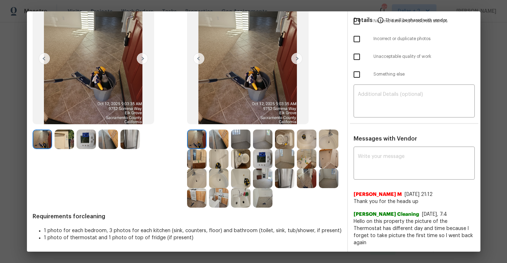
scroll to position [0, 0]
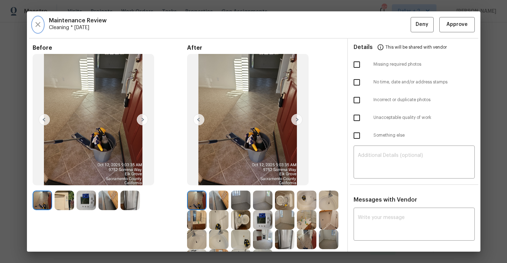
click at [40, 24] on icon "button" at bounding box center [38, 24] width 9 height 9
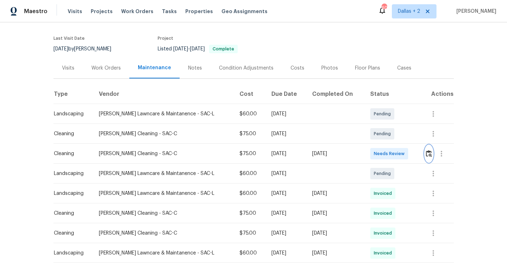
scroll to position [65, 0]
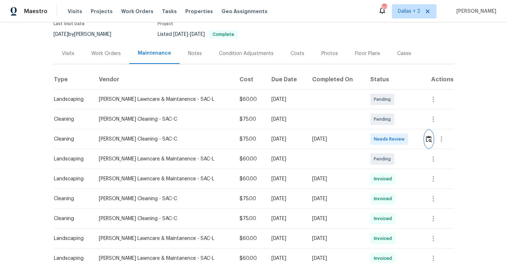
click at [427, 139] on img "button" at bounding box center [429, 138] width 6 height 7
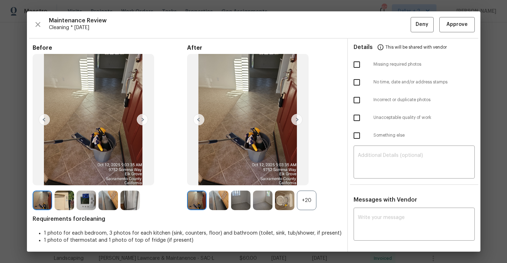
click at [311, 196] on div "+20" at bounding box center [306, 199] width 19 height 19
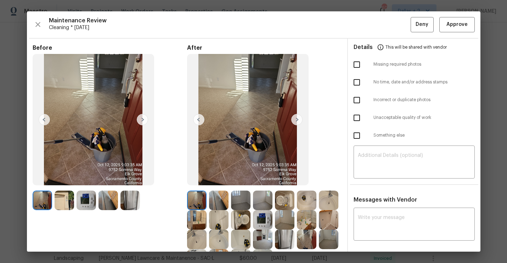
scroll to position [61, 0]
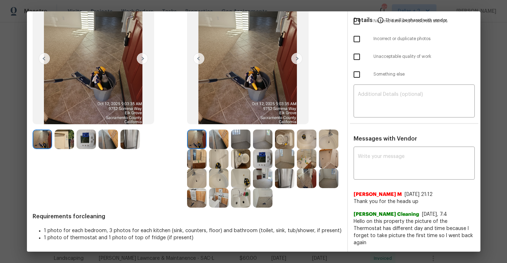
click at [222, 142] on img at bounding box center [218, 138] width 19 height 19
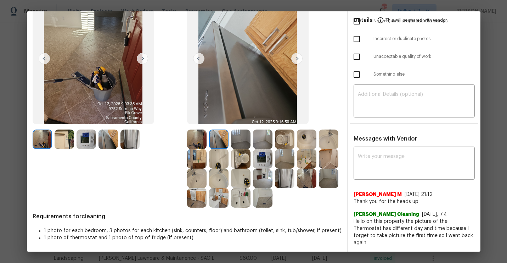
click at [239, 136] on img at bounding box center [240, 138] width 19 height 19
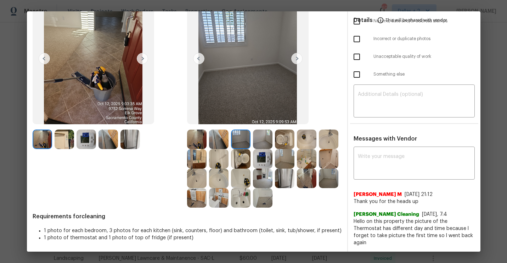
click at [262, 142] on img at bounding box center [262, 138] width 19 height 19
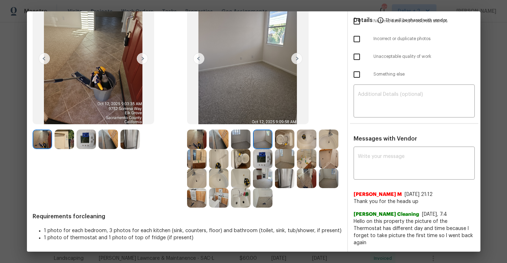
click at [284, 144] on img at bounding box center [284, 138] width 19 height 19
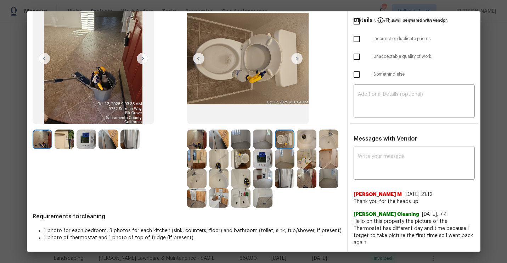
click at [303, 140] on img at bounding box center [306, 138] width 19 height 19
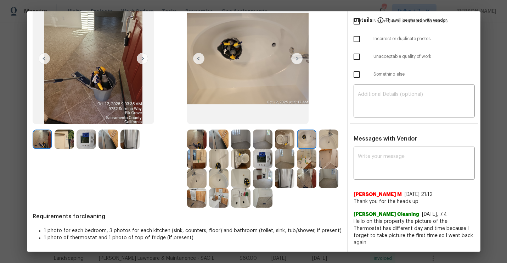
click at [335, 136] on img at bounding box center [328, 138] width 19 height 19
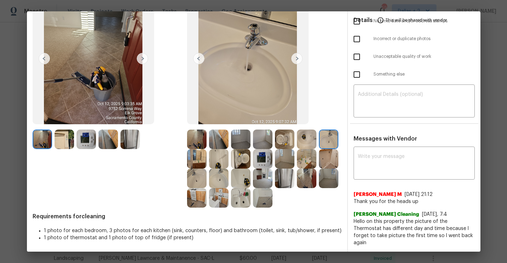
click at [197, 163] on img at bounding box center [196, 158] width 19 height 19
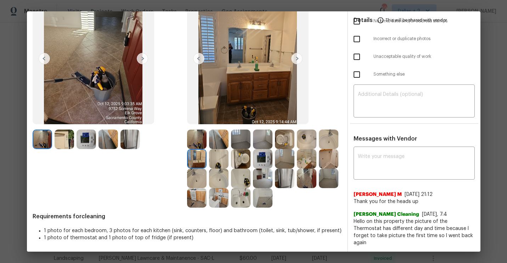
click at [209, 159] on img at bounding box center [218, 158] width 19 height 19
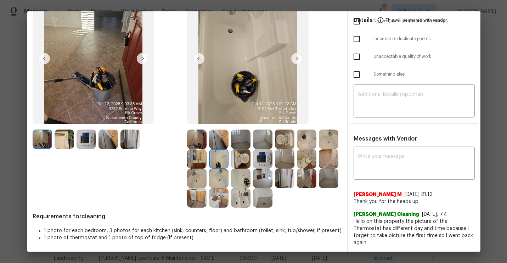
click at [241, 168] on img at bounding box center [240, 177] width 19 height 19
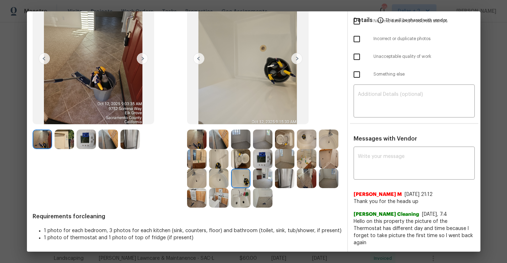
click at [243, 162] on img at bounding box center [240, 158] width 19 height 19
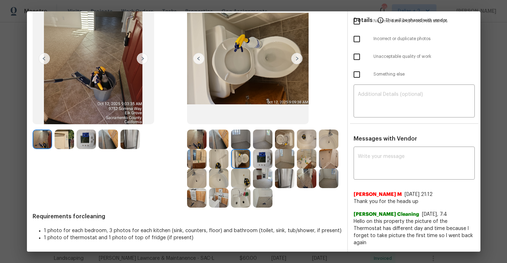
click at [258, 161] on img at bounding box center [262, 158] width 19 height 19
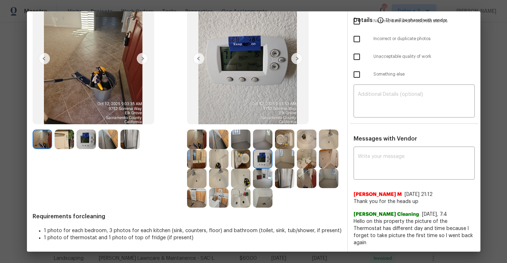
click at [282, 161] on img at bounding box center [284, 158] width 19 height 19
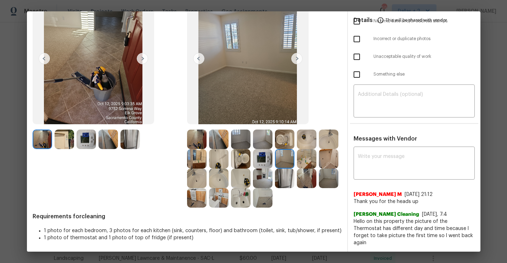
click at [304, 160] on img at bounding box center [306, 158] width 19 height 19
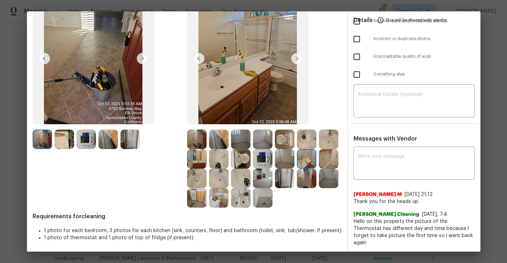
click at [261, 163] on img at bounding box center [262, 158] width 19 height 19
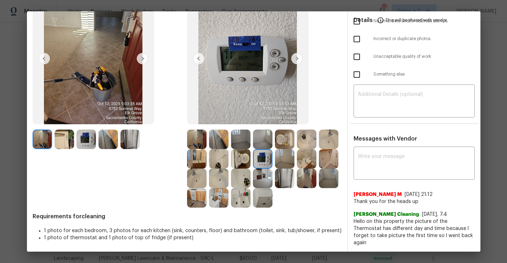
click at [284, 159] on img at bounding box center [284, 158] width 19 height 19
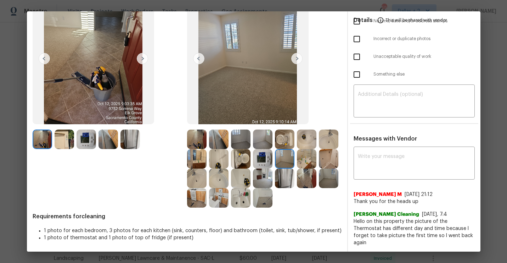
click at [309, 162] on img at bounding box center [306, 158] width 19 height 19
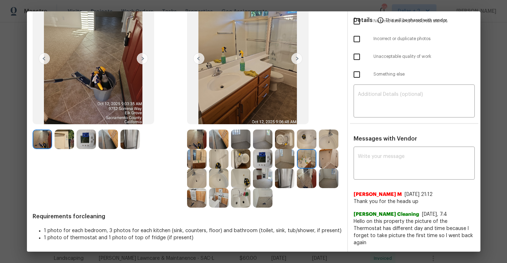
click at [332, 162] on img at bounding box center [328, 158] width 19 height 19
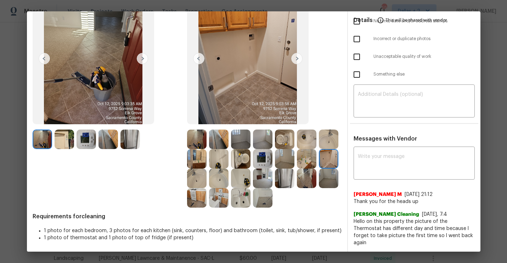
click at [195, 178] on img at bounding box center [196, 177] width 19 height 19
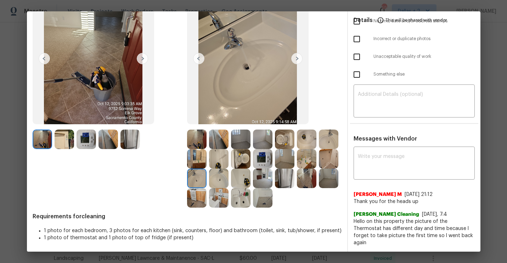
click at [223, 183] on img at bounding box center [218, 177] width 19 height 19
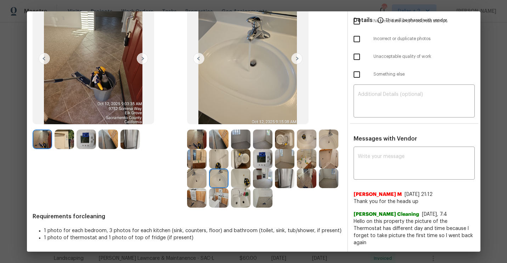
click at [244, 183] on img at bounding box center [240, 177] width 19 height 19
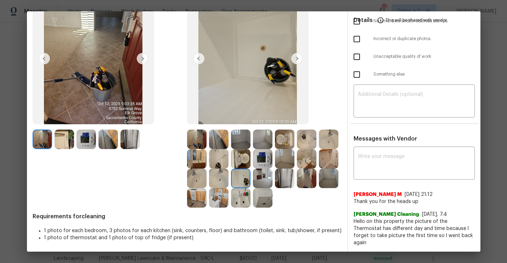
click at [261, 182] on img at bounding box center [262, 177] width 19 height 19
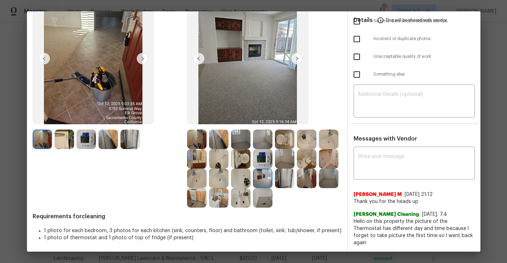
click at [283, 168] on img at bounding box center [284, 177] width 19 height 19
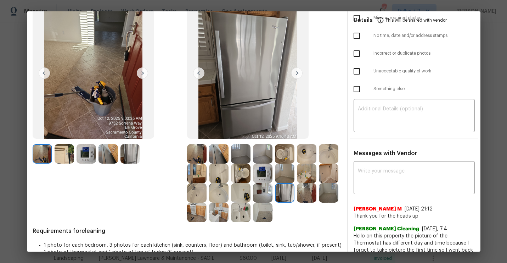
scroll to position [49, 0]
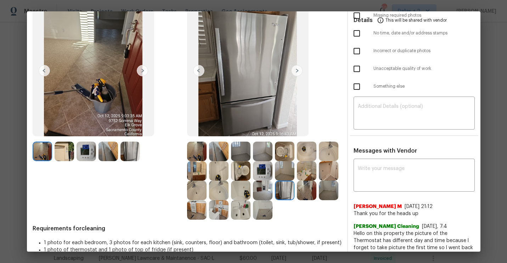
click at [305, 191] on img at bounding box center [306, 189] width 19 height 19
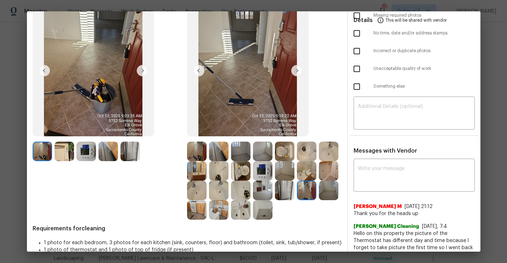
click at [326, 195] on img at bounding box center [328, 189] width 19 height 19
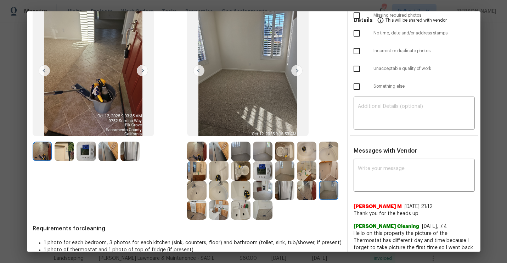
click at [193, 209] on img at bounding box center [196, 209] width 19 height 19
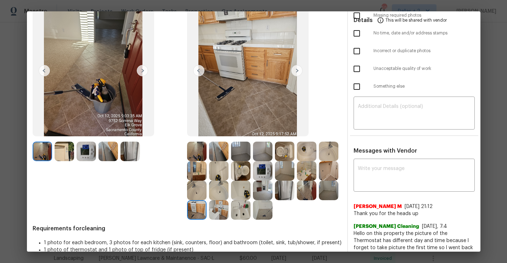
click at [222, 210] on img at bounding box center [218, 209] width 19 height 19
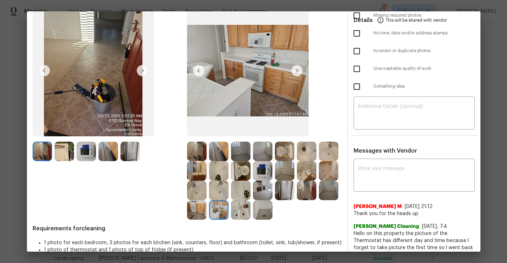
scroll to position [61, 0]
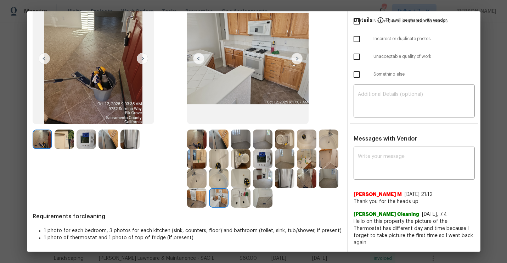
click at [261, 152] on img at bounding box center [262, 158] width 19 height 19
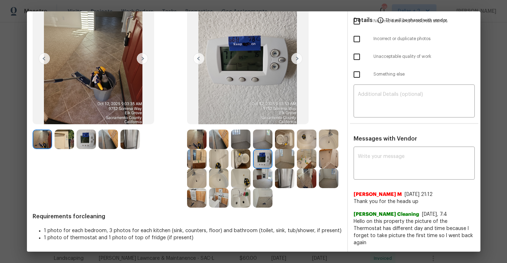
scroll to position [0, 0]
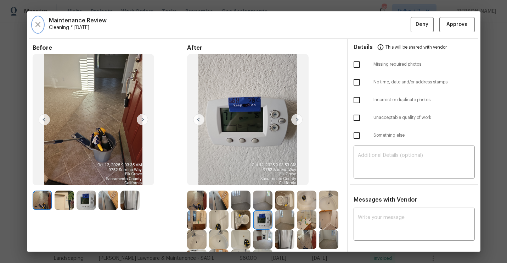
click at [37, 24] on icon "button" at bounding box center [38, 24] width 9 height 9
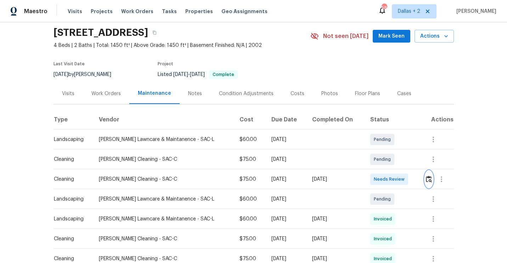
scroll to position [32, 0]
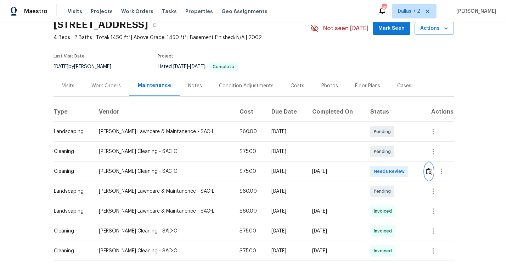
click at [428, 175] on button "button" at bounding box center [429, 171] width 8 height 17
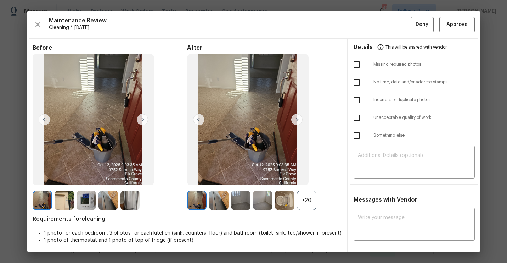
click at [304, 199] on div "+20" at bounding box center [306, 199] width 19 height 19
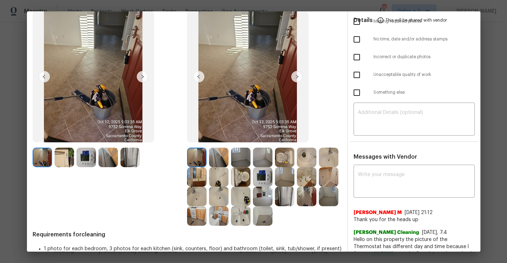
scroll to position [61, 0]
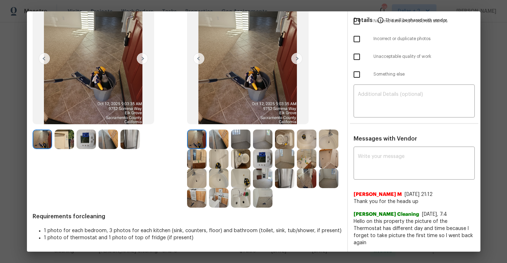
click at [216, 139] on img at bounding box center [218, 138] width 19 height 19
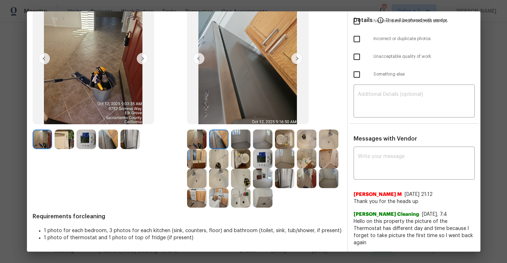
click at [264, 158] on img at bounding box center [262, 158] width 19 height 19
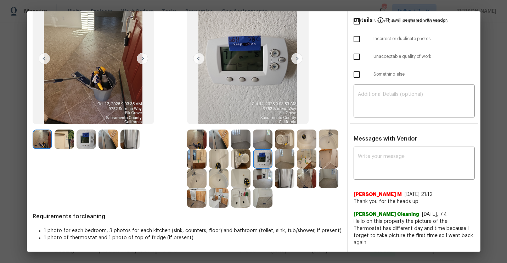
scroll to position [0, 0]
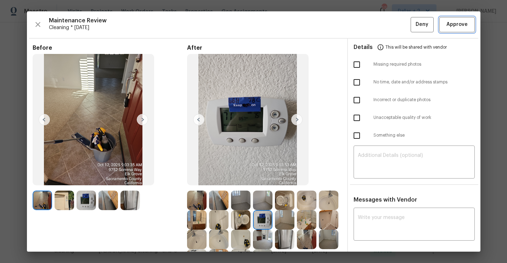
click at [451, 27] on span "Approve" at bounding box center [457, 24] width 21 height 9
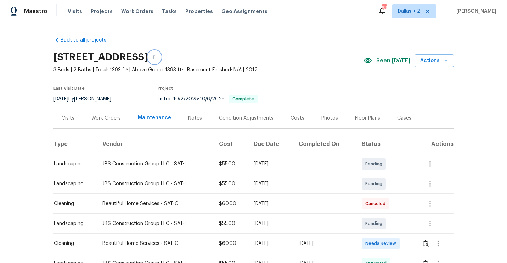
click at [157, 57] on icon "button" at bounding box center [154, 57] width 4 height 4
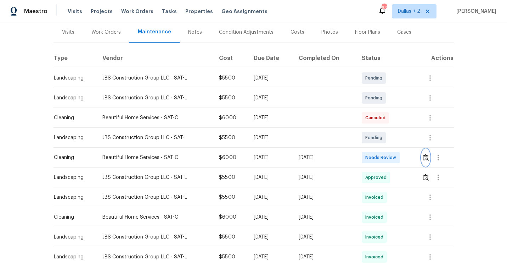
click at [429, 160] on img "button" at bounding box center [426, 157] width 6 height 7
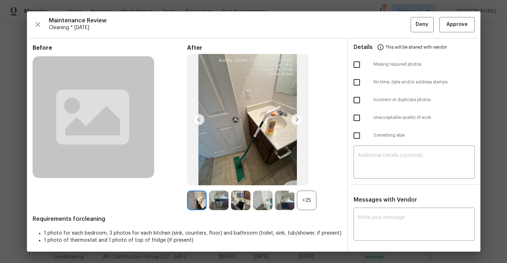
click at [303, 191] on div "+25" at bounding box center [306, 199] width 19 height 19
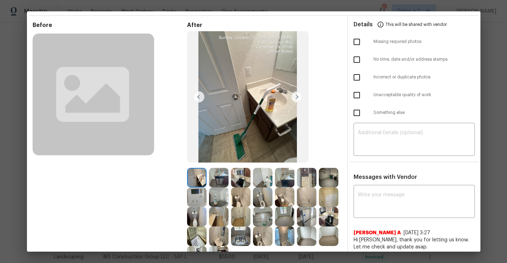
scroll to position [39, 0]
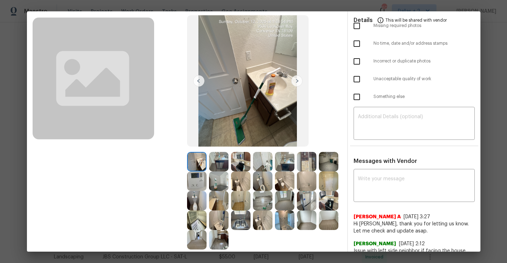
click at [323, 202] on img at bounding box center [328, 200] width 19 height 19
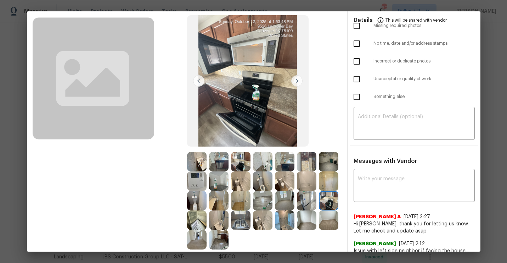
click at [267, 200] on img at bounding box center [262, 200] width 19 height 19
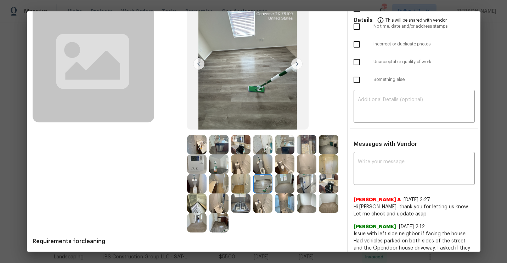
scroll to position [62, 0]
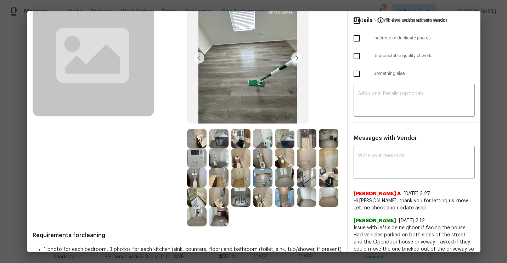
click at [246, 198] on img at bounding box center [240, 196] width 19 height 19
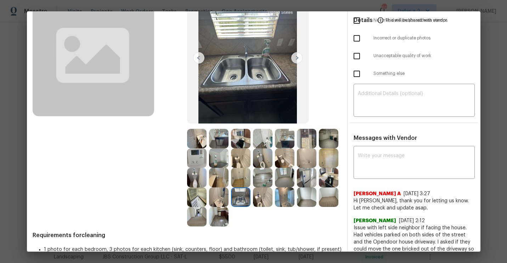
click at [219, 140] on img at bounding box center [218, 138] width 19 height 19
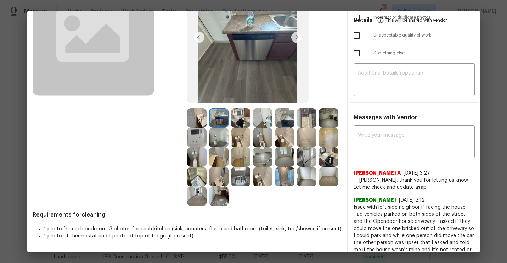
scroll to position [0, 0]
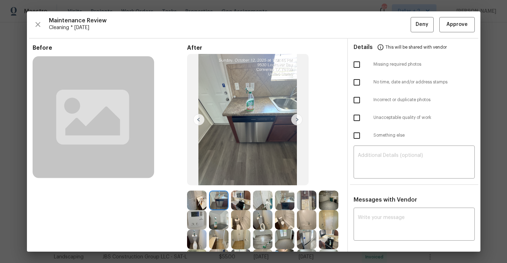
click at [283, 208] on img at bounding box center [284, 199] width 19 height 19
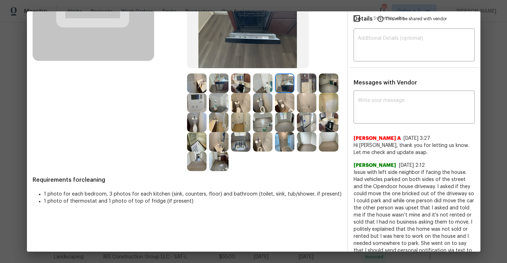
scroll to position [115, 0]
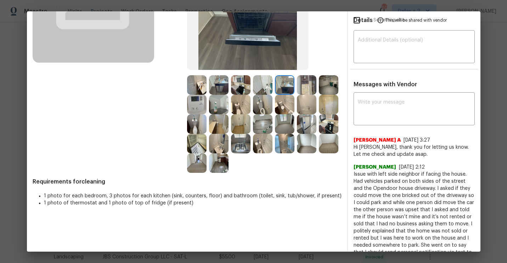
drag, startPoint x: 390, startPoint y: 166, endPoint x: 354, endPoint y: 169, distance: 36.3
click at [354, 169] on div "[PERSON_NAME] [DATE] 2:12" at bounding box center [414, 166] width 121 height 7
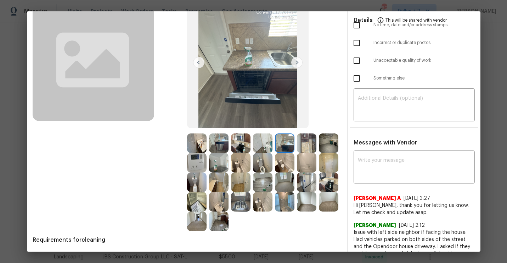
scroll to position [80, 0]
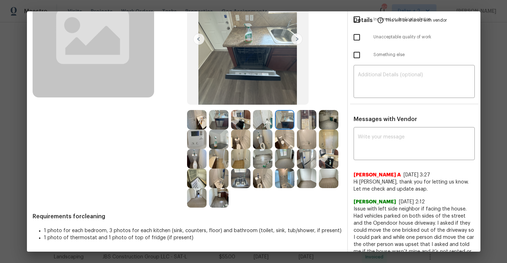
click at [221, 141] on img at bounding box center [218, 138] width 19 height 19
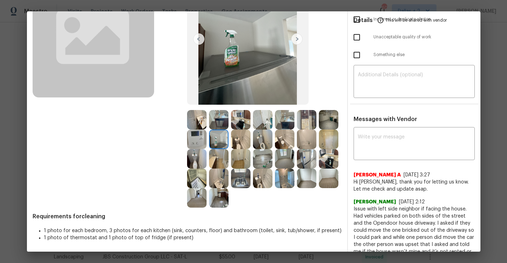
scroll to position [0, 0]
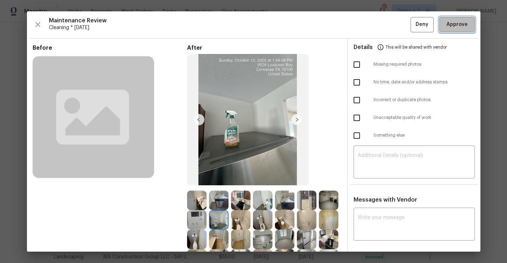
click at [461, 28] on span "Approve" at bounding box center [457, 24] width 21 height 9
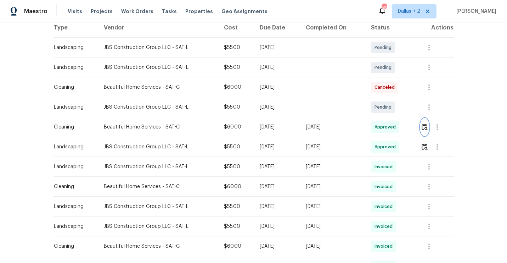
scroll to position [118, 0]
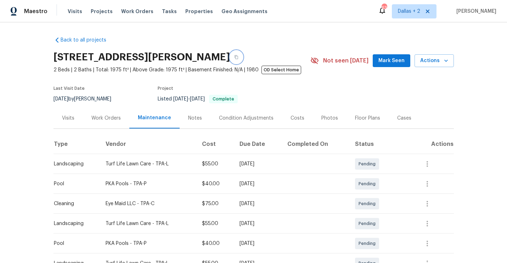
click at [239, 55] on icon "button" at bounding box center [236, 57] width 4 height 4
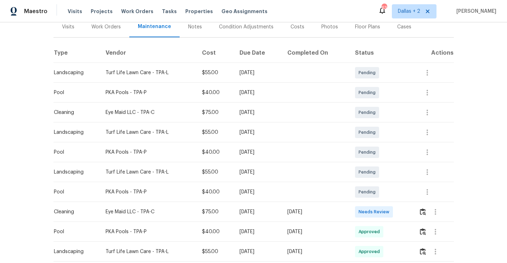
scroll to position [102, 0]
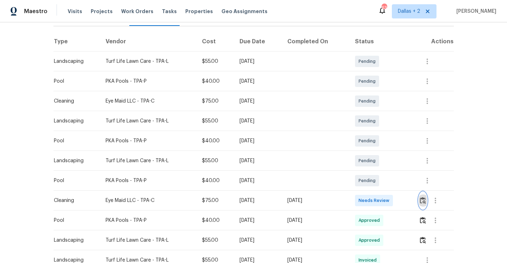
click at [423, 196] on button "button" at bounding box center [423, 200] width 8 height 17
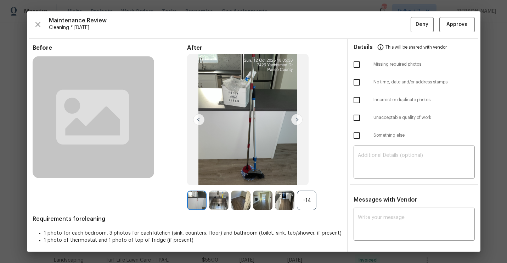
click at [311, 202] on div "+14" at bounding box center [306, 199] width 19 height 19
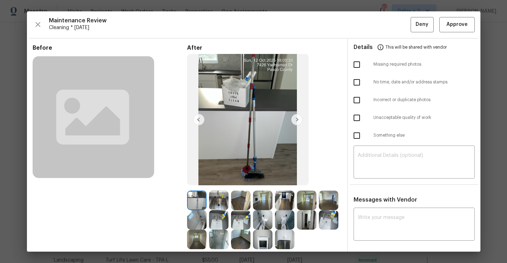
scroll to position [41, 0]
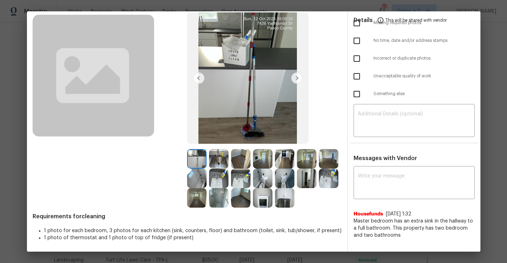
click at [222, 162] on img at bounding box center [218, 158] width 19 height 19
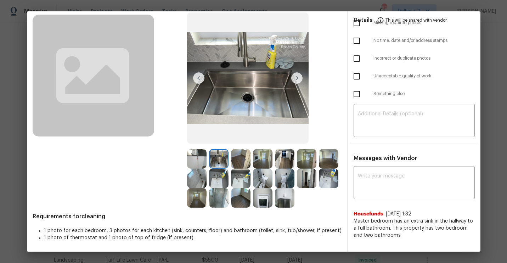
click at [195, 162] on img at bounding box center [196, 158] width 19 height 19
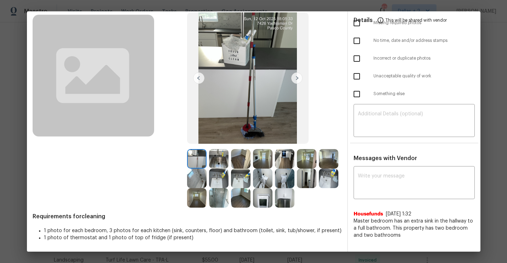
click at [219, 161] on img at bounding box center [218, 158] width 19 height 19
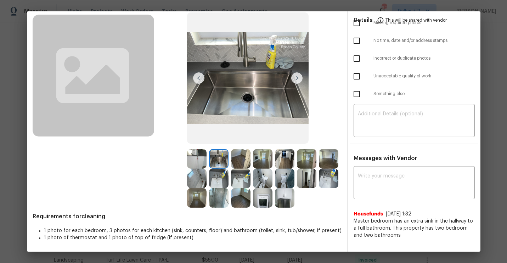
click at [240, 159] on img at bounding box center [240, 158] width 19 height 19
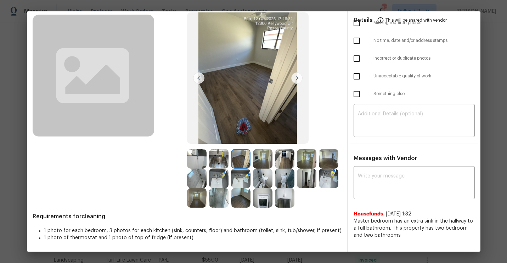
click at [239, 166] on img at bounding box center [240, 158] width 19 height 19
click at [266, 155] on img at bounding box center [262, 158] width 19 height 19
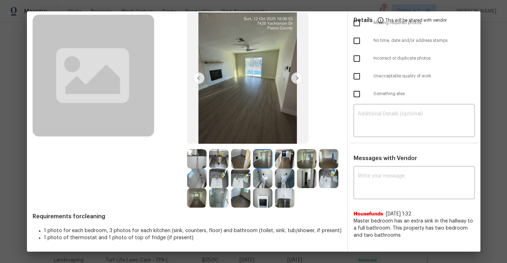
click at [279, 158] on img at bounding box center [284, 158] width 19 height 19
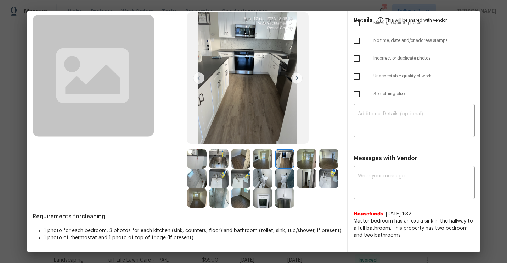
click at [306, 159] on img at bounding box center [306, 158] width 19 height 19
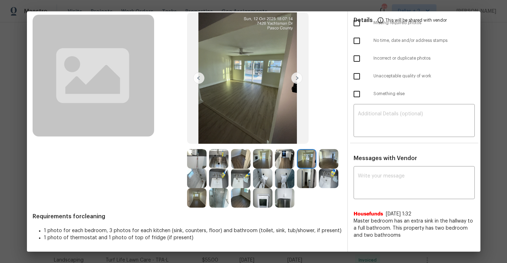
click at [311, 164] on img at bounding box center [306, 158] width 19 height 19
click at [328, 159] on img at bounding box center [328, 158] width 19 height 19
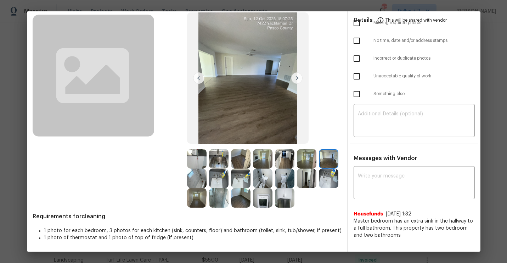
click at [265, 156] on img at bounding box center [262, 158] width 19 height 19
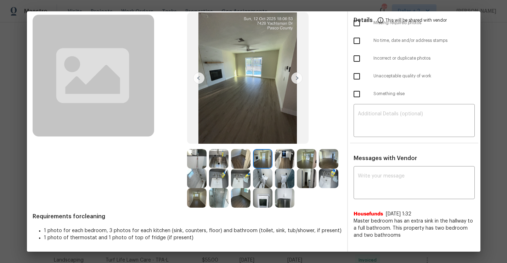
click at [236, 156] on img at bounding box center [240, 158] width 19 height 19
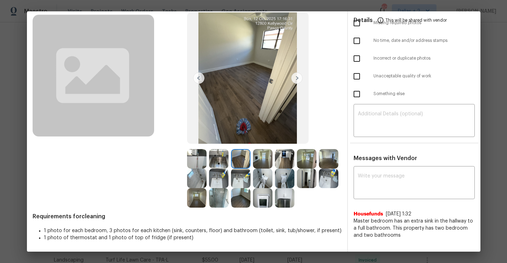
click at [284, 161] on img at bounding box center [284, 158] width 19 height 19
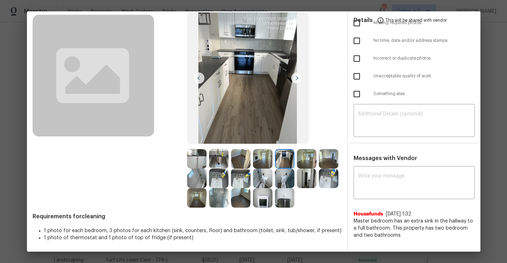
click at [285, 90] on img at bounding box center [248, 77] width 122 height 131
click at [295, 61] on img at bounding box center [248, 77] width 122 height 131
click at [298, 82] on img at bounding box center [296, 77] width 11 height 11
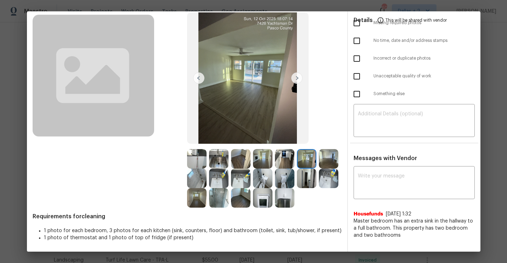
click at [302, 80] on img at bounding box center [296, 77] width 11 height 11
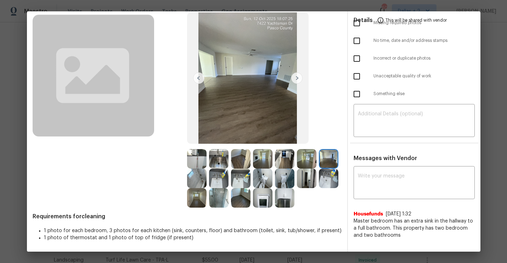
click at [301, 81] on img at bounding box center [296, 77] width 11 height 11
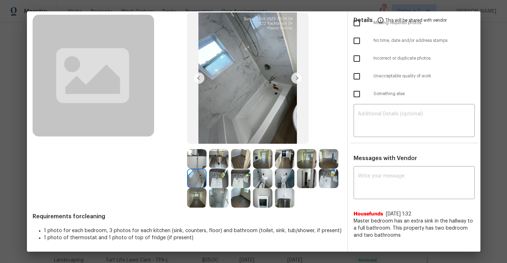
click at [220, 183] on img at bounding box center [218, 177] width 19 height 19
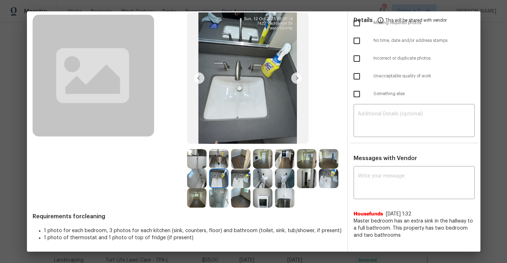
click at [264, 180] on img at bounding box center [262, 177] width 19 height 19
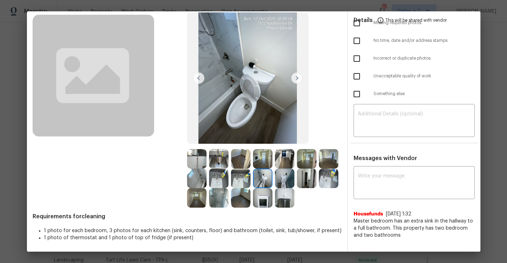
click at [286, 186] on img at bounding box center [284, 177] width 19 height 19
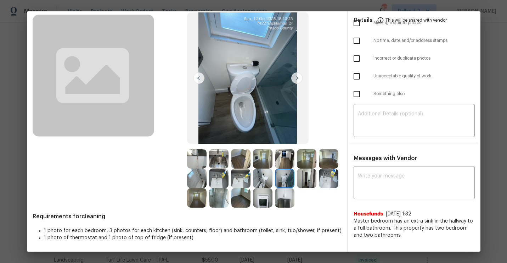
click at [310, 181] on img at bounding box center [306, 177] width 19 height 19
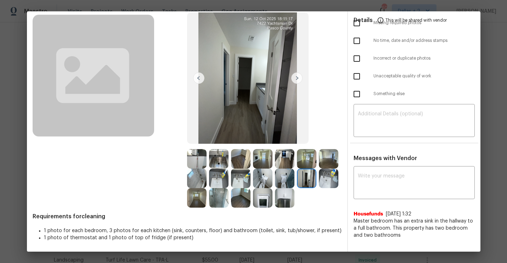
click at [326, 177] on img at bounding box center [328, 177] width 19 height 19
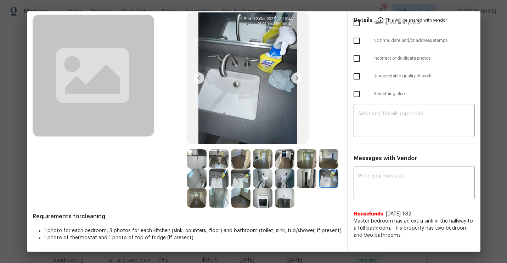
click at [200, 202] on img at bounding box center [196, 197] width 19 height 19
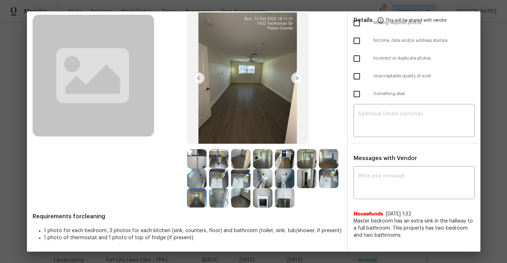
click at [287, 205] on img at bounding box center [284, 197] width 19 height 19
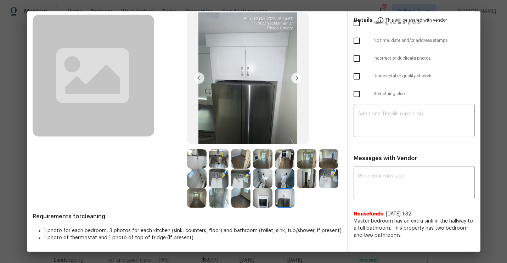
scroll to position [0, 0]
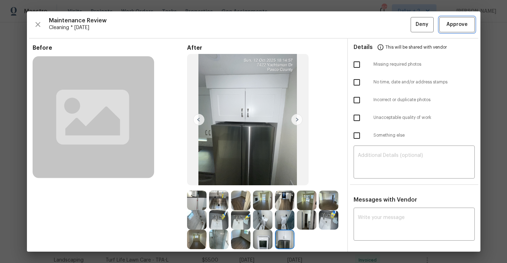
click at [456, 18] on button "Approve" at bounding box center [456, 24] width 35 height 15
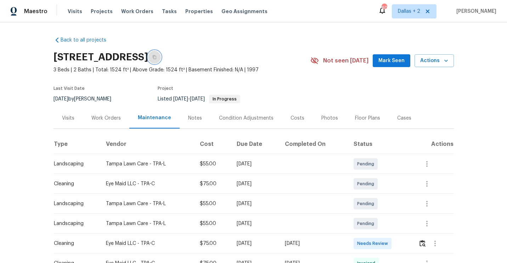
click at [161, 59] on button "button" at bounding box center [154, 57] width 13 height 13
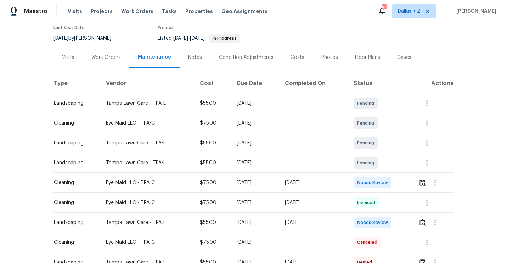
scroll to position [63, 0]
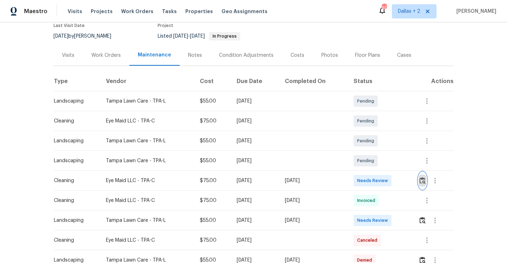
click at [421, 180] on button "button" at bounding box center [423, 180] width 8 height 17
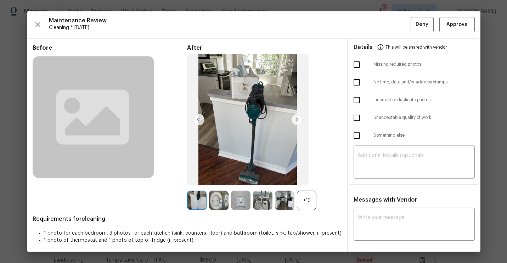
click at [310, 202] on div "+13" at bounding box center [306, 199] width 19 height 19
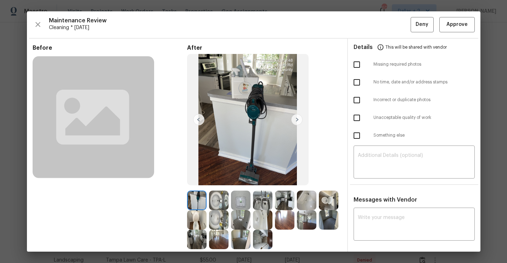
scroll to position [41, 0]
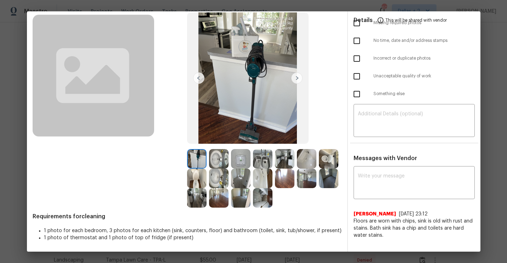
click at [197, 191] on img at bounding box center [196, 197] width 19 height 19
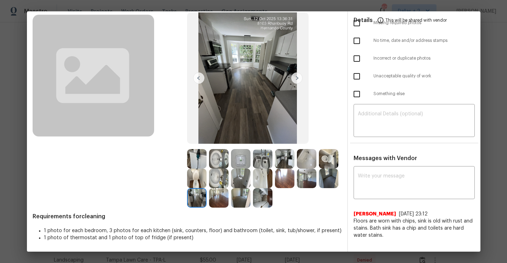
click at [263, 198] on img at bounding box center [262, 197] width 19 height 19
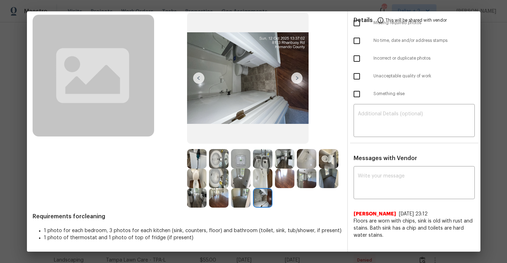
click at [198, 161] on img at bounding box center [196, 158] width 19 height 19
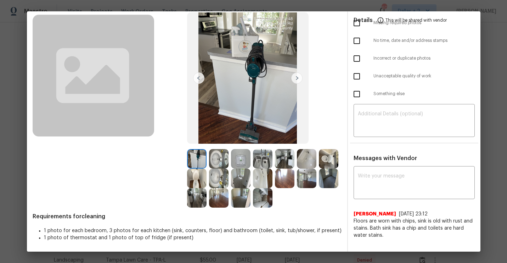
click at [261, 162] on img at bounding box center [262, 158] width 19 height 19
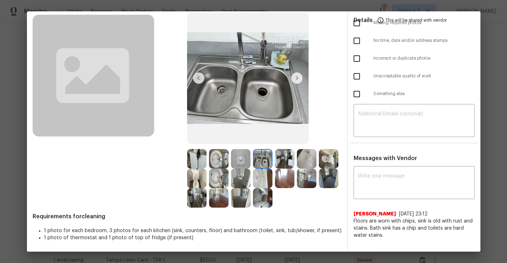
click at [332, 181] on img at bounding box center [328, 177] width 19 height 19
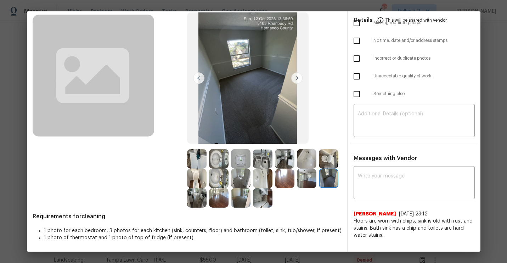
click at [309, 177] on img at bounding box center [306, 177] width 19 height 19
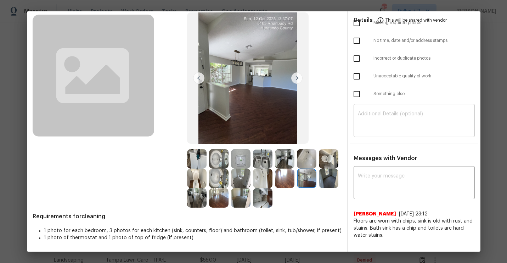
drag, startPoint x: 240, startPoint y: 178, endPoint x: 365, endPoint y: 136, distance: 132.8
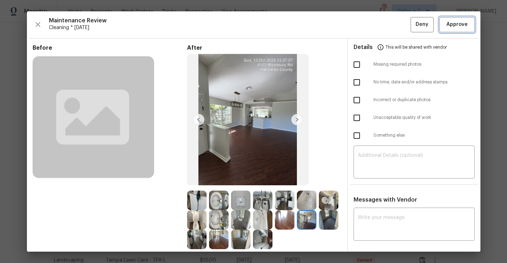
click at [455, 19] on button "Approve" at bounding box center [456, 24] width 35 height 15
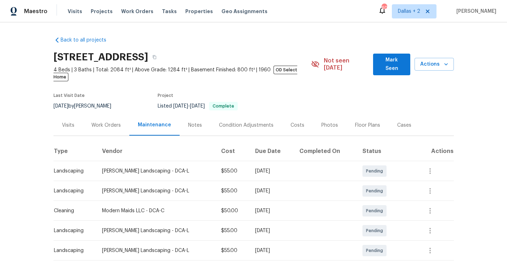
click at [282, 51] on div "[STREET_ADDRESS]" at bounding box center [183, 57] width 258 height 18
click at [281, 51] on div "[STREET_ADDRESS]" at bounding box center [183, 57] width 258 height 18
click at [157, 58] on icon "button" at bounding box center [154, 57] width 4 height 4
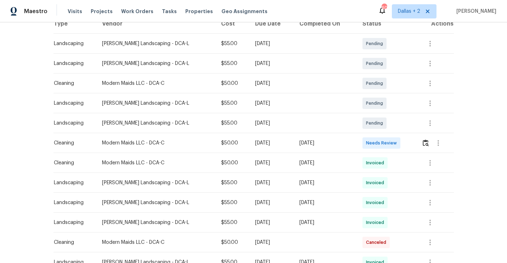
scroll to position [138, 0]
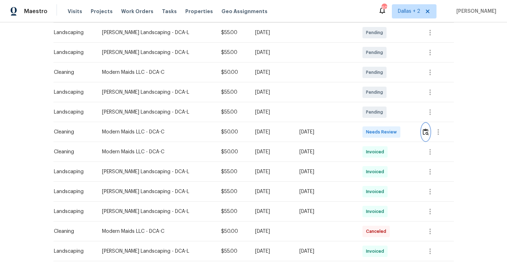
click at [425, 129] on button "button" at bounding box center [426, 131] width 8 height 17
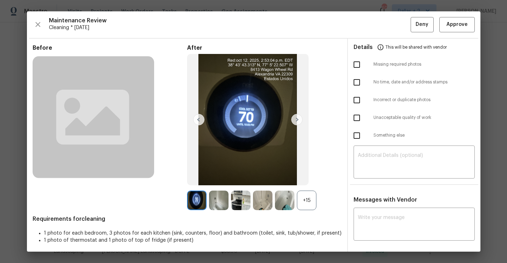
click at [312, 199] on div "+15" at bounding box center [306, 199] width 19 height 19
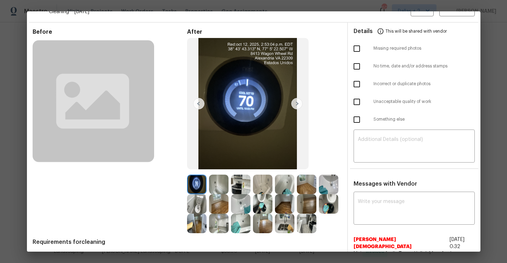
scroll to position [0, 0]
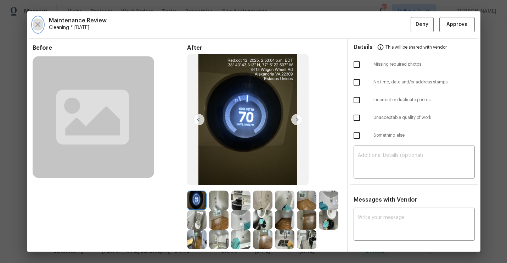
click at [35, 25] on icon "button" at bounding box center [38, 24] width 9 height 9
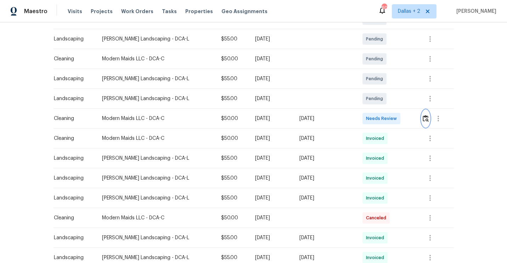
scroll to position [179, 0]
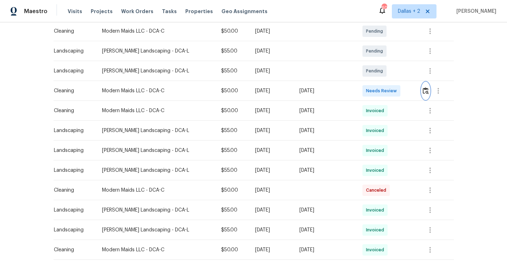
click at [424, 87] on img "button" at bounding box center [426, 90] width 6 height 7
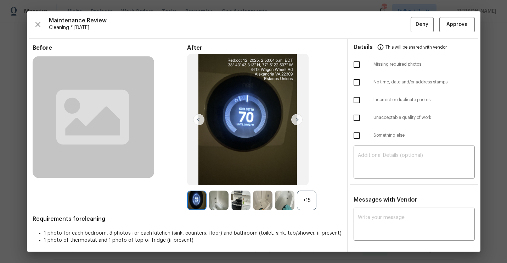
scroll to position [55, 0]
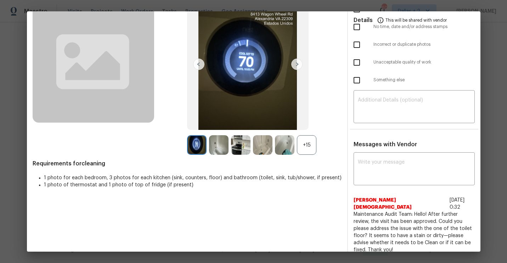
click at [309, 141] on div "+15" at bounding box center [306, 144] width 19 height 19
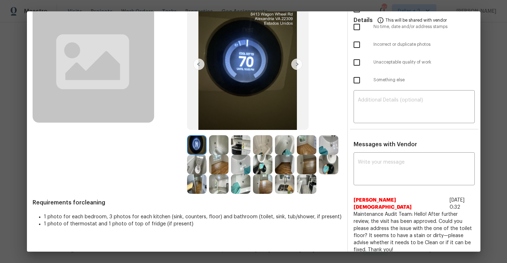
click at [262, 144] on img at bounding box center [262, 144] width 19 height 19
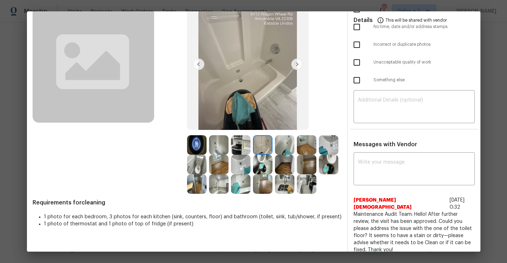
click at [202, 186] on img at bounding box center [196, 183] width 19 height 19
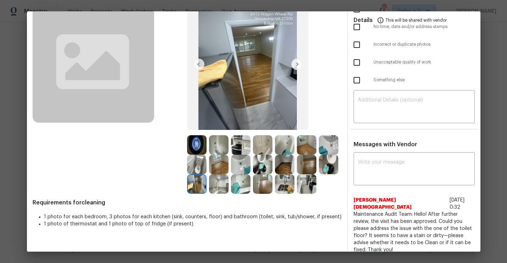
click at [217, 185] on img at bounding box center [218, 183] width 19 height 19
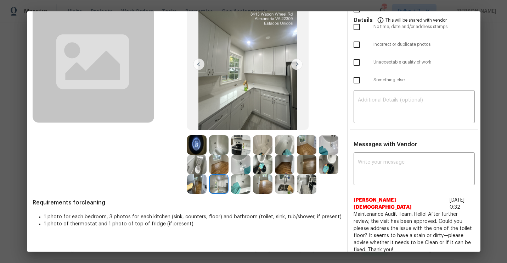
click at [194, 188] on img at bounding box center [196, 183] width 19 height 19
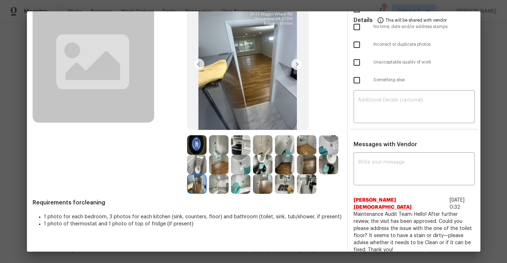
scroll to position [0, 0]
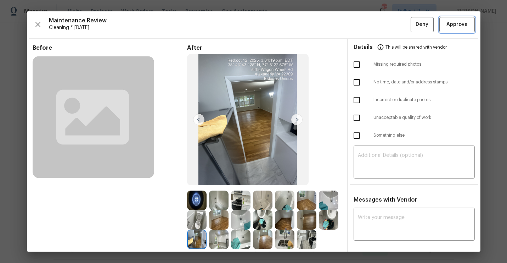
click at [454, 26] on span "Approve" at bounding box center [457, 24] width 21 height 9
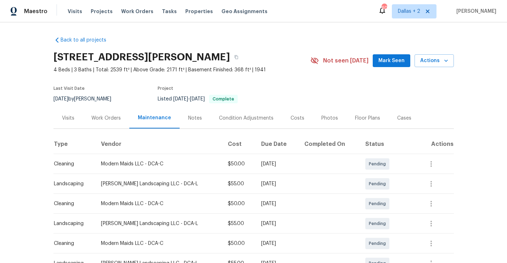
click at [259, 61] on div "[STREET_ADDRESS][PERSON_NAME]" at bounding box center [182, 57] width 257 height 18
click at [243, 61] on button "button" at bounding box center [236, 57] width 13 height 13
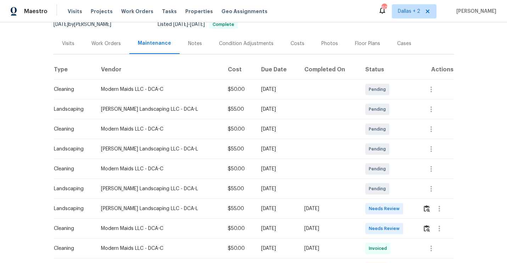
scroll to position [97, 0]
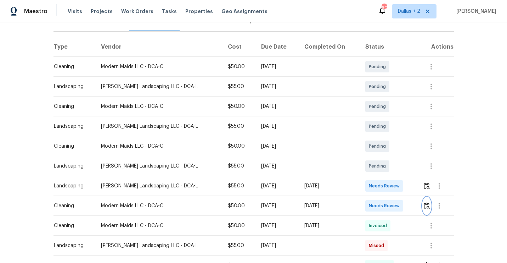
click at [425, 207] on img "button" at bounding box center [427, 205] width 6 height 7
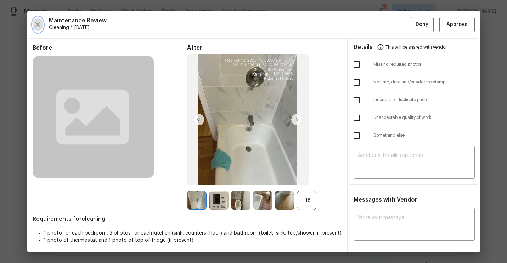
click at [40, 22] on icon "button" at bounding box center [37, 24] width 5 height 5
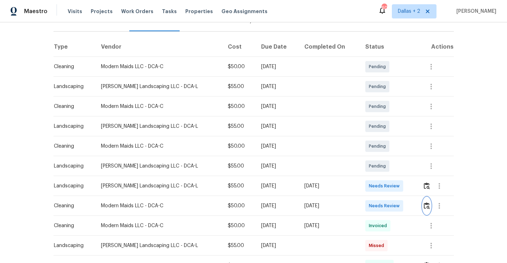
scroll to position [0, 0]
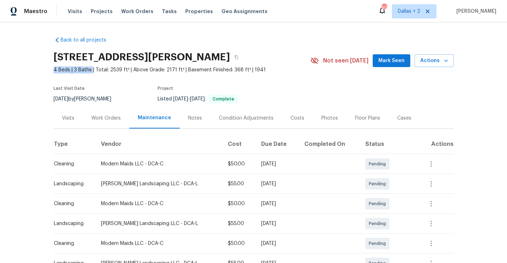
drag, startPoint x: 91, startPoint y: 70, endPoint x: 53, endPoint y: 72, distance: 38.7
click at [53, 72] on div "Back to all projects [STREET_ADDRESS][PERSON_NAME] 4 Beds | 3 Baths | Total: 25…" at bounding box center [253, 142] width 507 height 240
click at [34, 91] on div "Back to all projects [STREET_ADDRESS][PERSON_NAME] 4 Beds | 3 Baths | Total: 25…" at bounding box center [253, 142] width 507 height 240
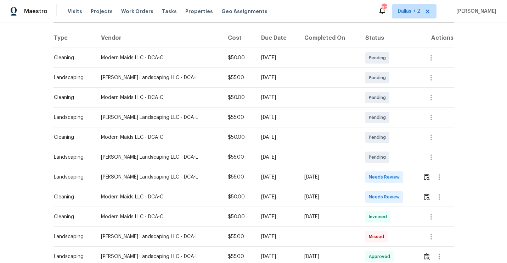
scroll to position [111, 0]
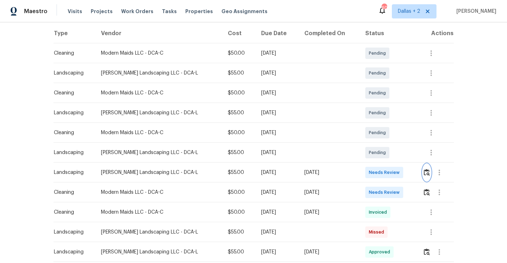
click at [425, 171] on img "button" at bounding box center [427, 172] width 6 height 7
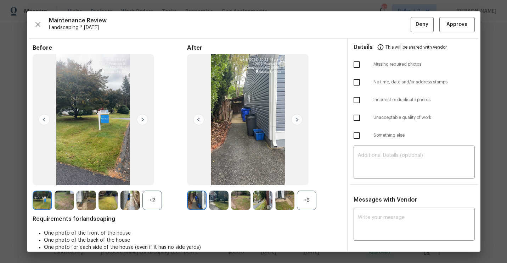
click at [307, 206] on div "+6" at bounding box center [306, 199] width 19 height 19
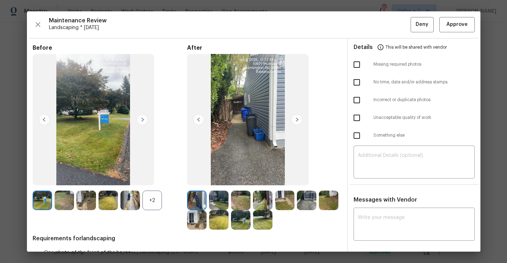
scroll to position [2, 0]
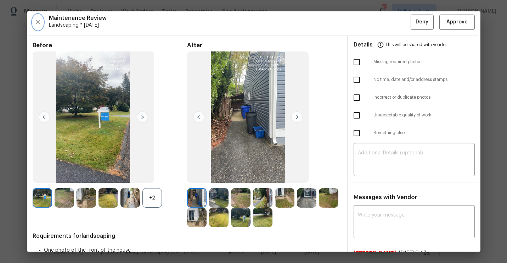
click at [39, 27] on button "button" at bounding box center [38, 22] width 11 height 15
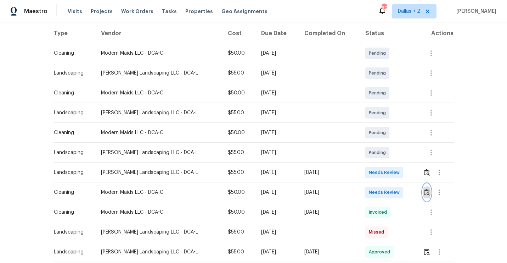
click at [426, 192] on img "button" at bounding box center [427, 192] width 6 height 7
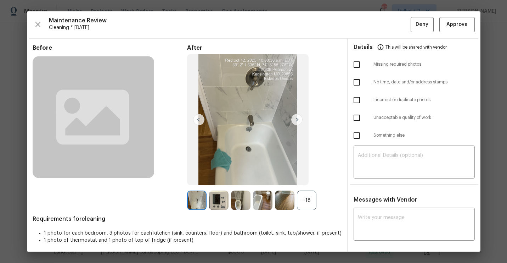
click at [301, 200] on div "+18" at bounding box center [306, 199] width 19 height 19
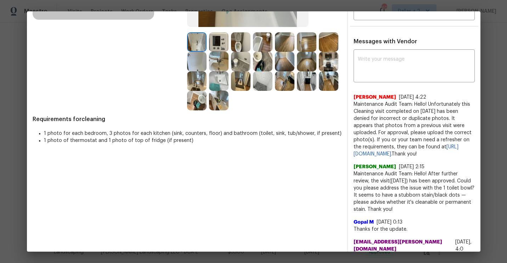
scroll to position [159, 0]
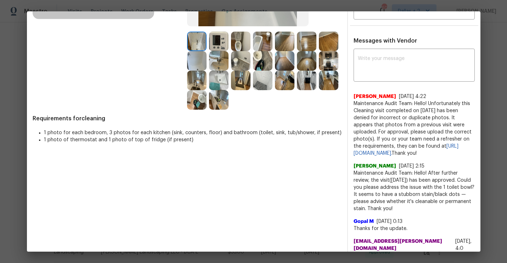
drag, startPoint x: 424, startPoint y: 103, endPoint x: 436, endPoint y: 146, distance: 44.5
click at [436, 146] on span "Maintenance Audit Team: Hello! Unfortunately this Cleaning visit completed on […" at bounding box center [414, 128] width 121 height 57
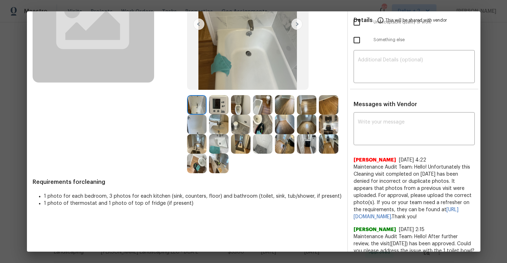
scroll to position [114, 0]
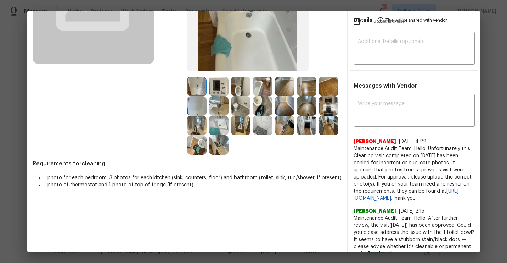
click at [214, 89] on img at bounding box center [218, 86] width 19 height 19
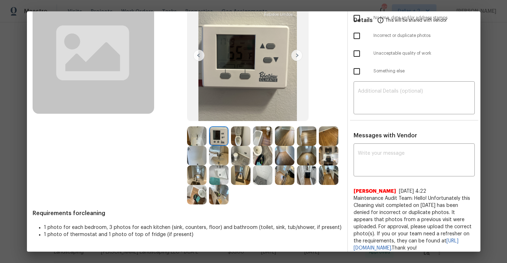
scroll to position [66, 2]
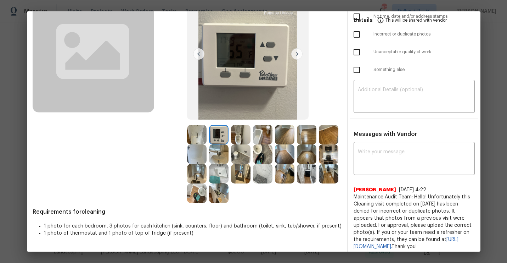
click at [233, 124] on div "After" at bounding box center [264, 91] width 155 height 224
click at [233, 131] on img at bounding box center [240, 134] width 19 height 19
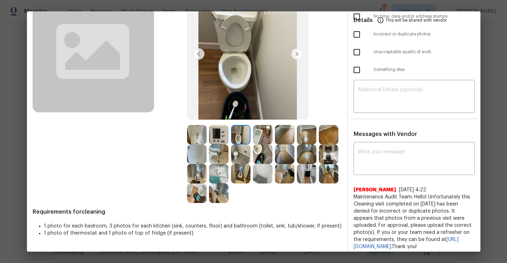
click at [297, 164] on img at bounding box center [306, 153] width 19 height 19
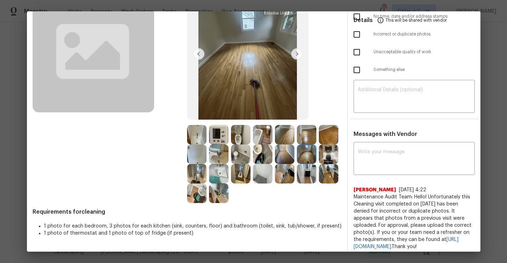
click at [319, 164] on img at bounding box center [328, 153] width 19 height 19
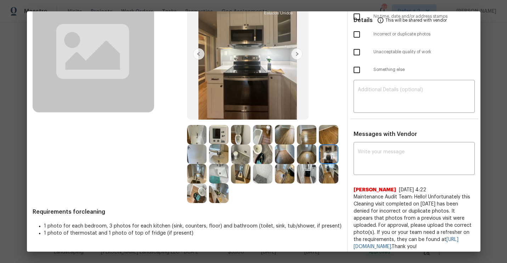
click at [251, 155] on img at bounding box center [240, 153] width 19 height 19
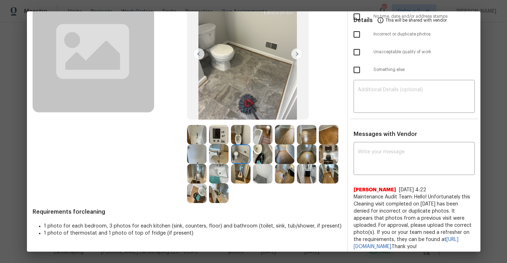
click at [297, 164] on img at bounding box center [306, 153] width 19 height 19
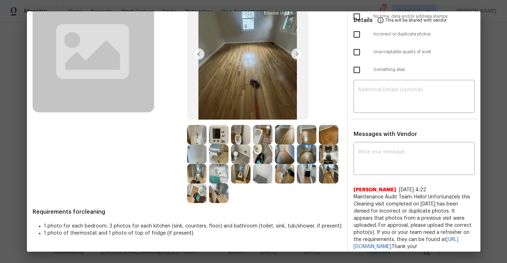
click at [256, 137] on img at bounding box center [262, 134] width 19 height 19
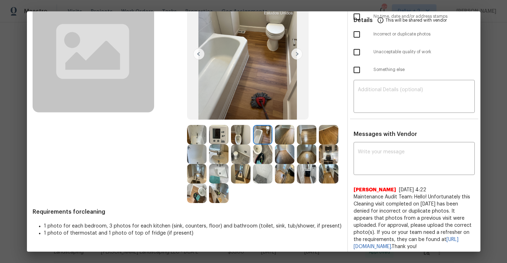
click at [279, 138] on img at bounding box center [284, 134] width 19 height 19
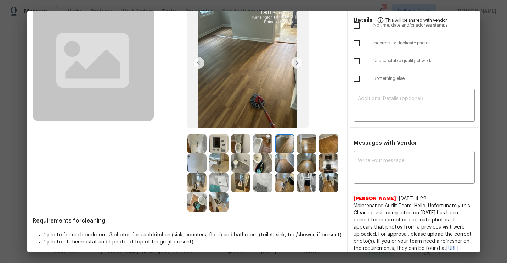
scroll to position [57, 2]
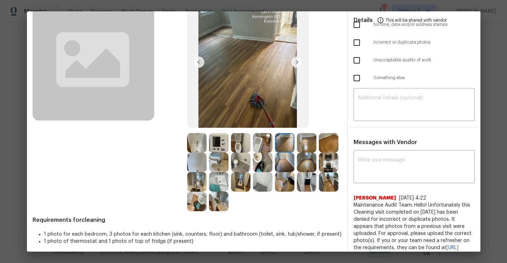
click at [229, 187] on img at bounding box center [218, 181] width 19 height 19
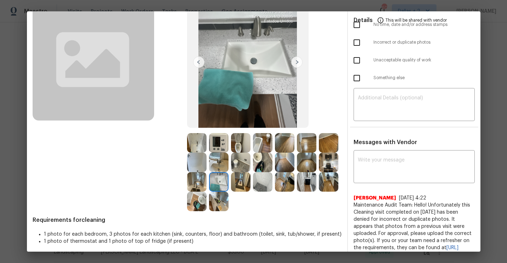
click at [297, 191] on img at bounding box center [306, 181] width 19 height 19
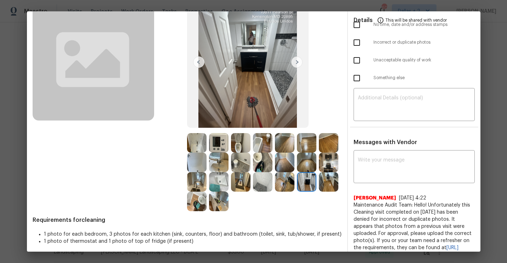
click at [207, 203] on img at bounding box center [196, 200] width 19 height 19
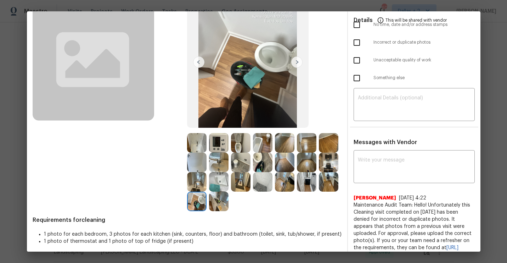
click at [229, 198] on img at bounding box center [218, 200] width 19 height 19
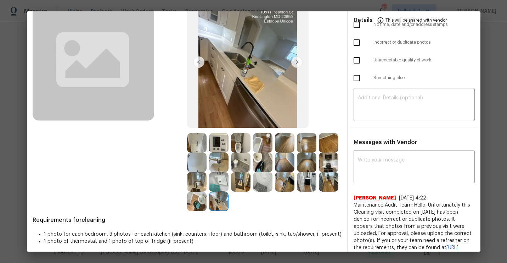
click at [319, 172] on img at bounding box center [328, 161] width 19 height 19
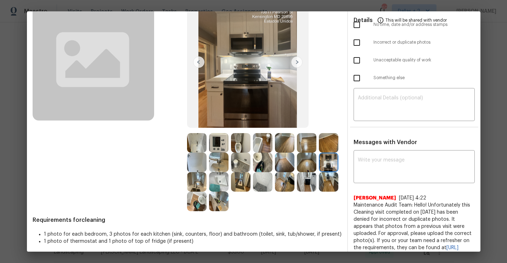
click at [319, 152] on img at bounding box center [328, 142] width 19 height 19
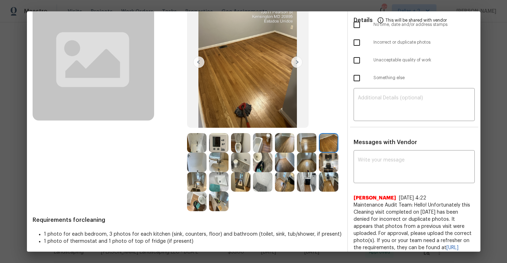
click at [254, 145] on img at bounding box center [262, 142] width 19 height 19
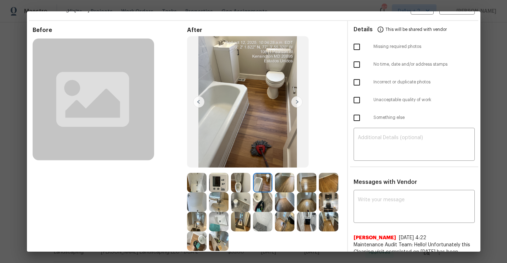
scroll to position [0, 2]
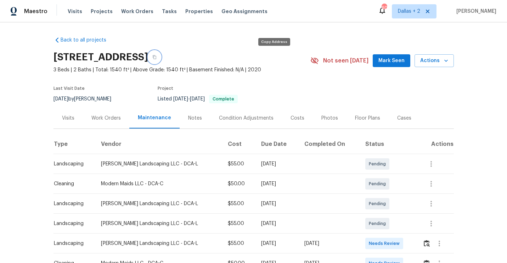
click at [161, 62] on button "button" at bounding box center [154, 57] width 13 height 13
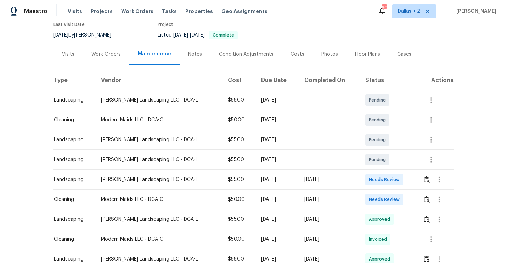
scroll to position [66, 0]
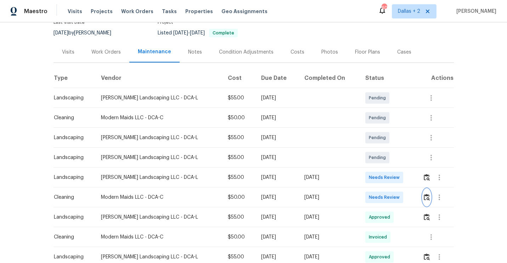
click at [425, 196] on img "button" at bounding box center [427, 197] width 6 height 7
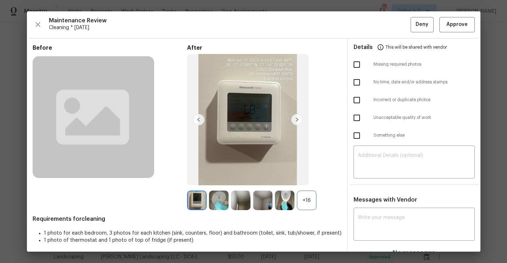
click at [307, 204] on div "+16" at bounding box center [306, 199] width 19 height 19
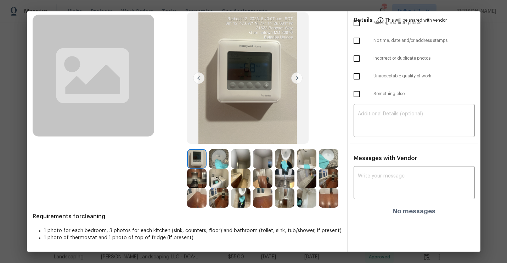
scroll to position [0, 0]
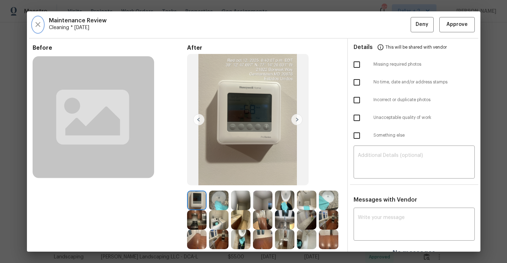
click at [37, 27] on icon "button" at bounding box center [38, 24] width 9 height 9
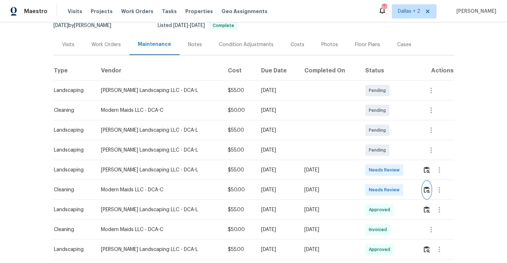
scroll to position [74, 0]
click at [425, 189] on img "button" at bounding box center [427, 188] width 6 height 7
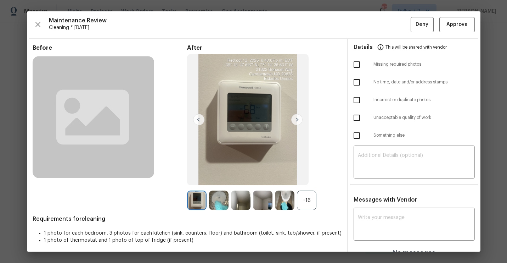
click at [303, 200] on div "+16" at bounding box center [306, 199] width 19 height 19
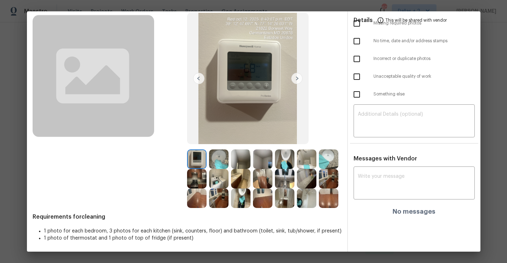
scroll to position [0, 0]
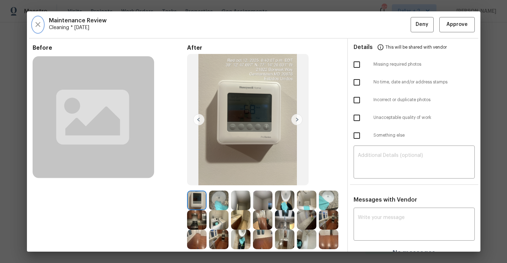
click at [38, 24] on icon "button" at bounding box center [37, 24] width 5 height 5
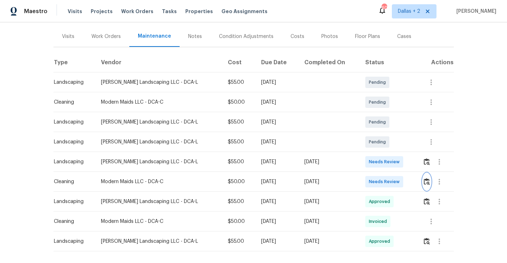
scroll to position [112, 0]
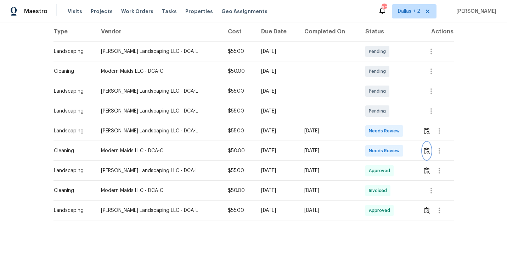
click at [425, 151] on img "button" at bounding box center [427, 150] width 6 height 7
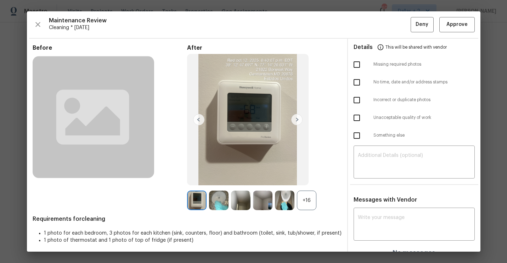
click at [309, 201] on div "+16" at bounding box center [306, 199] width 19 height 19
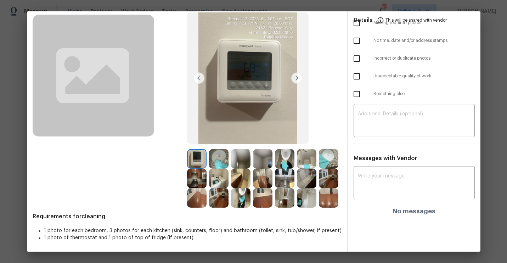
scroll to position [0, 0]
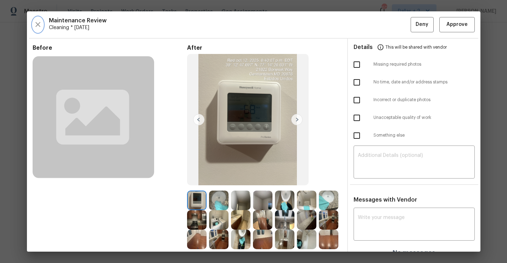
click at [35, 26] on icon "button" at bounding box center [38, 24] width 9 height 9
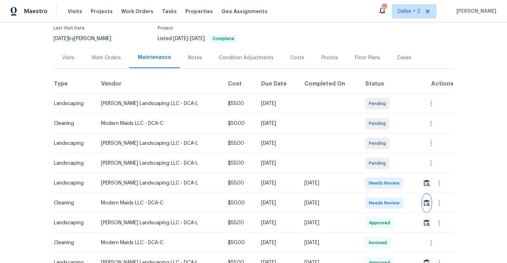
scroll to position [73, 0]
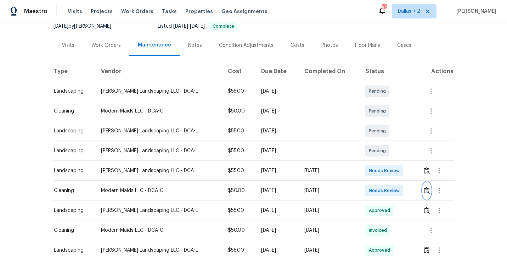
click at [425, 190] on img "button" at bounding box center [427, 190] width 6 height 7
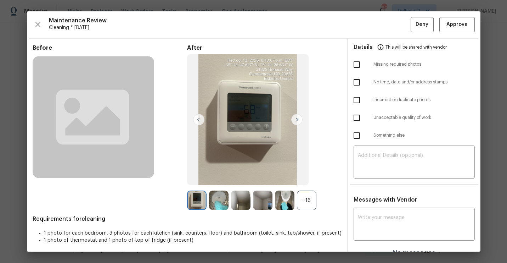
click at [304, 210] on div "Before After +16 Requirements for cleaning 1 photo for each bedroom, 3 photos f…" at bounding box center [187, 152] width 309 height 217
click at [304, 202] on div "+16" at bounding box center [306, 199] width 19 height 19
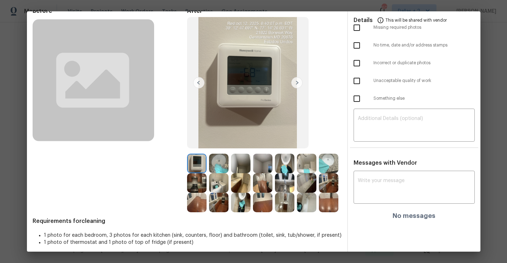
scroll to position [38, 0]
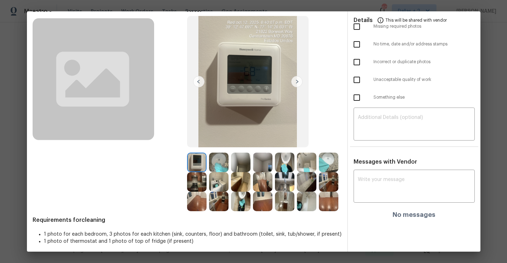
click at [198, 198] on img at bounding box center [196, 200] width 19 height 19
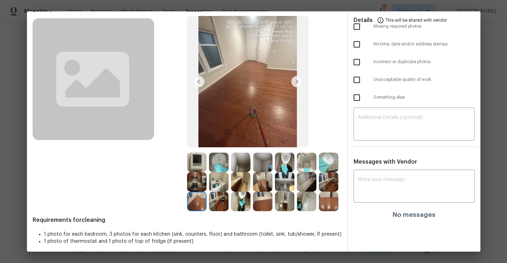
click at [294, 81] on img at bounding box center [296, 81] width 11 height 11
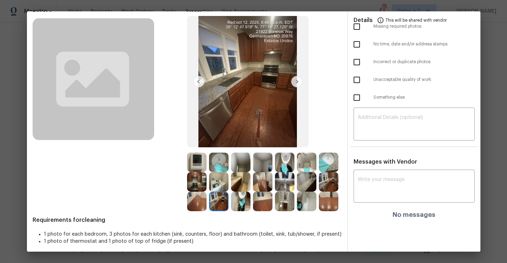
click at [294, 82] on img at bounding box center [296, 81] width 11 height 11
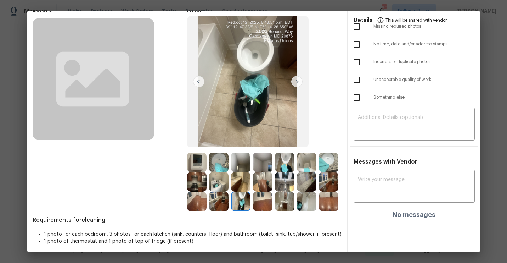
click at [258, 196] on img at bounding box center [262, 200] width 19 height 19
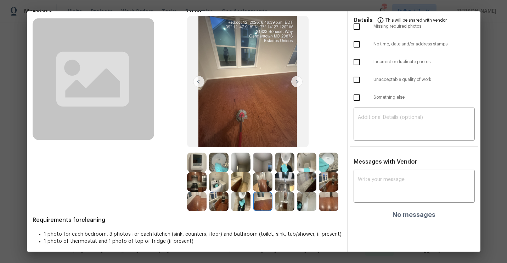
click at [229, 160] on div at bounding box center [220, 161] width 22 height 19
click at [234, 160] on img at bounding box center [240, 161] width 19 height 19
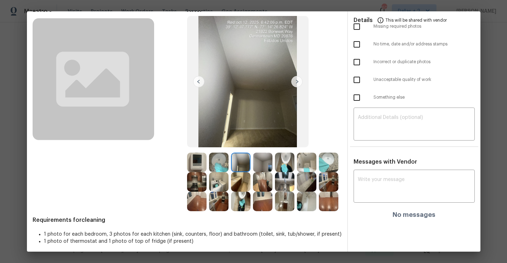
click at [300, 78] on img at bounding box center [296, 81] width 11 height 11
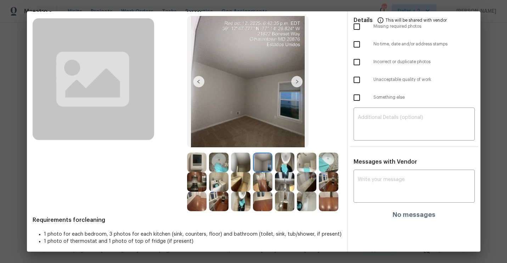
scroll to position [0, 0]
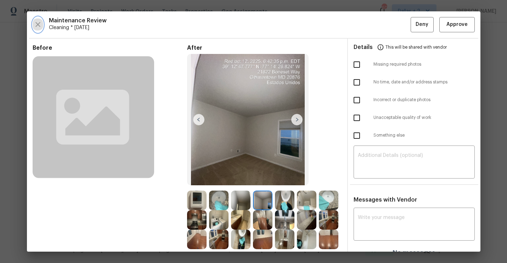
click at [39, 26] on icon "button" at bounding box center [37, 24] width 5 height 5
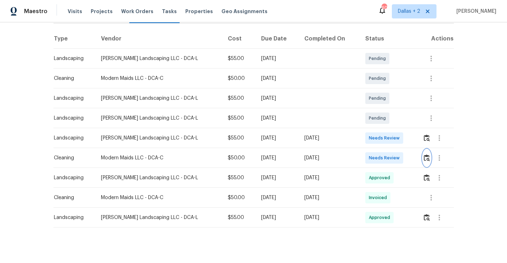
scroll to position [112, 0]
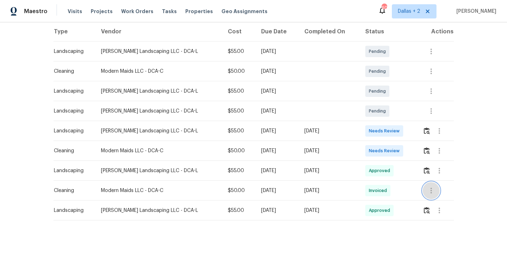
click at [432, 186] on icon "button" at bounding box center [431, 190] width 9 height 9
click at [436, 203] on li "View details" at bounding box center [447, 202] width 50 height 12
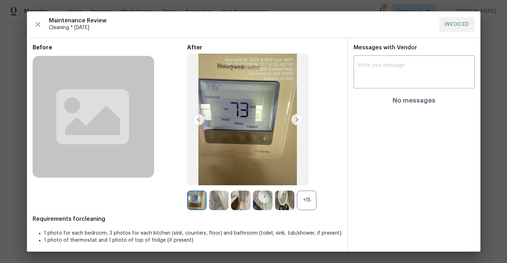
click at [304, 197] on div "+15" at bounding box center [306, 199] width 19 height 19
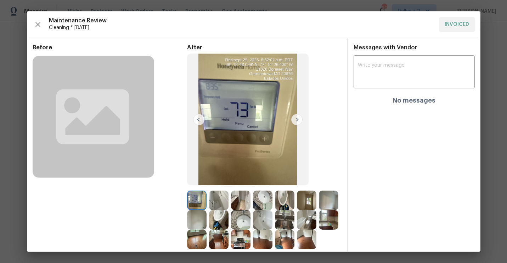
scroll to position [41, 0]
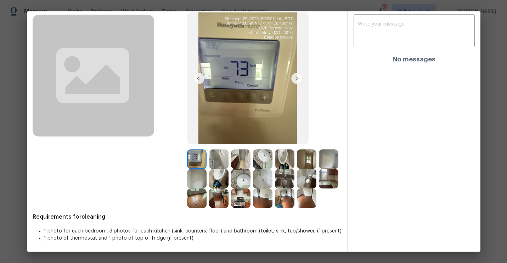
click at [283, 202] on img at bounding box center [284, 197] width 19 height 19
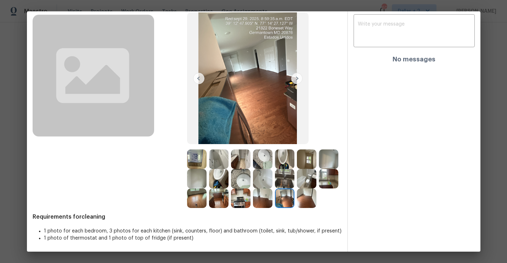
scroll to position [0, 0]
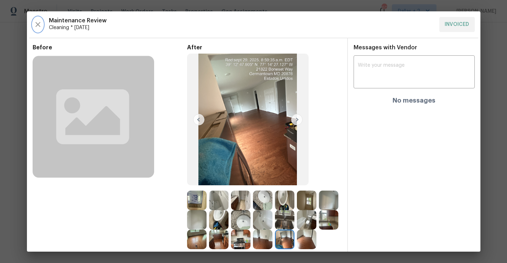
click at [38, 23] on icon "button" at bounding box center [38, 24] width 9 height 9
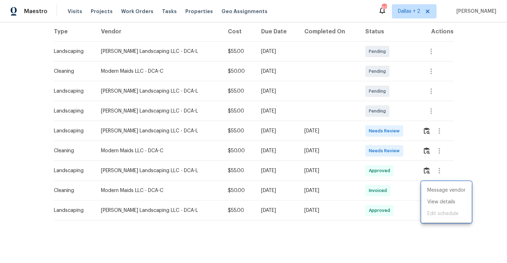
click at [424, 150] on div at bounding box center [253, 131] width 507 height 263
click at [424, 150] on div "Message vendor View details Edit schedule" at bounding box center [253, 131] width 507 height 263
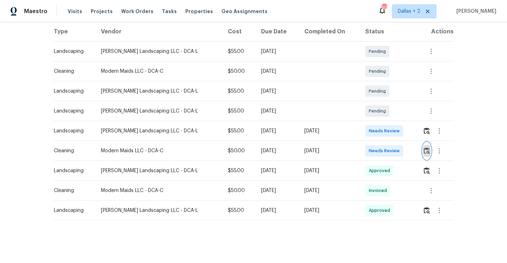
click at [424, 150] on img "button" at bounding box center [427, 150] width 6 height 7
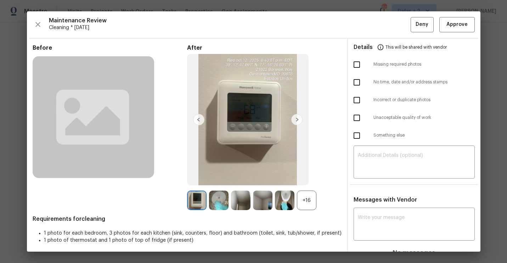
click at [305, 204] on div "+16" at bounding box center [306, 199] width 19 height 19
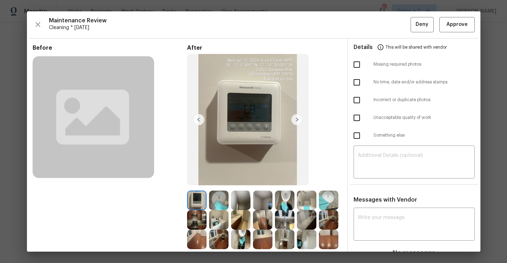
scroll to position [35, 0]
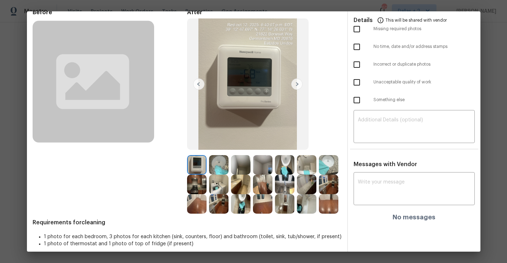
click at [292, 196] on img at bounding box center [284, 203] width 19 height 19
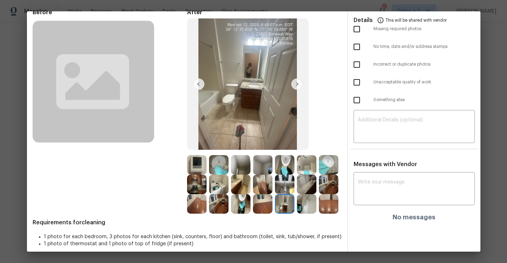
click at [256, 184] on img at bounding box center [262, 183] width 19 height 19
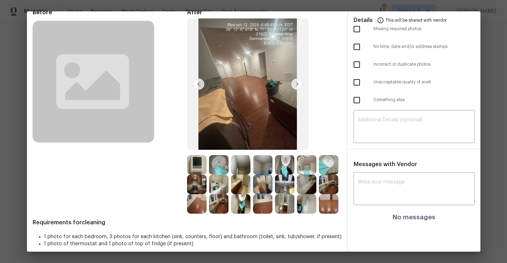
scroll to position [0, 0]
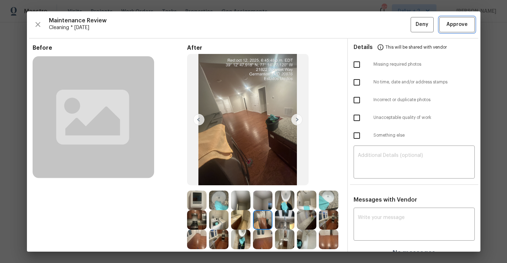
click at [463, 24] on span "Approve" at bounding box center [457, 24] width 21 height 9
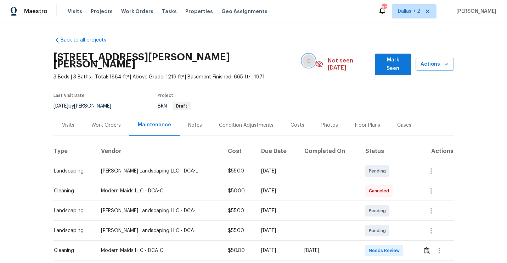
click at [302, 54] on button "button" at bounding box center [308, 60] width 13 height 13
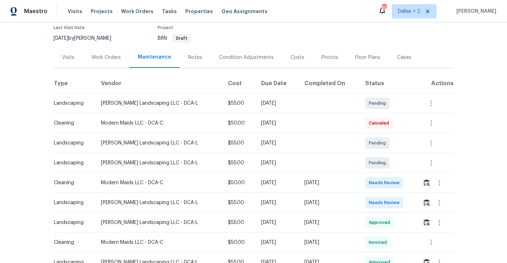
scroll to position [68, 0]
click at [424, 179] on img "button" at bounding box center [427, 182] width 6 height 7
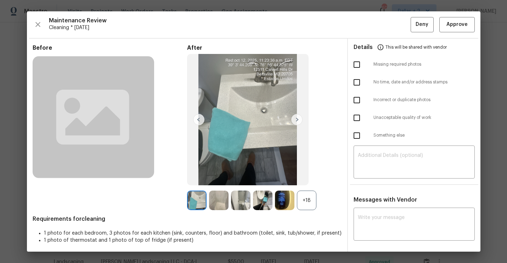
click at [310, 211] on div "Before After +18 Requirements for cleaning 1 photo for each bedroom, 3 photos f…" at bounding box center [187, 237] width 309 height 386
click at [303, 198] on div "+18" at bounding box center [306, 199] width 19 height 19
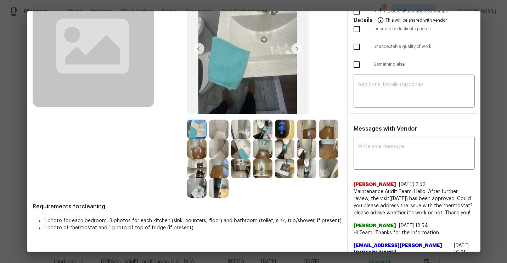
scroll to position [74, 0]
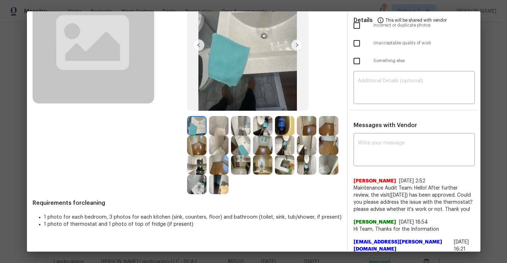
click at [211, 126] on img at bounding box center [218, 125] width 19 height 19
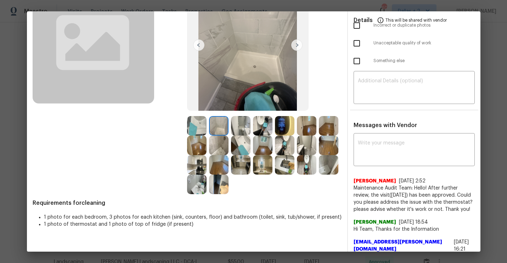
scroll to position [67, 0]
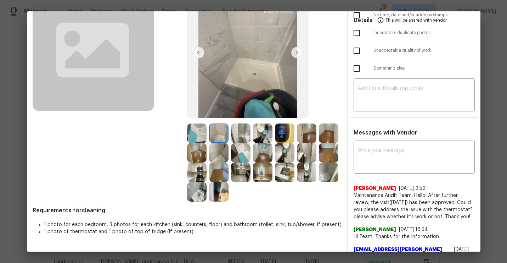
click at [241, 139] on img at bounding box center [240, 132] width 19 height 19
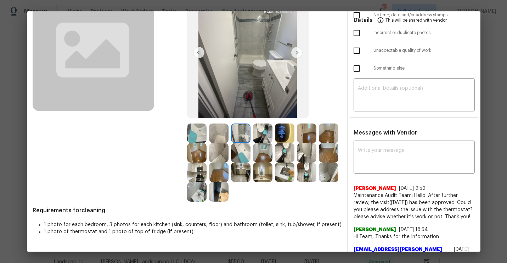
click at [263, 142] on img at bounding box center [262, 132] width 19 height 19
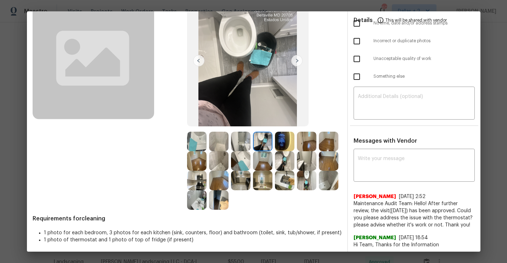
scroll to position [58, 0]
click at [229, 152] on img at bounding box center [218, 160] width 19 height 19
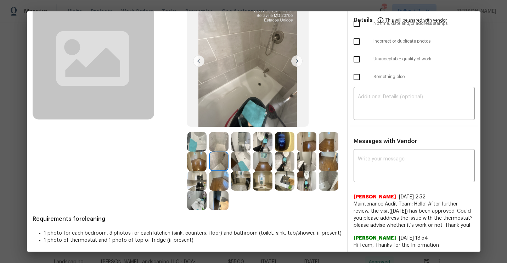
click at [239, 144] on img at bounding box center [240, 141] width 19 height 19
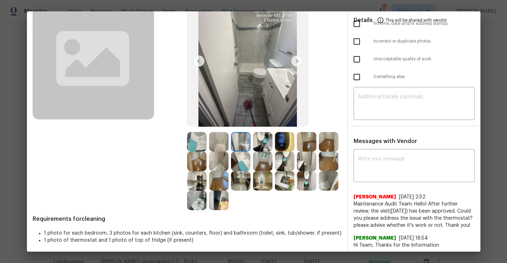
click at [193, 149] on img at bounding box center [196, 141] width 19 height 19
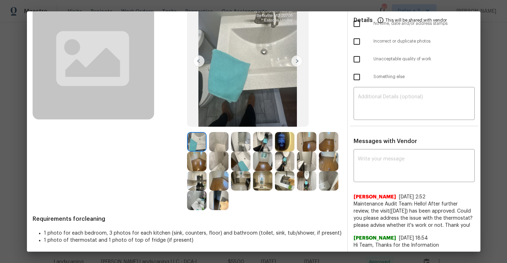
click at [295, 63] on img at bounding box center [296, 60] width 11 height 11
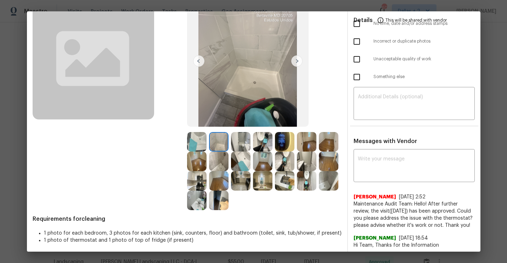
scroll to position [46, 0]
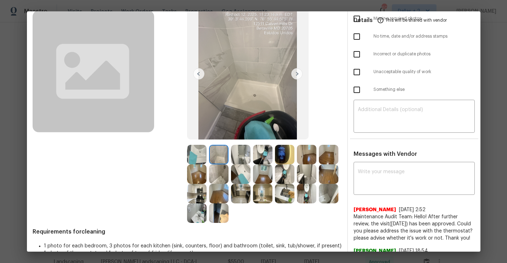
click at [295, 74] on img at bounding box center [296, 73] width 11 height 11
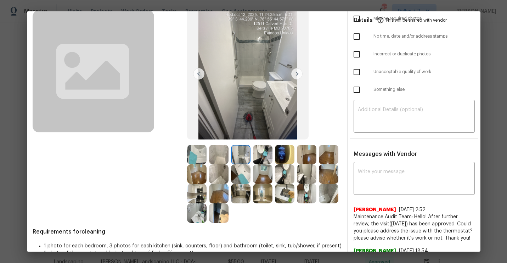
click at [295, 74] on img at bounding box center [296, 73] width 11 height 11
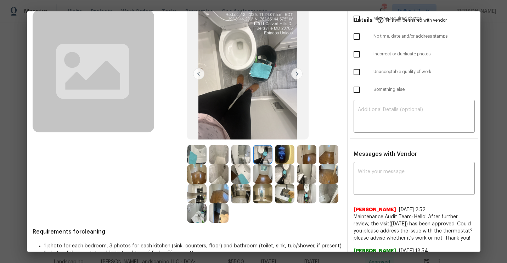
click at [295, 74] on img at bounding box center [296, 73] width 11 height 11
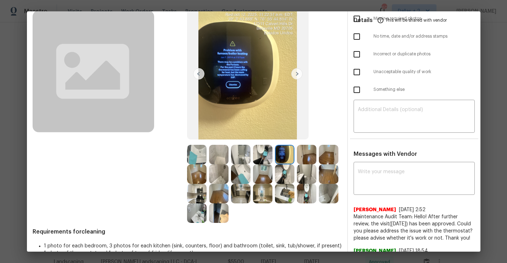
click at [295, 74] on img at bounding box center [296, 73] width 11 height 11
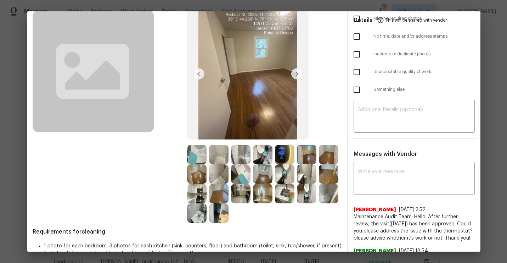
click at [319, 164] on img at bounding box center [328, 154] width 19 height 19
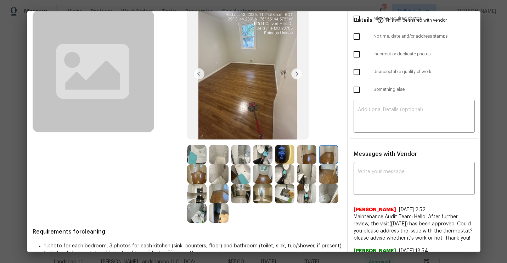
click at [251, 173] on img at bounding box center [240, 173] width 19 height 19
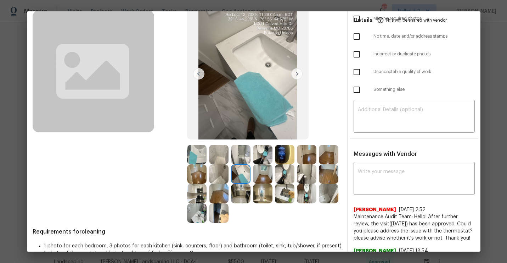
click at [292, 77] on img at bounding box center [296, 73] width 11 height 11
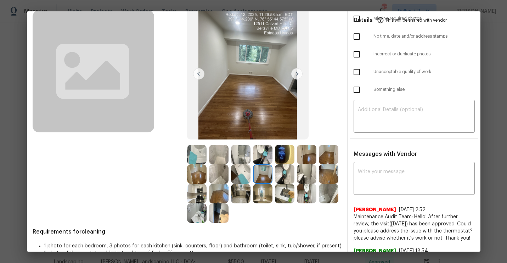
click at [292, 77] on img at bounding box center [296, 73] width 11 height 11
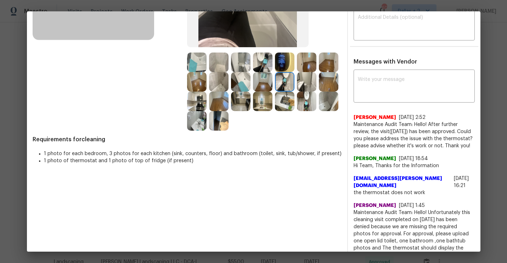
scroll to position [119, 0]
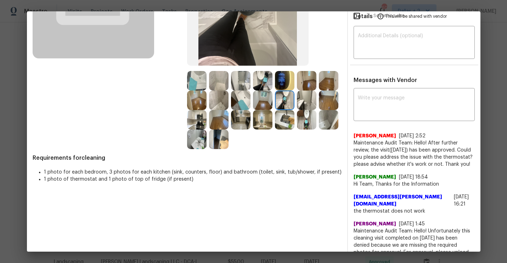
click at [297, 129] on img at bounding box center [306, 119] width 19 height 19
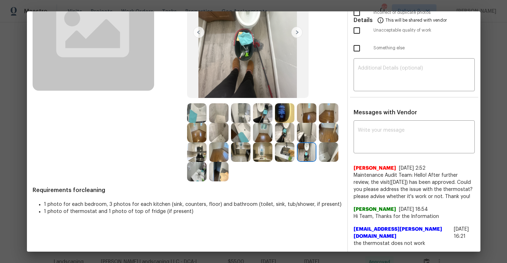
scroll to position [87, 15]
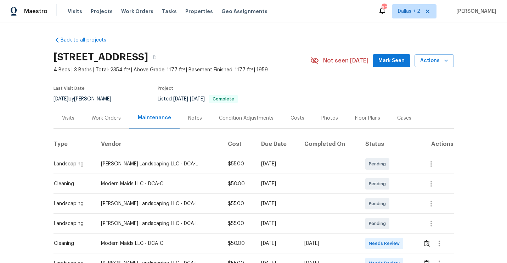
click at [250, 63] on div "[STREET_ADDRESS]" at bounding box center [182, 57] width 257 height 18
click at [161, 58] on button "button" at bounding box center [154, 57] width 13 height 13
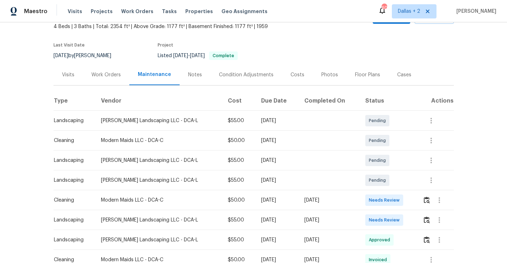
scroll to position [44, 0]
click at [428, 198] on img "button" at bounding box center [427, 199] width 6 height 7
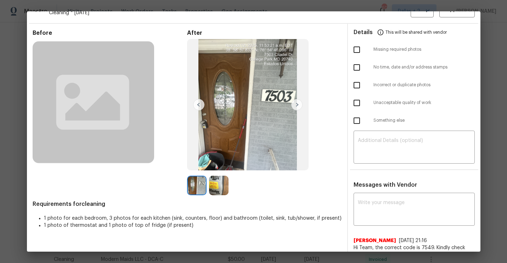
scroll to position [0, 0]
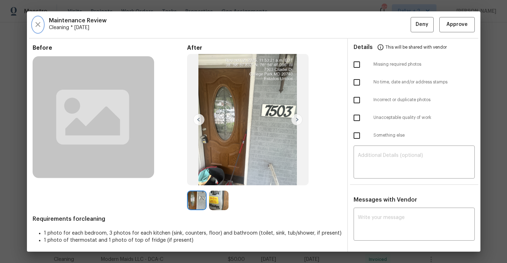
click at [37, 25] on icon "button" at bounding box center [37, 24] width 5 height 5
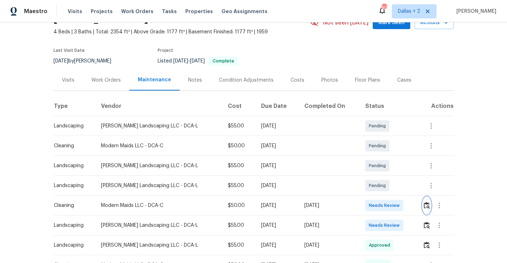
scroll to position [39, 0]
click at [424, 205] on img "button" at bounding box center [427, 204] width 6 height 7
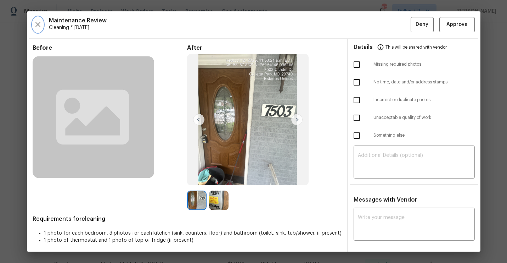
click at [40, 28] on icon "button" at bounding box center [38, 24] width 9 height 9
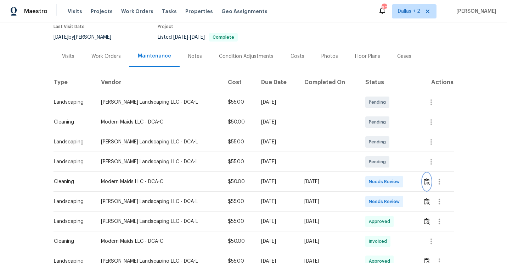
scroll to position [72, 0]
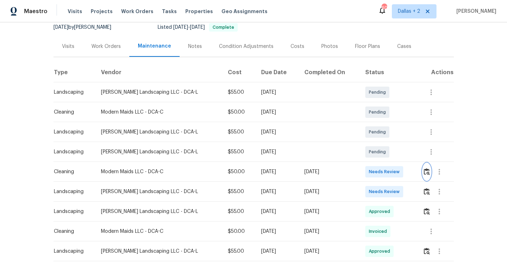
click at [424, 172] on img "button" at bounding box center [427, 171] width 6 height 7
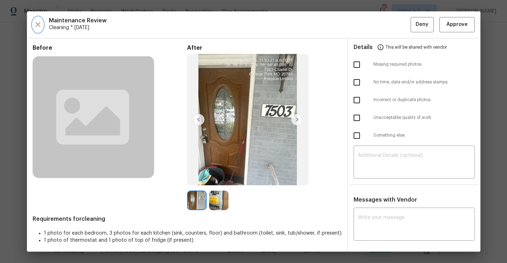
click at [40, 26] on icon "button" at bounding box center [38, 24] width 9 height 9
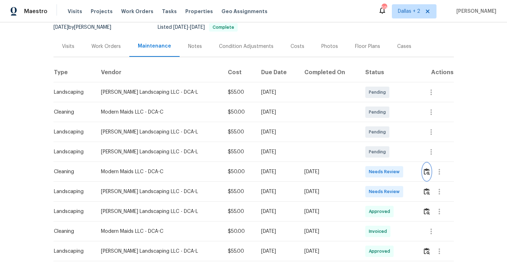
scroll to position [0, 0]
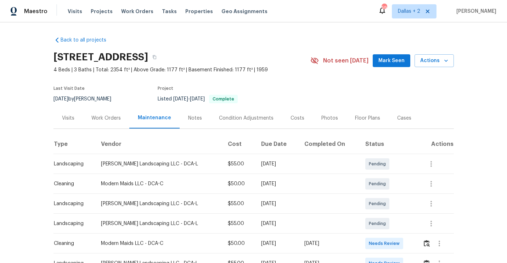
click at [256, 48] on div "[STREET_ADDRESS]" at bounding box center [182, 57] width 257 height 18
click at [161, 54] on button "button" at bounding box center [154, 57] width 13 height 13
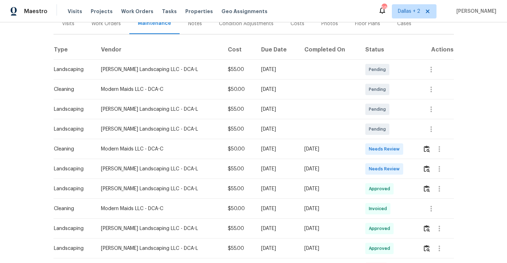
scroll to position [128, 0]
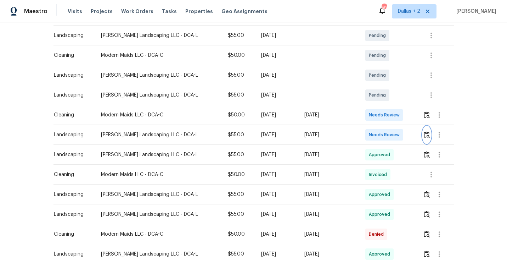
click at [426, 134] on img "button" at bounding box center [427, 134] width 6 height 7
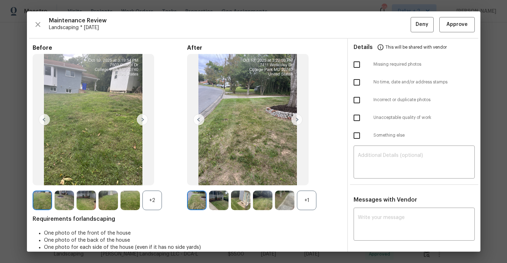
click at [147, 197] on div "+2" at bounding box center [151, 199] width 19 height 19
click at [308, 202] on div "+1" at bounding box center [306, 199] width 19 height 19
click at [200, 200] on img at bounding box center [196, 199] width 19 height 19
click at [212, 201] on img at bounding box center [218, 199] width 19 height 19
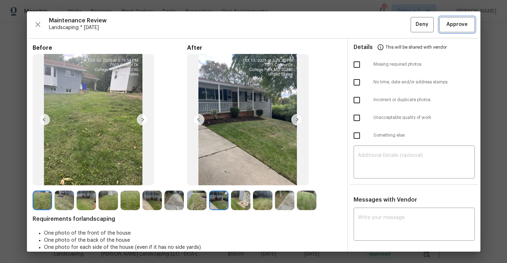
click at [448, 25] on span "Approve" at bounding box center [457, 24] width 21 height 9
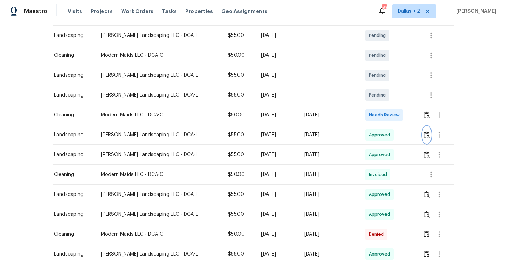
scroll to position [0, 0]
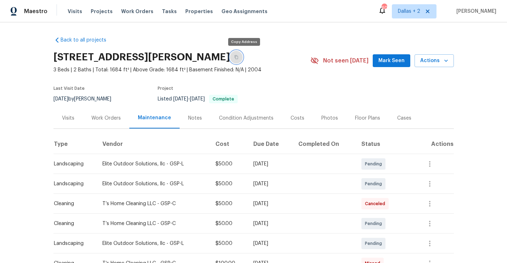
click at [240, 54] on button "button" at bounding box center [236, 57] width 13 height 13
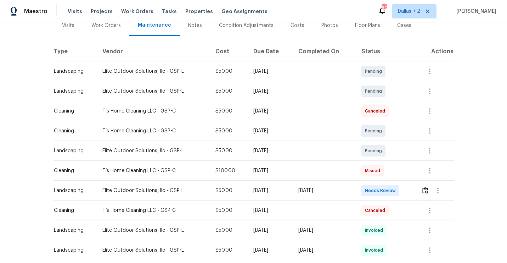
scroll to position [128, 0]
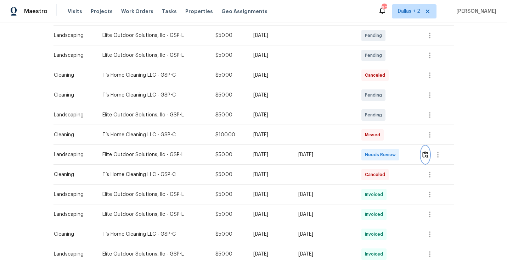
click at [429, 155] on img "button" at bounding box center [425, 154] width 6 height 7
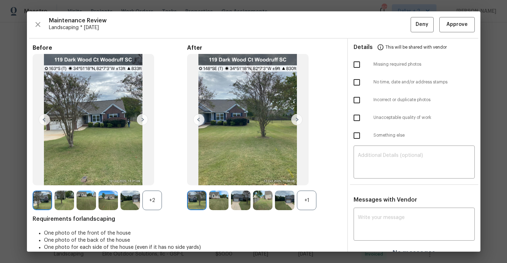
click at [149, 213] on div "Before +2 After +1 Requirements for landscaping One photo of the front of the h…" at bounding box center [187, 152] width 309 height 217
click at [151, 203] on div "+2" at bounding box center [151, 199] width 19 height 19
click at [304, 195] on div "+1" at bounding box center [306, 199] width 19 height 19
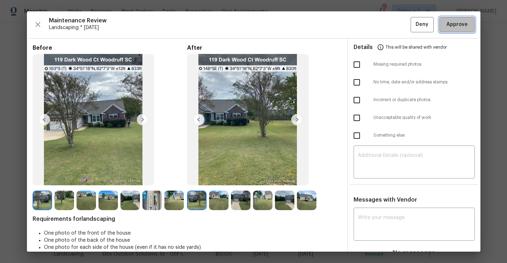
click at [457, 24] on span "Approve" at bounding box center [457, 24] width 21 height 9
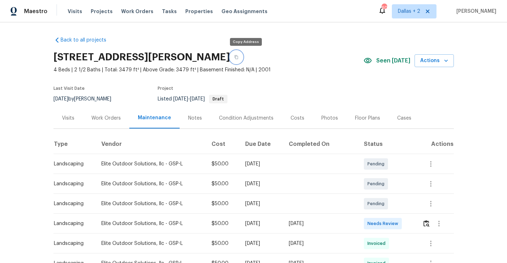
click at [243, 58] on button "button" at bounding box center [236, 57] width 13 height 13
click at [425, 222] on img "button" at bounding box center [427, 223] width 6 height 7
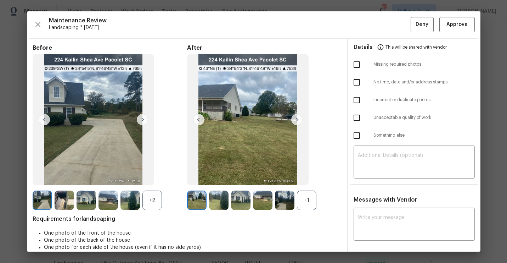
click at [300, 203] on div "+1" at bounding box center [306, 199] width 19 height 19
click at [152, 199] on div "+2" at bounding box center [151, 199] width 19 height 19
click at [64, 201] on img at bounding box center [64, 199] width 19 height 19
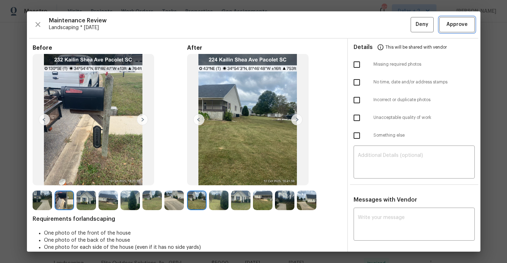
click at [453, 28] on span "Approve" at bounding box center [457, 24] width 21 height 9
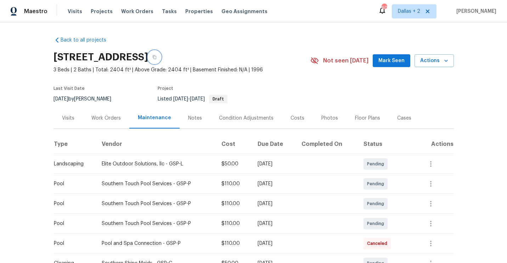
click at [161, 59] on button "button" at bounding box center [154, 57] width 13 height 13
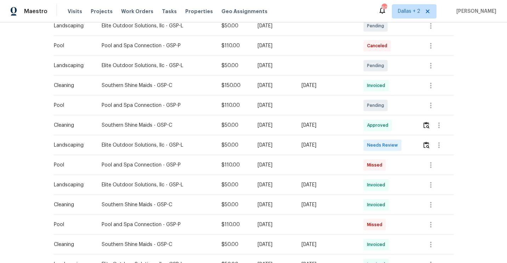
scroll to position [258, 0]
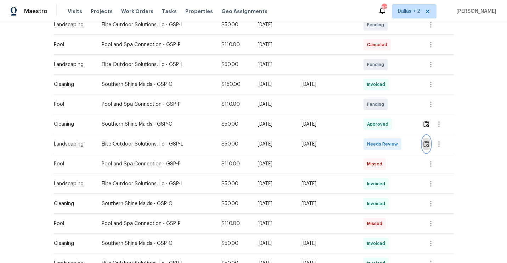
click at [427, 142] on img "button" at bounding box center [427, 143] width 6 height 7
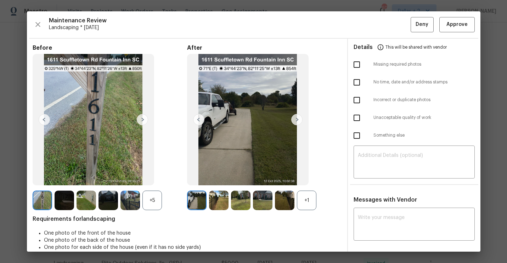
click at [305, 197] on div "+1" at bounding box center [306, 199] width 19 height 19
click at [152, 198] on div "+5" at bounding box center [151, 199] width 19 height 19
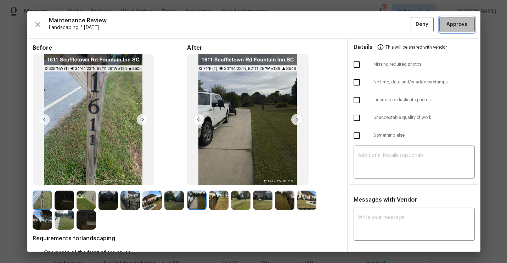
click at [450, 28] on span "Approve" at bounding box center [457, 24] width 21 height 9
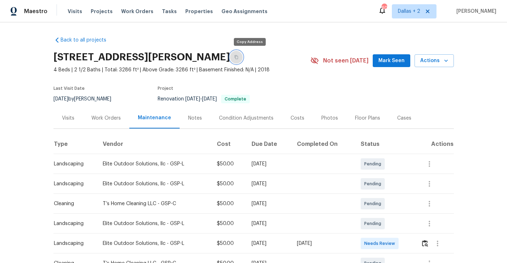
click at [243, 55] on button "button" at bounding box center [236, 57] width 13 height 13
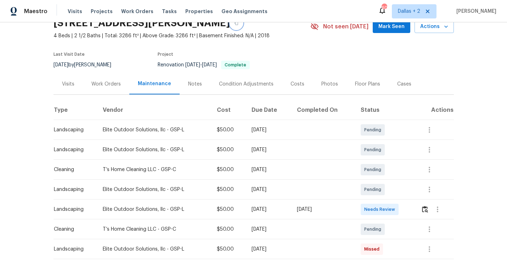
scroll to position [41, 0]
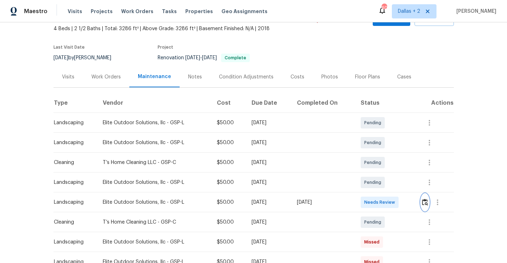
click at [425, 199] on img "button" at bounding box center [425, 201] width 6 height 7
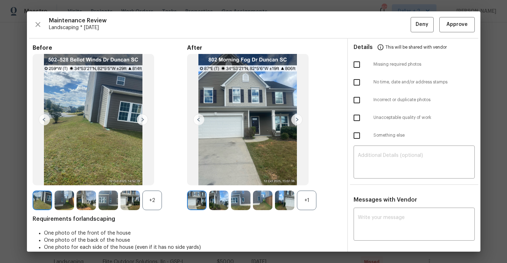
click at [301, 199] on div "+1" at bounding box center [306, 199] width 19 height 19
click at [152, 200] on div "+2" at bounding box center [151, 199] width 19 height 19
click at [181, 211] on div "Before After Requirements for landscaping One photo of the front of the house O…" at bounding box center [187, 198] width 309 height 308
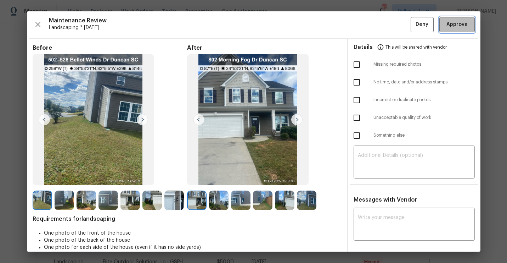
click at [455, 22] on span "Approve" at bounding box center [457, 24] width 21 height 9
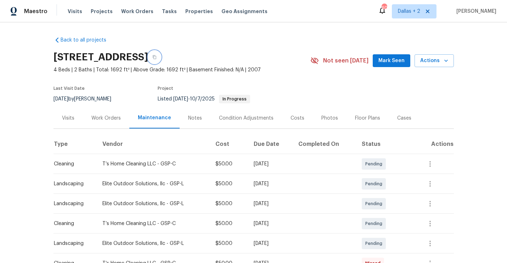
click at [161, 57] on button "button" at bounding box center [154, 57] width 13 height 13
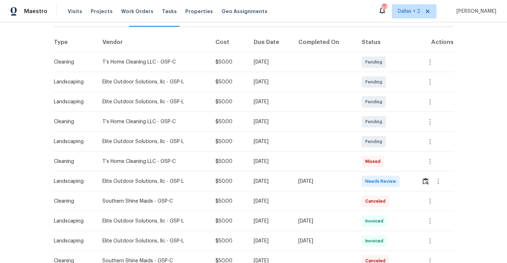
scroll to position [158, 0]
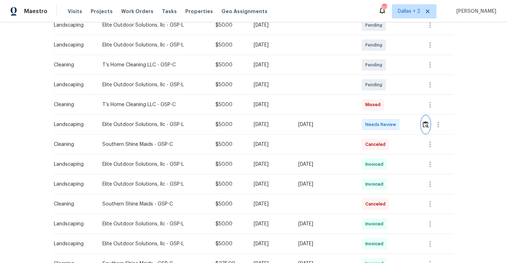
click at [429, 125] on img "button" at bounding box center [426, 124] width 6 height 7
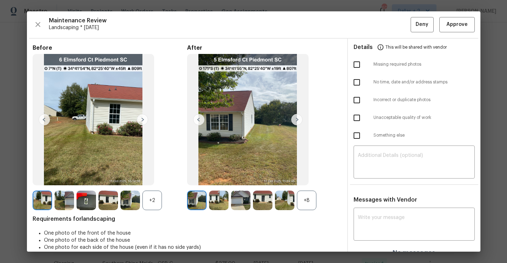
click at [157, 201] on div "+2" at bounding box center [151, 199] width 19 height 19
click at [306, 203] on div "+8" at bounding box center [306, 199] width 19 height 19
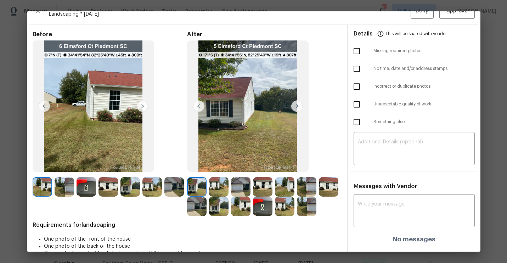
scroll to position [23, 0]
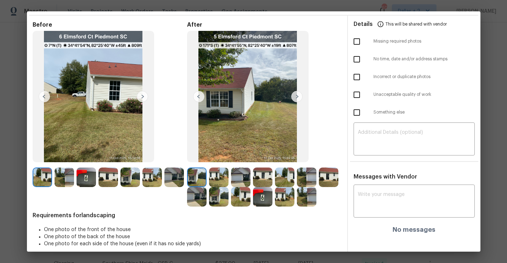
click at [267, 201] on img at bounding box center [262, 196] width 19 height 19
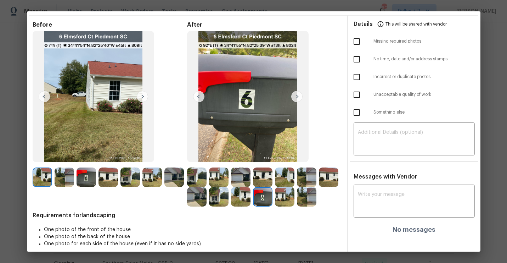
scroll to position [0, 0]
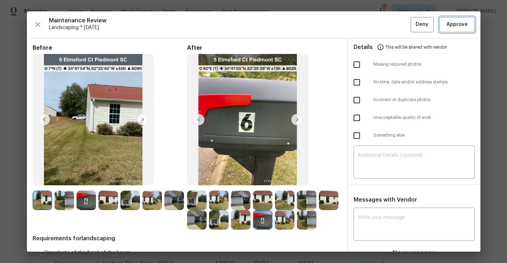
click at [463, 29] on button "Approve" at bounding box center [456, 24] width 35 height 15
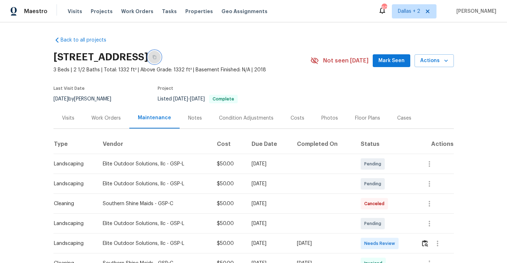
click at [156, 59] on icon "button" at bounding box center [155, 57] width 4 height 4
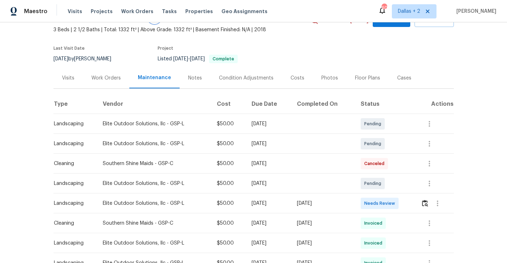
scroll to position [53, 0]
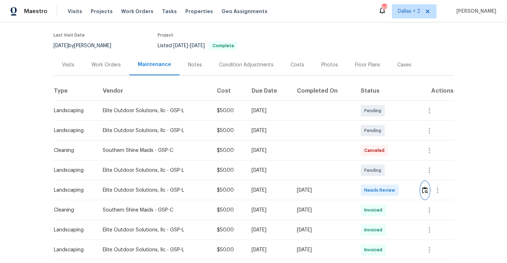
click at [427, 189] on img "button" at bounding box center [425, 189] width 6 height 7
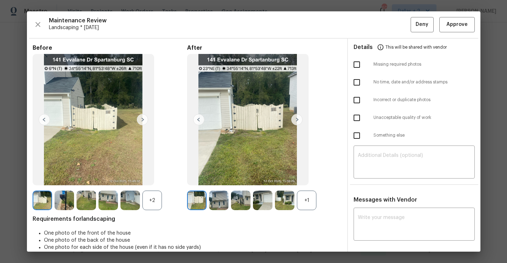
click at [308, 194] on div "+1" at bounding box center [306, 199] width 19 height 19
click at [152, 200] on div "+2" at bounding box center [151, 199] width 19 height 19
click at [66, 198] on img at bounding box center [64, 199] width 19 height 19
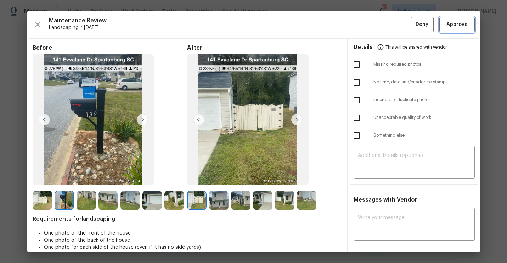
click at [447, 29] on span "Approve" at bounding box center [457, 24] width 21 height 9
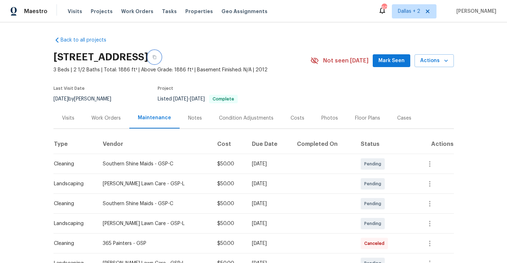
click at [161, 63] on button "button" at bounding box center [154, 57] width 13 height 13
click at [157, 59] on icon "button" at bounding box center [154, 57] width 4 height 4
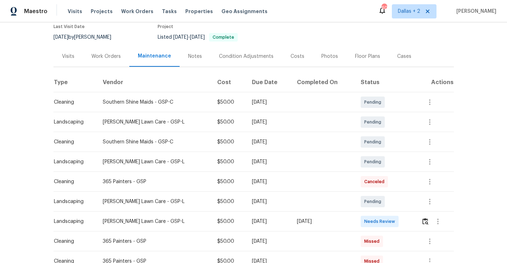
scroll to position [96, 0]
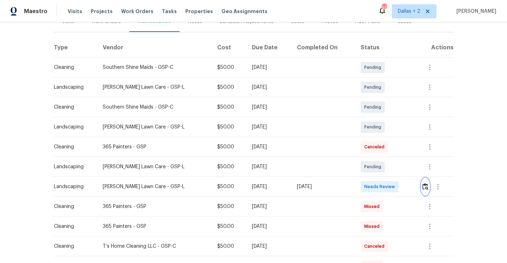
click at [425, 190] on img "button" at bounding box center [425, 186] width 6 height 7
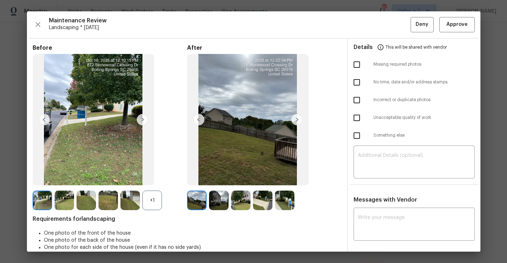
click at [161, 197] on div "+1" at bounding box center [151, 199] width 19 height 19
click at [460, 26] on span "Approve" at bounding box center [457, 24] width 21 height 9
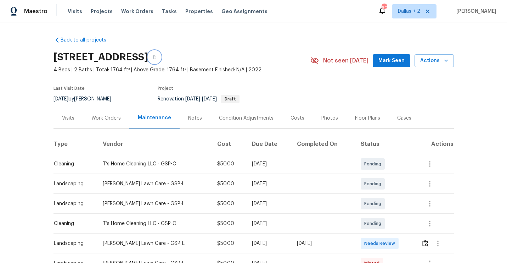
click at [157, 55] on icon "button" at bounding box center [154, 57] width 4 height 4
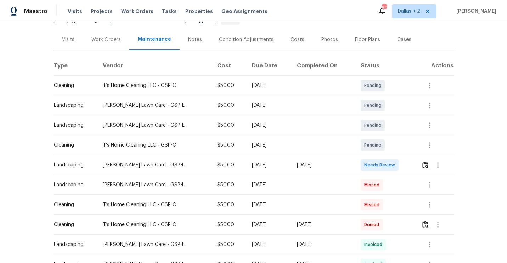
scroll to position [99, 0]
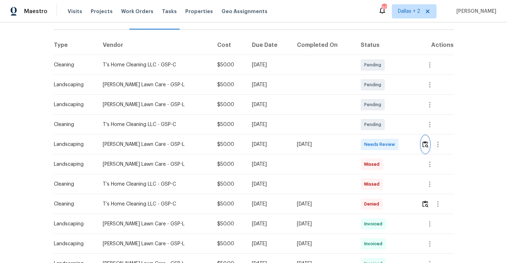
click at [425, 145] on img "button" at bounding box center [425, 144] width 6 height 7
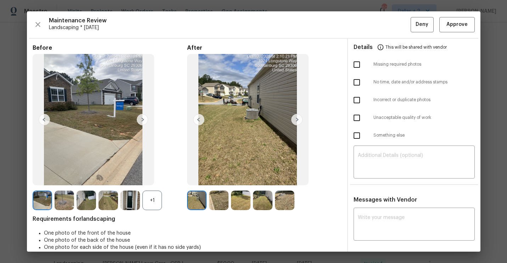
click at [137, 204] on img at bounding box center [130, 199] width 19 height 19
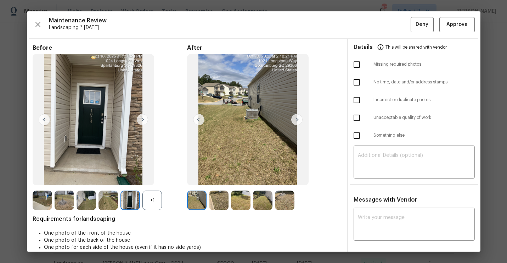
click at [151, 201] on div "+1" at bounding box center [151, 199] width 19 height 19
click at [454, 26] on span "Approve" at bounding box center [457, 24] width 21 height 9
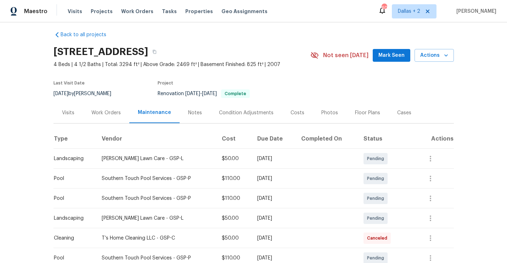
scroll to position [6, 0]
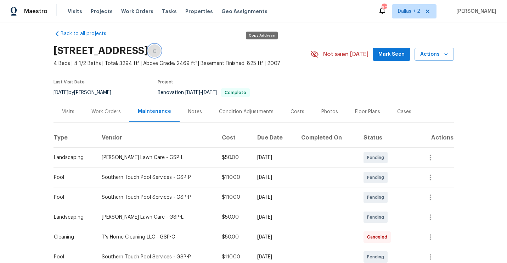
click at [161, 53] on button "button" at bounding box center [154, 50] width 13 height 13
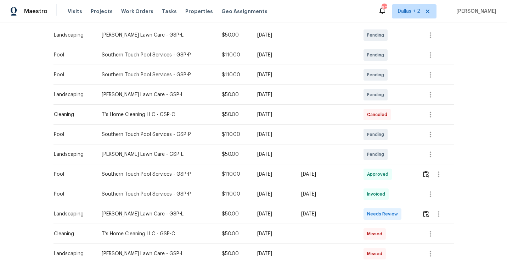
scroll to position [134, 0]
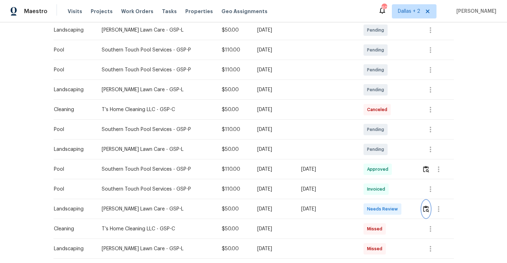
click at [429, 209] on img "button" at bounding box center [426, 208] width 6 height 7
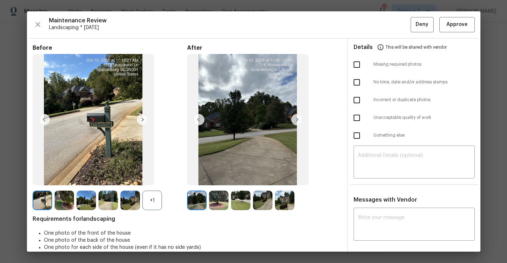
click at [154, 203] on div "+1" at bounding box center [151, 199] width 19 height 19
click at [457, 24] on span "Approve" at bounding box center [457, 24] width 21 height 9
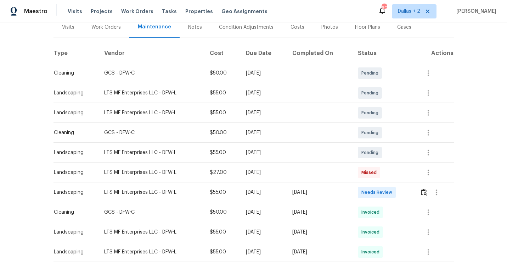
scroll to position [96, 0]
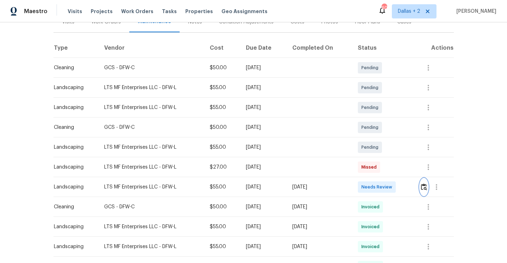
click at [426, 188] on img "button" at bounding box center [424, 186] width 6 height 7
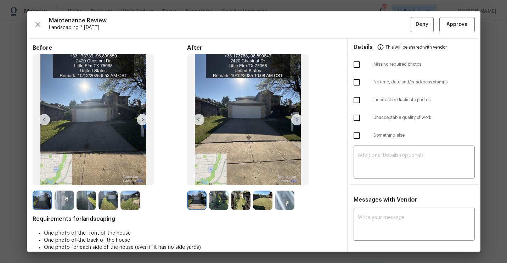
click at [60, 203] on img at bounding box center [64, 199] width 19 height 19
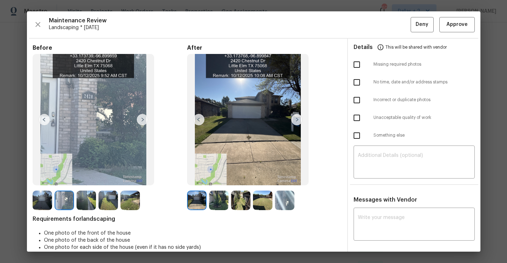
click at [216, 202] on img at bounding box center [218, 199] width 19 height 19
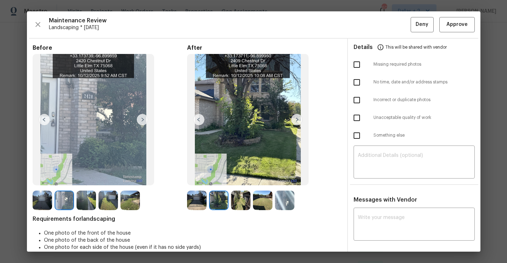
click at [241, 201] on img at bounding box center [240, 199] width 19 height 19
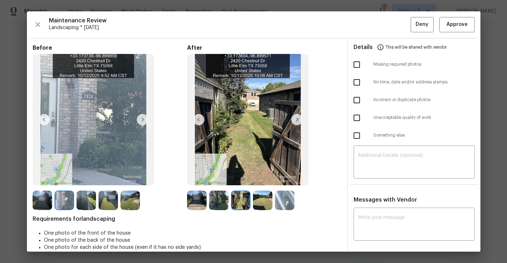
click at [265, 202] on img at bounding box center [262, 199] width 19 height 19
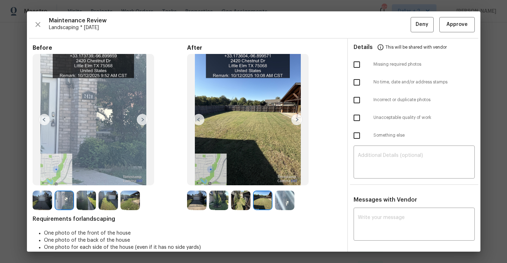
click at [286, 203] on img at bounding box center [284, 199] width 19 height 19
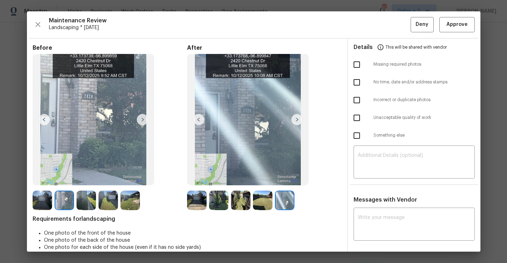
click at [194, 203] on img at bounding box center [196, 199] width 19 height 19
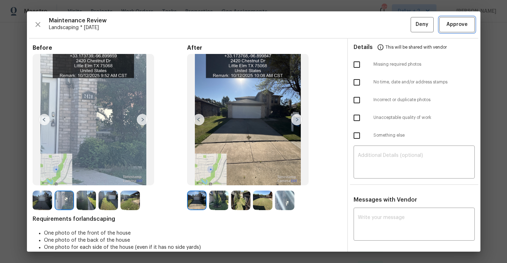
click at [453, 29] on button "Approve" at bounding box center [456, 24] width 35 height 15
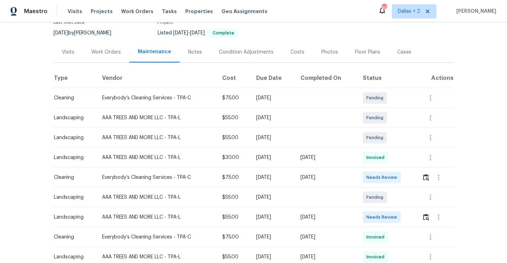
scroll to position [111, 0]
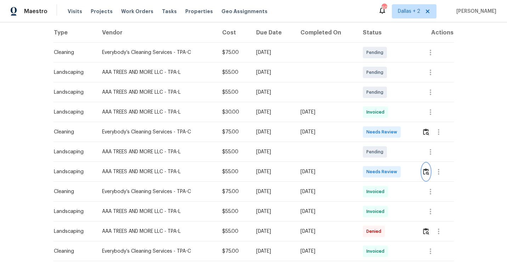
click at [429, 168] on img "button" at bounding box center [426, 171] width 6 height 7
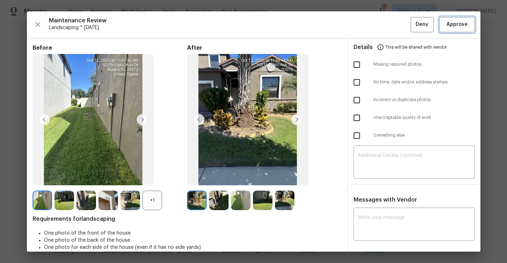
click at [455, 31] on button "Approve" at bounding box center [456, 24] width 35 height 15
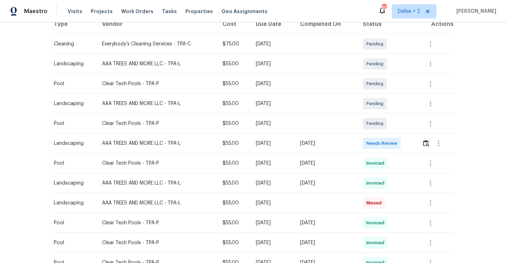
scroll to position [121, 0]
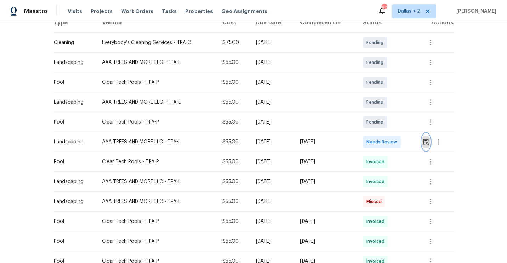
click at [429, 139] on img "button" at bounding box center [426, 141] width 6 height 7
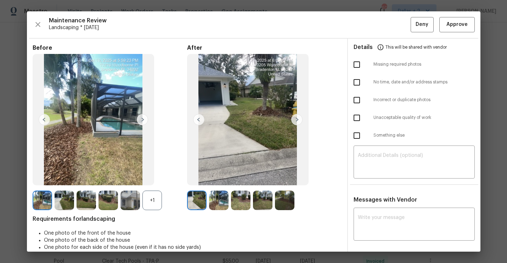
click at [153, 199] on div "+1" at bounding box center [151, 199] width 19 height 19
click at [125, 205] on img at bounding box center [130, 199] width 19 height 19
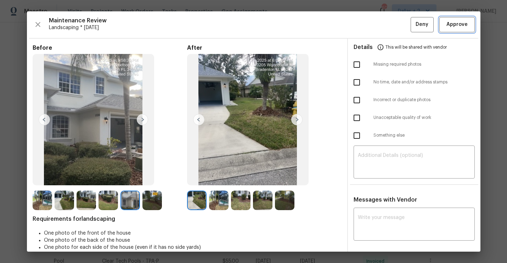
click at [445, 25] on span "Approve" at bounding box center [457, 24] width 24 height 9
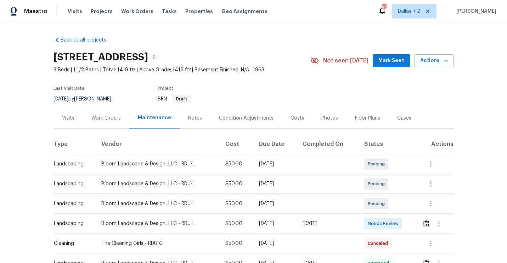
scroll to position [55, 0]
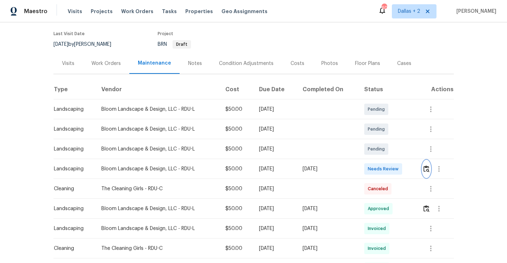
click at [430, 169] on img "button" at bounding box center [427, 168] width 6 height 7
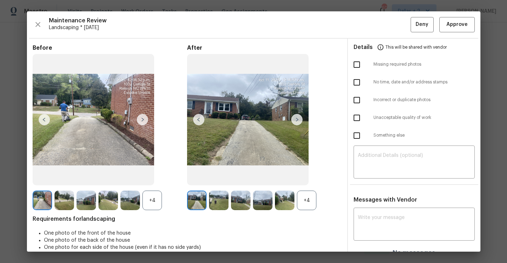
click at [306, 200] on div "+4" at bounding box center [306, 199] width 19 height 19
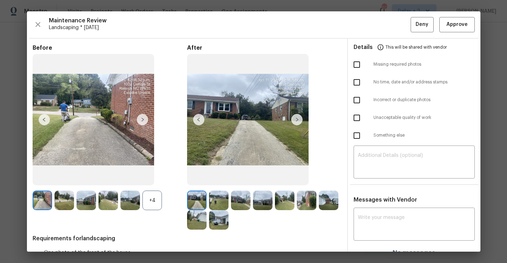
click at [146, 204] on div "+4" at bounding box center [151, 199] width 19 height 19
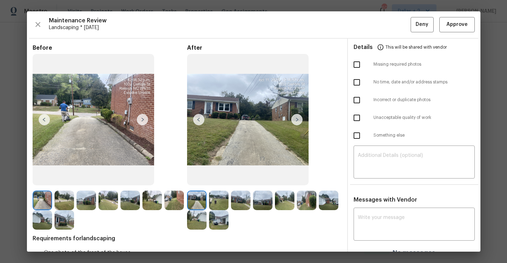
click at [61, 223] on img at bounding box center [64, 219] width 19 height 19
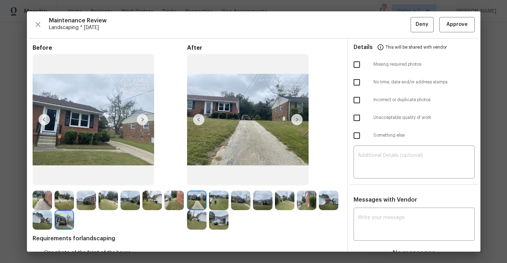
click at [455, 32] on div "Maintenance Review Landscaping * Mon, Oct 06 Deny Approve Before After Requirem…" at bounding box center [254, 131] width 454 height 240
click at [455, 25] on span "Approve" at bounding box center [457, 24] width 21 height 9
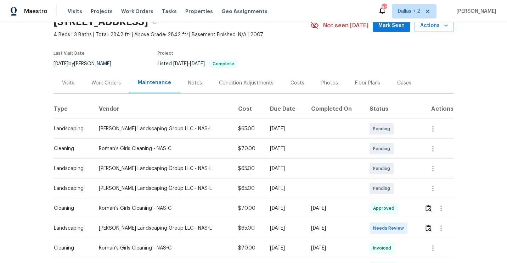
scroll to position [45, 0]
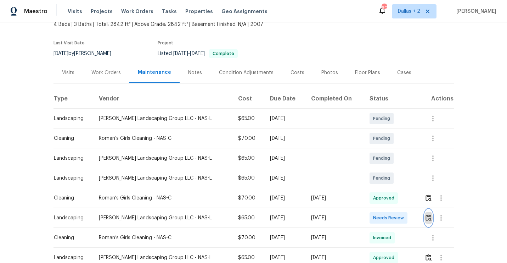
click at [426, 217] on img "button" at bounding box center [429, 217] width 6 height 7
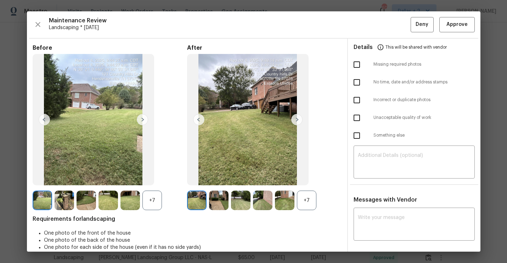
click at [311, 202] on div "+7" at bounding box center [306, 199] width 19 height 19
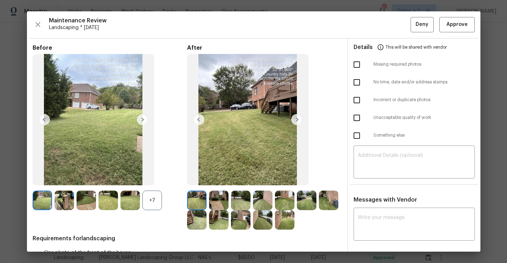
click at [157, 198] on div "+7" at bounding box center [151, 199] width 19 height 19
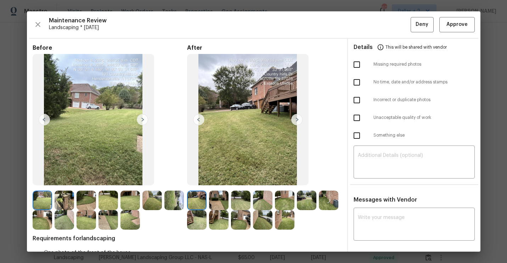
click at [65, 198] on img at bounding box center [64, 199] width 19 height 19
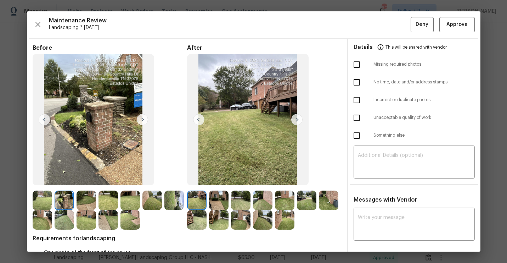
click at [45, 198] on img at bounding box center [42, 199] width 19 height 19
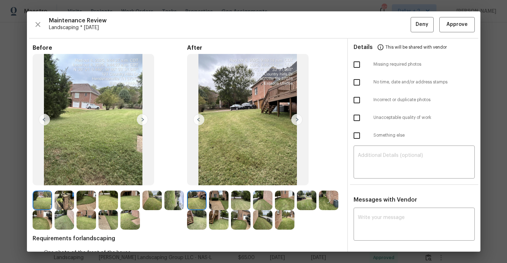
click at [38, 223] on img at bounding box center [42, 219] width 19 height 19
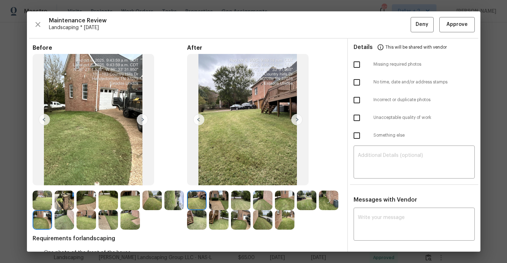
click at [201, 227] on img at bounding box center [196, 219] width 19 height 19
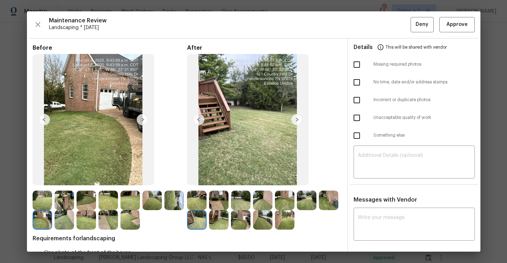
click at [289, 223] on img at bounding box center [284, 219] width 19 height 19
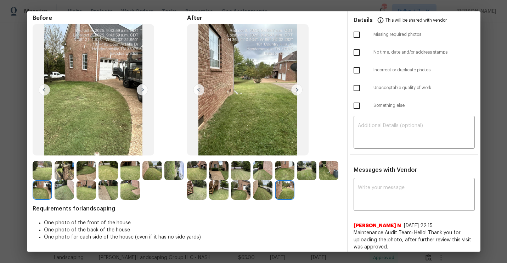
scroll to position [41, 0]
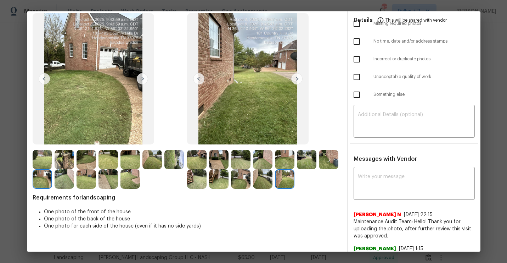
click at [196, 160] on img at bounding box center [196, 159] width 19 height 19
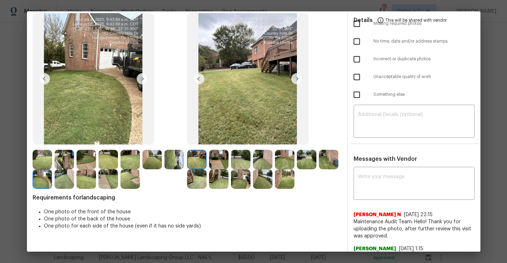
click at [154, 163] on img at bounding box center [151, 159] width 19 height 19
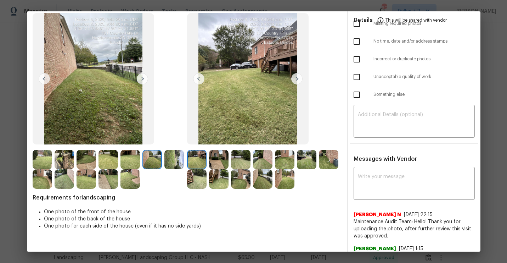
click at [90, 152] on img at bounding box center [86, 159] width 19 height 19
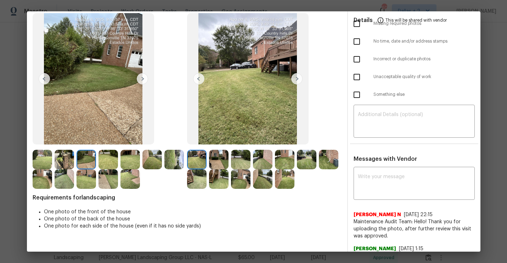
click at [44, 180] on img at bounding box center [42, 178] width 19 height 19
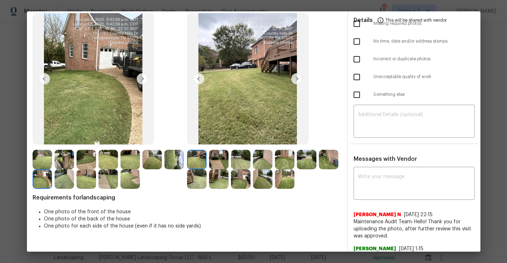
click at [127, 179] on img at bounding box center [130, 178] width 19 height 19
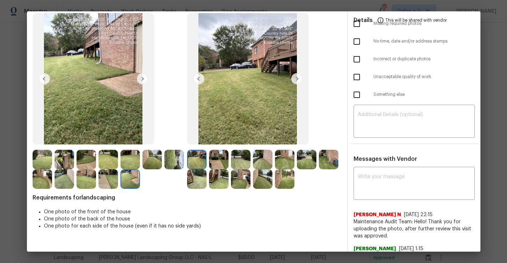
click at [215, 177] on img at bounding box center [218, 178] width 19 height 19
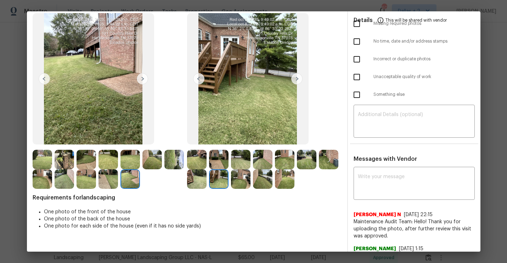
click at [199, 177] on img at bounding box center [196, 178] width 19 height 19
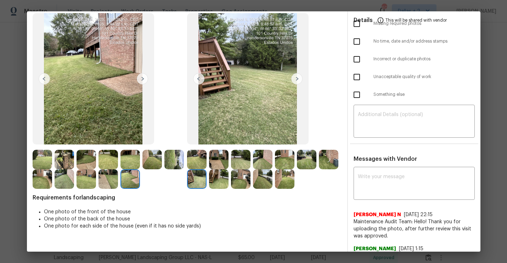
click at [239, 180] on img at bounding box center [240, 178] width 19 height 19
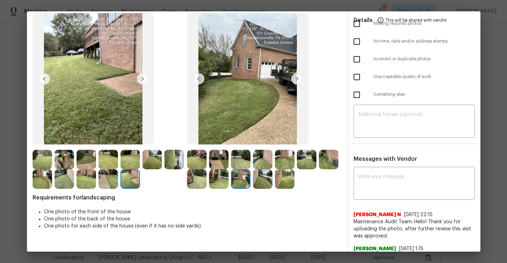
click at [277, 178] on img at bounding box center [284, 178] width 19 height 19
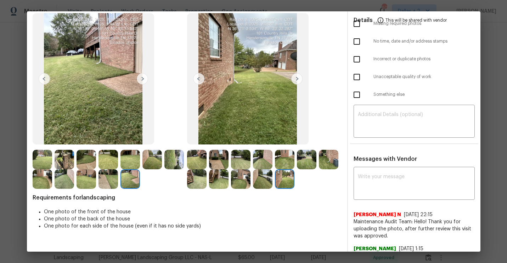
click at [264, 181] on img at bounding box center [262, 178] width 19 height 19
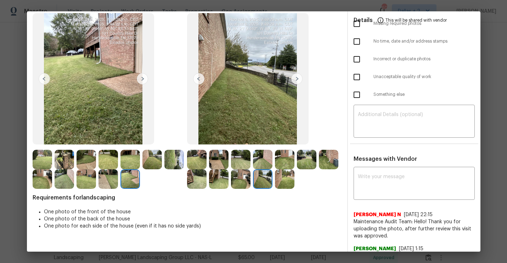
click at [287, 161] on img at bounding box center [284, 159] width 19 height 19
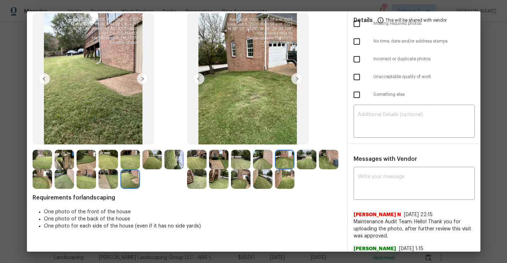
click at [187, 157] on img at bounding box center [196, 159] width 19 height 19
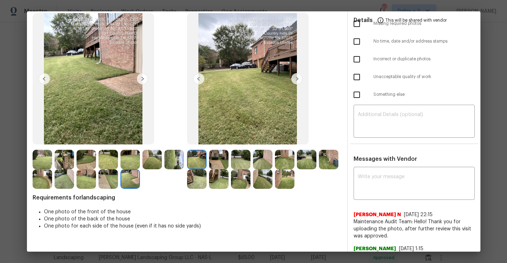
click at [217, 159] on img at bounding box center [218, 159] width 19 height 19
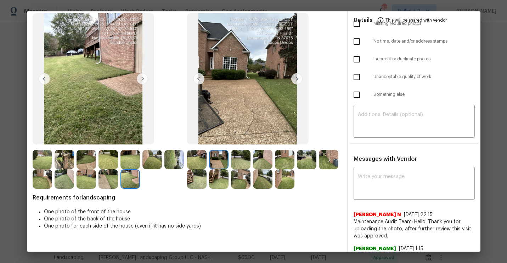
click at [331, 163] on img at bounding box center [328, 159] width 19 height 19
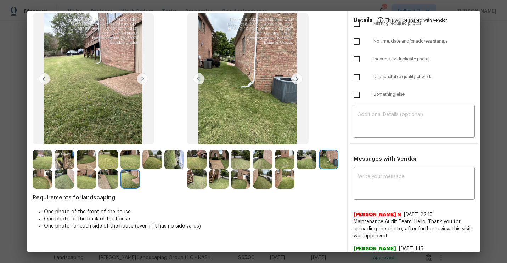
click at [64, 156] on img at bounding box center [64, 159] width 19 height 19
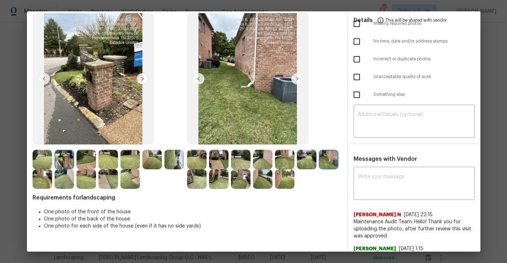
scroll to position [0, 0]
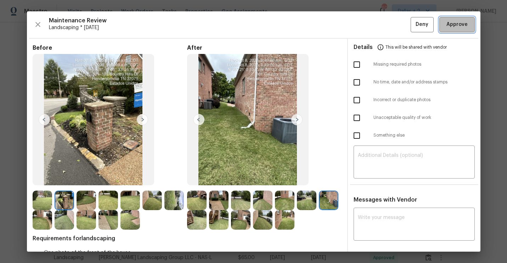
click at [464, 27] on span "Approve" at bounding box center [457, 24] width 21 height 9
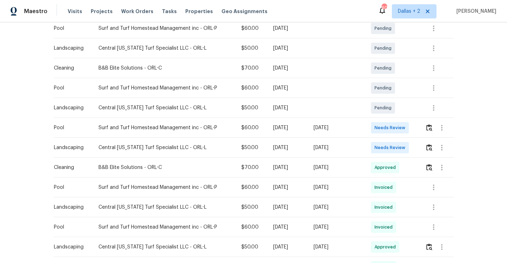
scroll to position [169, 0]
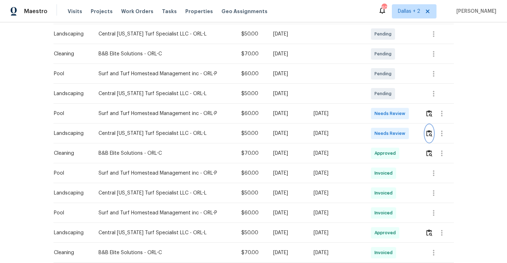
click at [432, 131] on img "button" at bounding box center [429, 133] width 6 height 7
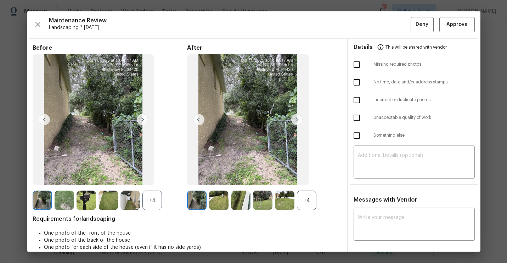
click at [309, 203] on div "+4" at bounding box center [306, 199] width 19 height 19
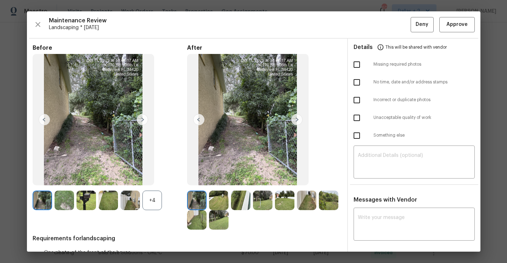
click at [151, 194] on div "+4" at bounding box center [151, 199] width 19 height 19
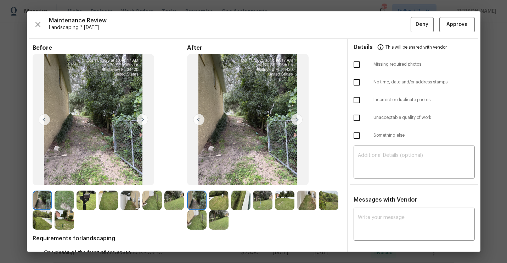
click at [91, 198] on img at bounding box center [86, 199] width 19 height 19
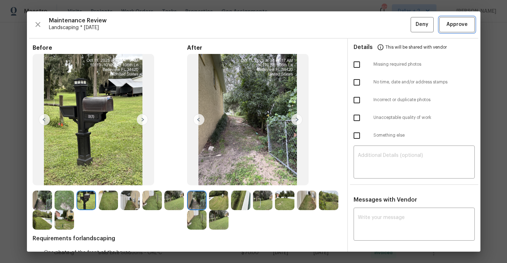
click at [459, 28] on span "Approve" at bounding box center [457, 24] width 21 height 9
